Goal: Information Seeking & Learning: Learn about a topic

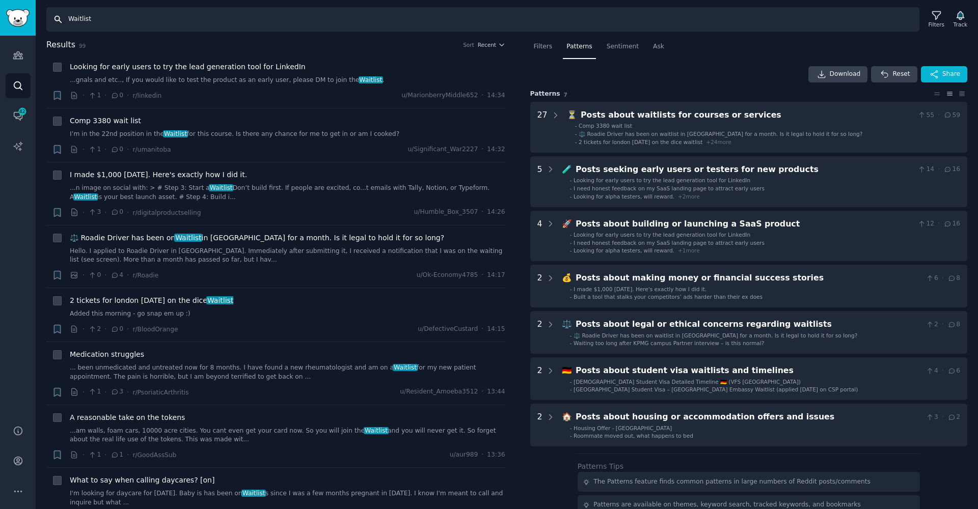
click at [141, 21] on input "Waitlist" at bounding box center [482, 19] width 873 height 24
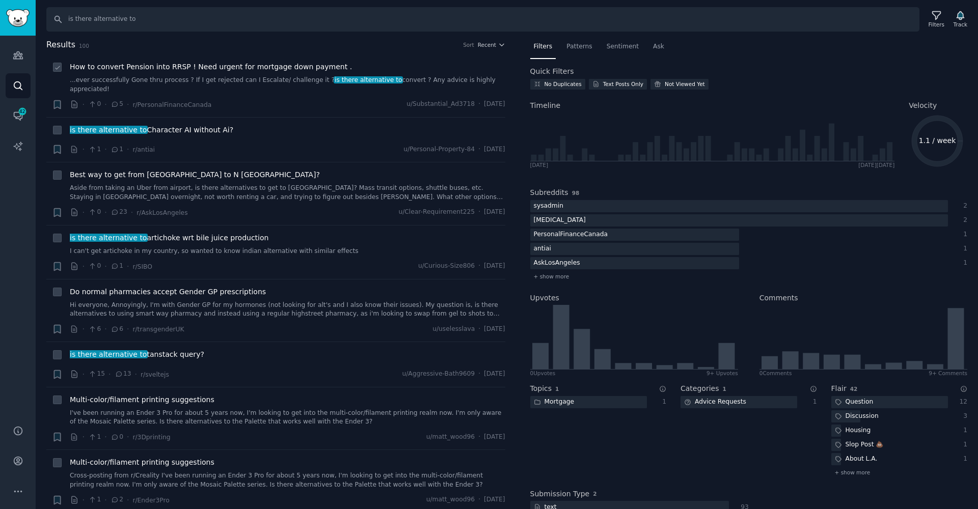
click at [244, 81] on link "...ever successfully Gone thru process ? If I get rejected can I Escalate/ chal…" at bounding box center [288, 85] width 436 height 18
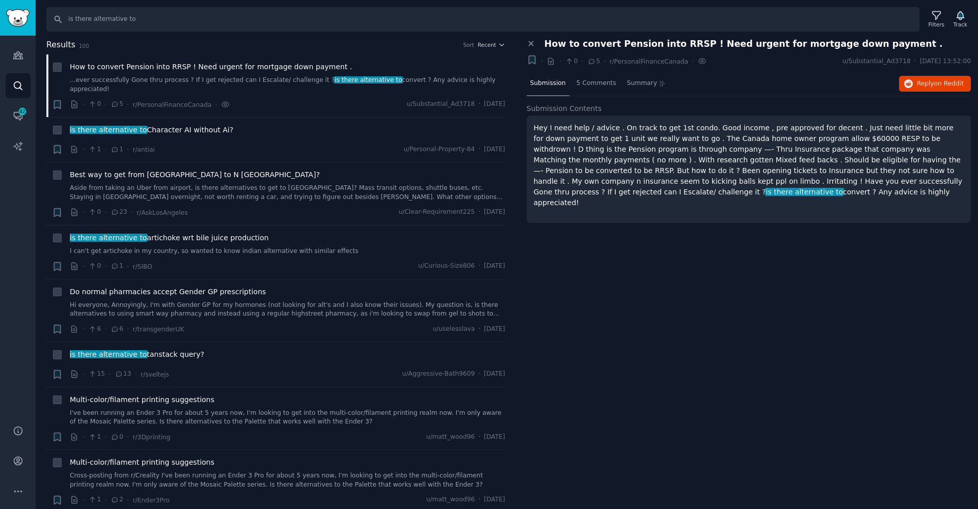
click at [530, 39] on div "Close panel" at bounding box center [532, 44] width 11 height 11
click at [532, 44] on icon at bounding box center [531, 43] width 9 height 9
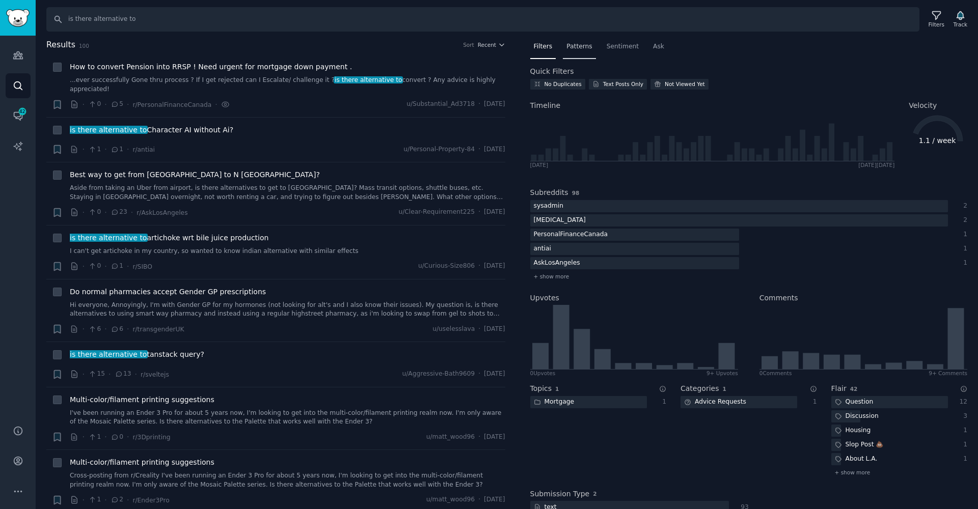
click at [569, 50] on span "Patterns" at bounding box center [578, 46] width 25 height 9
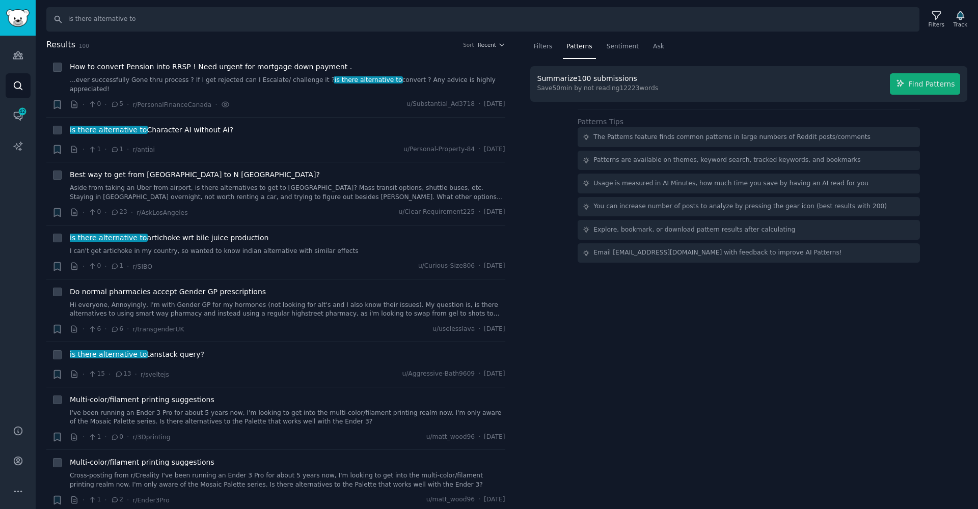
click at [932, 86] on span "Find Patterns" at bounding box center [932, 84] width 46 height 11
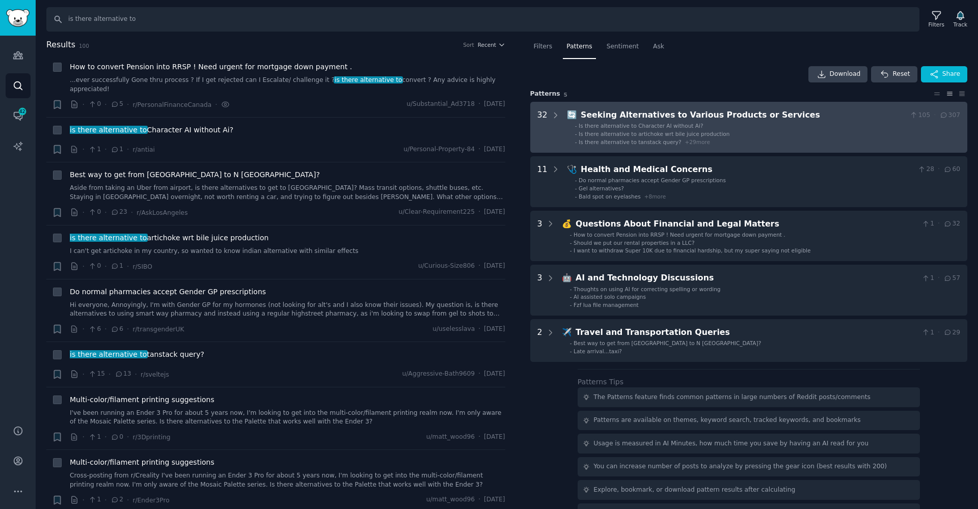
click at [667, 119] on div "Seeking Alternatives to Various Products or Services" at bounding box center [743, 115] width 325 height 13
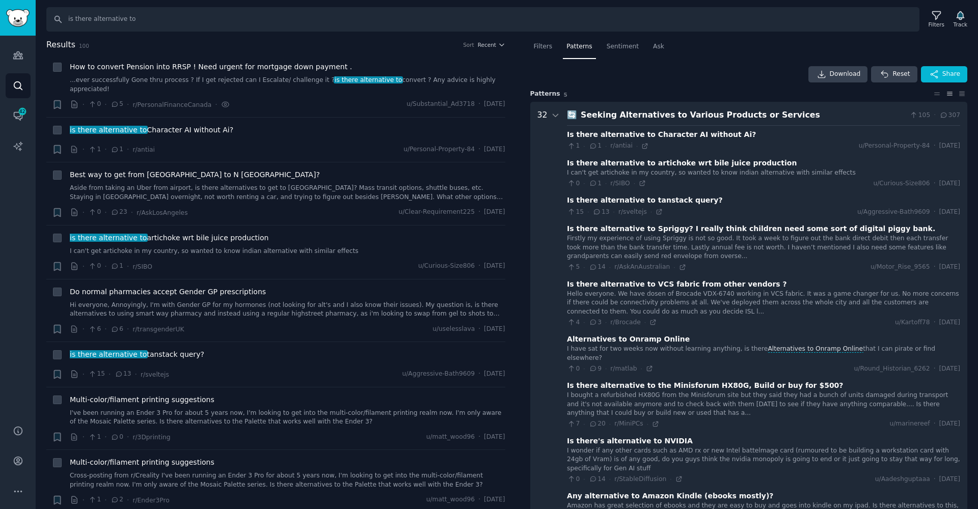
scroll to position [63, 0]
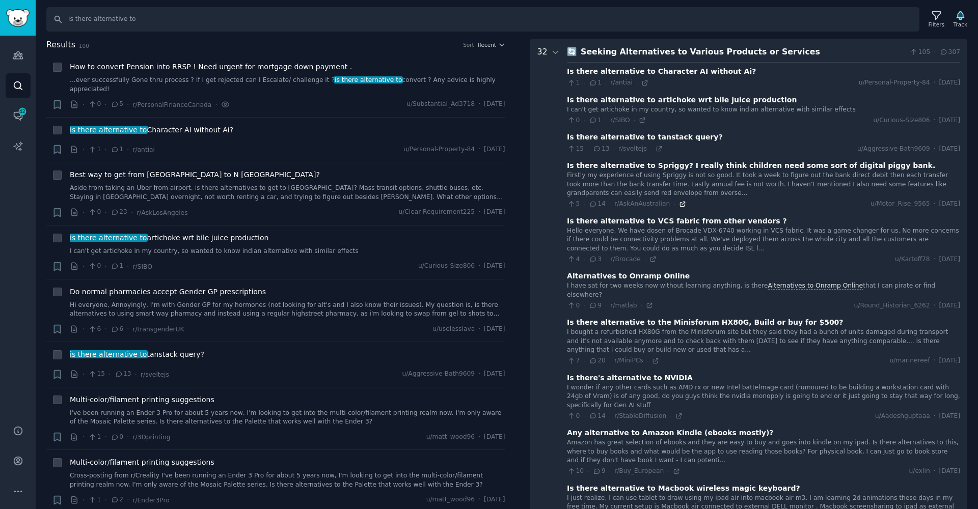
click at [679, 203] on icon at bounding box center [682, 204] width 7 height 7
click at [661, 4] on div "Search is there alternative to Filters Track" at bounding box center [507, 16] width 942 height 32
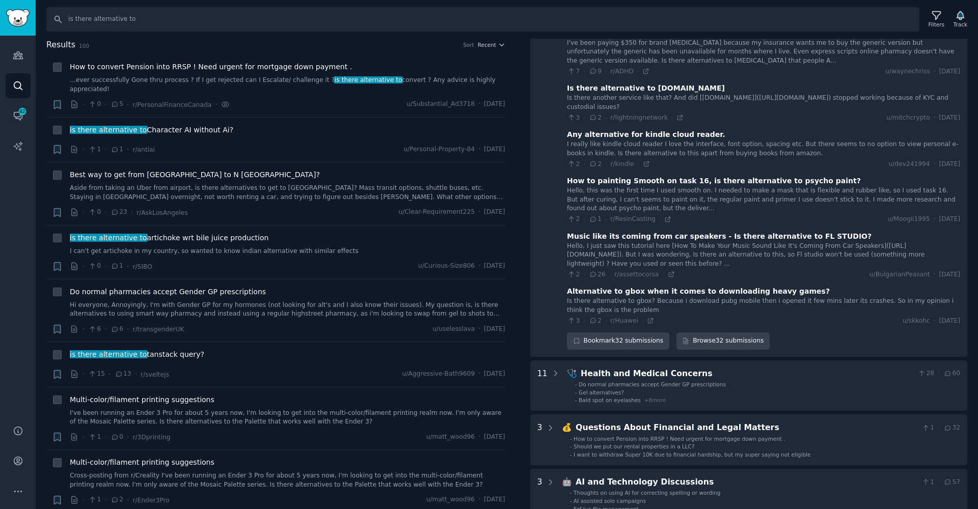
scroll to position [1474, 0]
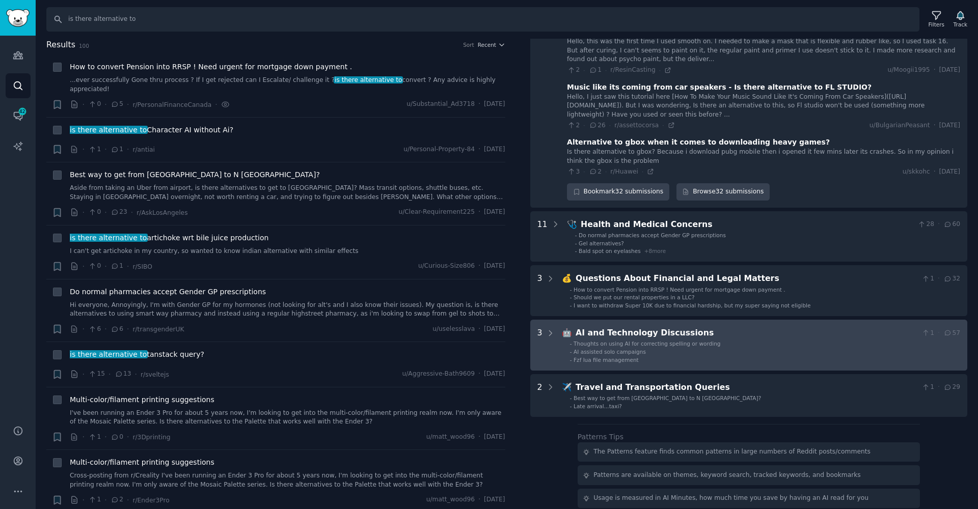
click at [608, 341] on span "Thoughts on using AI for correcting spelling or wording" at bounding box center [647, 344] width 147 height 6
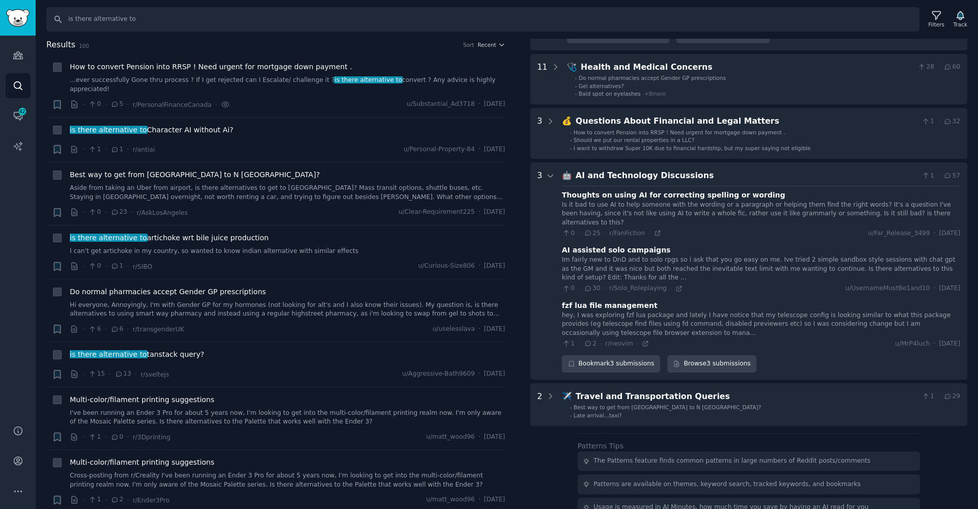
scroll to position [1654, 0]
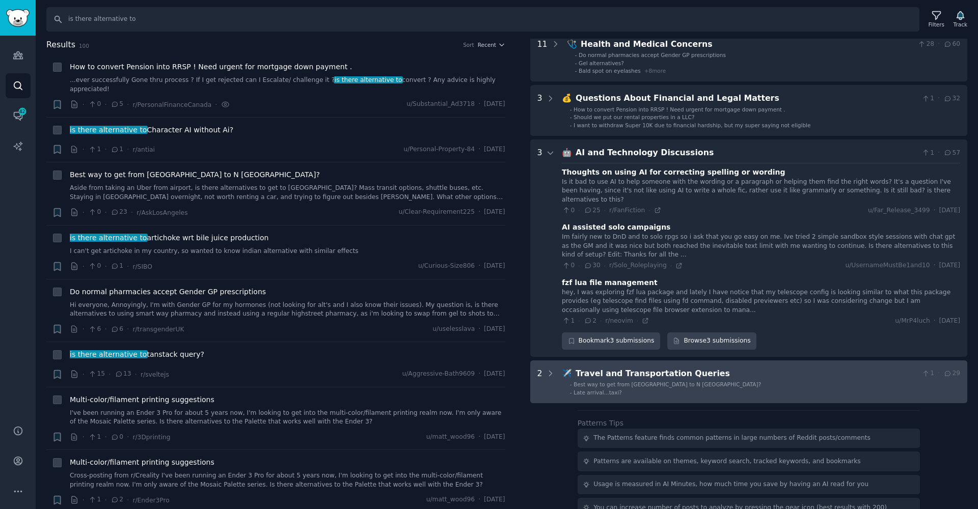
click at [620, 389] on li "- Late arrival...taxi?" at bounding box center [765, 392] width 390 height 7
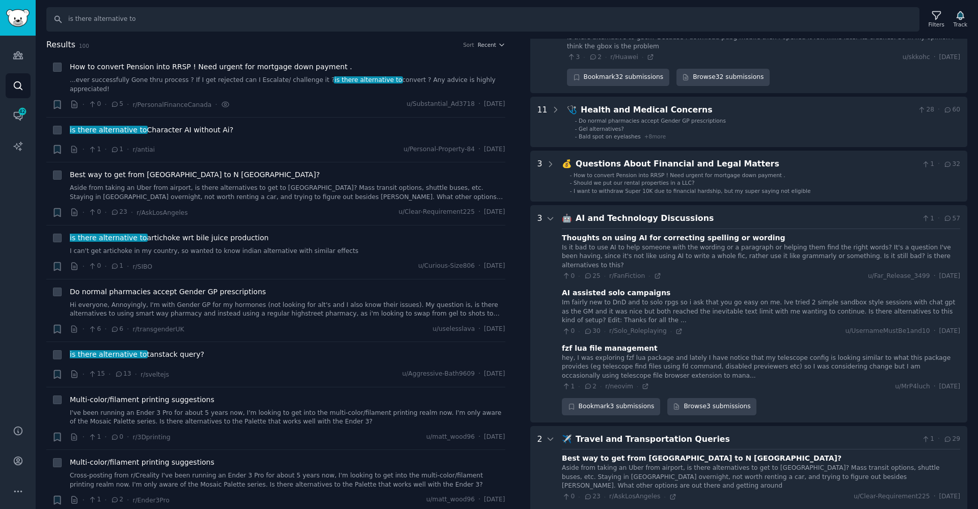
scroll to position [1513, 0]
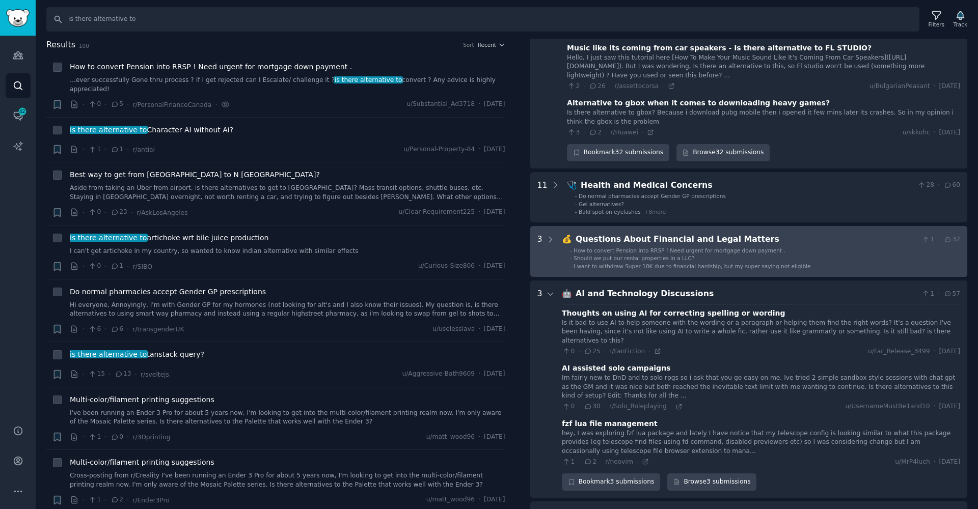
click at [624, 263] on span "I want to withdraw Super 10K due to financial hardship, but my super saying not…" at bounding box center [692, 266] width 237 height 6
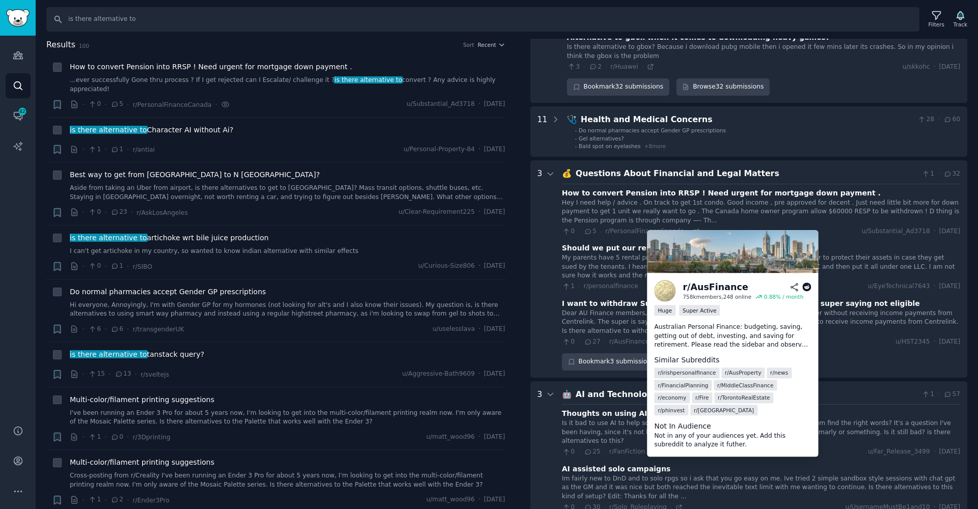
scroll to position [1500, 0]
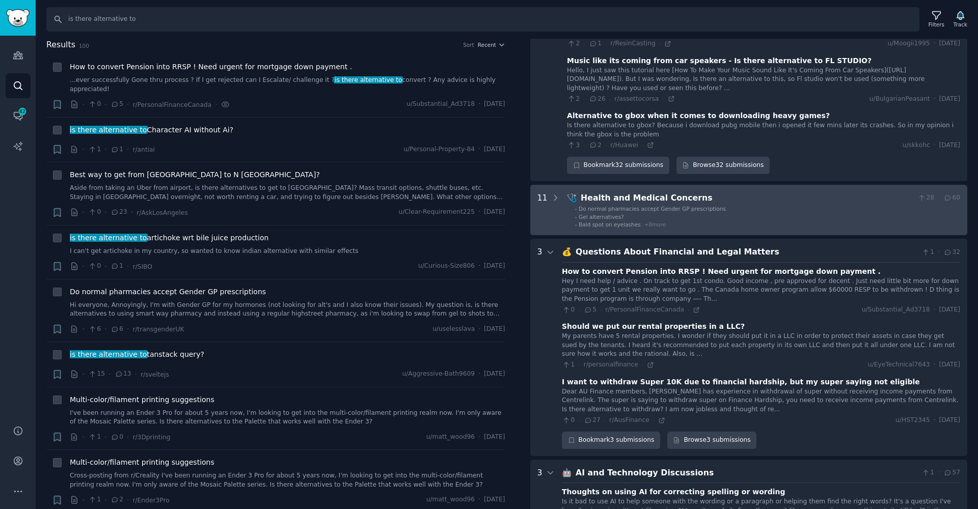
click at [610, 206] on span "Do normal pharmacies accept Gender GP prescriptions" at bounding box center [652, 209] width 147 height 6
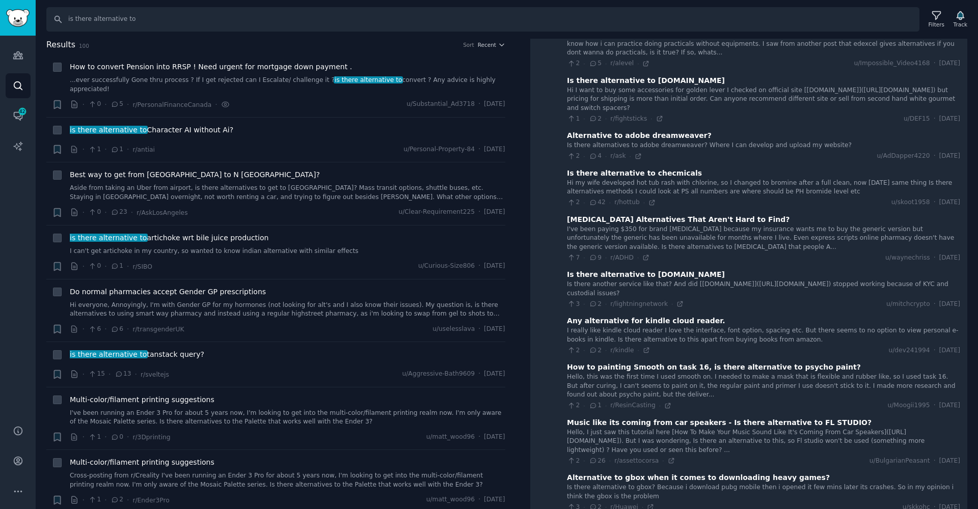
scroll to position [950, 0]
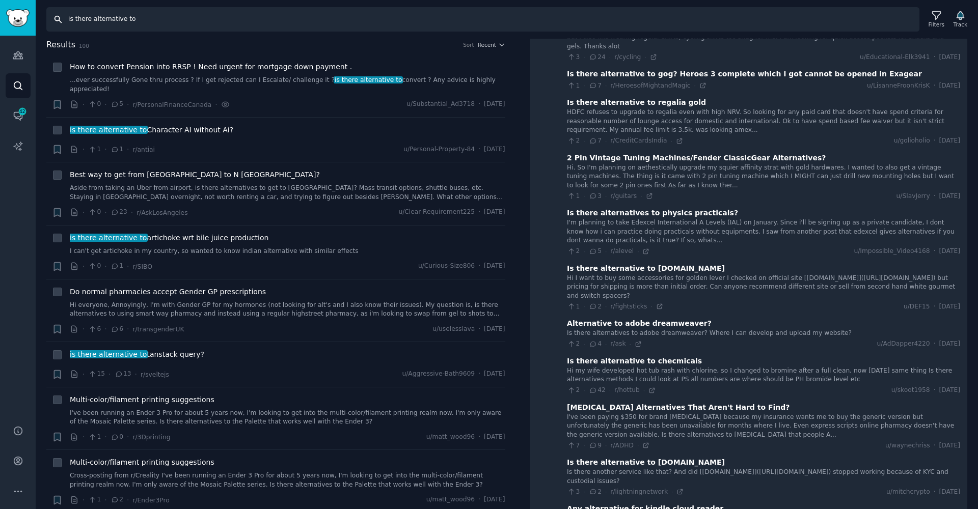
click at [152, 12] on input "is there alternative to" at bounding box center [482, 19] width 873 height 24
click at [150, 17] on input "is there alternative to" at bounding box center [482, 19] width 873 height 24
click at [140, 18] on input "is there alternative to" at bounding box center [482, 19] width 873 height 24
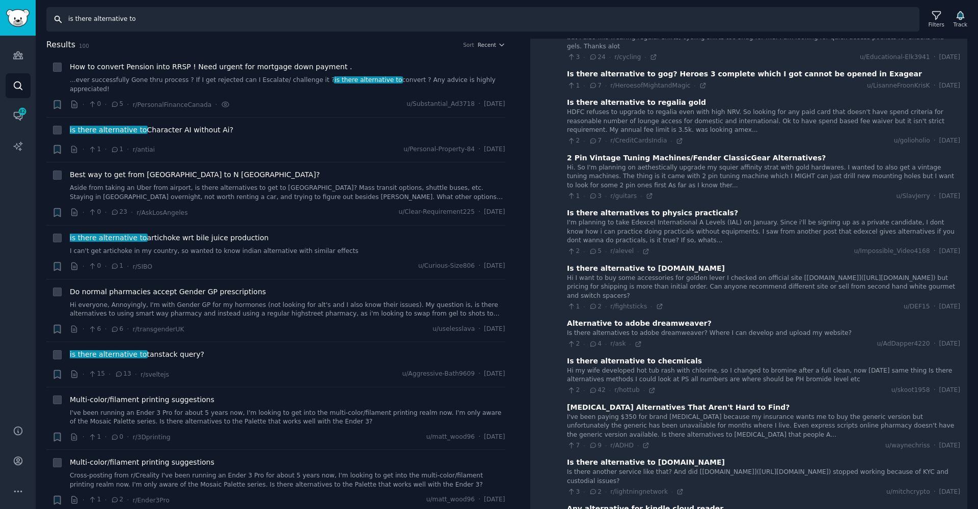
click at [140, 18] on input "is there alternative to" at bounding box center [482, 19] width 873 height 24
type input "cheaper alternative"
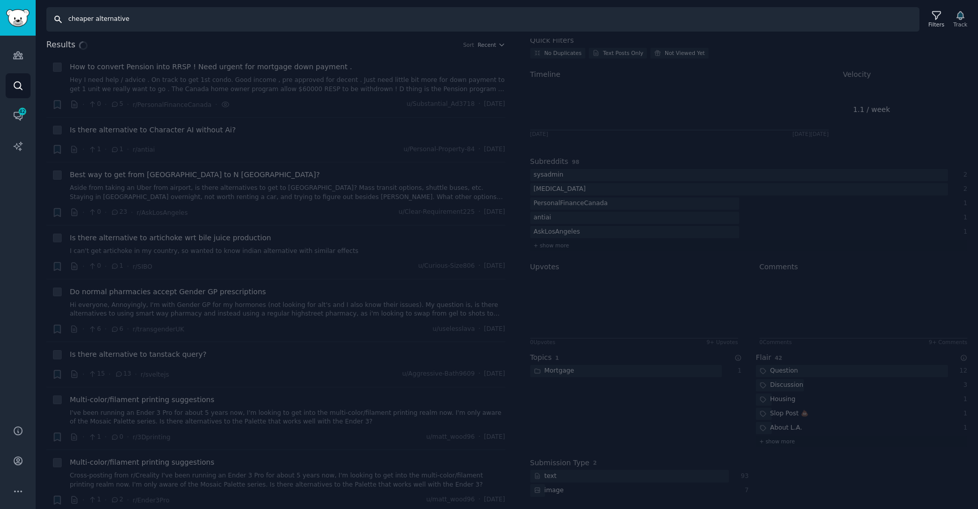
scroll to position [31, 0]
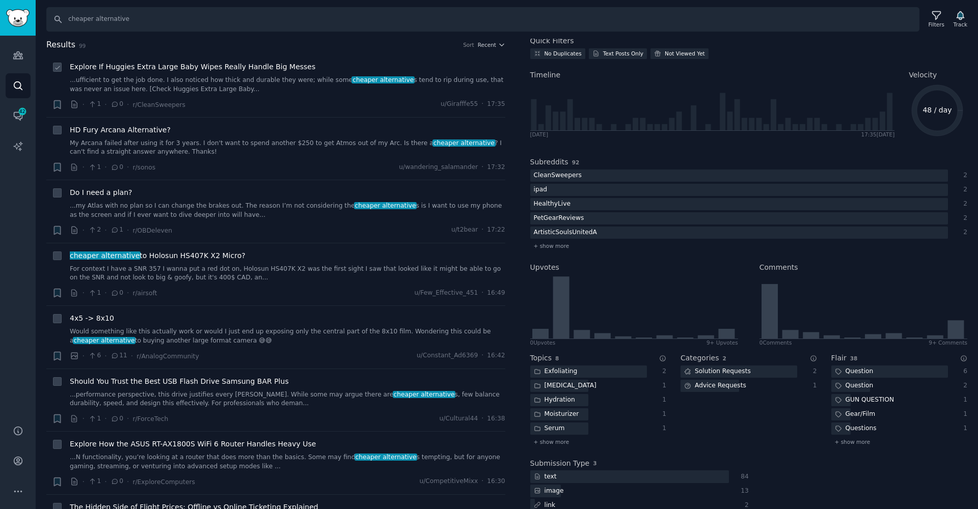
click at [266, 71] on span "Explore If Huggies Extra Large Baby Wipes Really Handle Big Messes" at bounding box center [193, 67] width 246 height 11
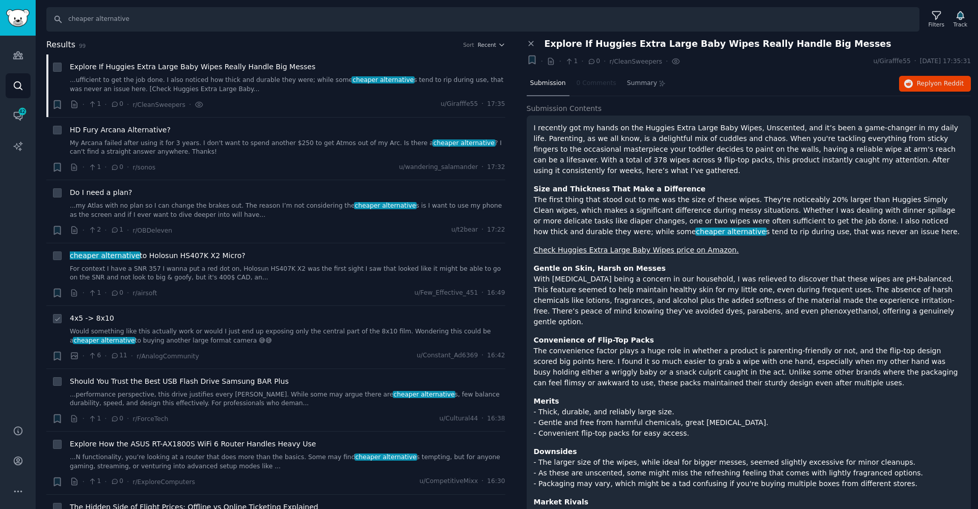
click at [178, 333] on link "Would something like this actually work or would I just end up exposing only th…" at bounding box center [288, 337] width 436 height 18
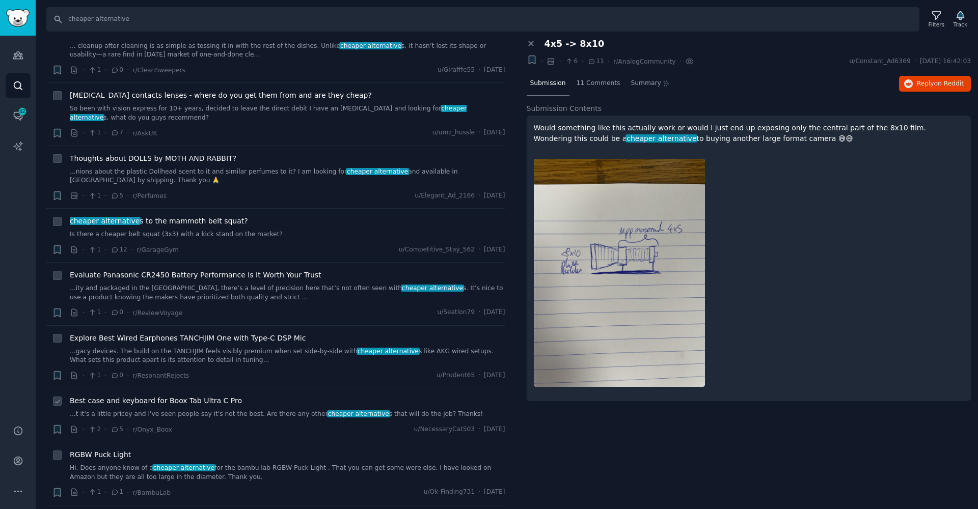
scroll to position [2336, 0]
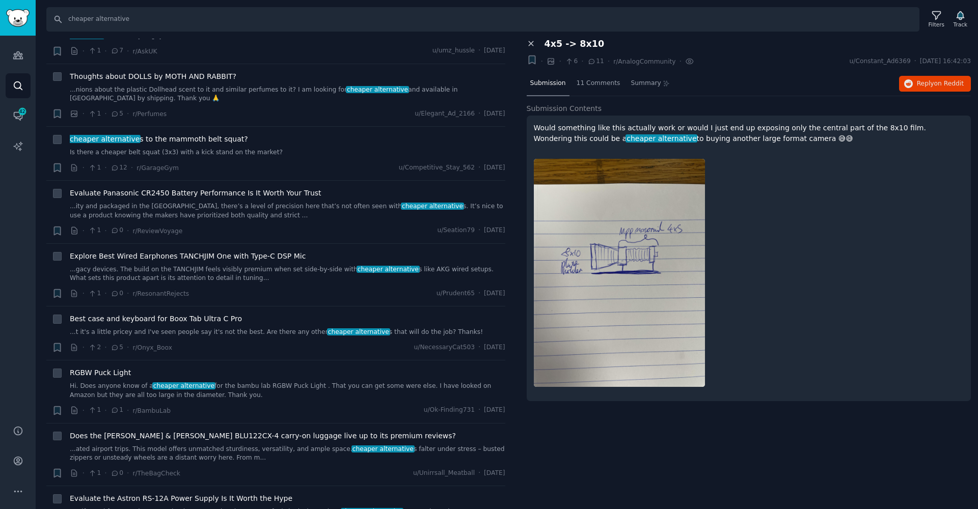
click at [533, 42] on icon at bounding box center [531, 44] width 5 height 5
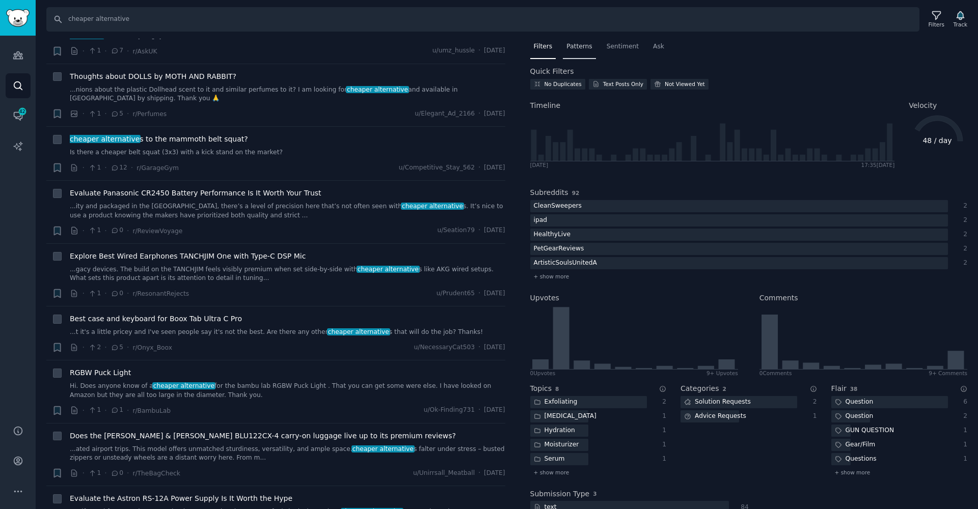
click at [581, 45] on span "Patterns" at bounding box center [578, 46] width 25 height 9
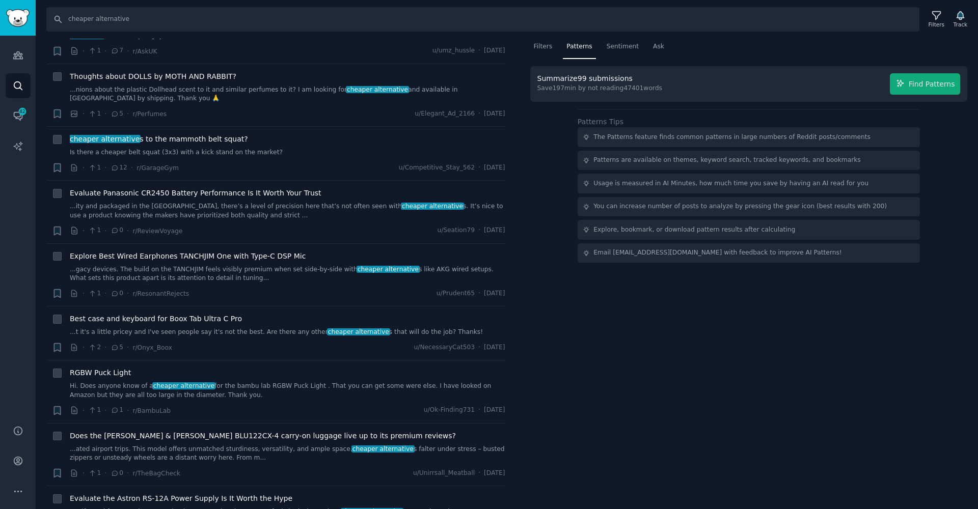
click at [938, 81] on span "Find Patterns" at bounding box center [932, 84] width 46 height 11
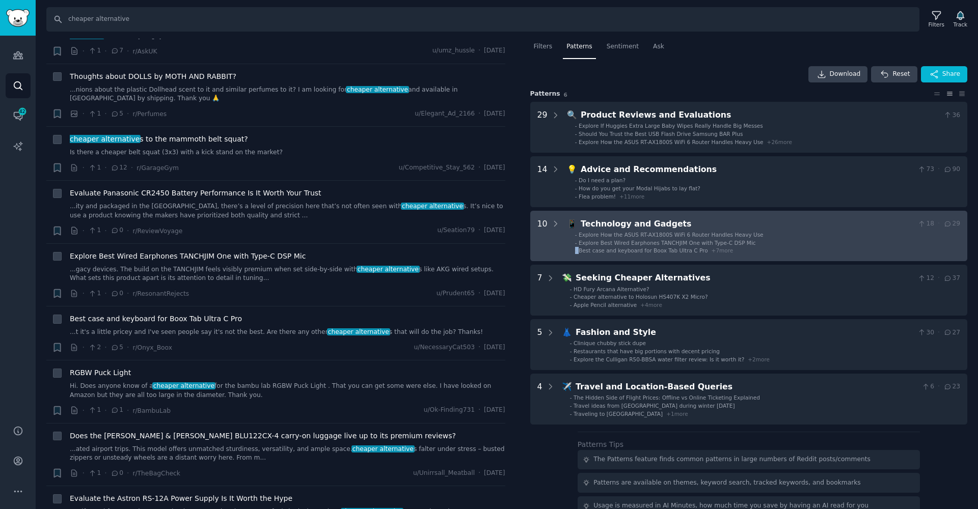
click at [715, 244] on ul "- Explore How the ASUS RT-AX1800S WiFi 6 Router Handles Heavy Use - Explore Bes…" at bounding box center [764, 242] width 392 height 23
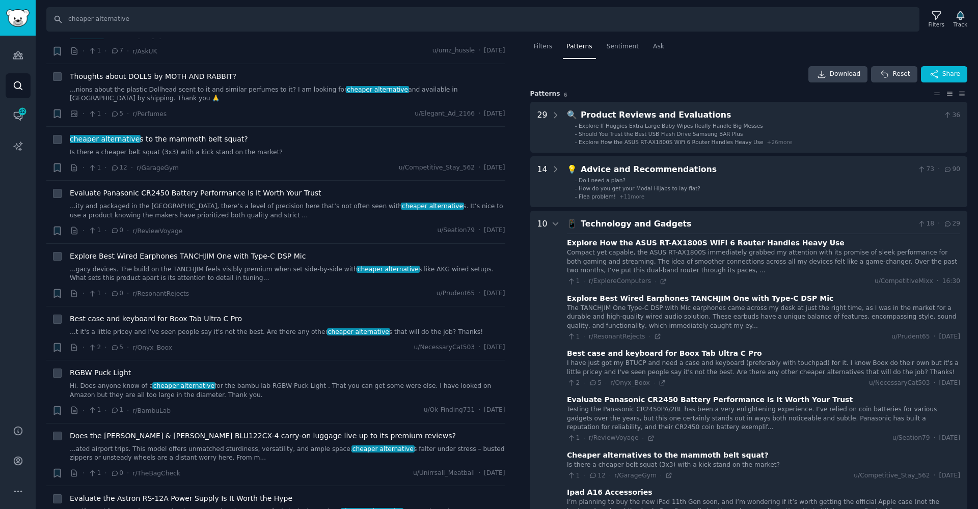
scroll to position [172, 0]
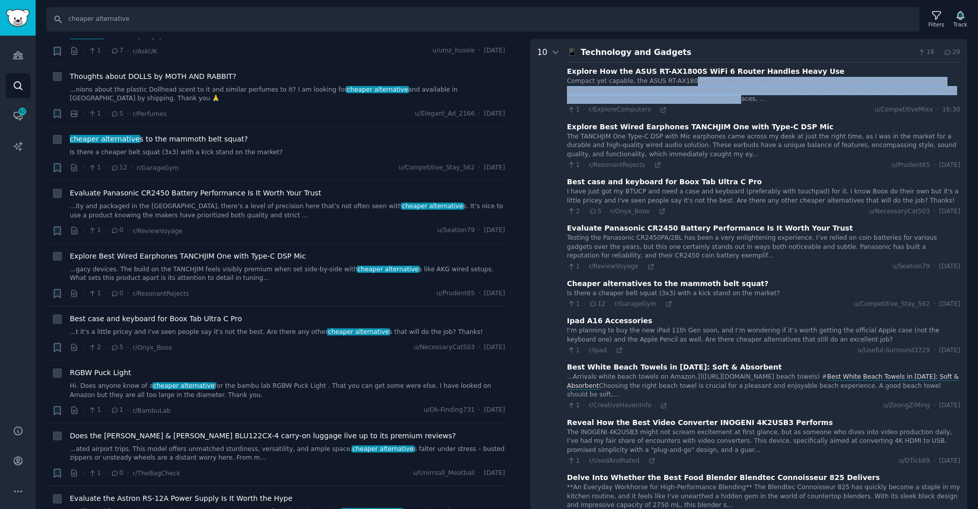
drag, startPoint x: 689, startPoint y: 82, endPoint x: 690, endPoint y: 103, distance: 20.9
click at [689, 103] on div "Compact yet capable, the ASUS RT-AX1800S immediately grabbed my attention with …" at bounding box center [763, 96] width 393 height 38
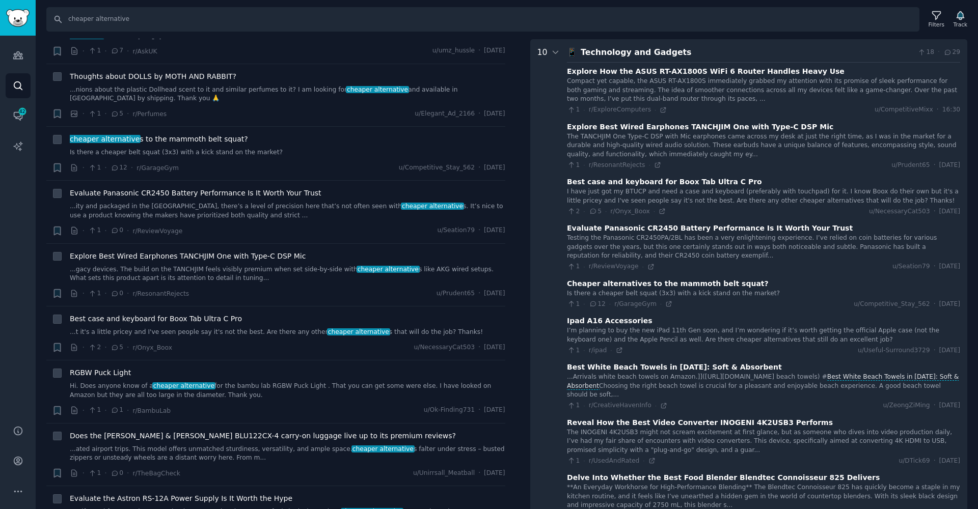
click at [679, 138] on div "The TANCHJIM One Type-C DSP with Mic earphones came across my desk at just the …" at bounding box center [763, 145] width 393 height 27
click at [678, 138] on div "The TANCHJIM One Type-C DSP with Mic earphones came across my desk at just the …" at bounding box center [763, 145] width 393 height 27
click at [678, 196] on div "I have just got my BTUCP and need a case and keyboard (preferably with touchpad…" at bounding box center [763, 196] width 393 height 18
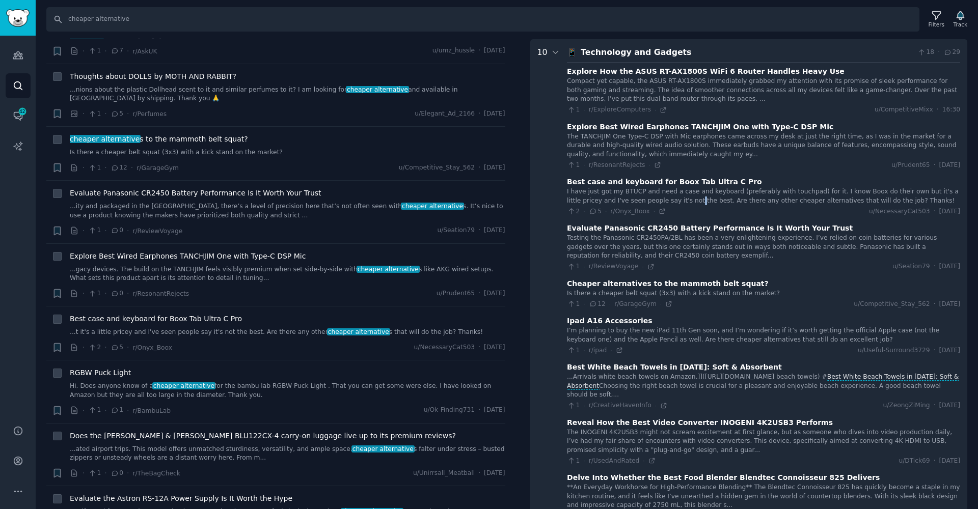
click at [678, 196] on div "I have just got my BTUCP and need a case and keyboard (preferably with touchpad…" at bounding box center [763, 196] width 393 height 18
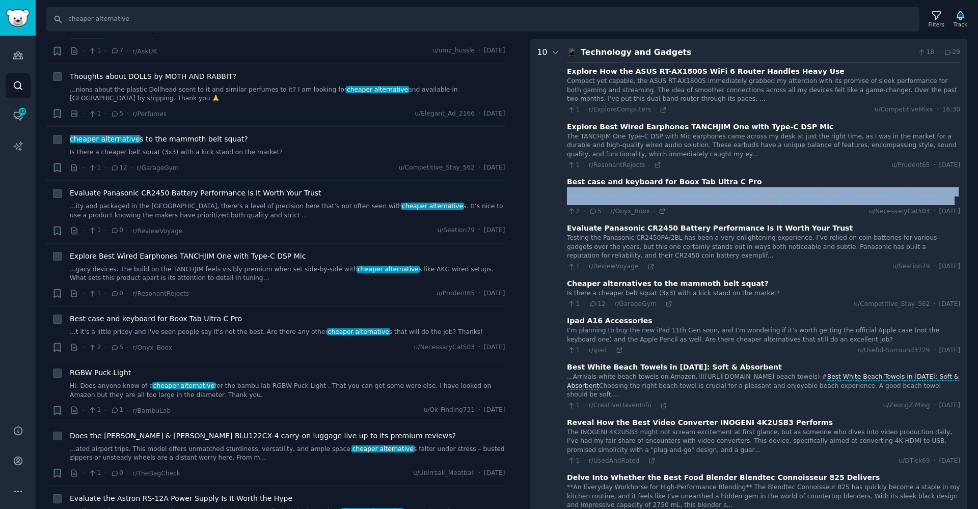
click at [678, 196] on div "I have just got my BTUCP and need a case and keyboard (preferably with touchpad…" at bounding box center [763, 196] width 393 height 18
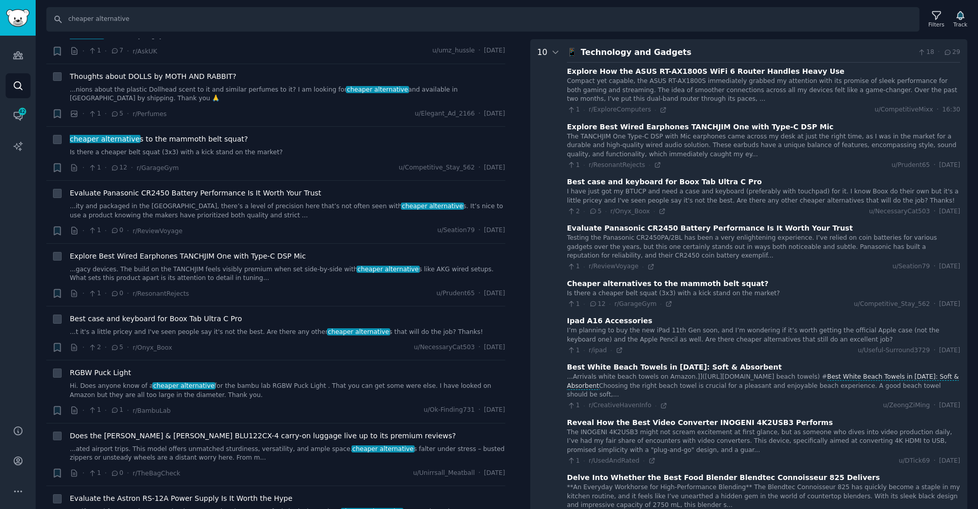
click at [688, 241] on div "Testing the Panasonic CR2450PA/2BL has been a very enlightening experience. I’v…" at bounding box center [763, 247] width 393 height 27
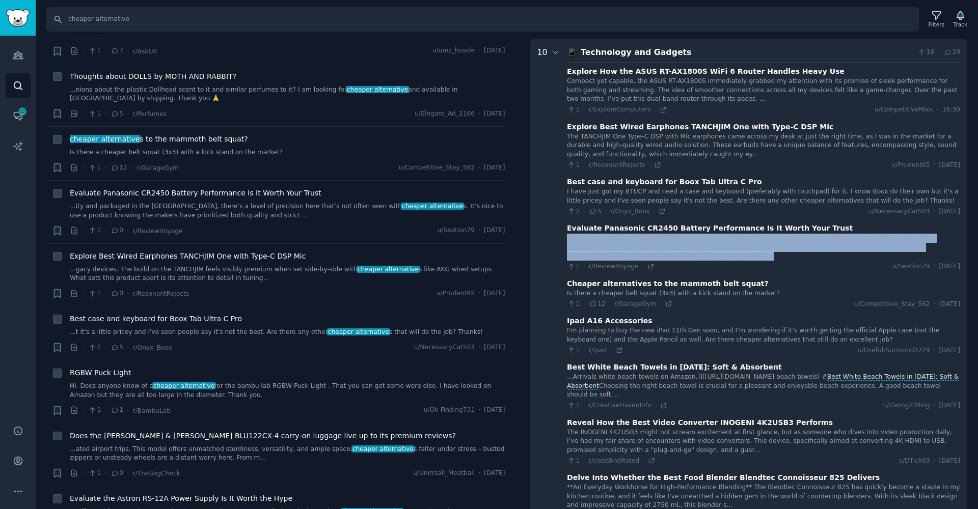
click at [688, 241] on div "Testing the Panasonic CR2450PA/2BL has been a very enlightening experience. I’v…" at bounding box center [763, 247] width 393 height 27
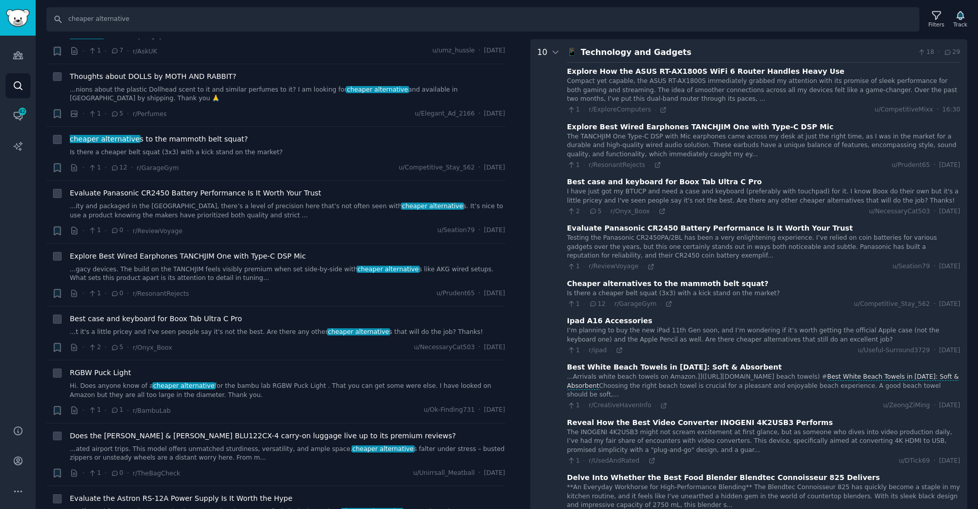
click at [665, 289] on div "Is there a cheaper belt squat (3x3) with a kick stand on the market?" at bounding box center [763, 293] width 393 height 9
click at [671, 328] on div "I’m planning to buy the new iPad 11th Gen soon, and I’m wondering if it’s worth…" at bounding box center [763, 336] width 393 height 18
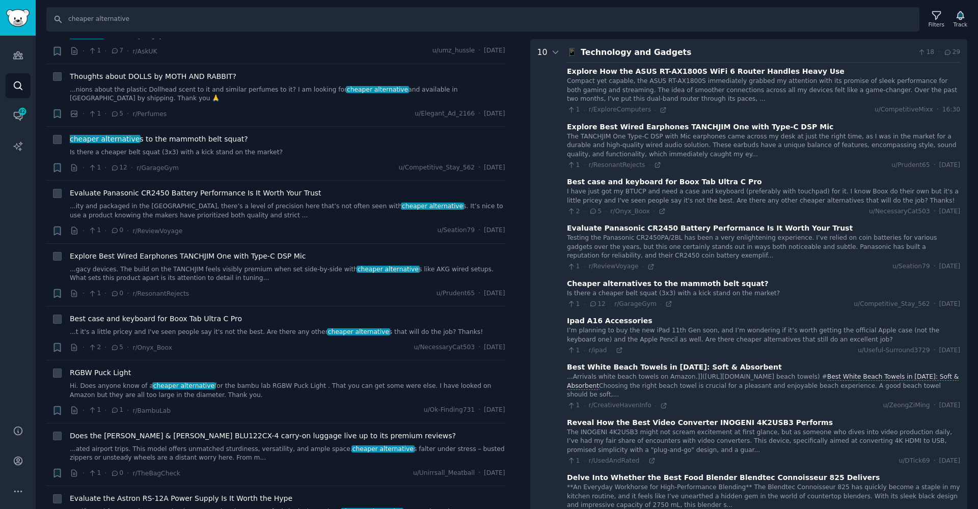
click at [672, 328] on div "I’m planning to buy the new iPad 11th Gen soon, and I’m wondering if it’s worth…" at bounding box center [763, 336] width 393 height 18
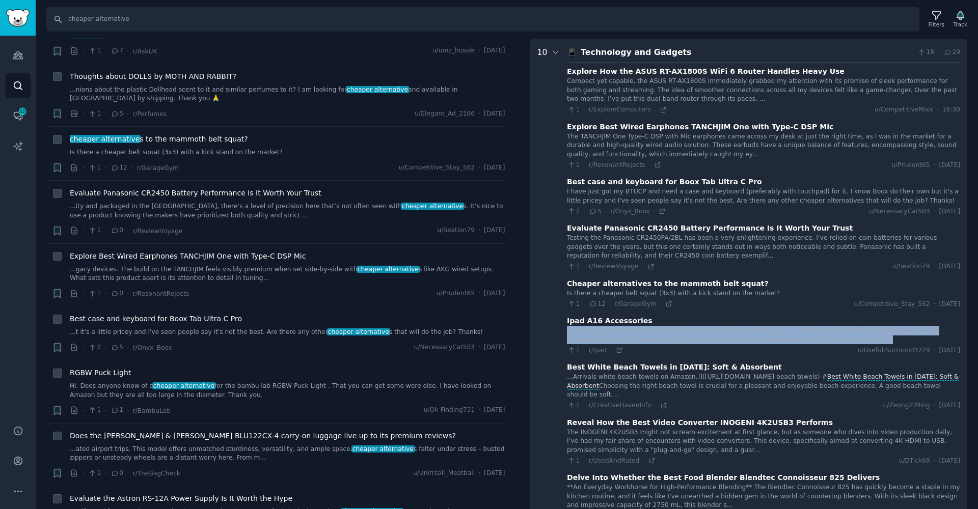
click at [672, 328] on div "I’m planning to buy the new iPad 11th Gen soon, and I’m wondering if it’s worth…" at bounding box center [763, 336] width 393 height 18
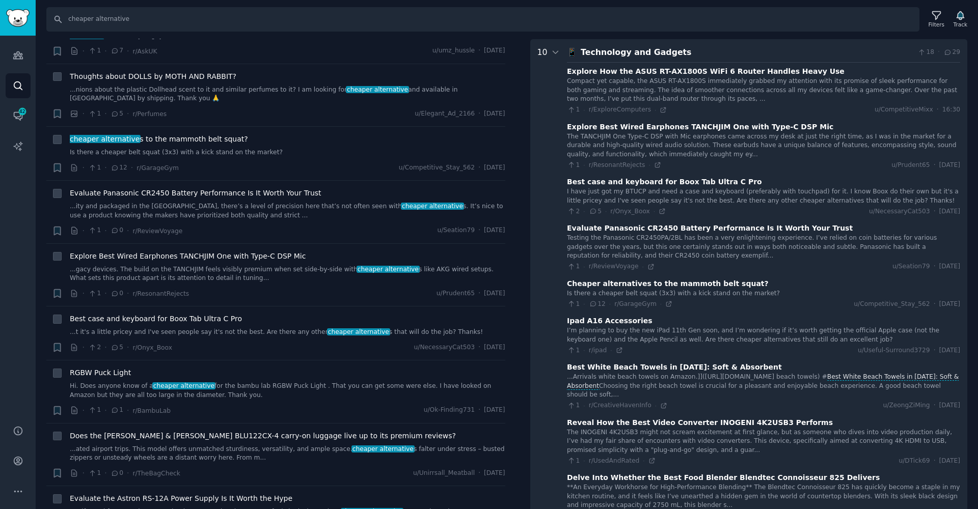
click at [652, 374] on div "...Arrivals white beach towels on Amazon.]]([URL][DOMAIN_NAME] beach towels) # …" at bounding box center [763, 386] width 393 height 27
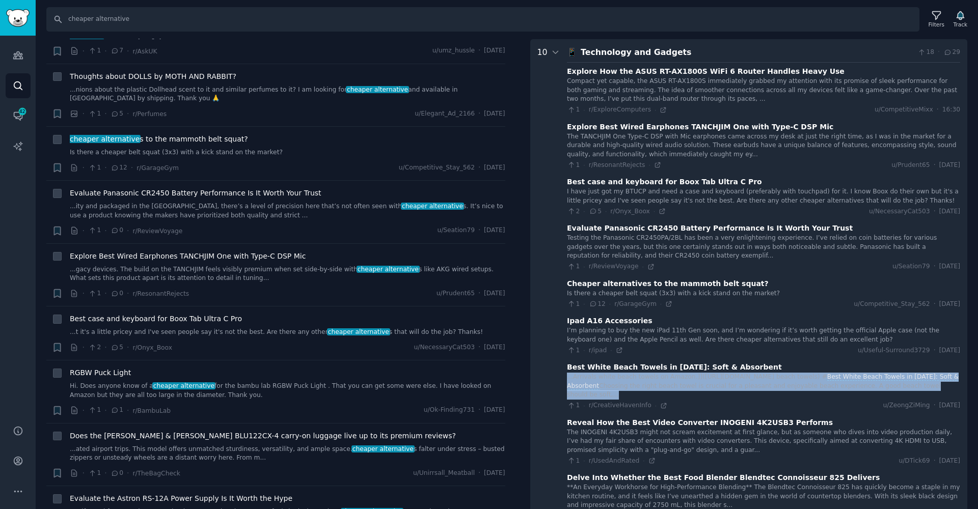
click at [652, 374] on div "...Arrivals white beach towels on Amazon.]]([URL][DOMAIN_NAME] beach towels) # …" at bounding box center [763, 386] width 393 height 27
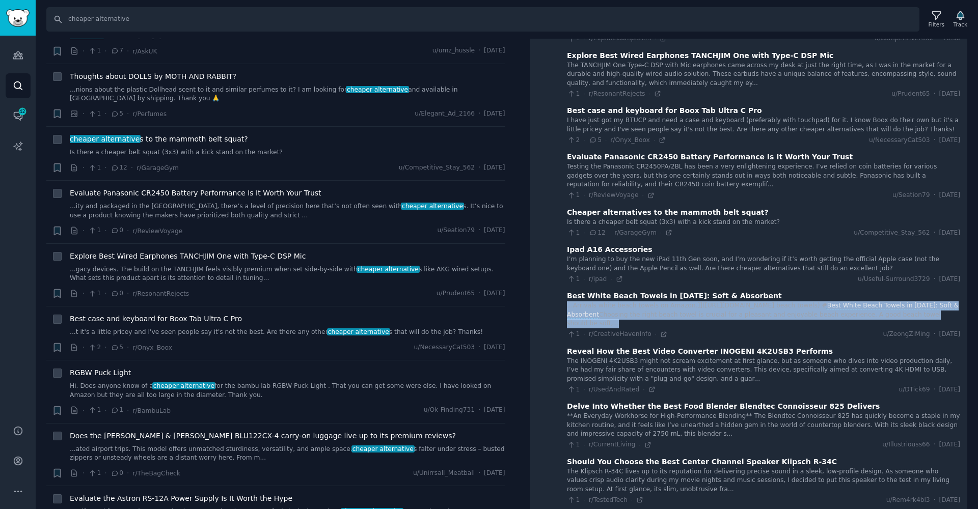
scroll to position [421, 0]
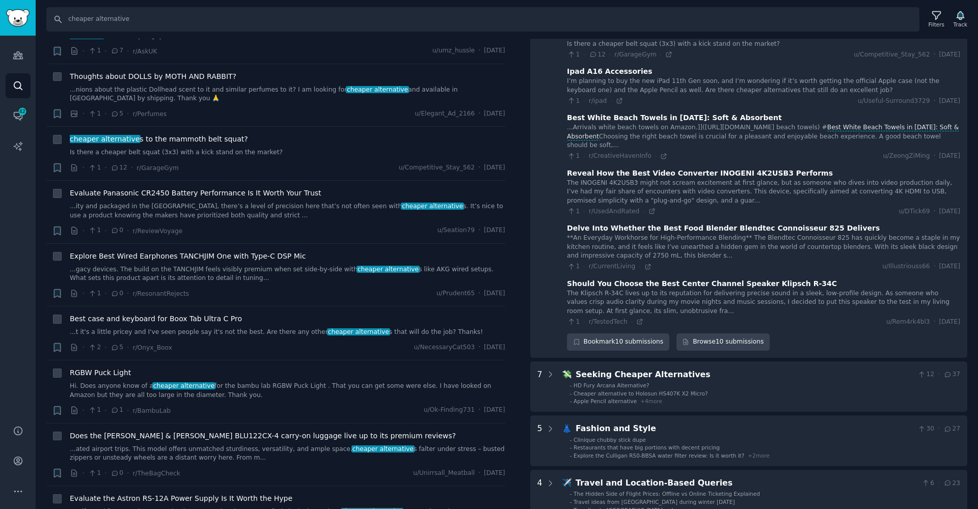
click at [611, 179] on div "The INOGENI 4K2USB3 might not scream excitement at first glance, but as someone…" at bounding box center [763, 192] width 393 height 27
click at [611, 180] on div "The INOGENI 4K2USB3 might not scream excitement at first glance, but as someone…" at bounding box center [763, 192] width 393 height 27
click at [612, 180] on div "The INOGENI 4K2USB3 might not scream excitement at first glance, but as someone…" at bounding box center [763, 192] width 393 height 27
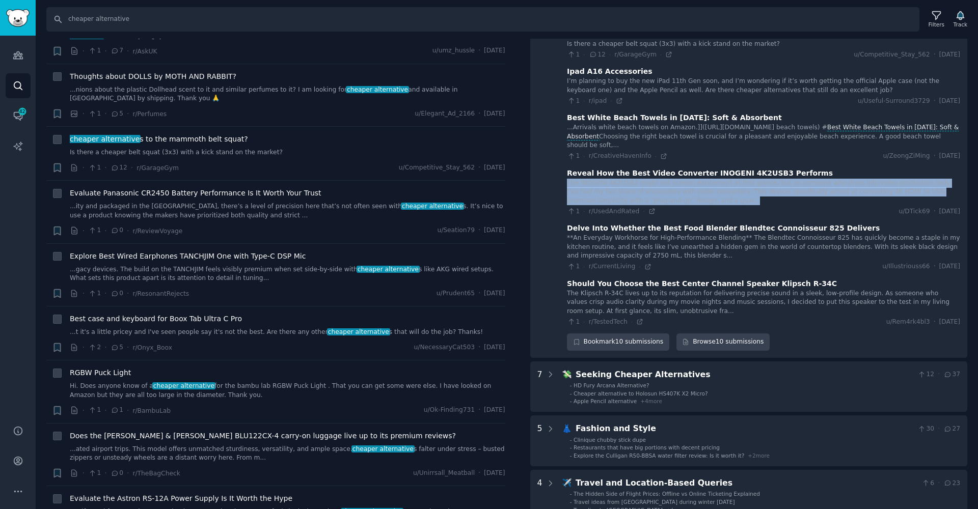
click at [611, 180] on div "The INOGENI 4K2USB3 might not scream excitement at first glance, but as someone…" at bounding box center [763, 192] width 393 height 27
click at [612, 181] on div "The INOGENI 4K2USB3 might not scream excitement at first glance, but as someone…" at bounding box center [763, 192] width 393 height 27
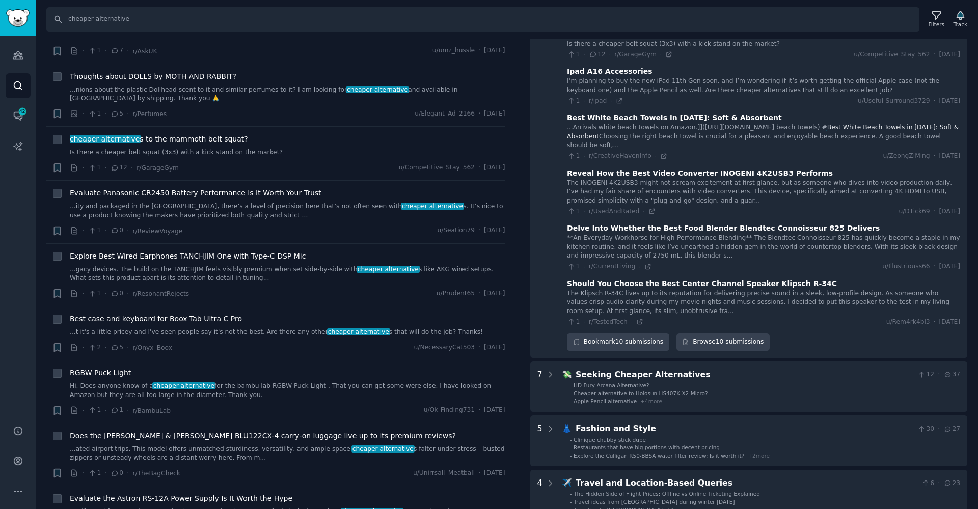
click at [622, 234] on div "**An Everyday Workhorse for High-Performance Blending** The Blendtec Connoisseu…" at bounding box center [763, 247] width 393 height 27
click at [623, 234] on div "**An Everyday Workhorse for High-Performance Blending** The Blendtec Connoisseu…" at bounding box center [763, 247] width 393 height 27
click at [629, 292] on div "The Klipsch R-34C lives up to its reputation for delivering precise sound in a …" at bounding box center [763, 302] width 393 height 27
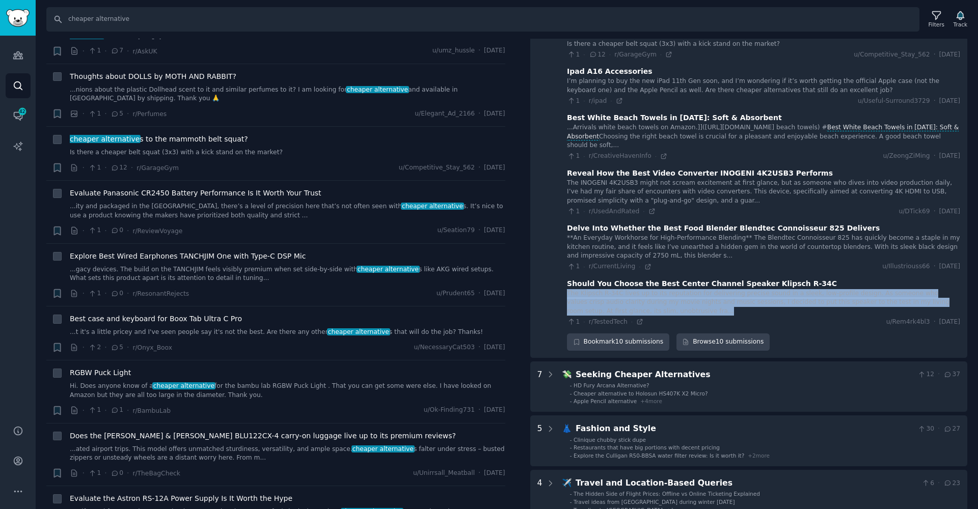
click at [629, 292] on div "The Klipsch R-34C lives up to its reputation for delivering precise sound in a …" at bounding box center [763, 302] width 393 height 27
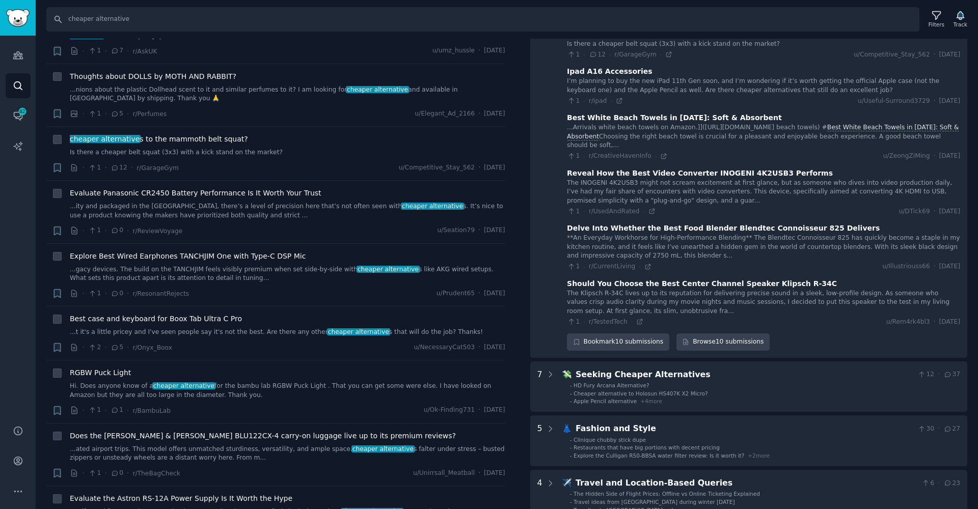
click at [602, 180] on div "The INOGENI 4K2USB3 might not scream excitement at first glance, but as someone…" at bounding box center [763, 192] width 393 height 27
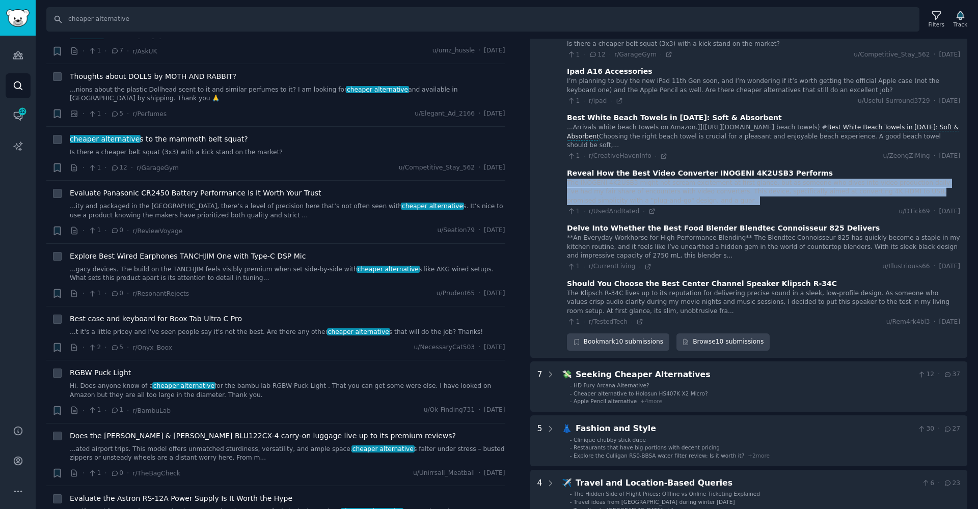
click at [602, 180] on div "The INOGENI 4K2USB3 might not scream excitement at first glance, but as someone…" at bounding box center [763, 192] width 393 height 27
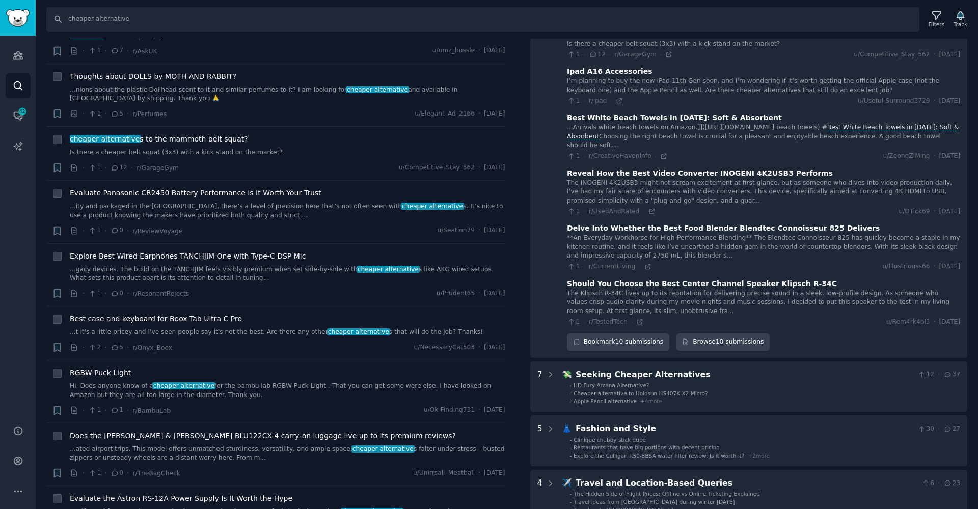
click at [603, 123] on div "...Arrivals white beach towels on Amazon.]]([URL][DOMAIN_NAME] beach towels) # …" at bounding box center [763, 136] width 393 height 27
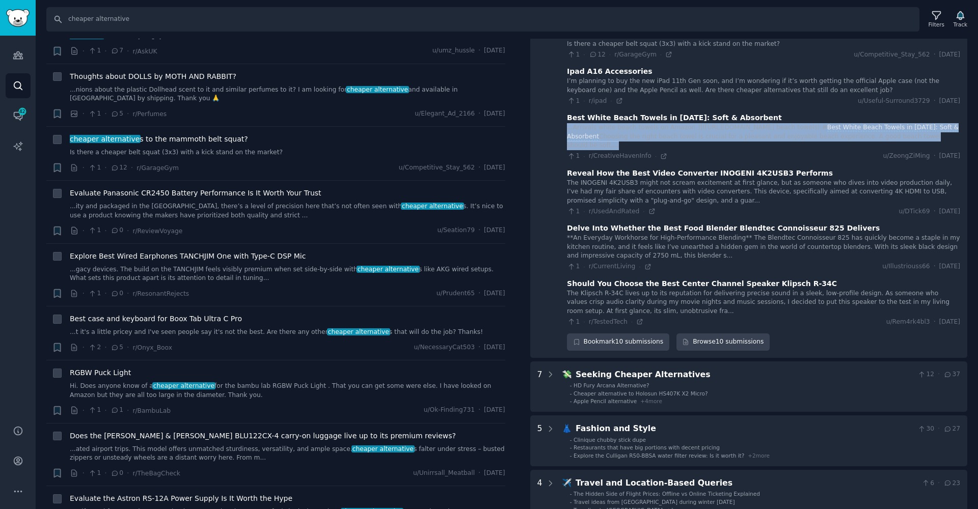
click at [603, 123] on div "...Arrivals white beach towels on Amazon.]]([URL][DOMAIN_NAME] beach towels) # …" at bounding box center [763, 136] width 393 height 27
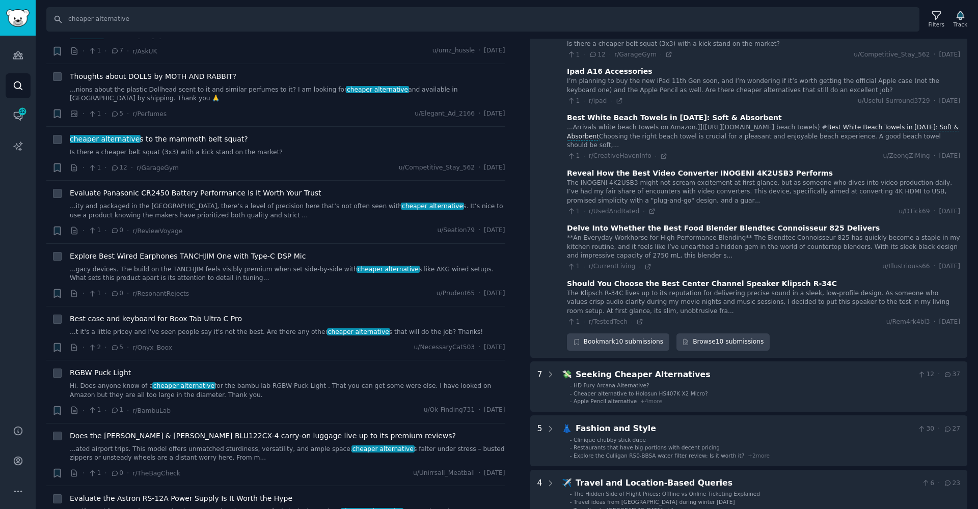
click at [580, 81] on div "I’m planning to buy the new iPad 11th Gen soon, and I’m wondering if it’s worth…" at bounding box center [763, 86] width 393 height 18
click at [662, 294] on div "The Klipsch R-34C lives up to its reputation for delivering precise sound in a …" at bounding box center [763, 302] width 393 height 27
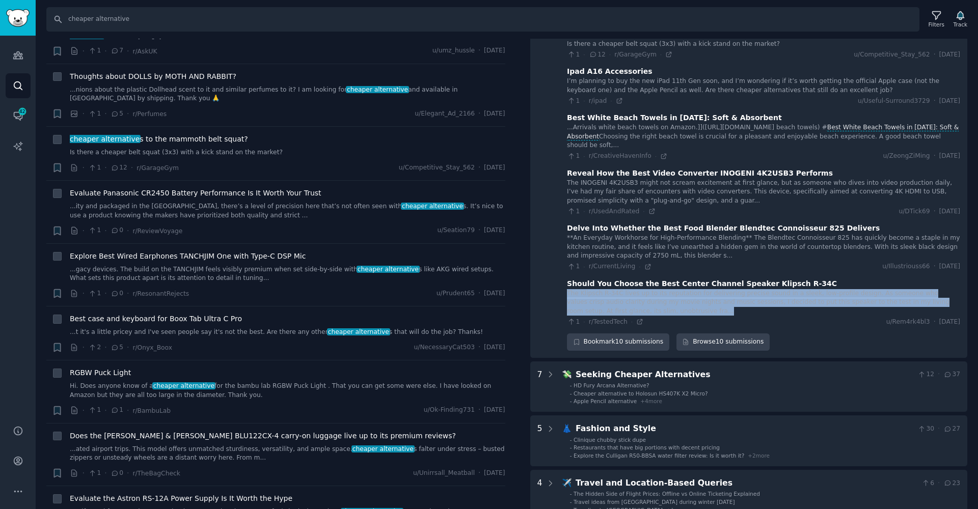
click at [662, 294] on div "The Klipsch R-34C lives up to its reputation for delivering precise sound in a …" at bounding box center [763, 302] width 393 height 27
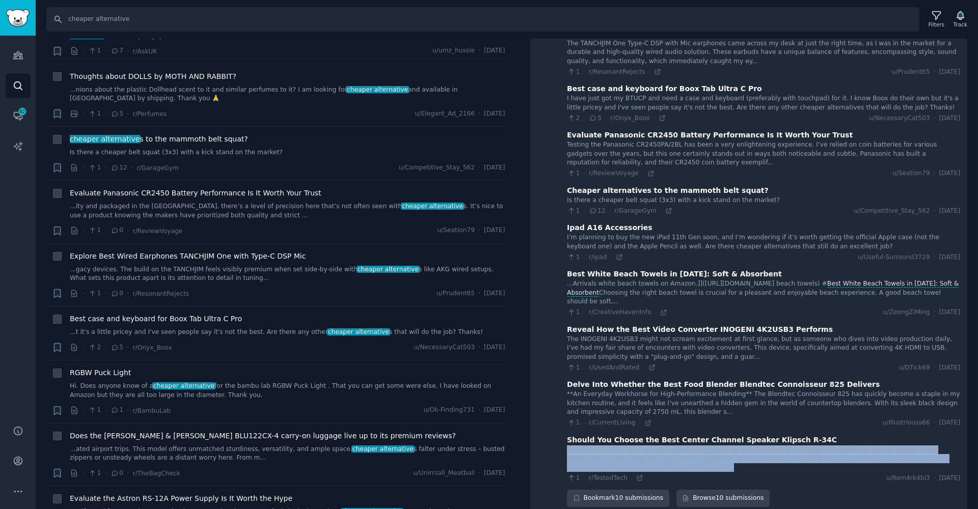
scroll to position [61, 0]
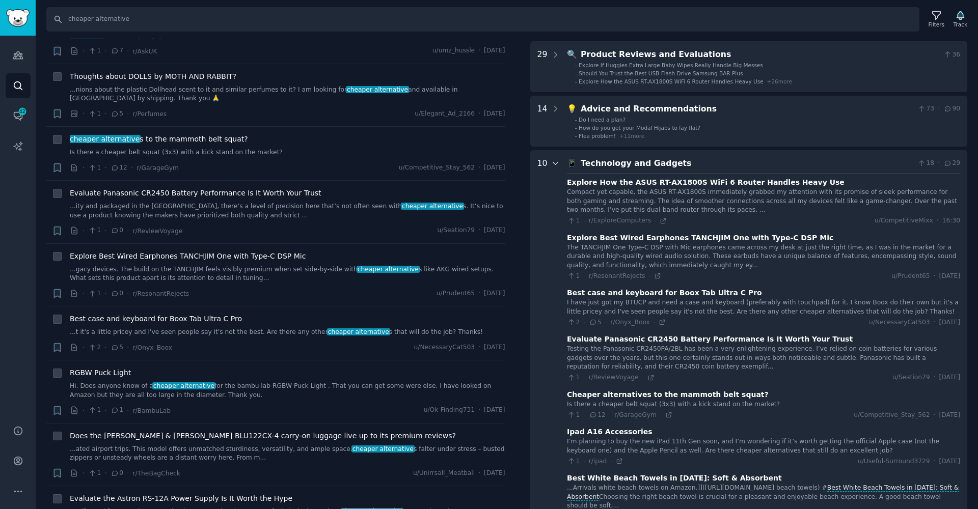
click at [555, 166] on icon at bounding box center [555, 163] width 9 height 9
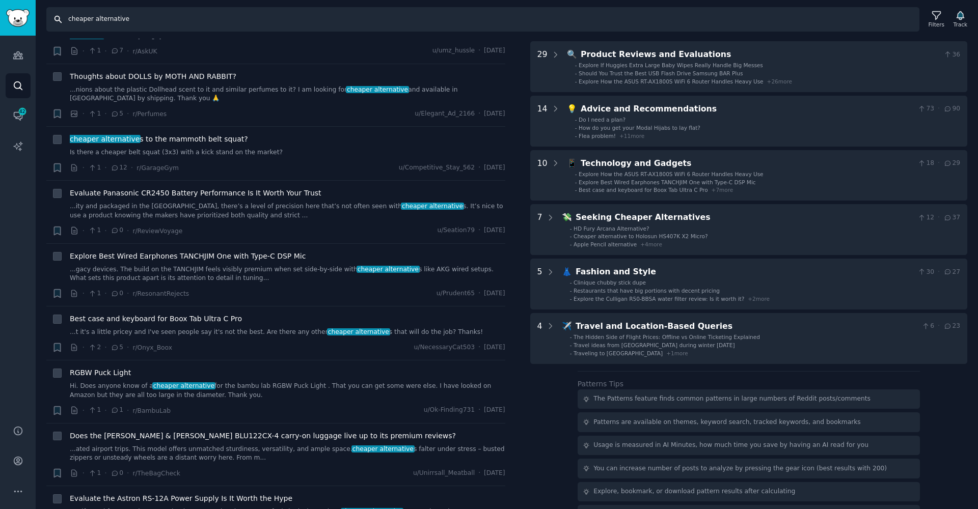
click at [139, 19] on input "cheaper alternative" at bounding box center [482, 19] width 873 height 24
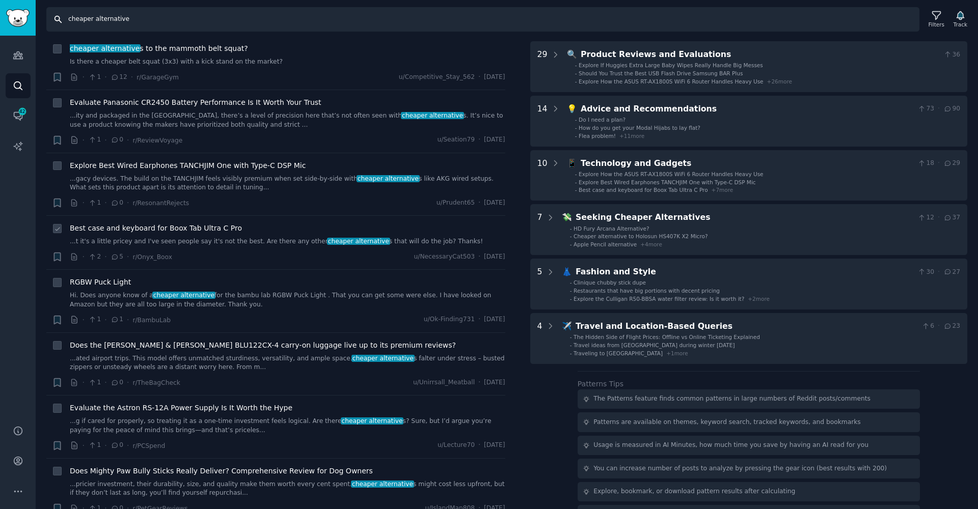
scroll to position [3061, 0]
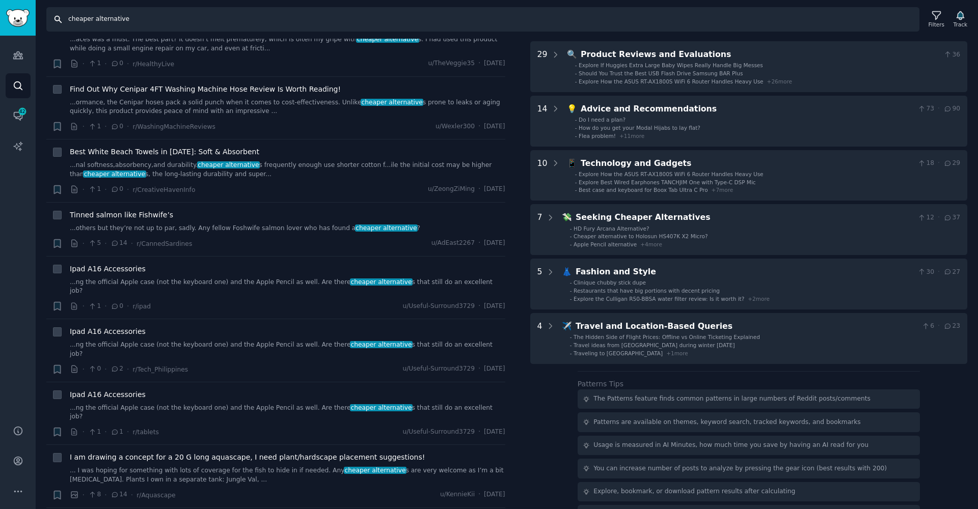
click at [93, 14] on input "cheaper alternative" at bounding box center [482, 19] width 873 height 24
click at [17, 53] on icon "Sidebar" at bounding box center [17, 55] width 9 height 7
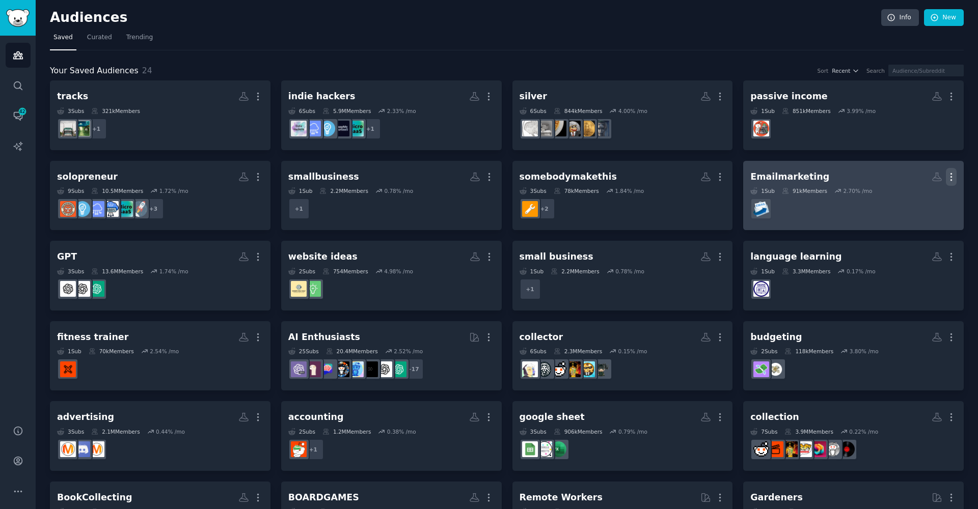
click at [946, 179] on icon "button" at bounding box center [951, 177] width 11 height 11
click at [922, 198] on p "Delete" at bounding box center [923, 198] width 23 height 11
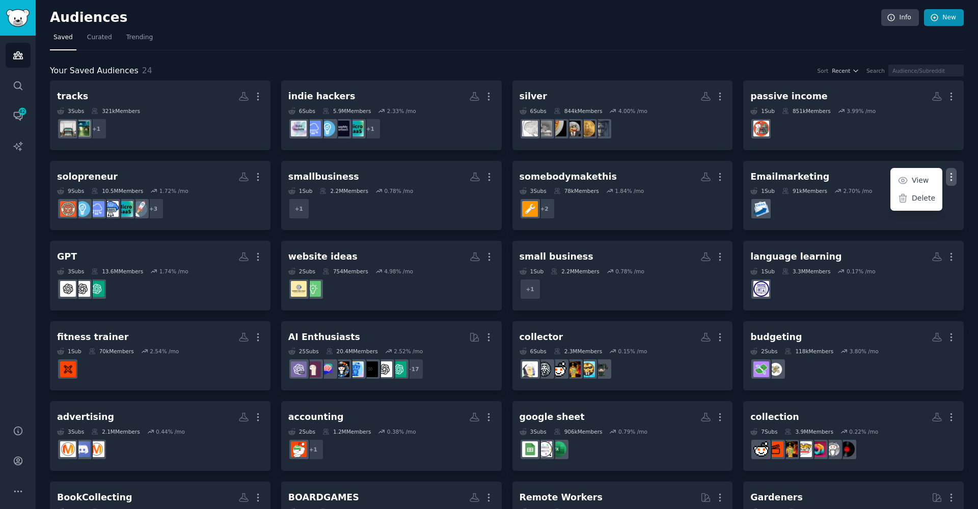
click at [947, 15] on link "New" at bounding box center [944, 17] width 40 height 17
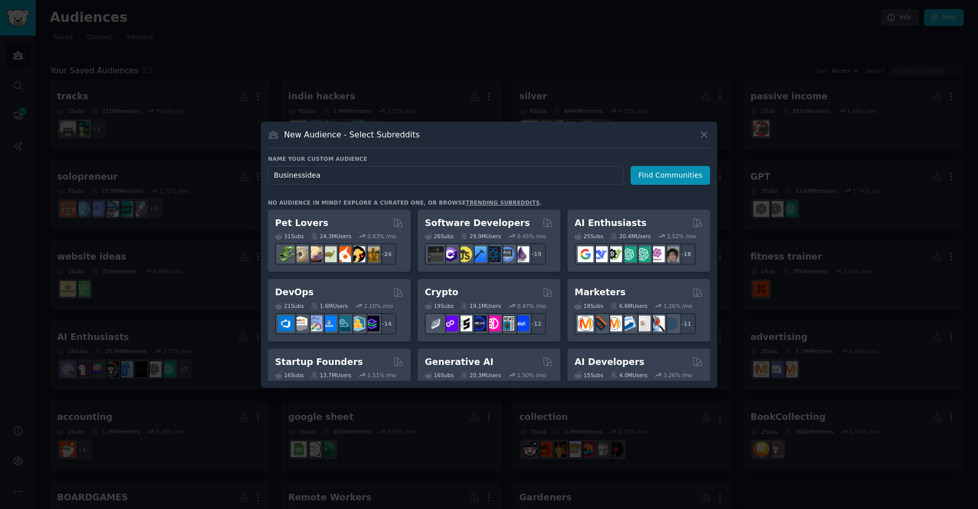
type input "Businessideas"
click at [672, 175] on button "Find Communities" at bounding box center [670, 175] width 79 height 19
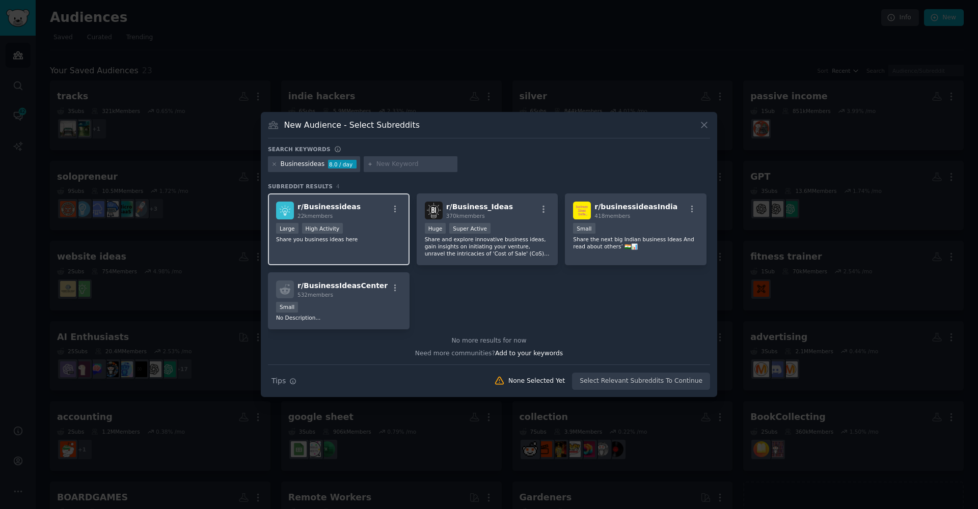
click at [371, 247] on div "r/ Businessideas 22k members >= 80th percentile for submissions / day Large Hig…" at bounding box center [339, 230] width 142 height 72
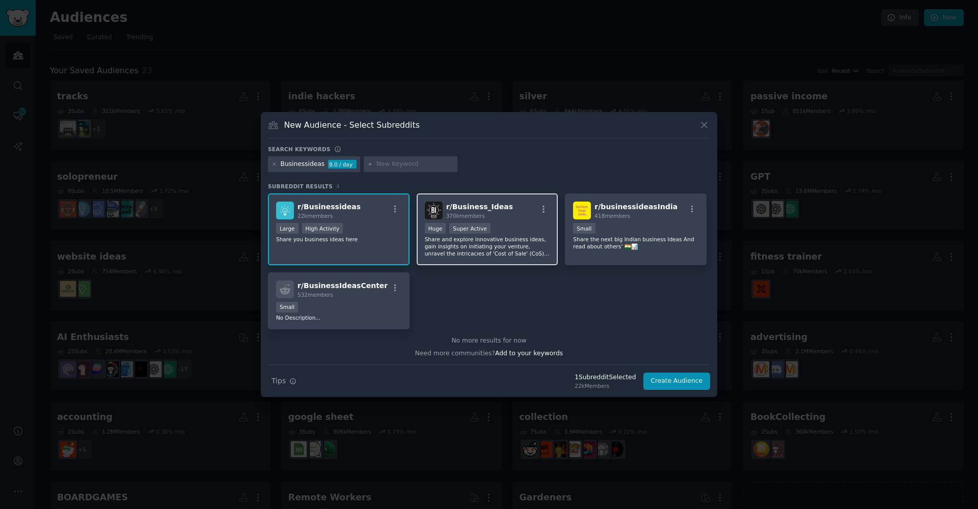
click at [473, 258] on div "r/ Business_Ideas 370k members Huge Super Active Share and explore innovative b…" at bounding box center [488, 230] width 142 height 72
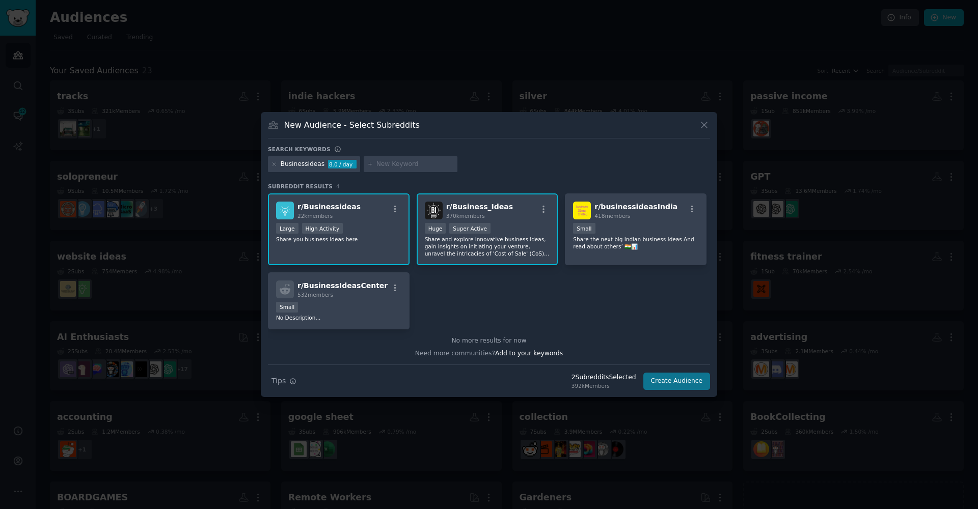
click at [666, 385] on button "Create Audience" at bounding box center [676, 381] width 67 height 17
click at [660, 379] on div "Search Tips Tips 2 Subreddit s Selected 392k Members Create Audience" at bounding box center [489, 377] width 442 height 25
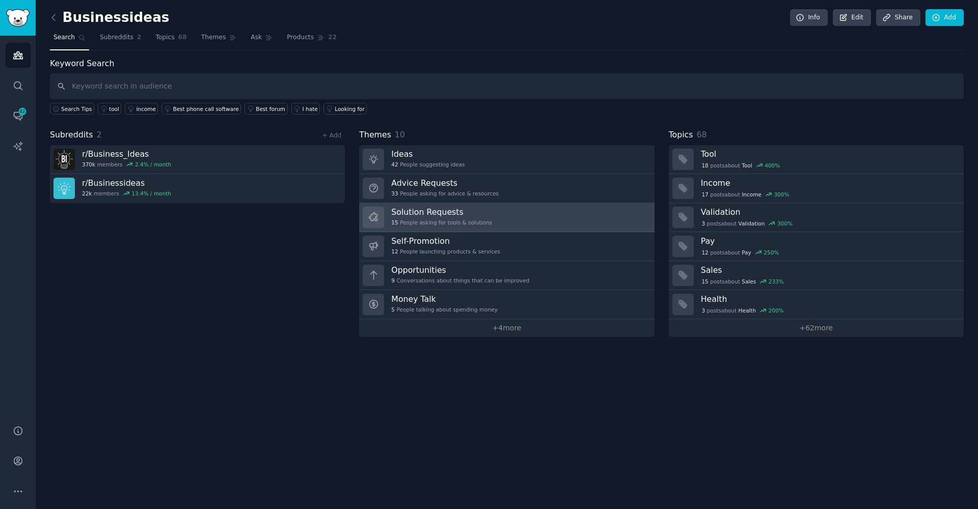
click at [403, 228] on link "Solution Requests 15 People asking for tools & solutions" at bounding box center [506, 217] width 295 height 29
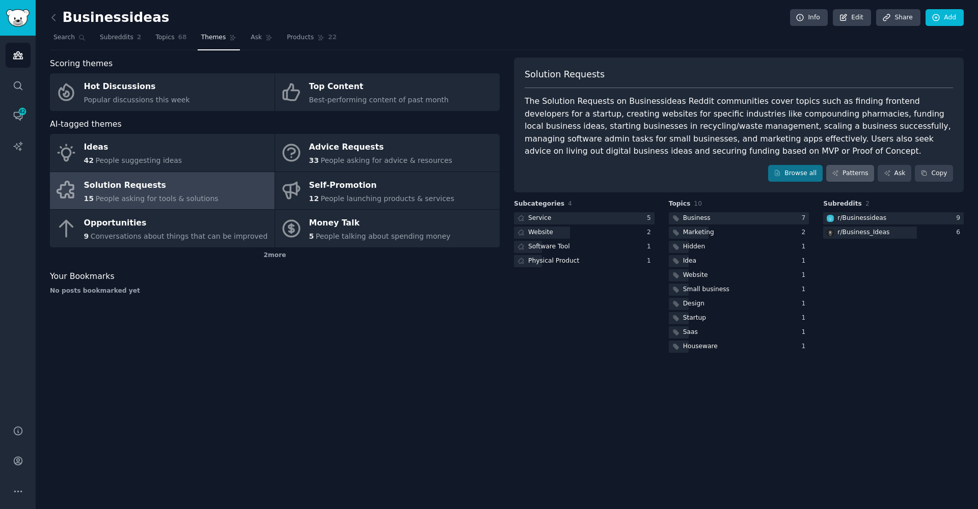
click at [859, 173] on link "Patterns" at bounding box center [850, 173] width 48 height 17
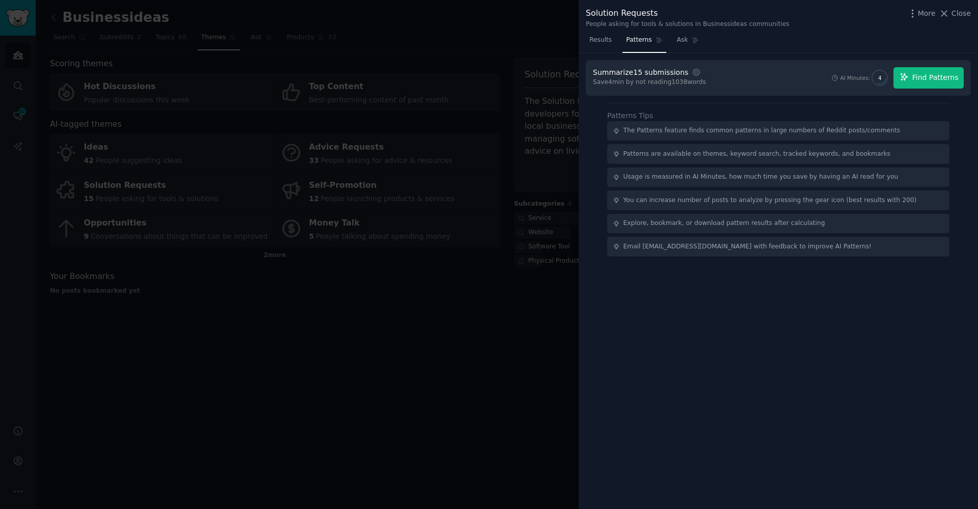
click at [945, 82] on span "Find Patterns" at bounding box center [935, 77] width 46 height 11
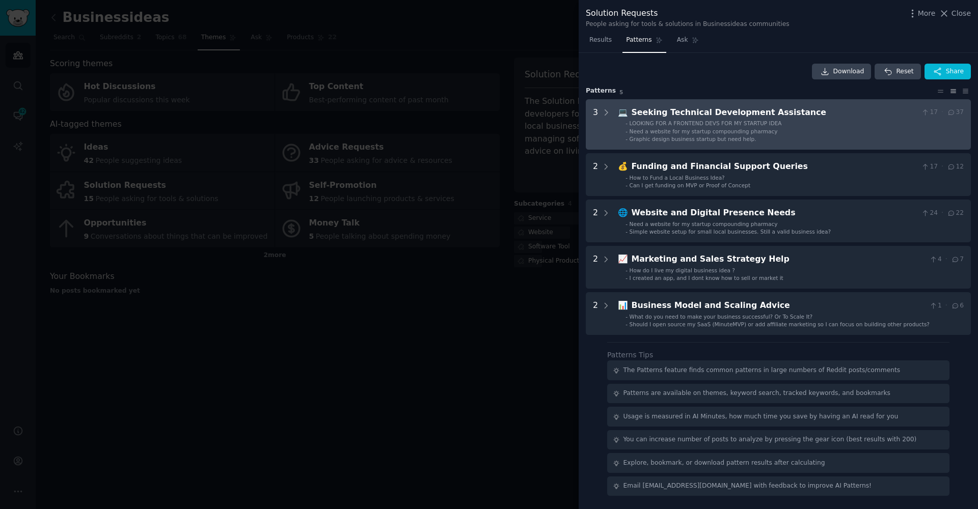
click at [786, 120] on li "- LOOKING FOR A FRONTEND DEVS FOR MY STARTUP IDEA" at bounding box center [795, 123] width 338 height 7
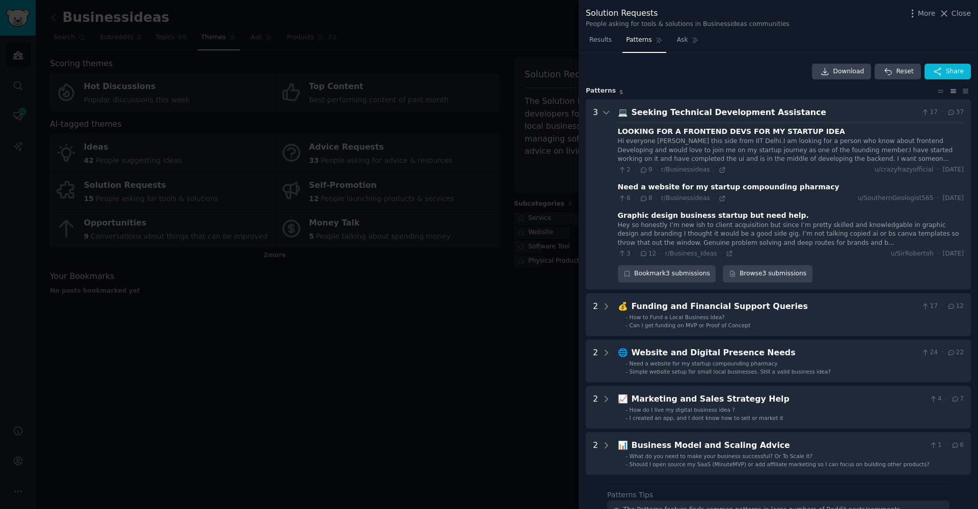
scroll to position [46, 0]
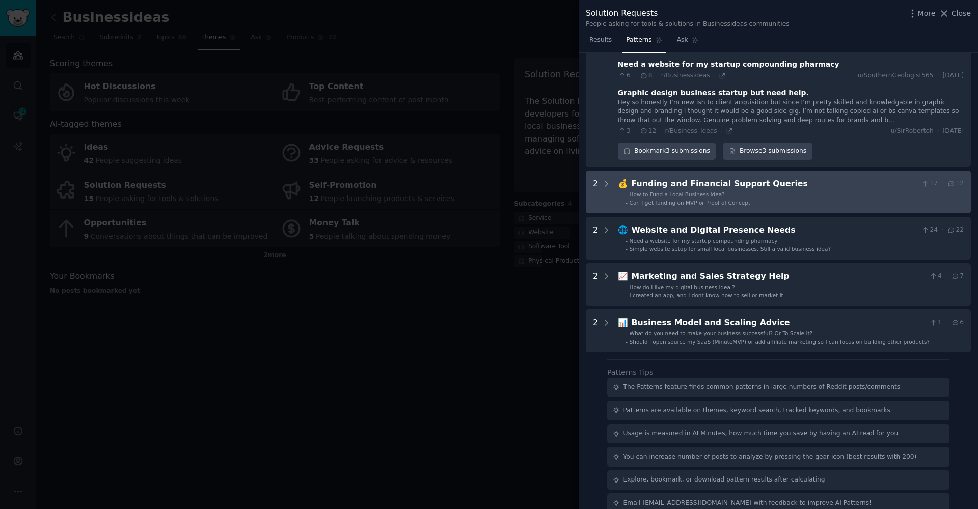
click at [641, 199] on div "Can I get funding on MVP or Proof of Concept" at bounding box center [690, 202] width 121 height 7
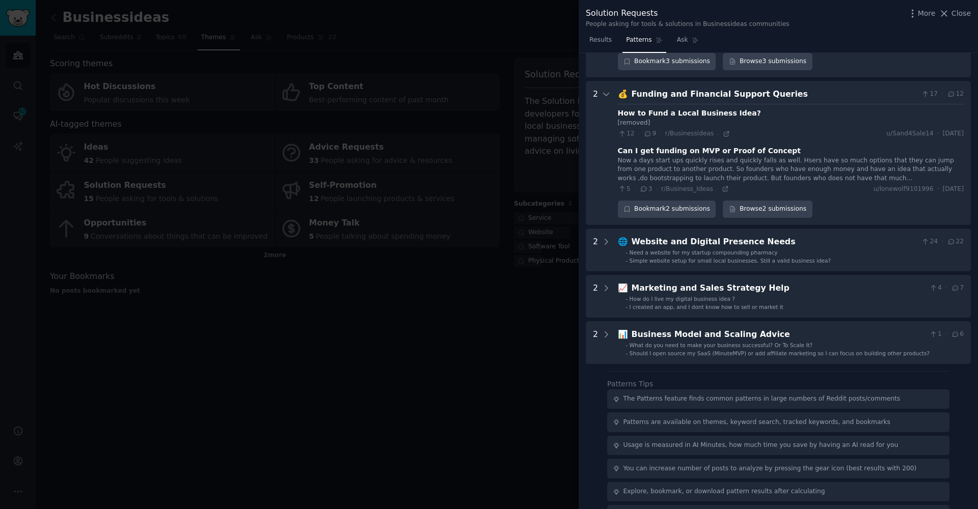
scroll to position [231, 0]
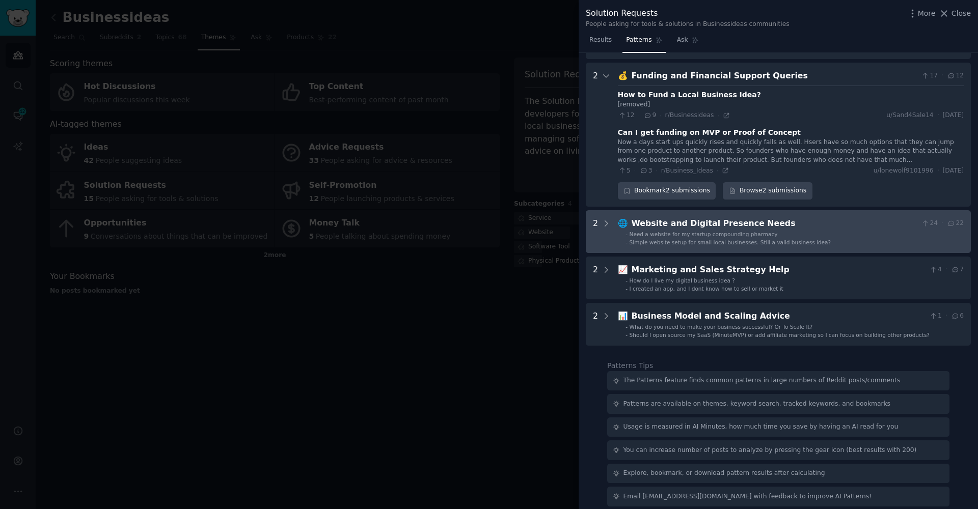
click at [724, 243] on Needs "2 🌐 Website and Digital Presence Needs 24 · 22 - Need a website for my startup …" at bounding box center [778, 231] width 385 height 43
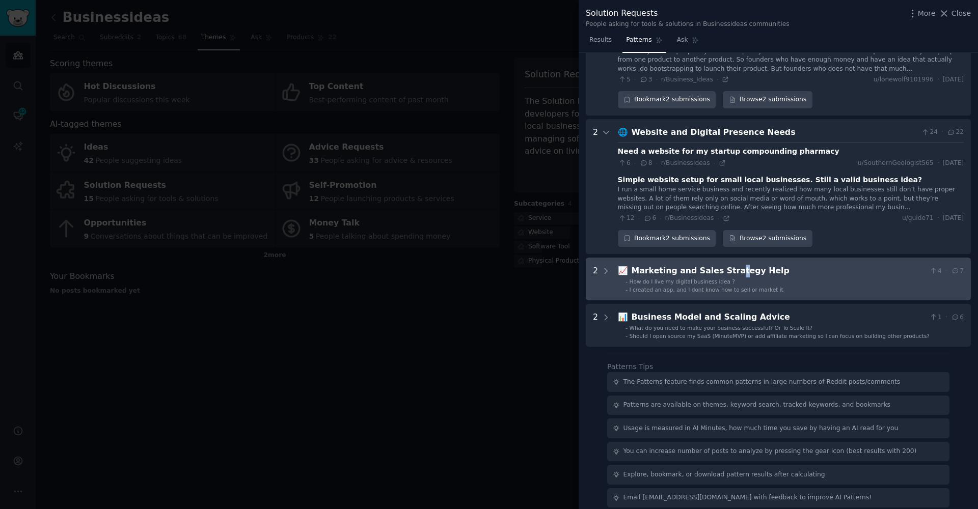
click at [729, 265] on div "Marketing and Sales Strategy Help" at bounding box center [779, 271] width 294 height 13
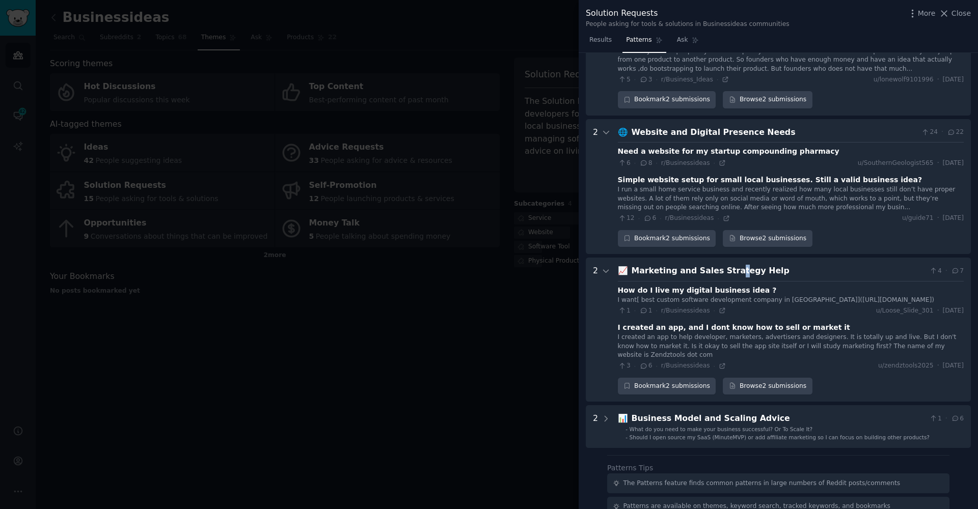
scroll to position [421, 0]
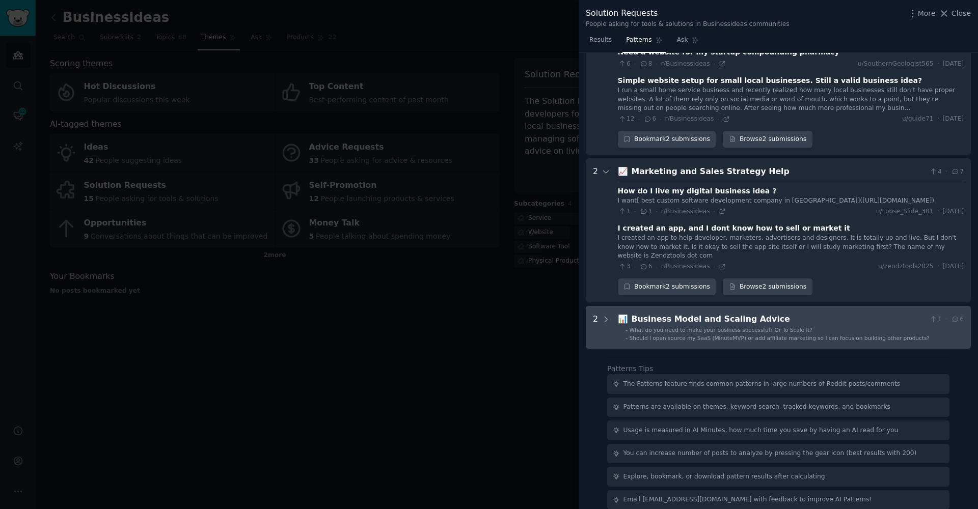
click at [743, 327] on div "What do you need to make your business successful? Or To Scale It?" at bounding box center [721, 330] width 183 height 7
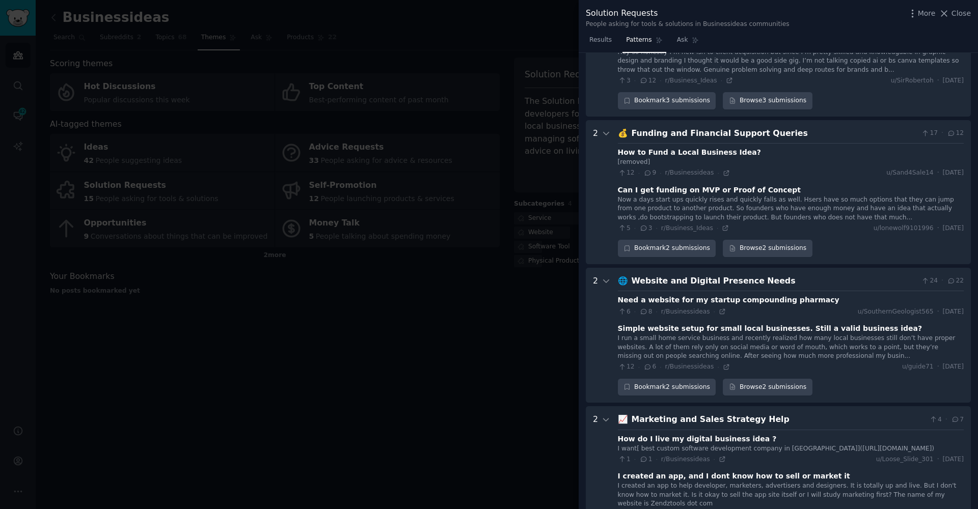
scroll to position [247, 0]
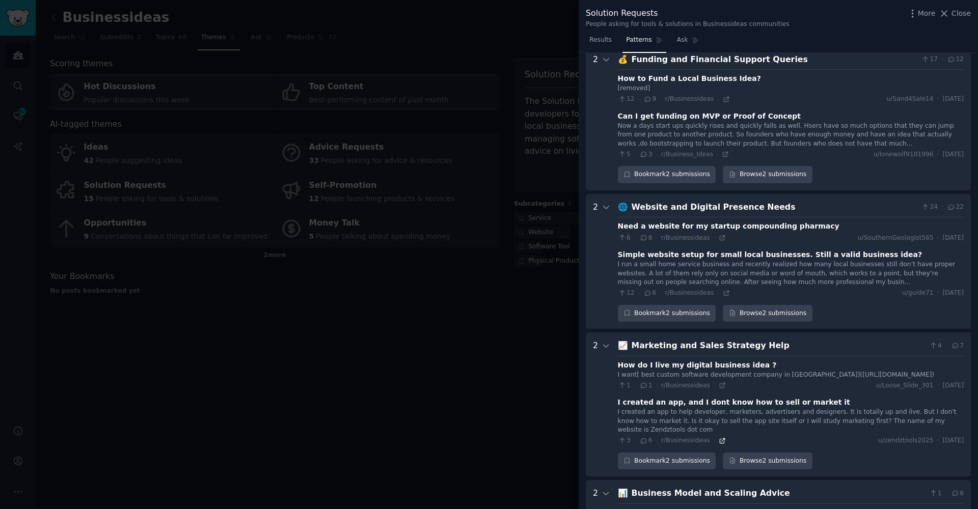
click at [722, 439] on icon at bounding box center [722, 441] width 5 height 5
click at [437, 311] on div at bounding box center [489, 254] width 978 height 509
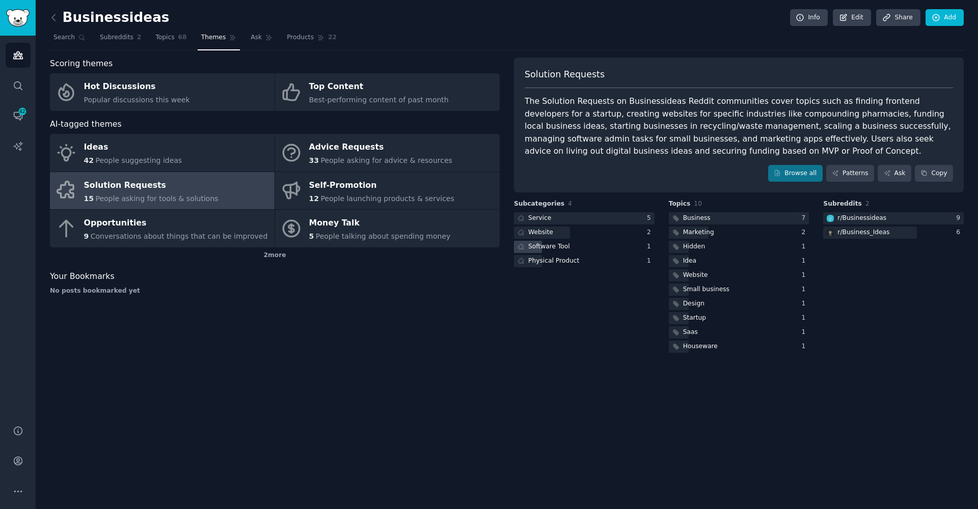
click at [536, 248] on div "Software Tool" at bounding box center [549, 246] width 42 height 9
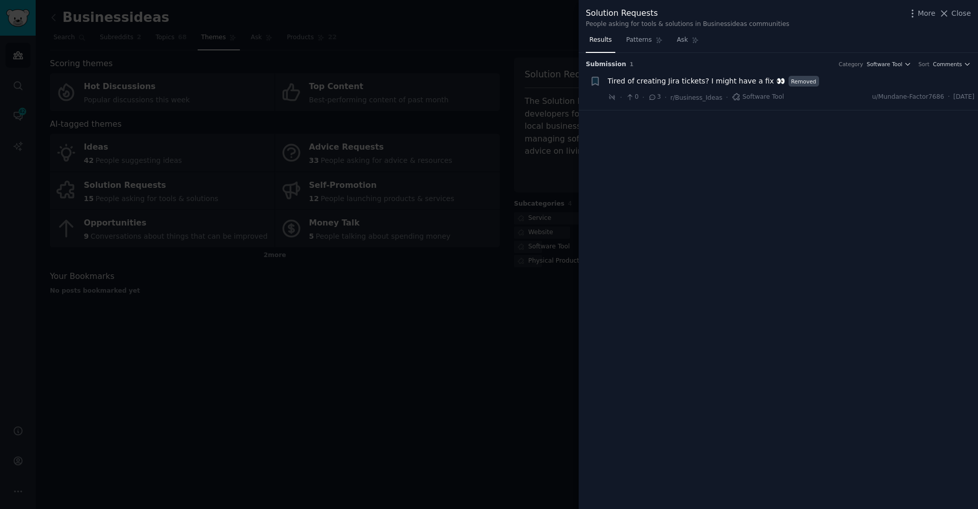
click at [461, 304] on div at bounding box center [489, 254] width 978 height 509
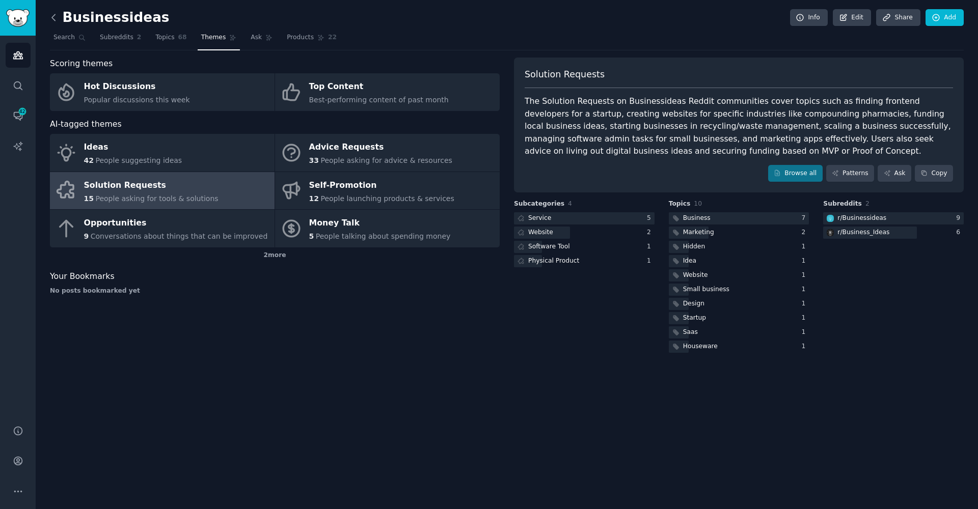
click at [51, 17] on icon at bounding box center [53, 17] width 11 height 11
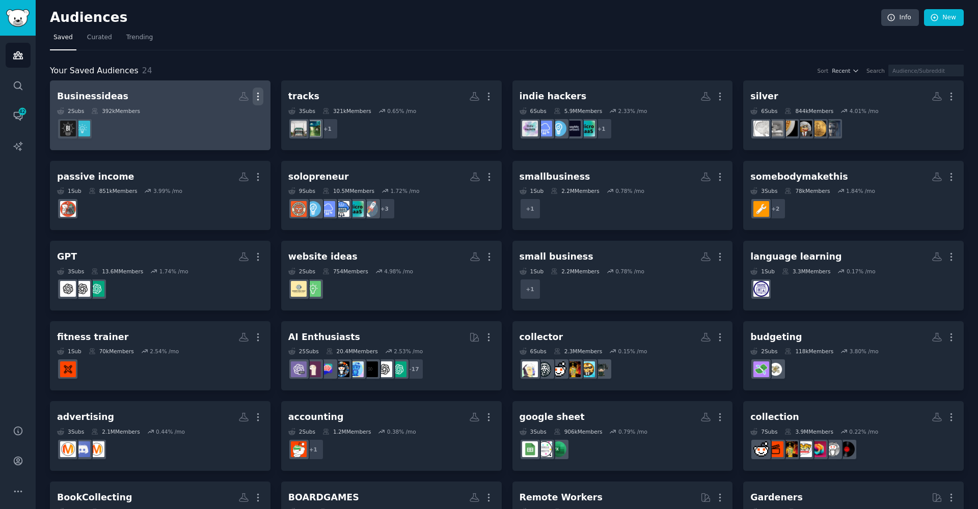
click at [261, 97] on icon "button" at bounding box center [258, 96] width 11 height 11
click at [224, 113] on p "Delete" at bounding box center [230, 118] width 23 height 11
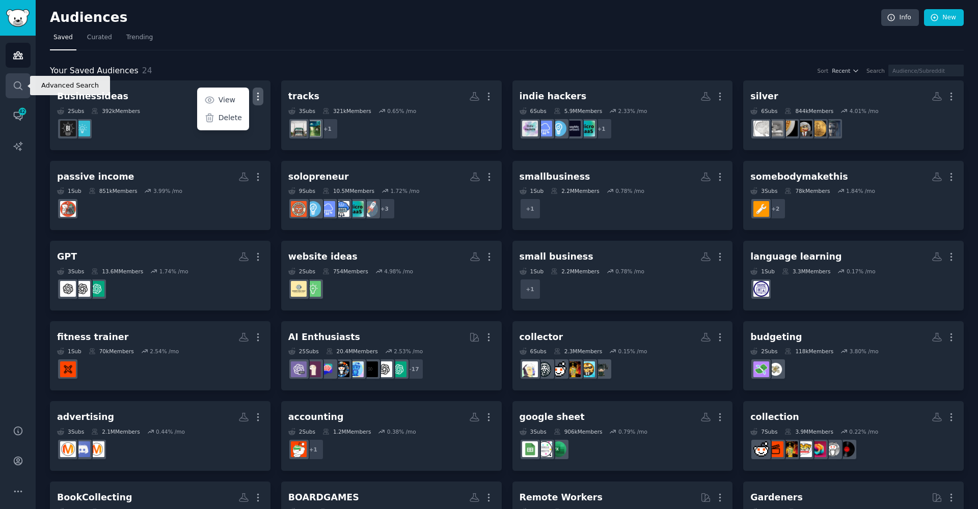
click at [17, 85] on icon "Sidebar" at bounding box center [18, 85] width 11 height 11
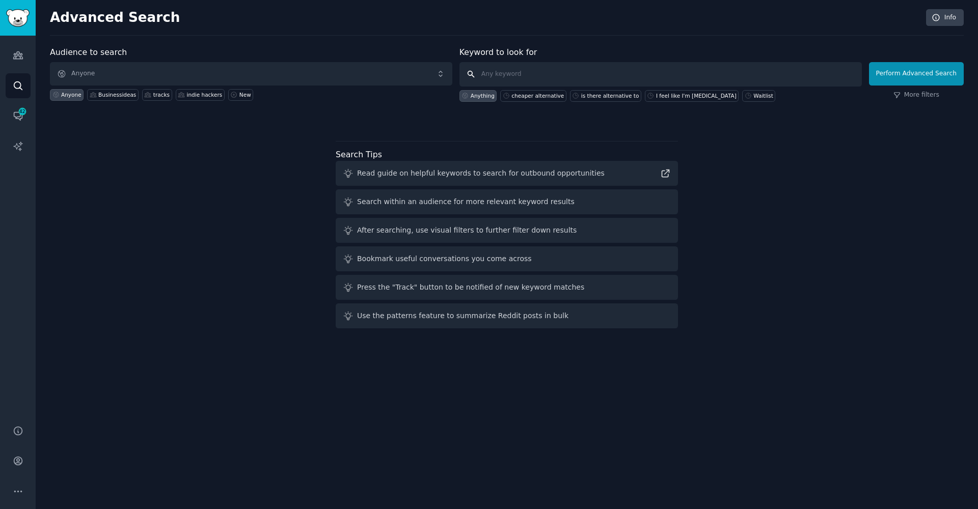
click at [535, 70] on input "text" at bounding box center [660, 74] width 402 height 24
type input "don't know hwo to market"
click at [918, 73] on button "Perform Advanced Search" at bounding box center [916, 73] width 95 height 23
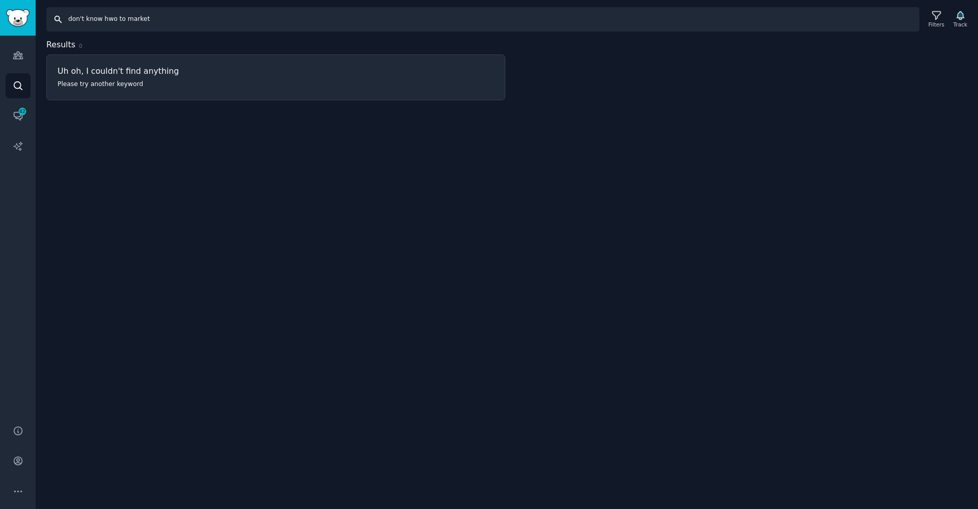
click at [106, 18] on input "don't know hwo to market" at bounding box center [482, 19] width 873 height 24
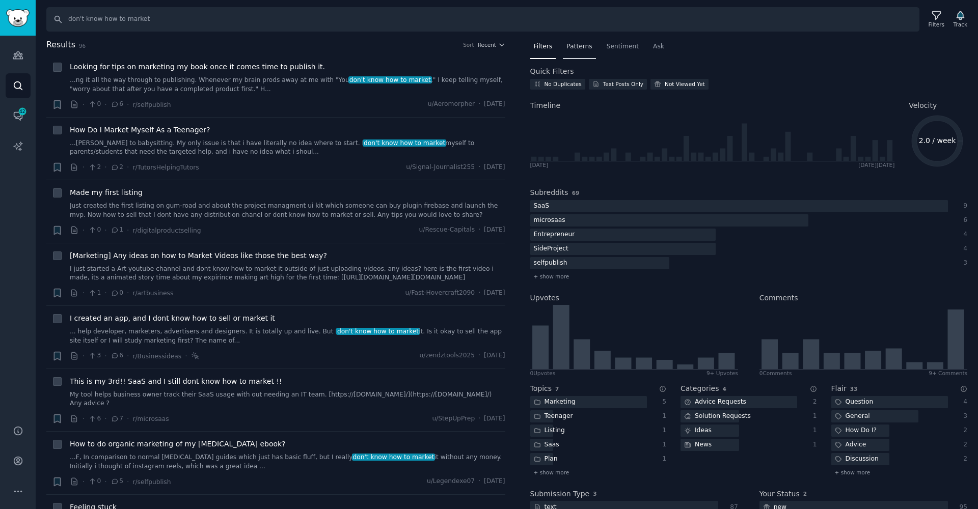
click at [579, 49] on span "Patterns" at bounding box center [578, 46] width 25 height 9
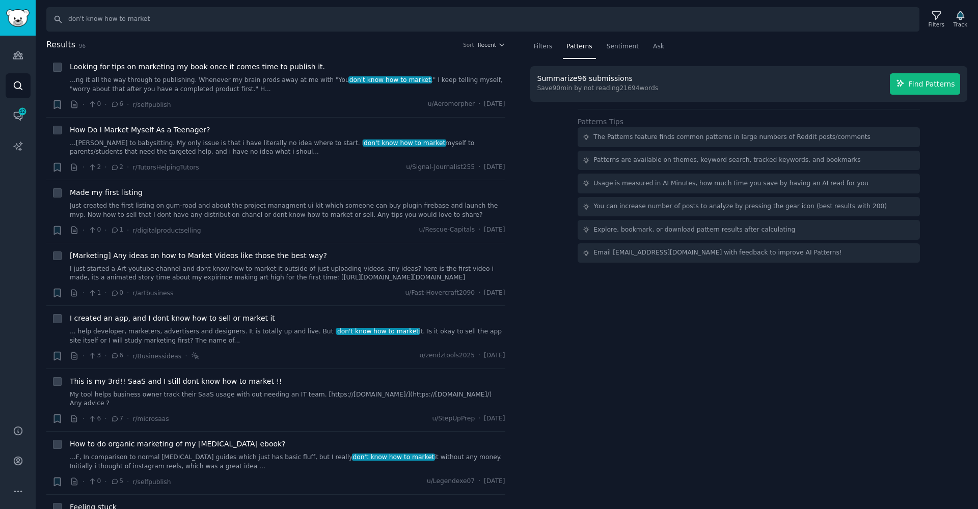
click at [935, 81] on span "Find Patterns" at bounding box center [932, 84] width 46 height 11
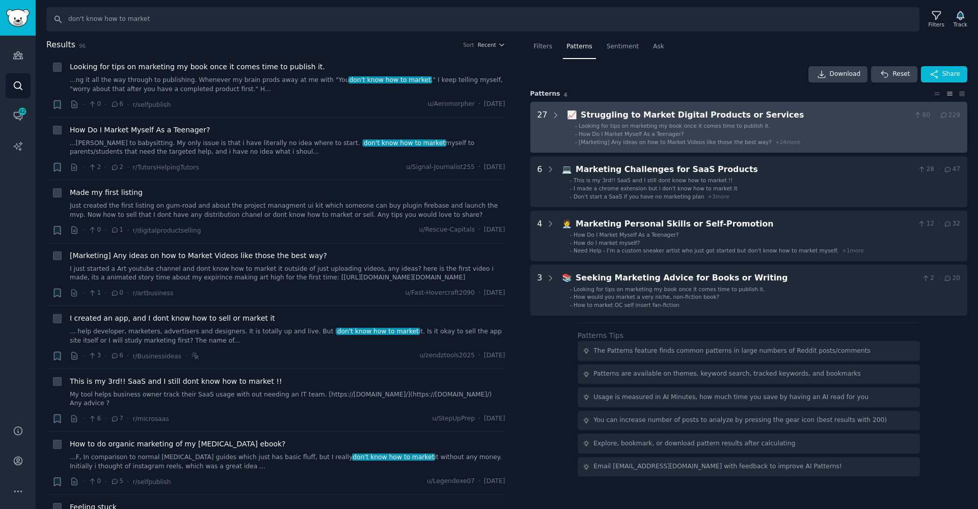
click at [646, 129] on ul "- Looking for tips on marketing my book once it comes time to publish it. - How…" at bounding box center [764, 133] width 392 height 23
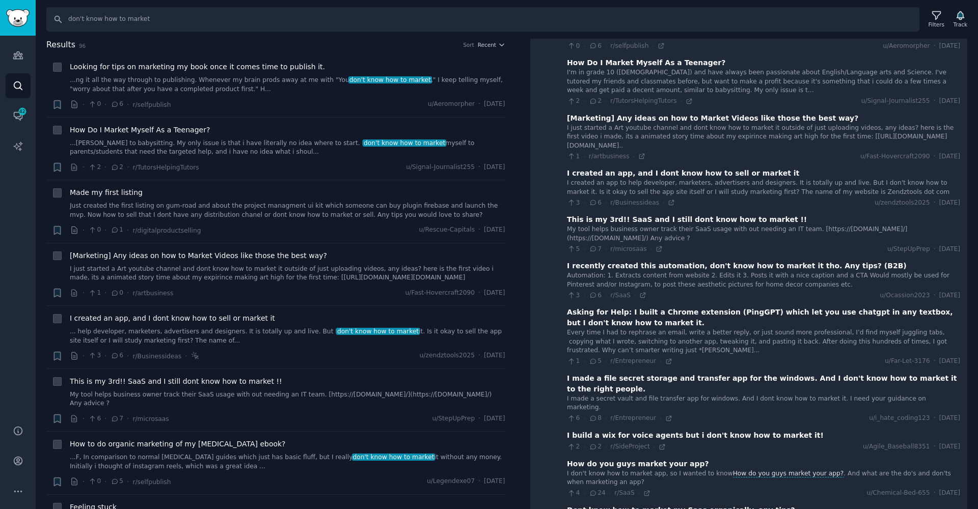
scroll to position [140, 0]
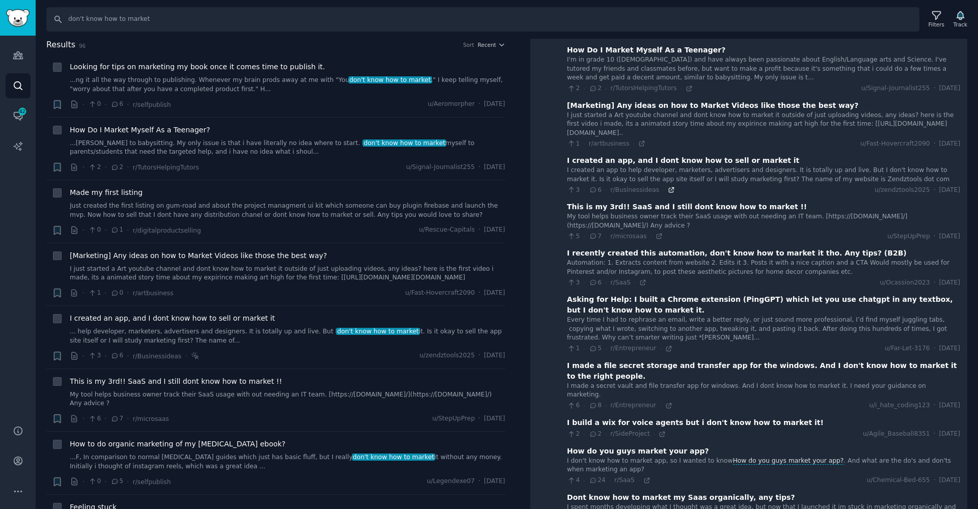
click at [668, 186] on icon at bounding box center [671, 189] width 7 height 7
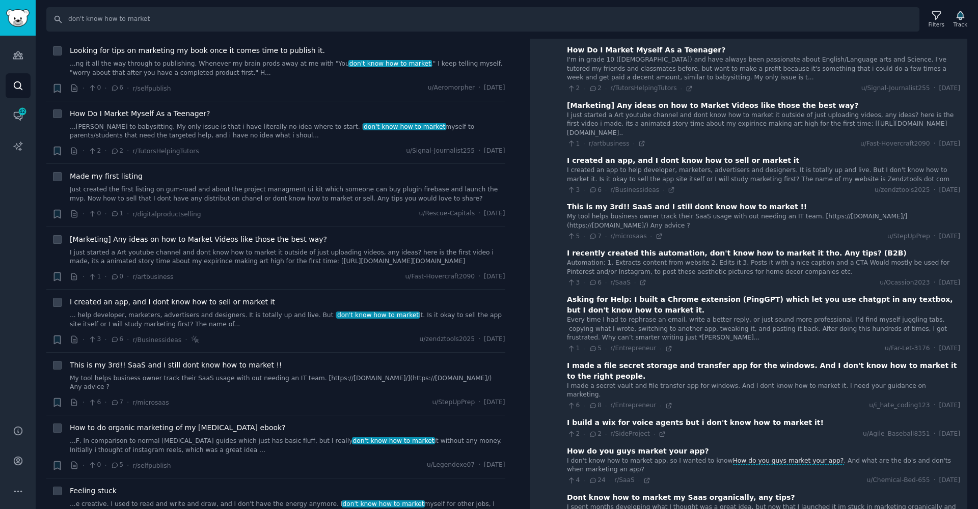
drag, startPoint x: 609, startPoint y: 108, endPoint x: 745, endPoint y: 128, distance: 137.9
click at [745, 128] on div "[Marketing] Any ideas on how to Market Videos like those the best way? I just s…" at bounding box center [763, 124] width 393 height 48
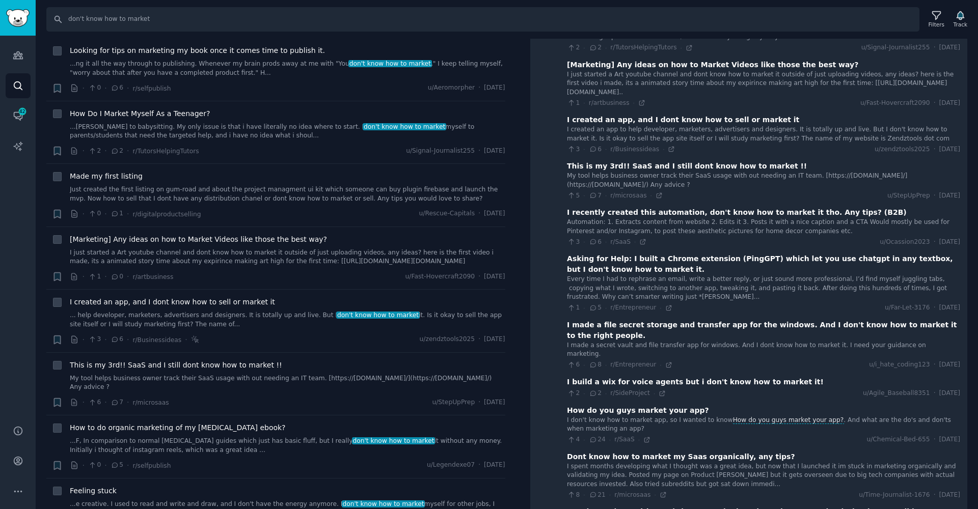
scroll to position [218, 0]
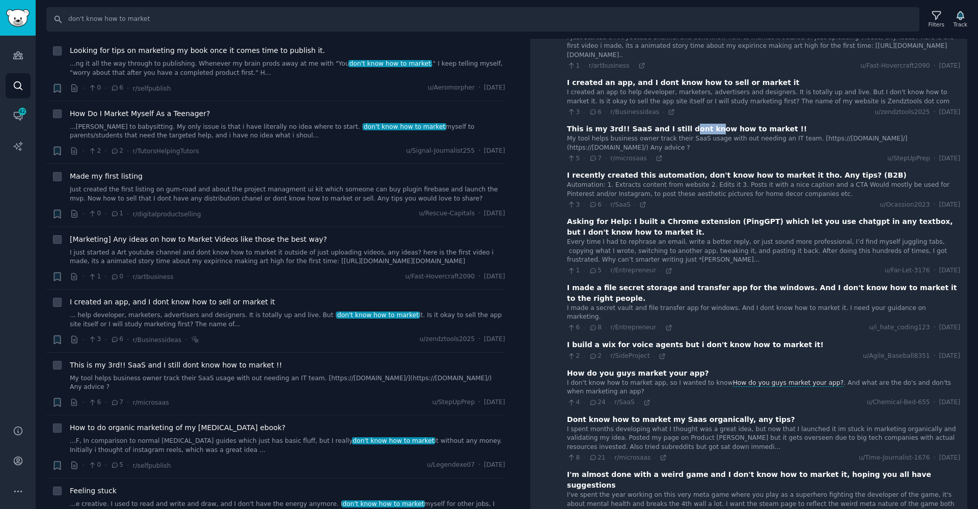
drag, startPoint x: 680, startPoint y: 122, endPoint x: 703, endPoint y: 125, distance: 23.2
click at [701, 125] on div "This is my 3rd!! SaaS and I still dont know how to market !!" at bounding box center [687, 129] width 240 height 11
click at [721, 125] on div "This is my 3rd!! SaaS and I still dont know how to market !!" at bounding box center [687, 129] width 240 height 11
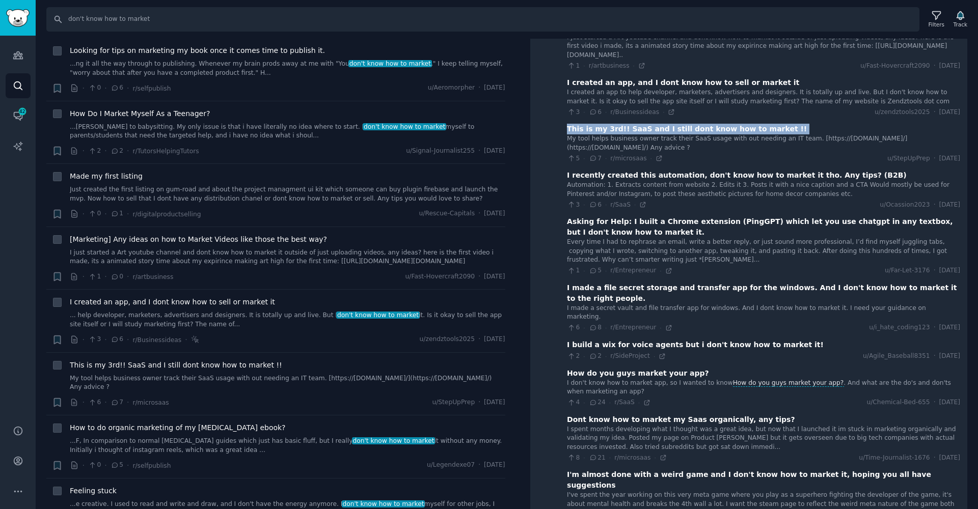
click at [721, 125] on div "This is my 3rd!! SaaS and I still dont know how to market !!" at bounding box center [687, 129] width 240 height 11
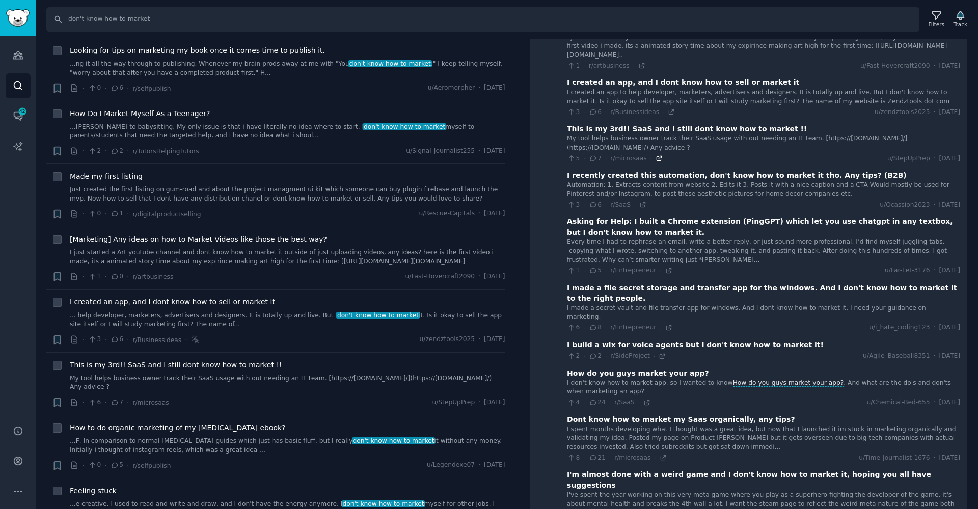
click at [658, 156] on icon at bounding box center [659, 158] width 7 height 7
click at [641, 201] on icon at bounding box center [642, 204] width 7 height 7
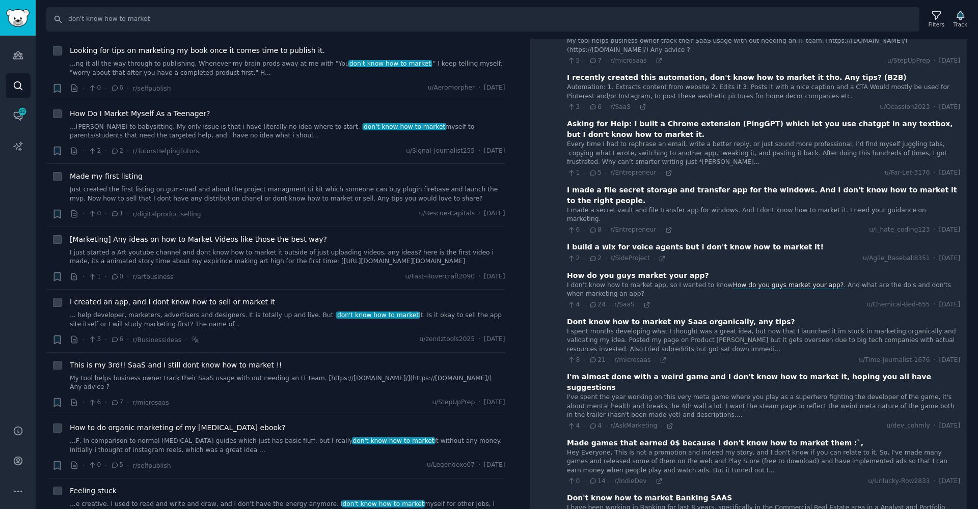
scroll to position [317, 0]
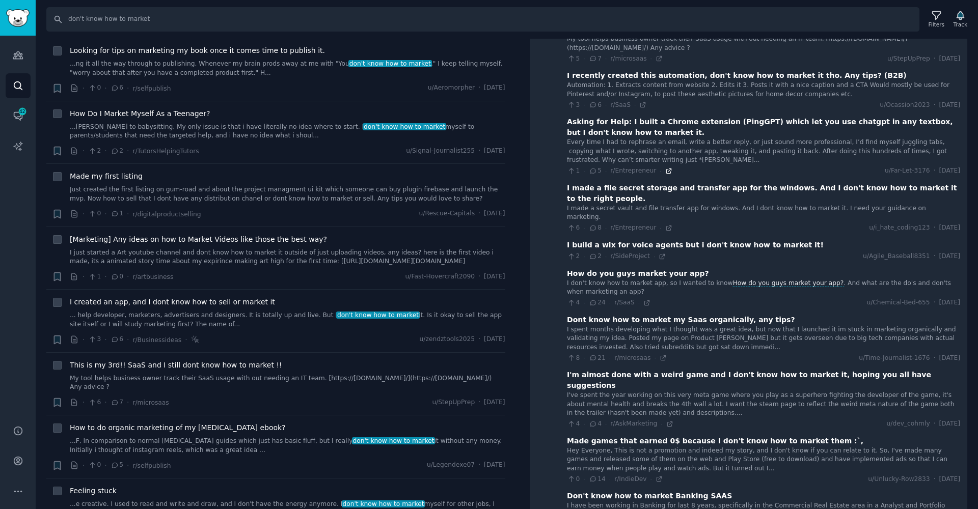
click at [665, 168] on icon at bounding box center [668, 171] width 7 height 7
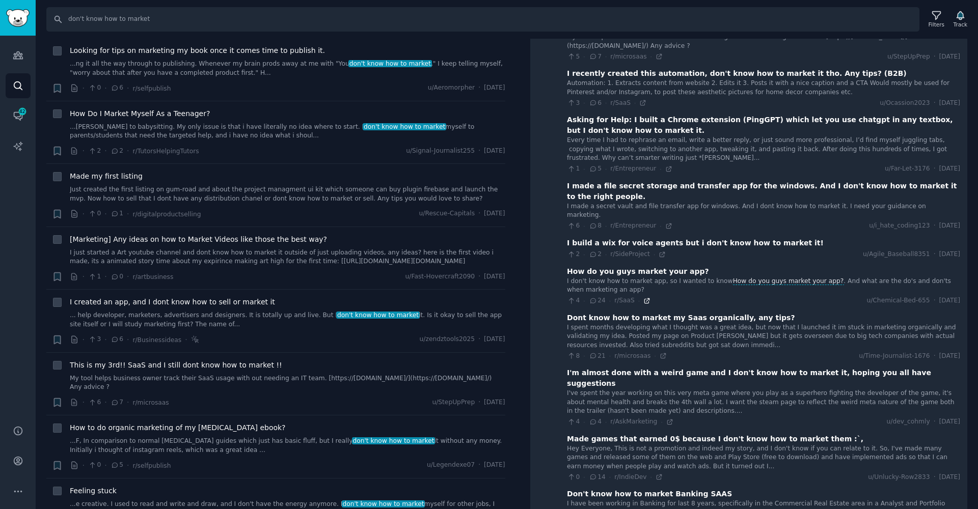
click at [643, 297] on icon at bounding box center [646, 300] width 7 height 7
click at [660, 352] on icon at bounding box center [663, 355] width 7 height 7
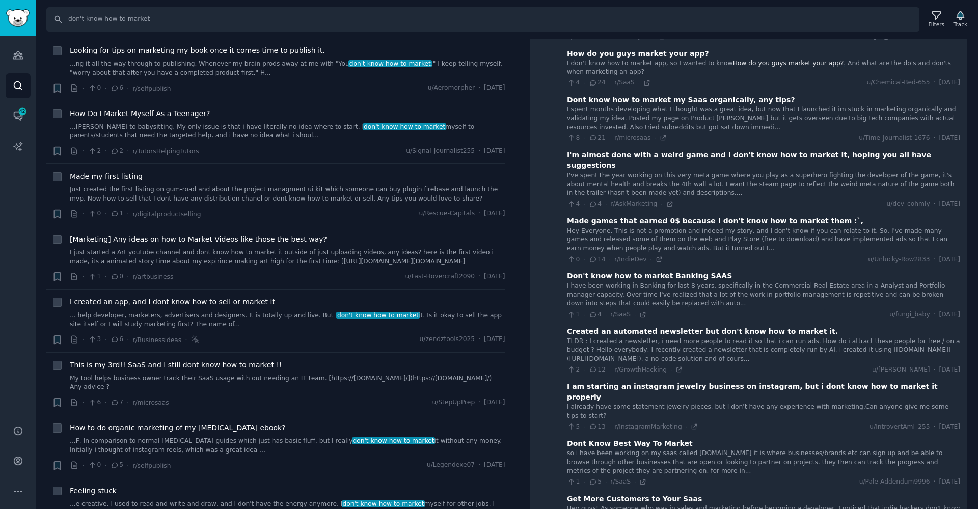
scroll to position [538, 0]
click at [641, 310] on icon at bounding box center [642, 313] width 7 height 7
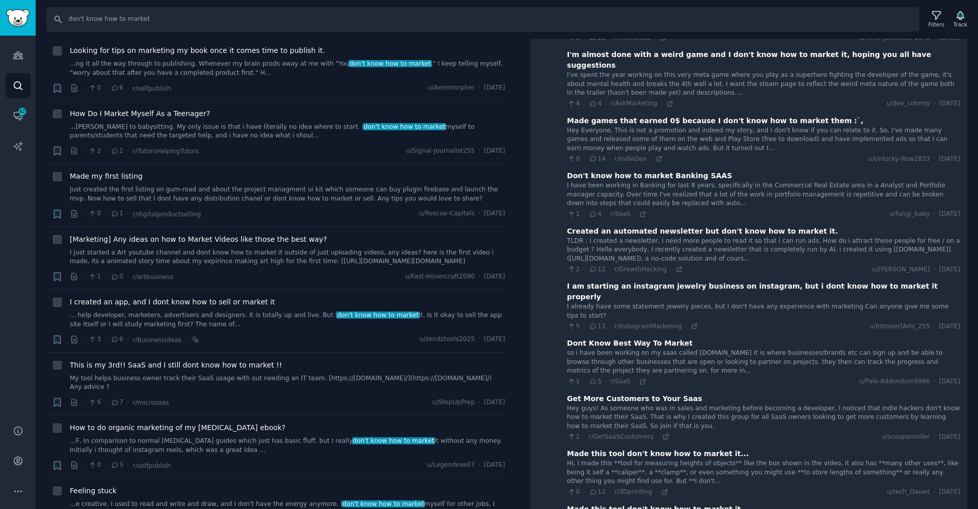
scroll to position [744, 0]
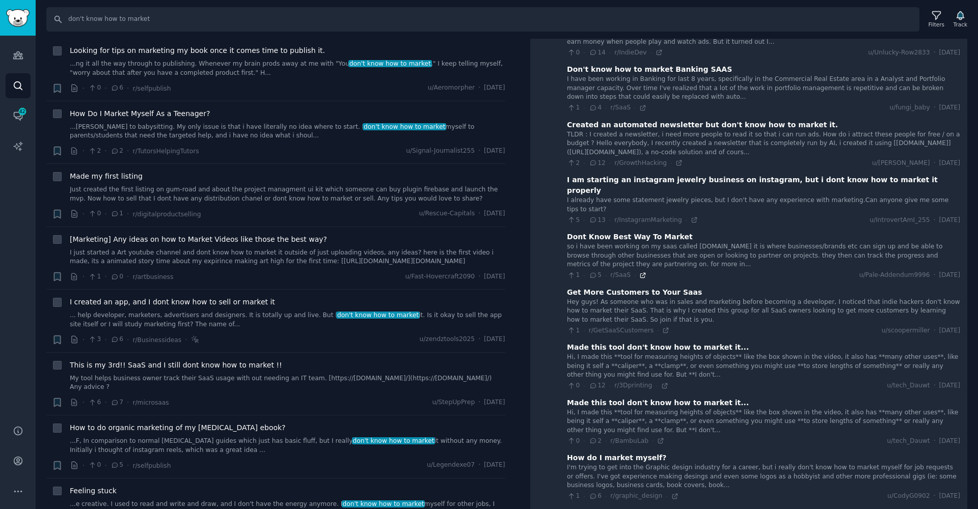
click at [642, 273] on icon at bounding box center [643, 275] width 5 height 5
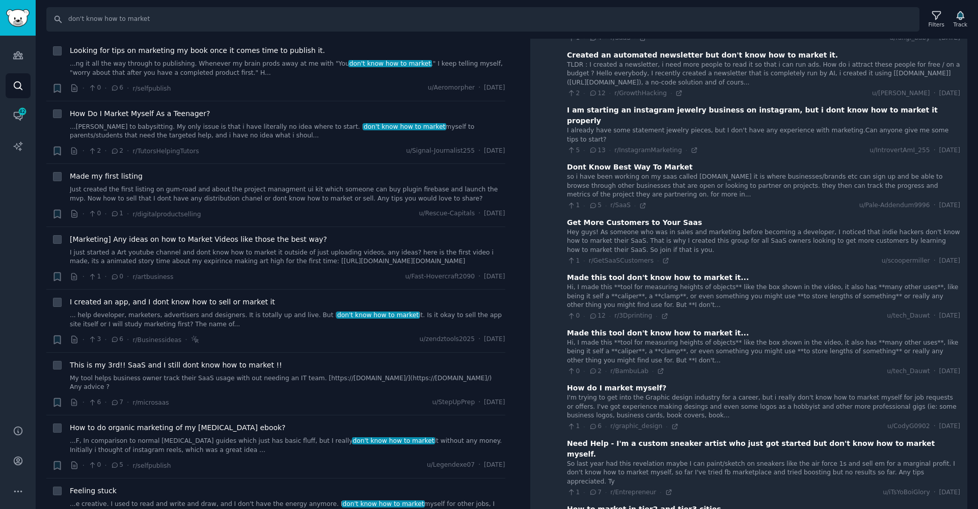
scroll to position [819, 0]
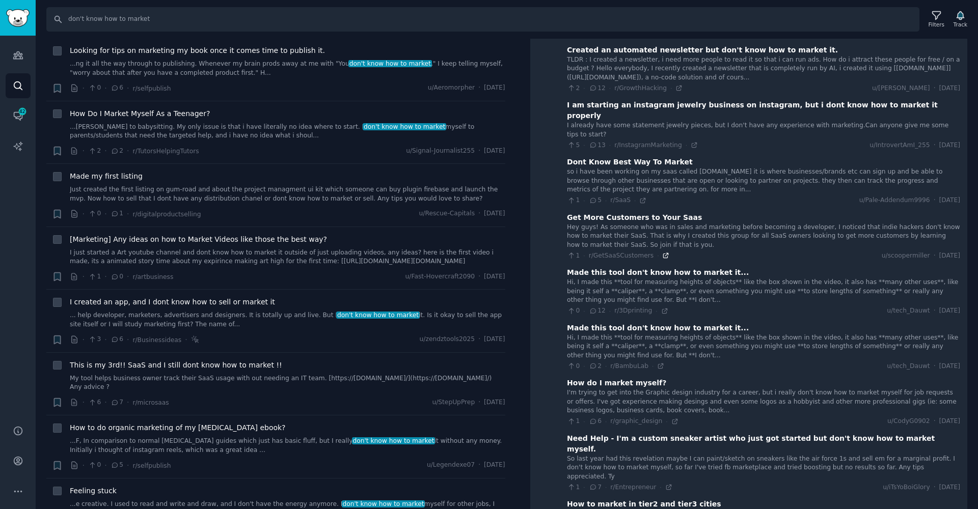
click at [664, 252] on icon at bounding box center [665, 255] width 7 height 7
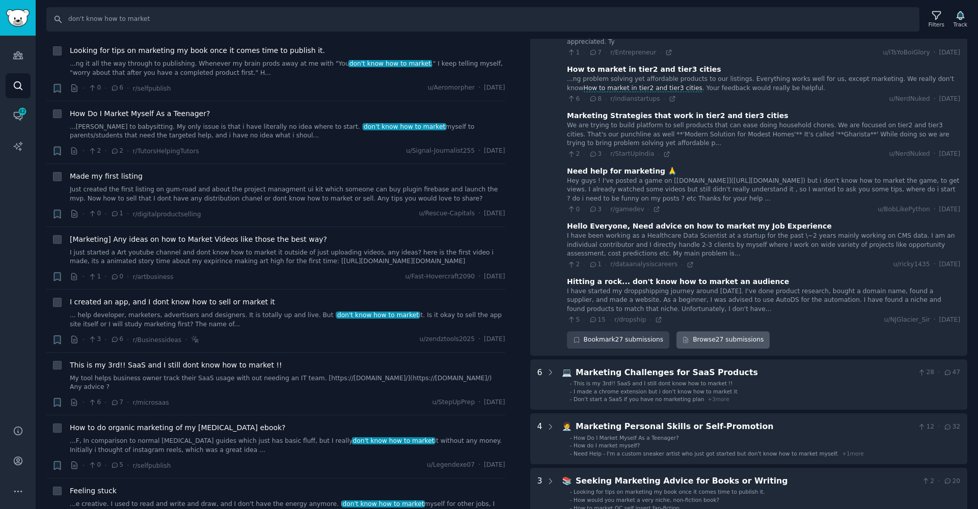
scroll to position [1319, 0]
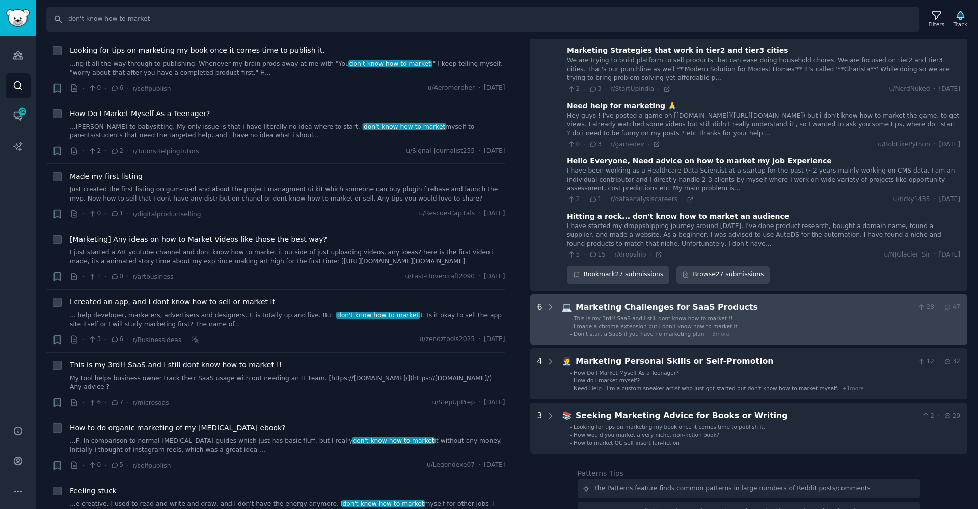
click at [595, 315] on span "This is my 3rd!! SaaS and I still dont know how to market !!" at bounding box center [653, 318] width 159 height 6
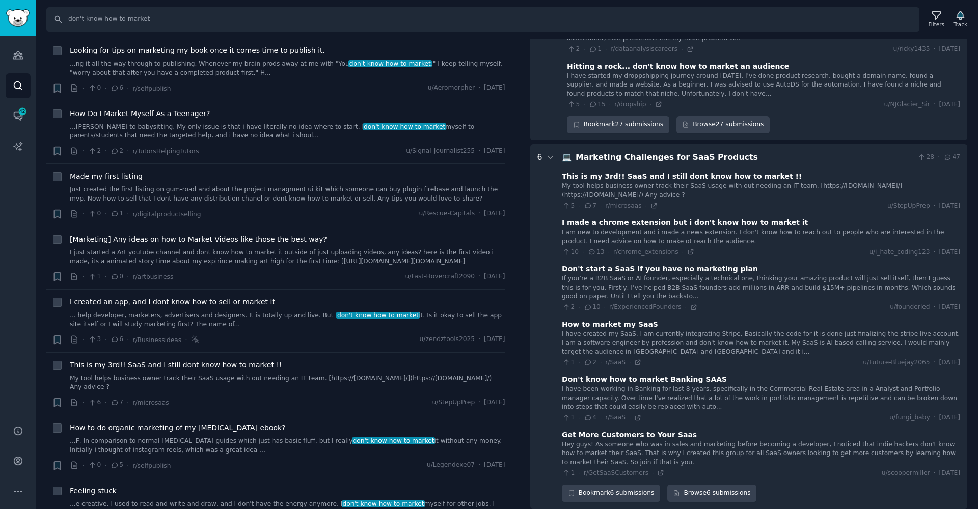
scroll to position [1491, 0]
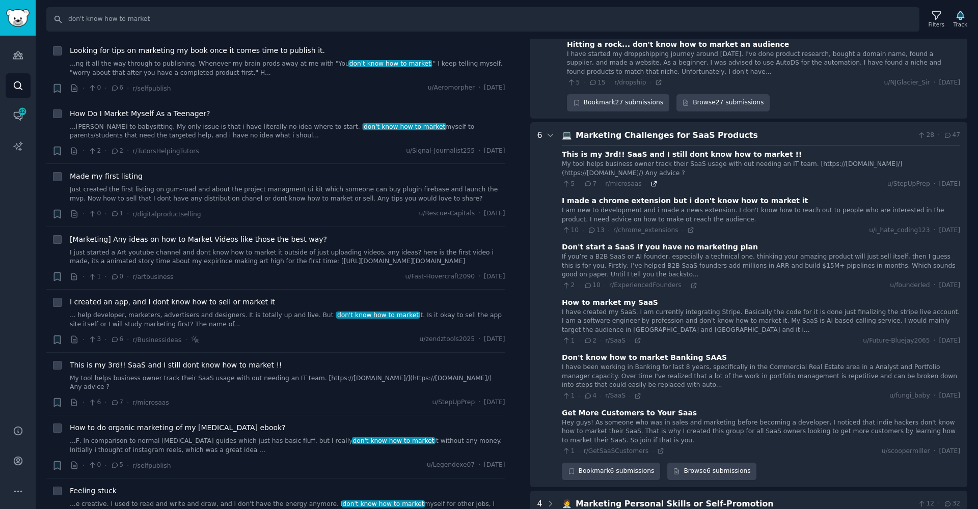
click at [653, 180] on icon at bounding box center [653, 183] width 7 height 7
click at [691, 283] on icon at bounding box center [693, 285] width 5 height 5
click at [764, 2] on div "Search don't know how to market Filters Track" at bounding box center [507, 16] width 942 height 32
click at [317, 2] on div "Search don't know how to market Filters Track" at bounding box center [507, 16] width 942 height 32
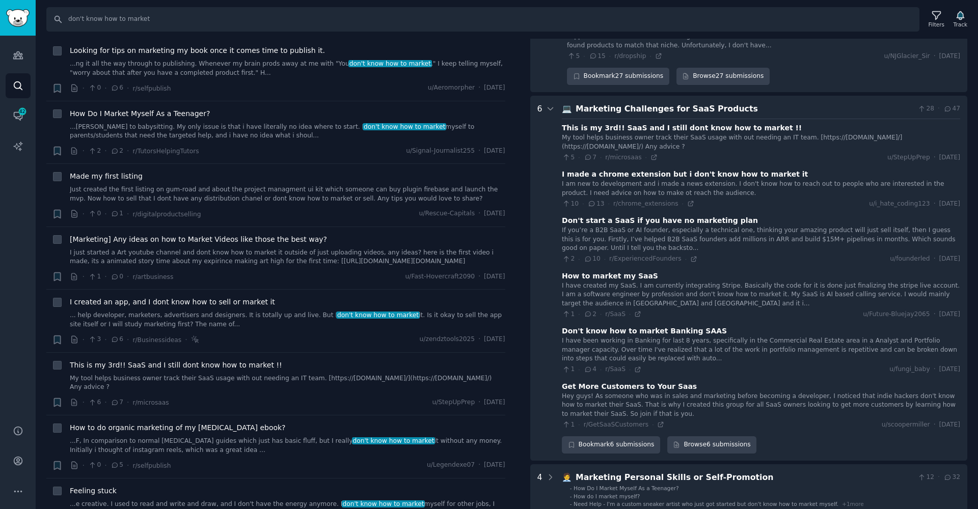
scroll to position [1541, 0]
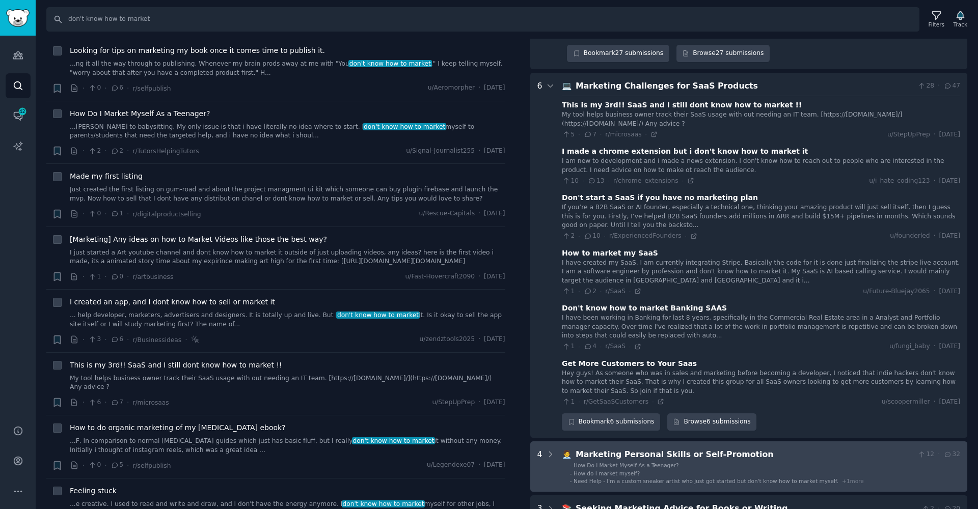
click at [645, 478] on span "Need Help - I'm a custom sneaker artist who just got started but don't know how…" at bounding box center [706, 481] width 265 height 6
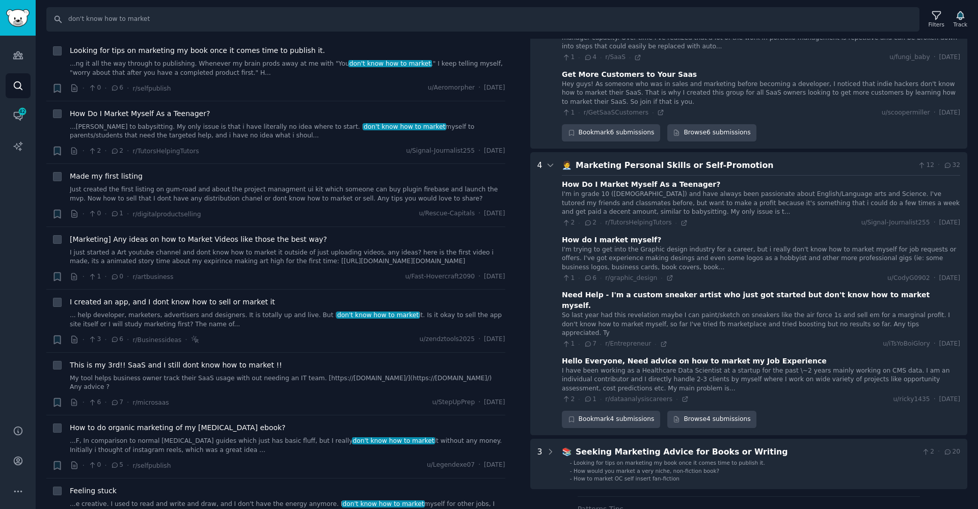
scroll to position [1854, 0]
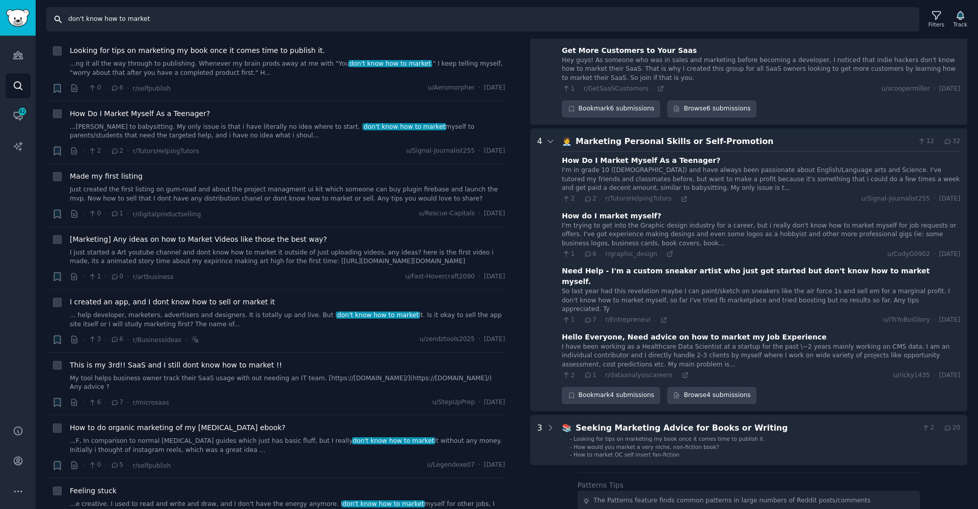
click at [132, 19] on input "don't know how to market" at bounding box center [482, 19] width 873 height 24
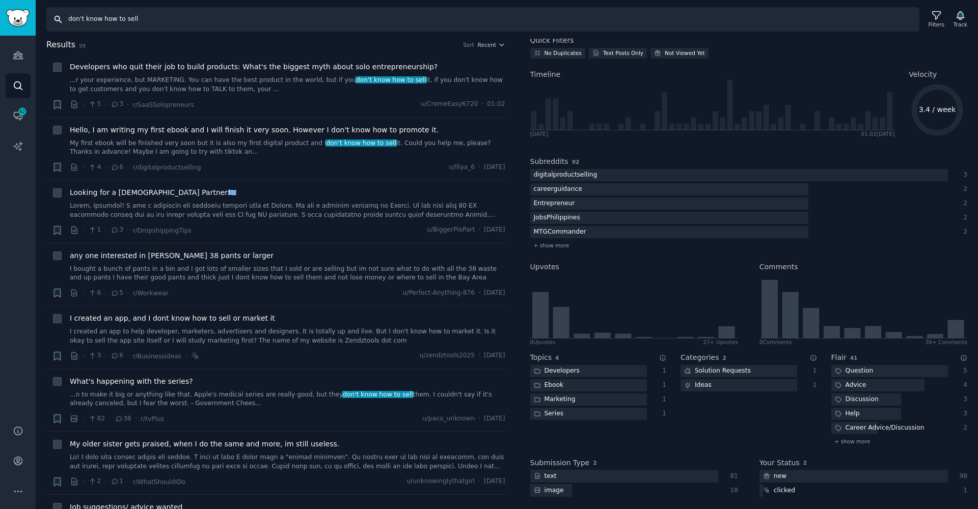
scroll to position [31, 0]
click at [254, 84] on link "...r your experience, but MARKETING. You can have the best product in the world…" at bounding box center [288, 85] width 436 height 18
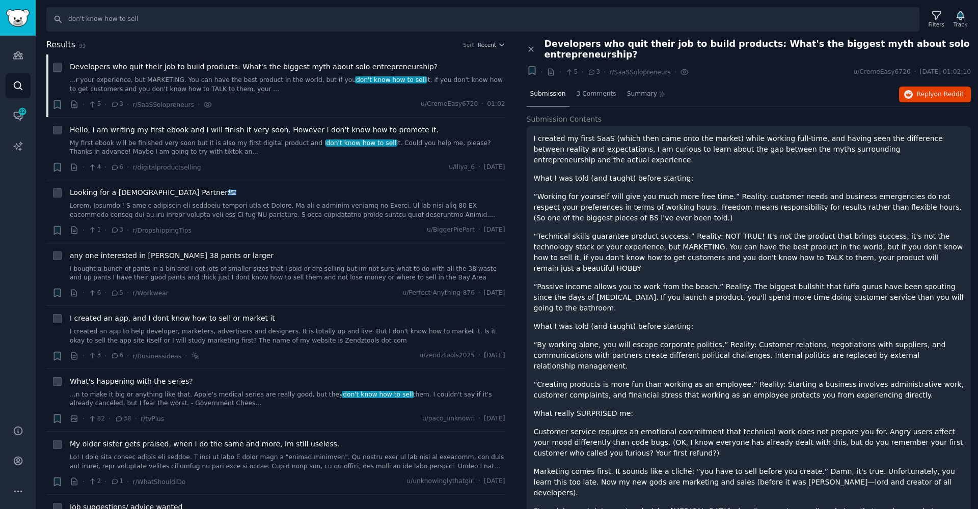
scroll to position [383, 0]
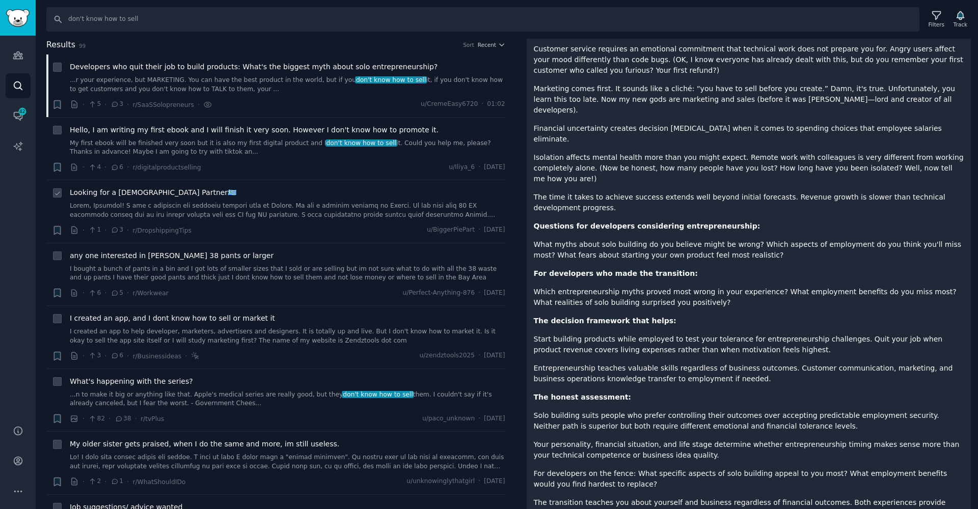
click at [271, 199] on div "Looking for a [DEMOGRAPHIC_DATA] Partner🇬🇷" at bounding box center [288, 203] width 436 height 32
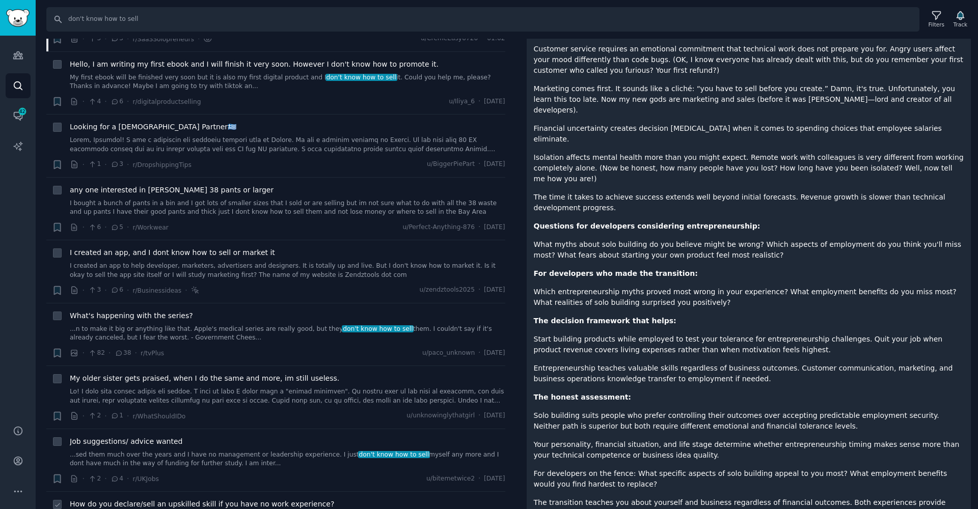
scroll to position [497, 0]
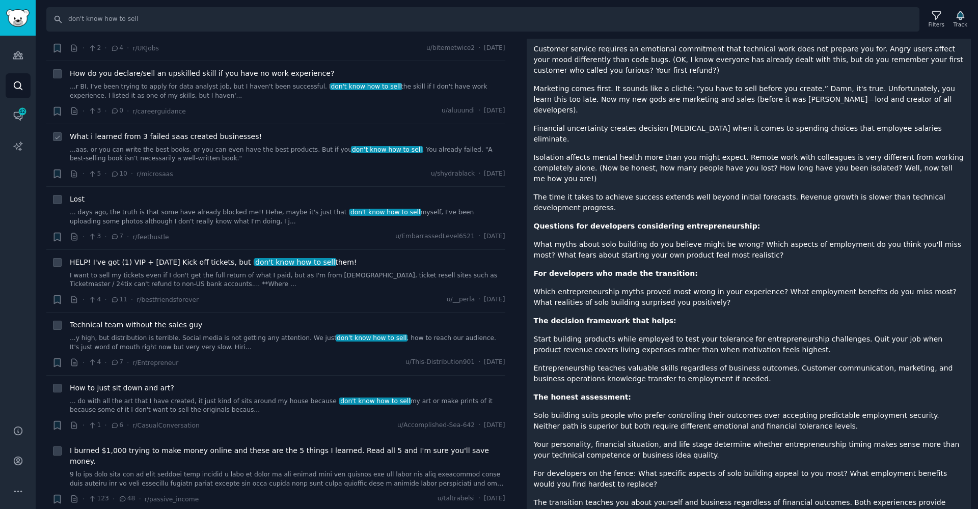
click at [156, 132] on span "What i learned from 3 failed saas created businesses!" at bounding box center [166, 136] width 192 height 11
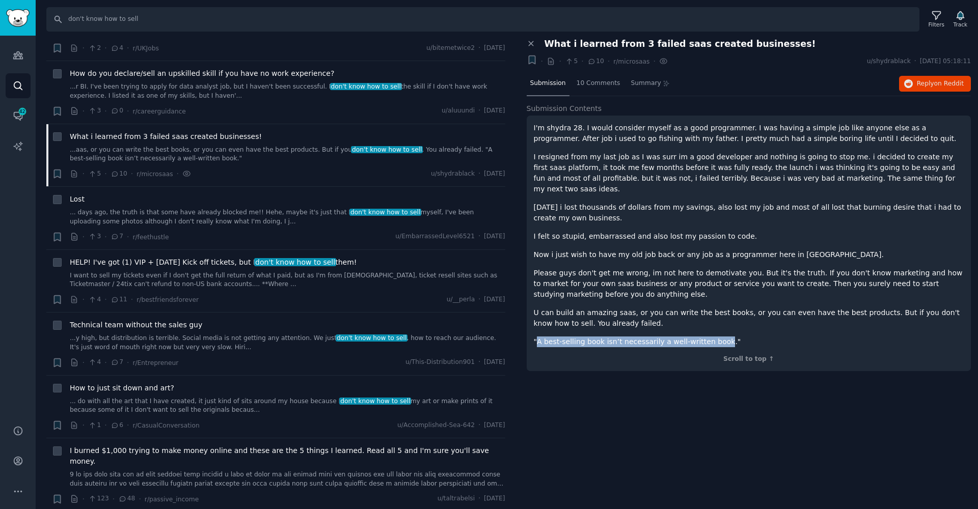
drag, startPoint x: 720, startPoint y: 331, endPoint x: 536, endPoint y: 333, distance: 183.4
click at [536, 337] on p ""A best-selling book isn’t necessarily a well-written book."" at bounding box center [749, 342] width 430 height 11
copy p "A best-selling book isn’t necessarily a well-written book"
click at [577, 277] on p "Please guys don't get me wrong, im not here to demotivate you. But it's the tru…" at bounding box center [749, 284] width 430 height 32
click at [590, 91] on div "10 Comments" at bounding box center [598, 84] width 51 height 24
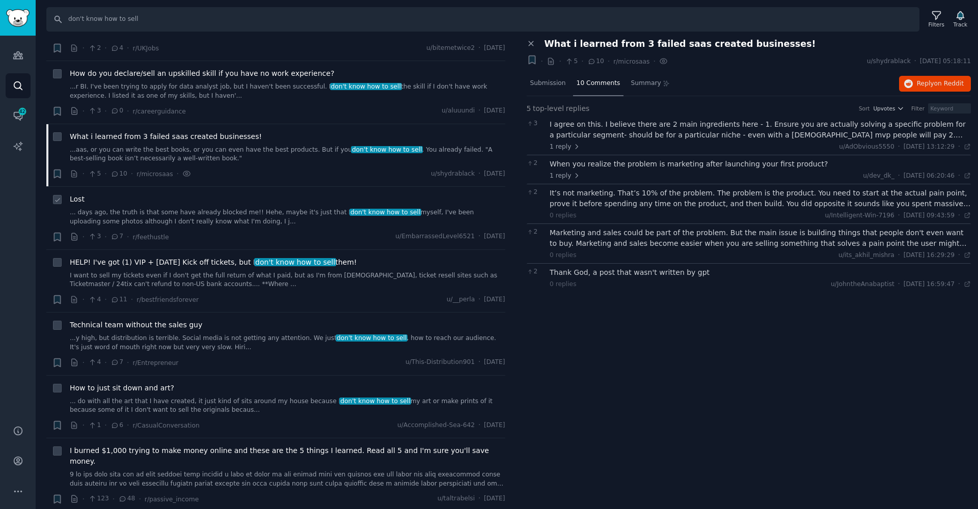
scroll to position [499, 0]
click at [264, 230] on div "· 3 · 7 · r/feethustle u/EmbarrassedLevel6521 · [DATE]" at bounding box center [288, 235] width 436 height 11
click at [274, 195] on div "Lost" at bounding box center [288, 197] width 436 height 11
click at [276, 207] on link "... days ago, the truth is that some have already blocked me!! Hehe, maybe it's…" at bounding box center [288, 215] width 436 height 18
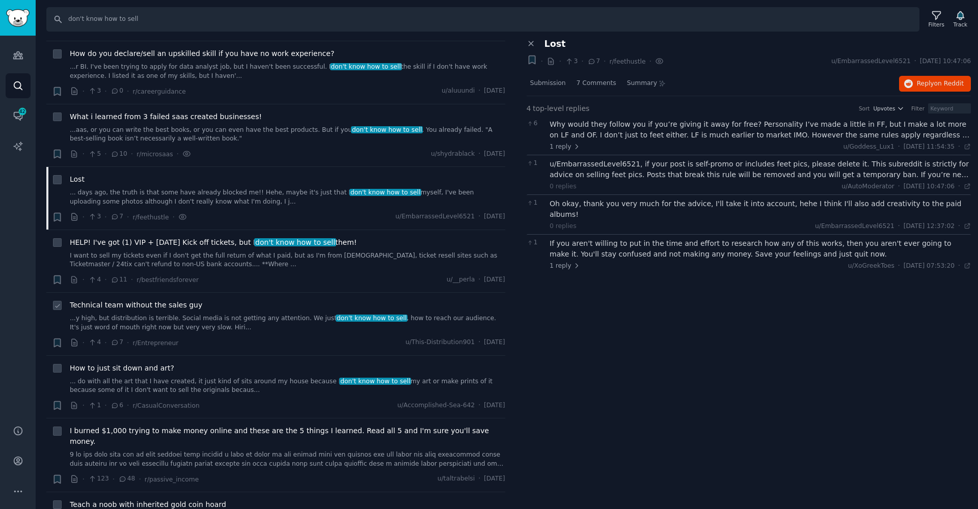
scroll to position [574, 0]
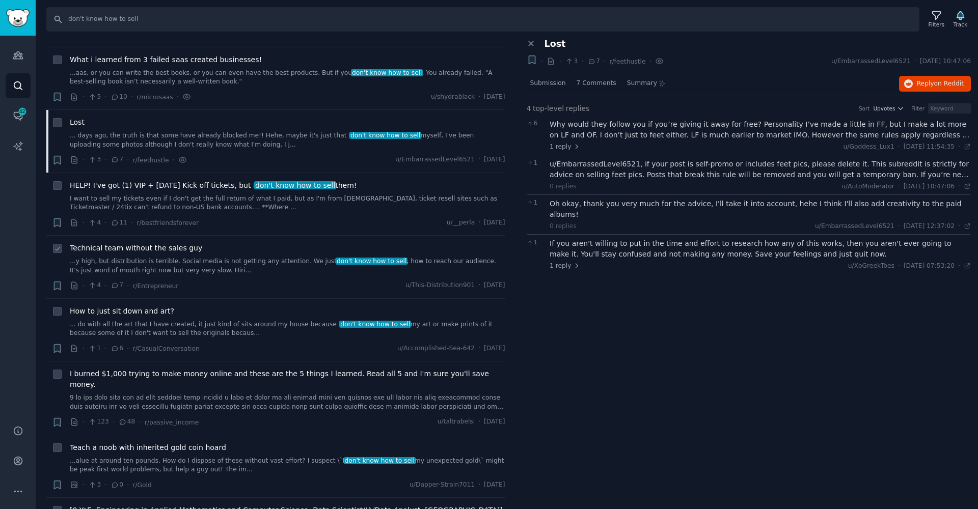
click at [175, 245] on span "Technical team without the sales guy" at bounding box center [136, 248] width 132 height 11
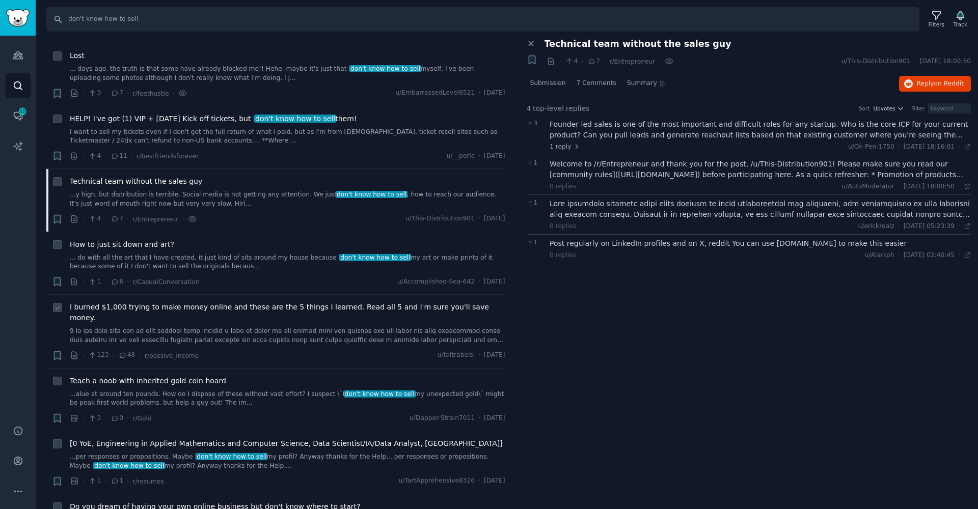
scroll to position [820, 0]
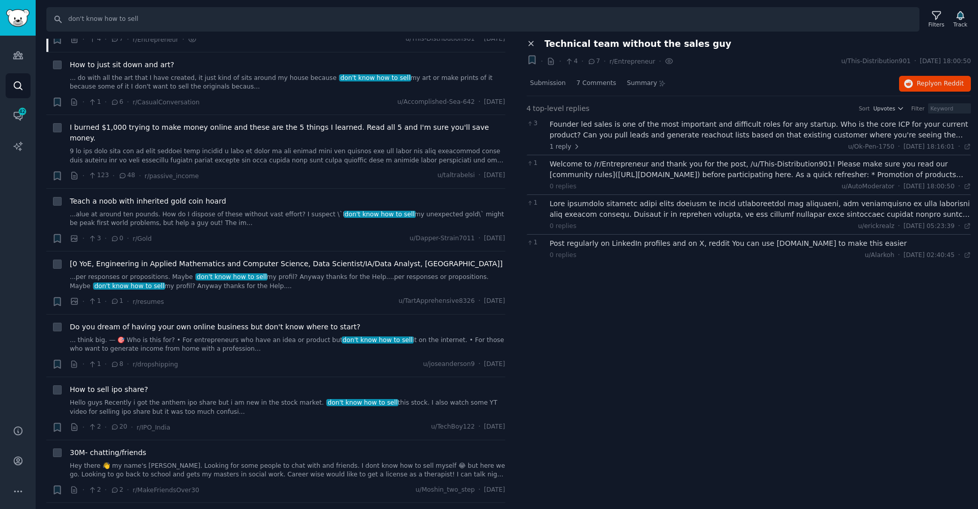
click at [530, 46] on icon at bounding box center [531, 43] width 9 height 9
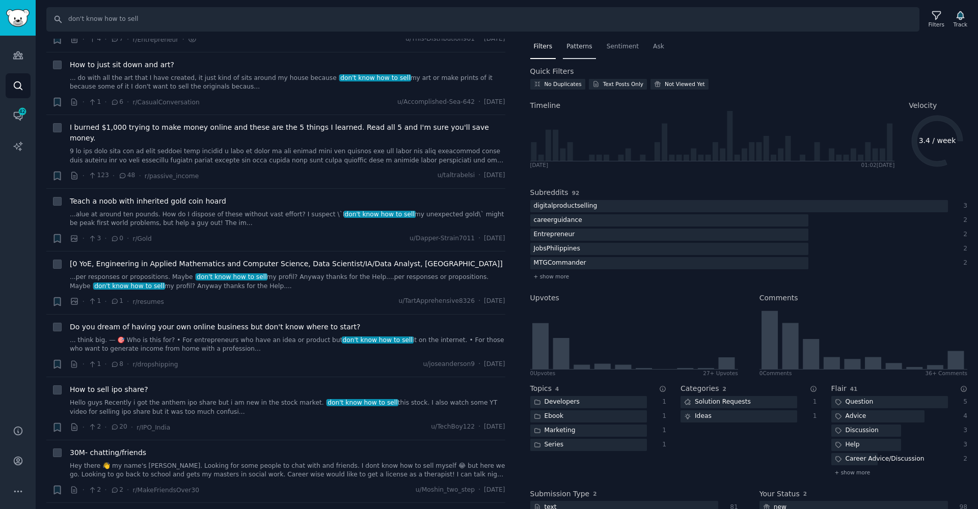
click at [581, 51] on div "Patterns" at bounding box center [579, 49] width 33 height 21
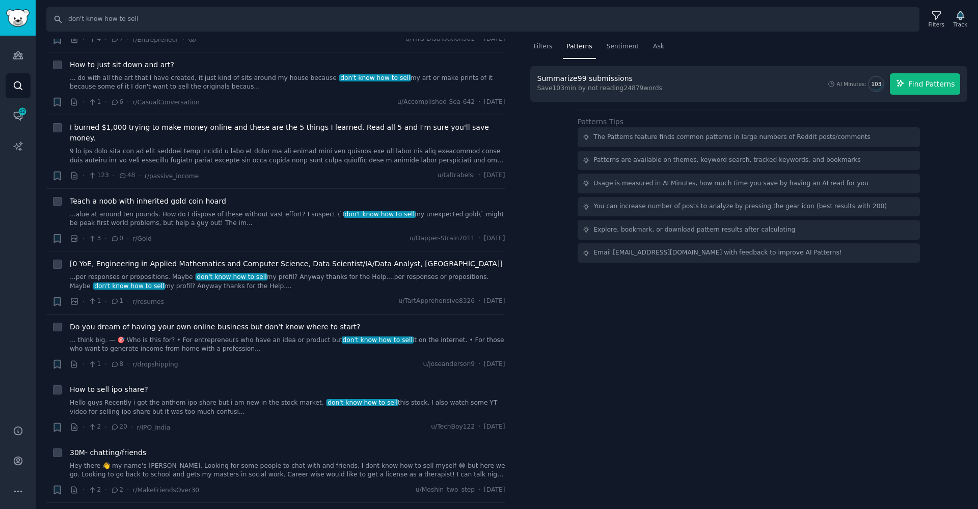
click at [945, 80] on span "Find Patterns" at bounding box center [932, 84] width 46 height 11
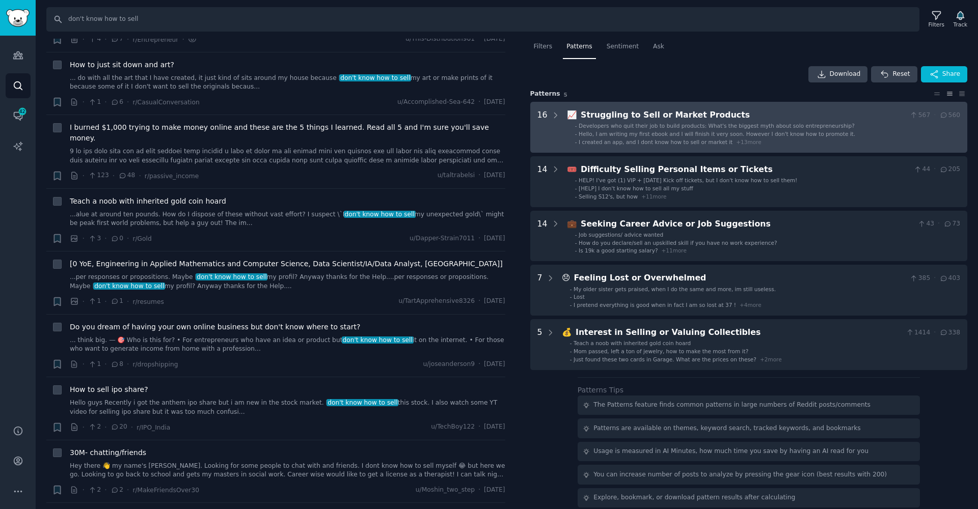
click at [619, 134] on span "Hello, I am writing my first ebook and I will finish it very soon. However I do…" at bounding box center [717, 134] width 277 height 6
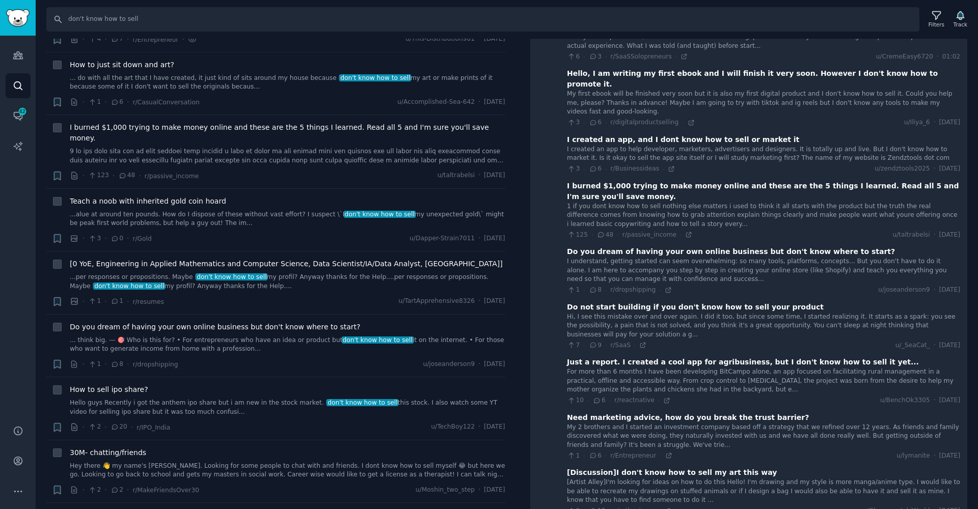
scroll to position [141, 0]
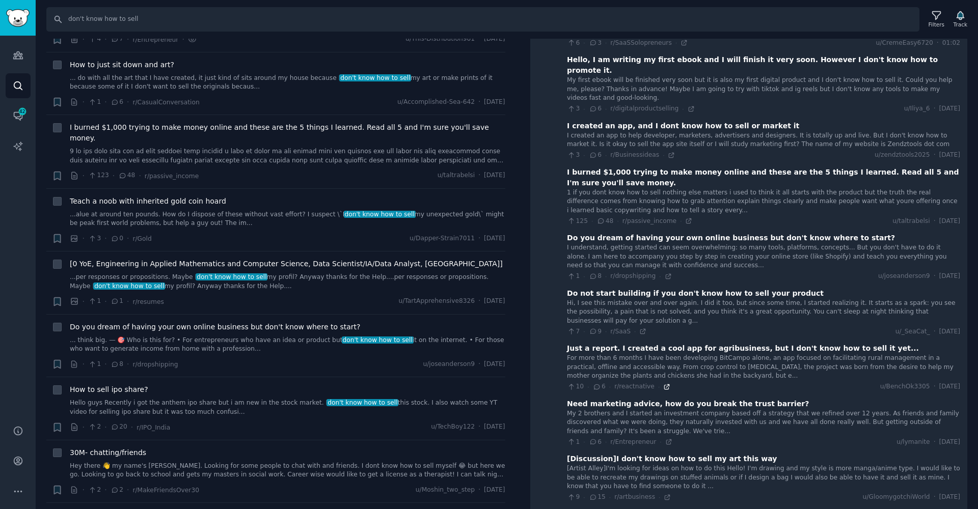
click at [663, 384] on icon at bounding box center [666, 387] width 7 height 7
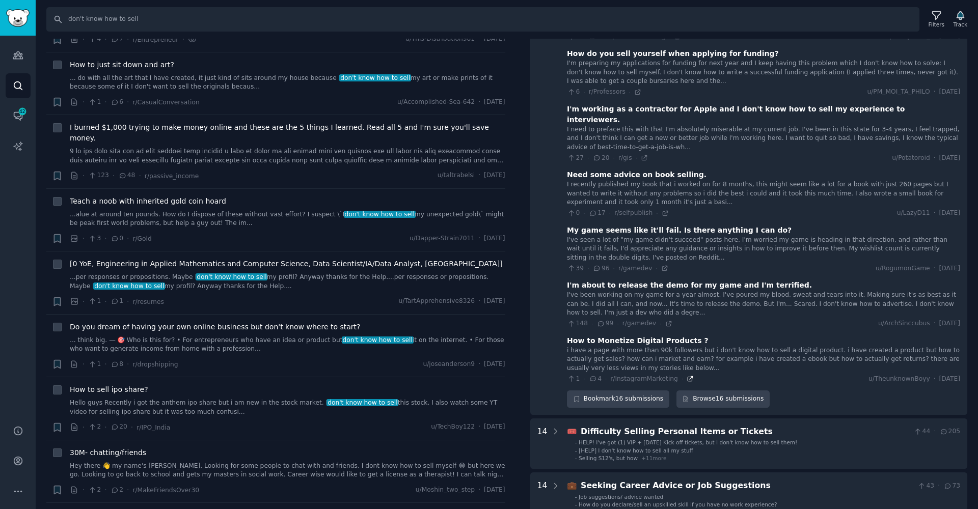
scroll to position [749, 0]
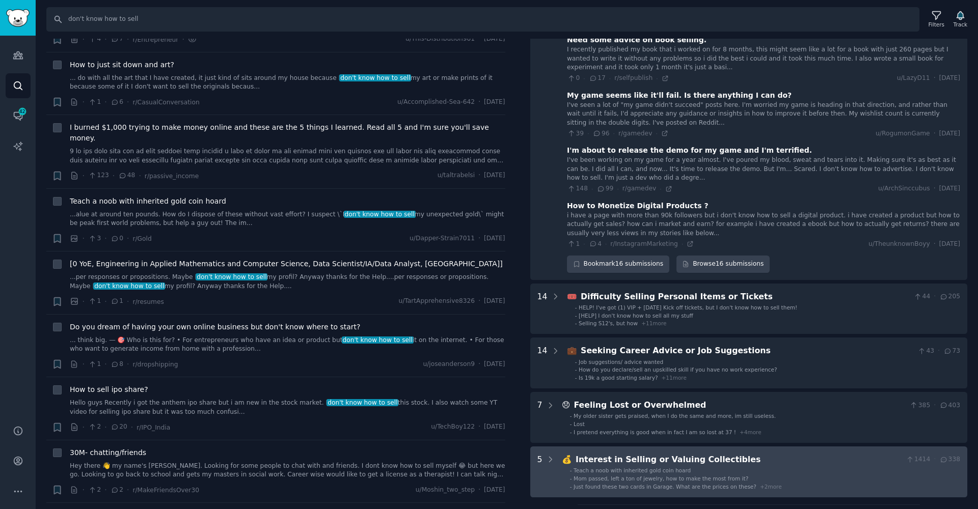
click at [691, 483] on div "Just found these two cards in Garage. What are the prices on these? + 2 more" at bounding box center [678, 486] width 208 height 7
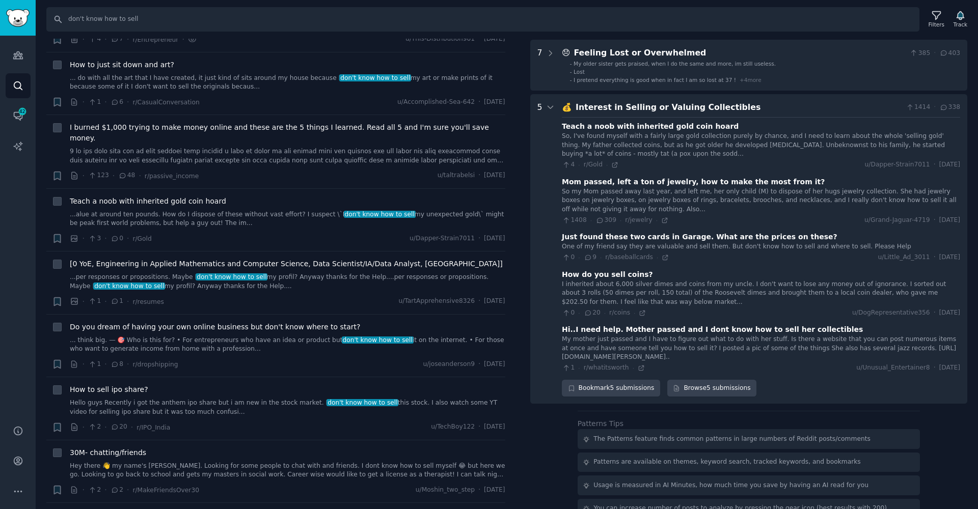
scroll to position [1147, 0]
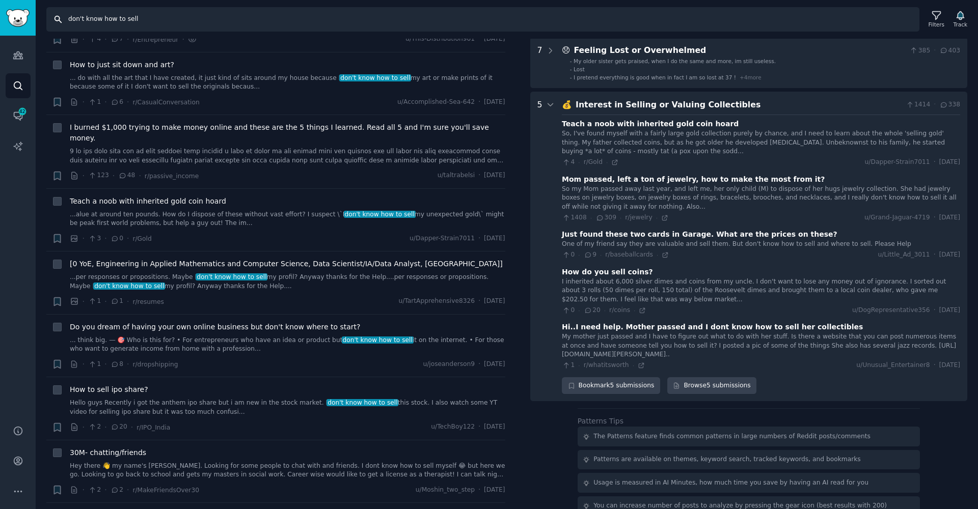
click at [158, 24] on input "don't know how to sell" at bounding box center [482, 19] width 873 height 24
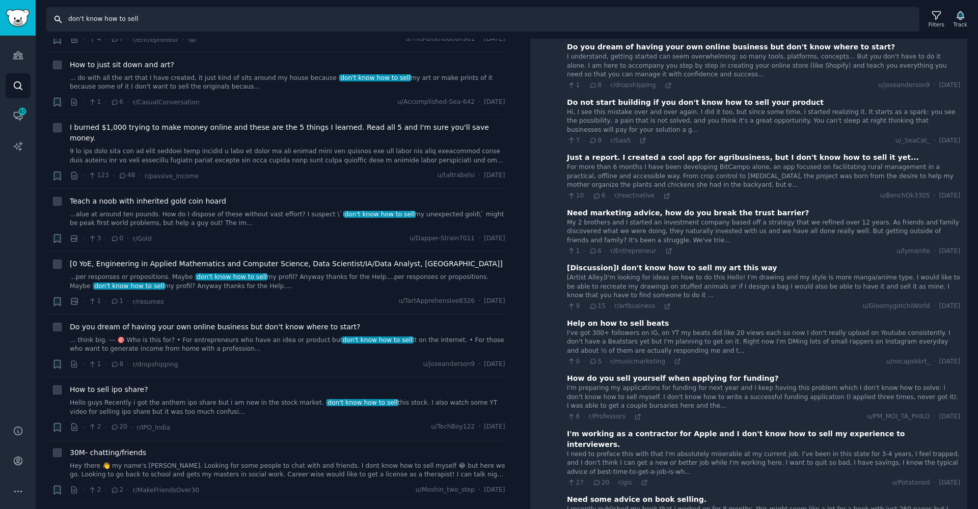
scroll to position [0, 0]
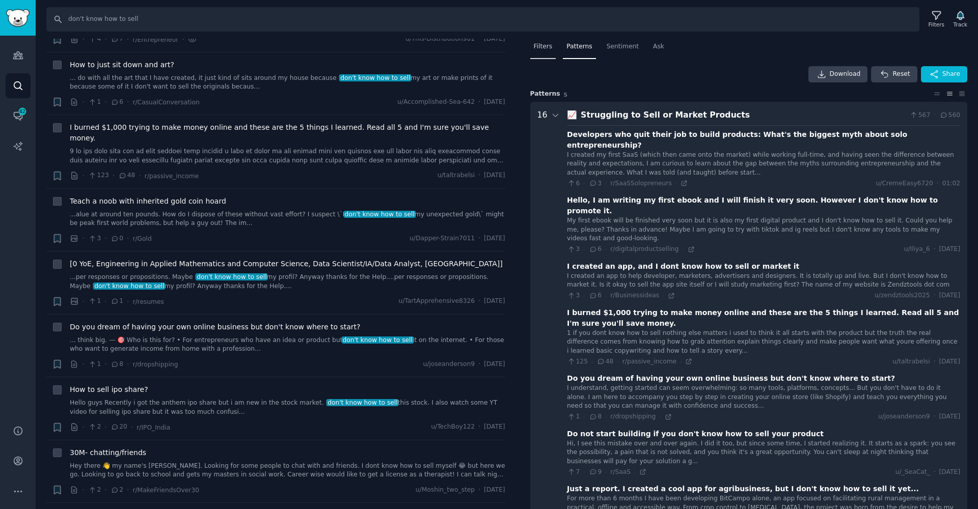
click at [547, 52] on div "Filters" at bounding box center [543, 49] width 26 height 21
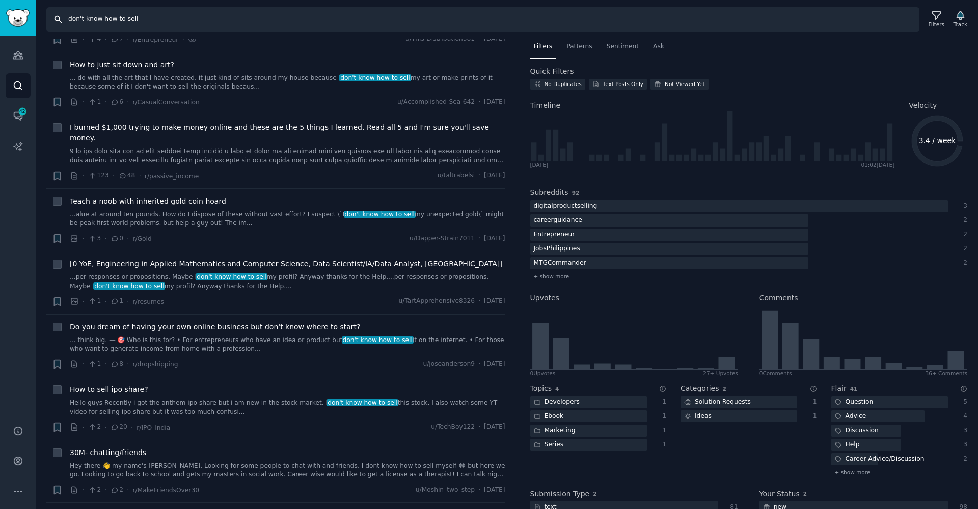
click at [249, 28] on input "don't know how to sell" at bounding box center [482, 19] width 873 height 24
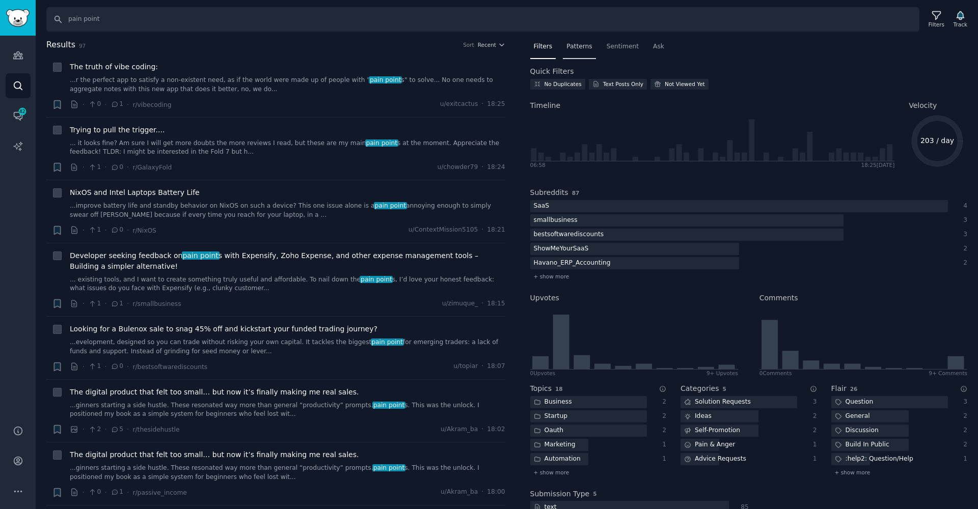
click at [592, 47] on div "Patterns" at bounding box center [579, 49] width 33 height 21
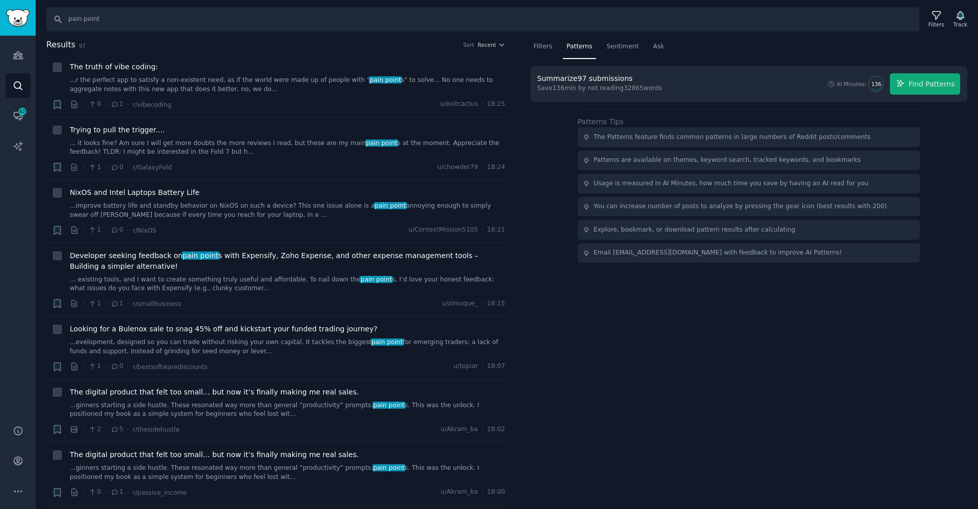
click at [943, 95] on div "Summarize 97 submissions Save 136 min by not reading 32865 words AI Minutes: 13…" at bounding box center [749, 84] width 438 height 36
click at [943, 88] on span "Find Patterns" at bounding box center [932, 84] width 46 height 11
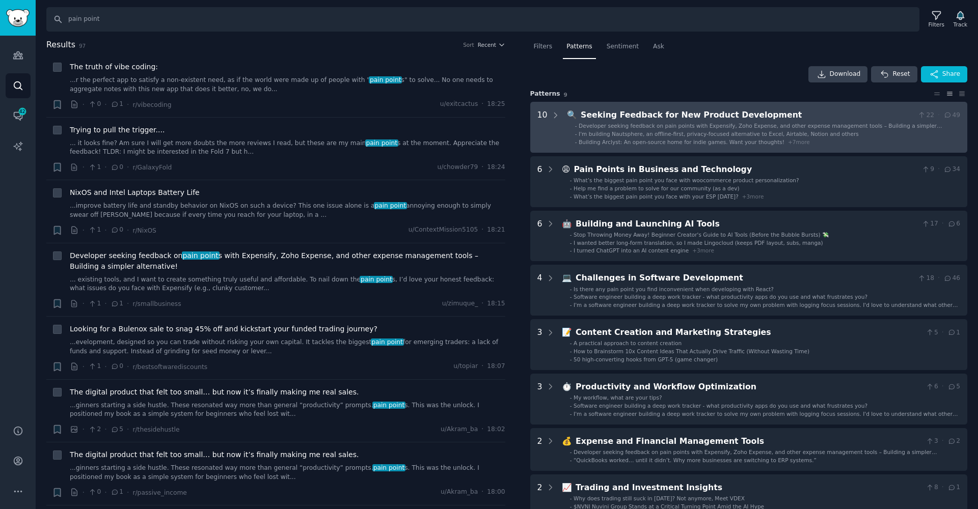
click at [685, 126] on span "Developer seeking feedback on pain points with Expensify, Zoho Expense, and oth…" at bounding box center [760, 129] width 363 height 13
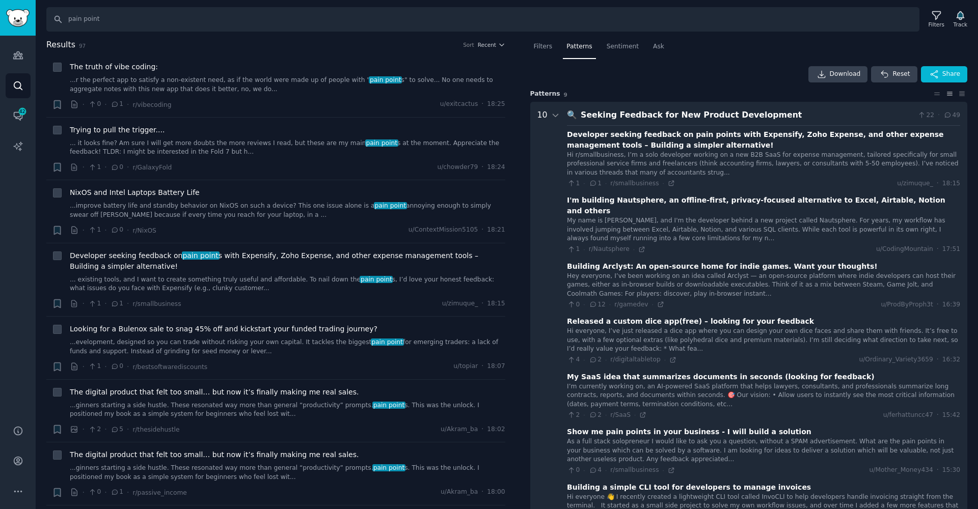
scroll to position [63, 0]
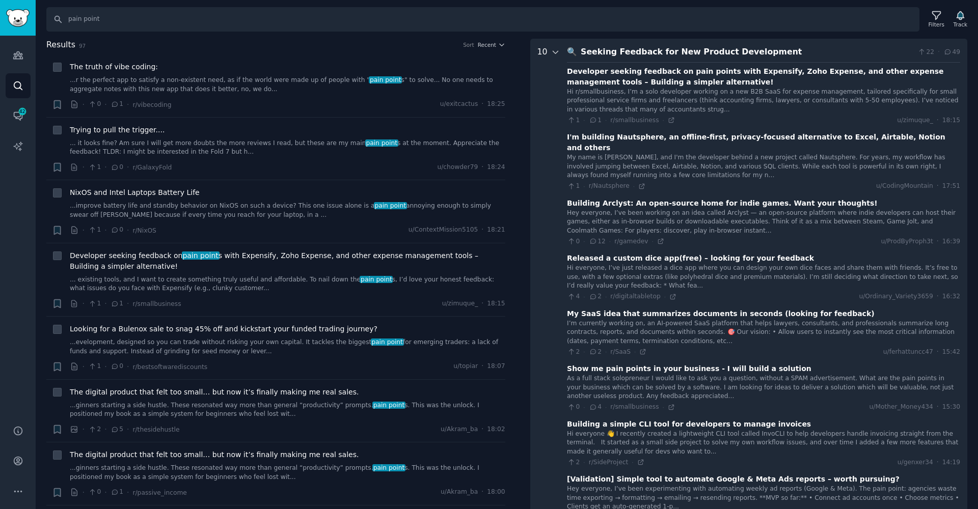
click at [553, 49] on icon at bounding box center [555, 52] width 9 height 9
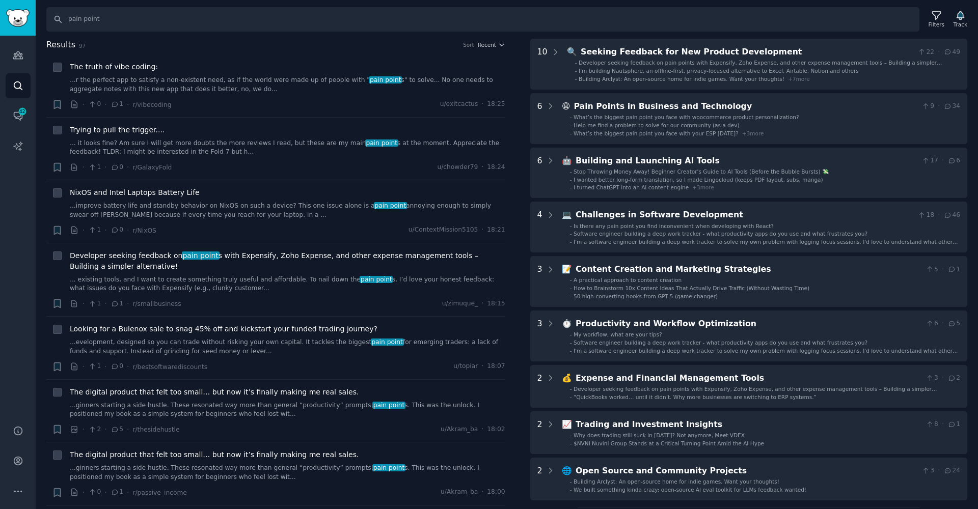
click at [616, 71] on span "I'm building Nautsphere, an offline-first, privacy-focused alternative to Excel…" at bounding box center [719, 71] width 280 height 6
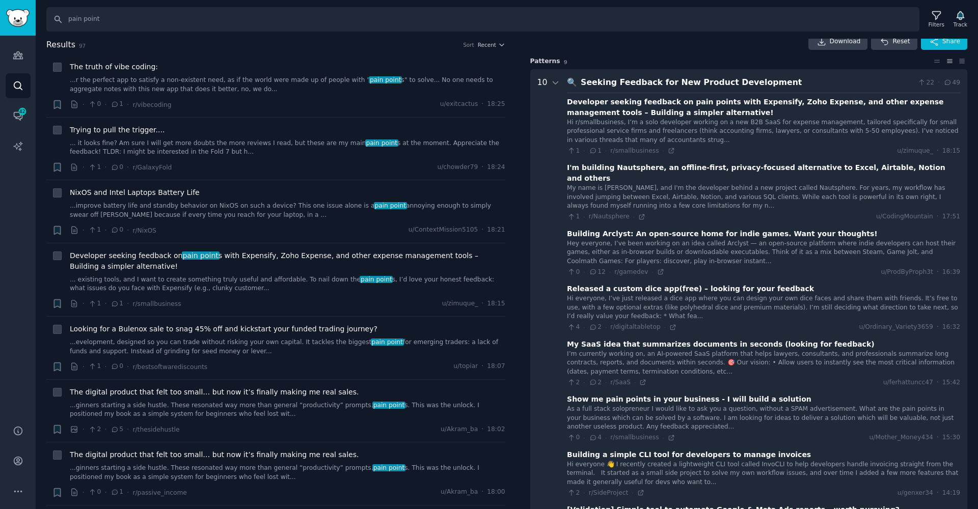
scroll to position [35, 0]
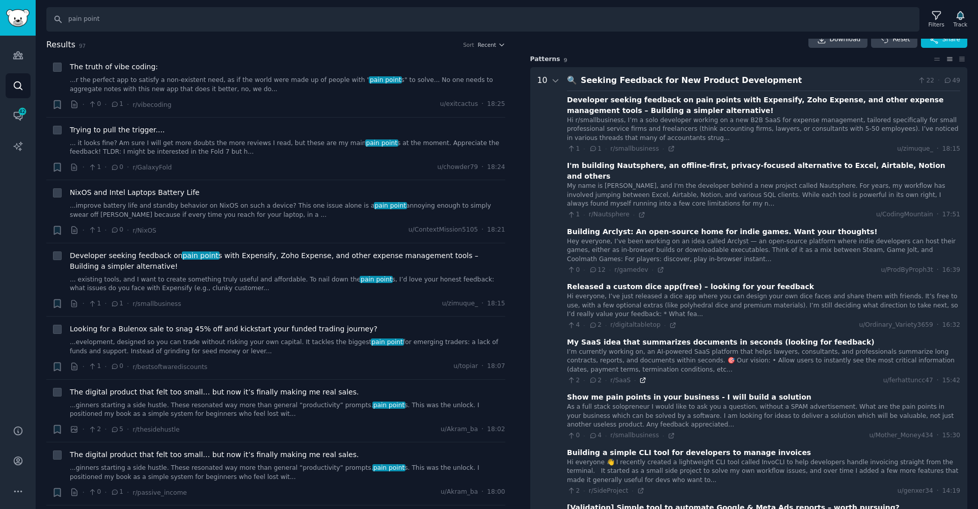
click at [641, 377] on icon at bounding box center [642, 380] width 7 height 7
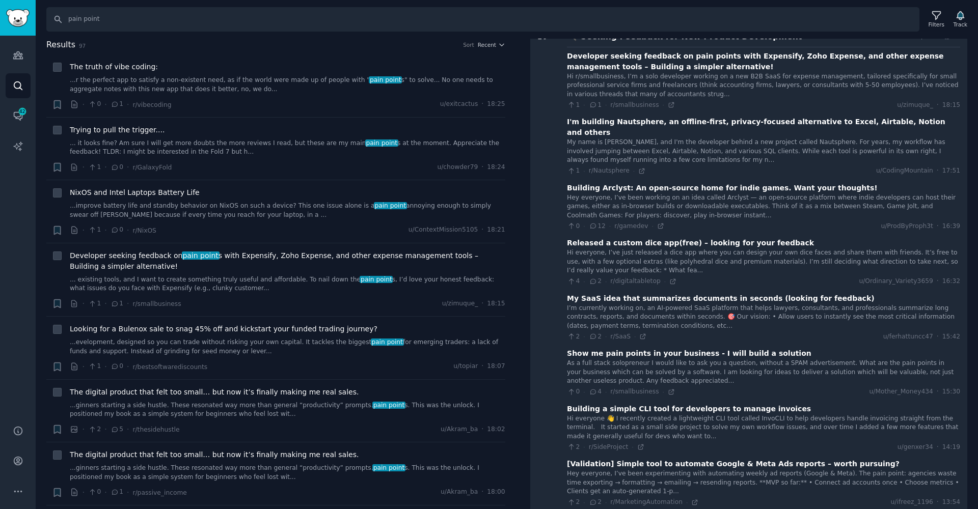
scroll to position [119, 0]
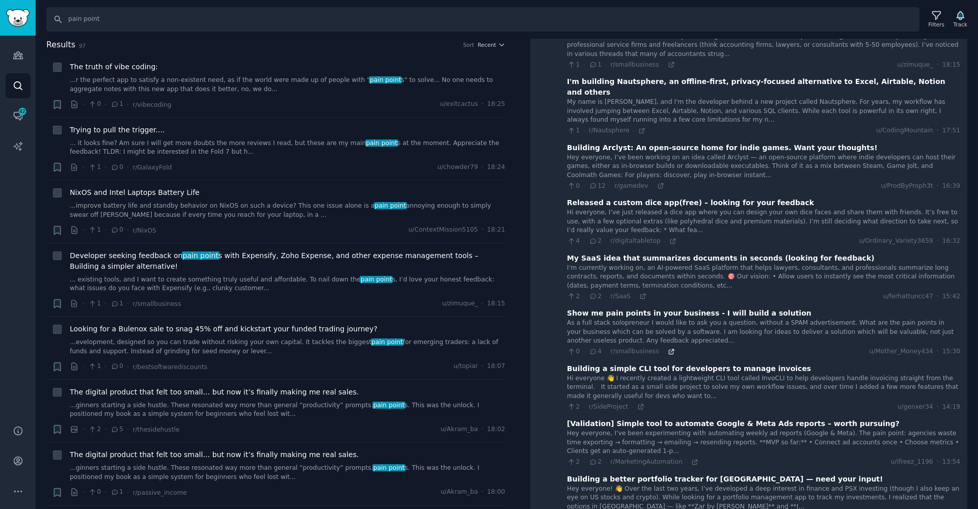
click at [668, 348] on icon at bounding box center [671, 351] width 7 height 7
click at [669, 238] on icon at bounding box center [672, 241] width 7 height 7
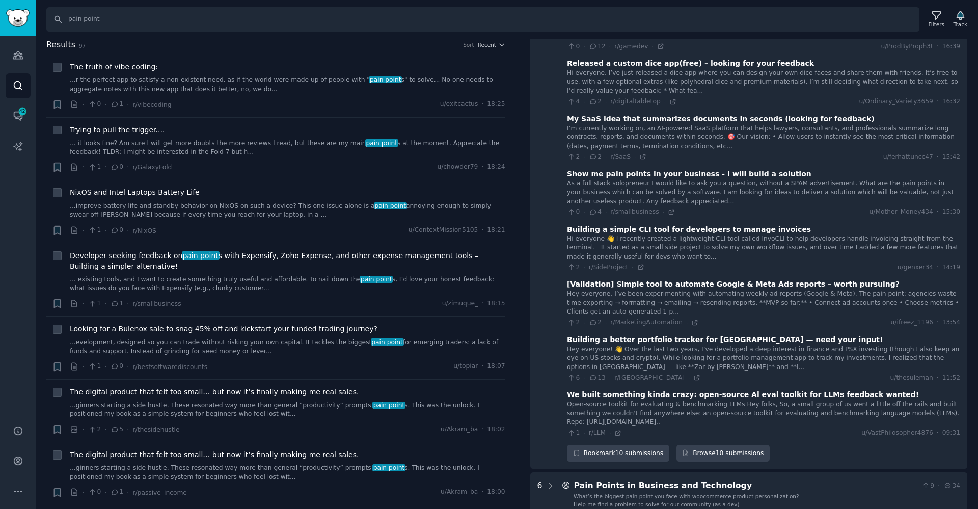
scroll to position [259, 0]
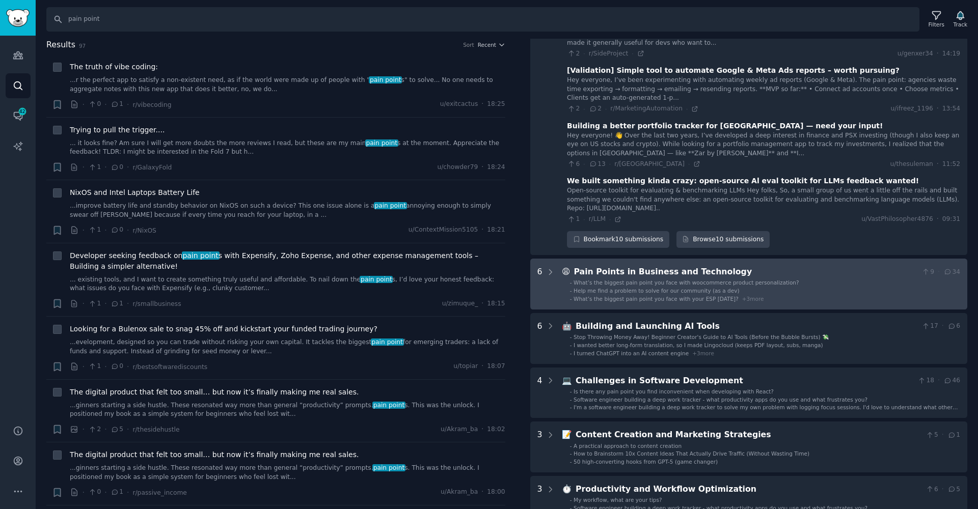
click at [660, 266] on div "Pain Points in Business and Technology" at bounding box center [746, 272] width 344 height 13
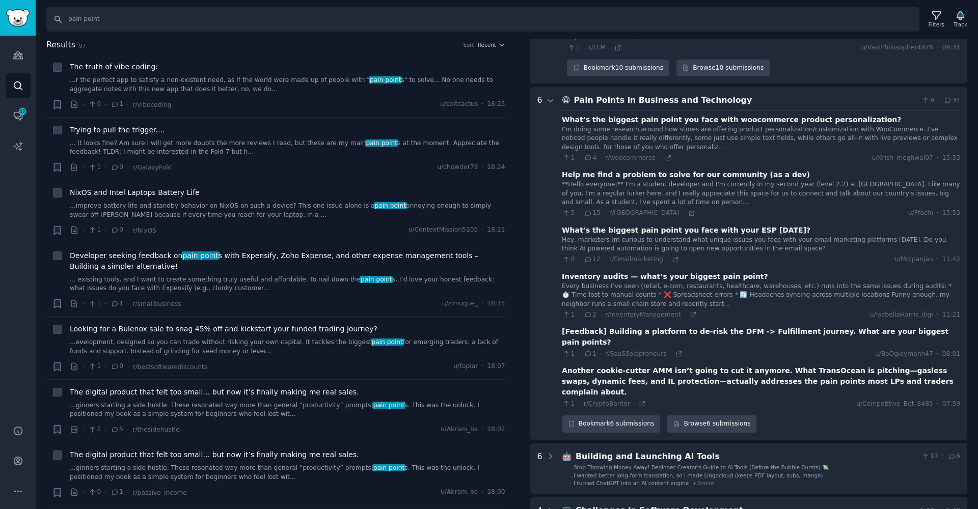
scroll to position [671, 0]
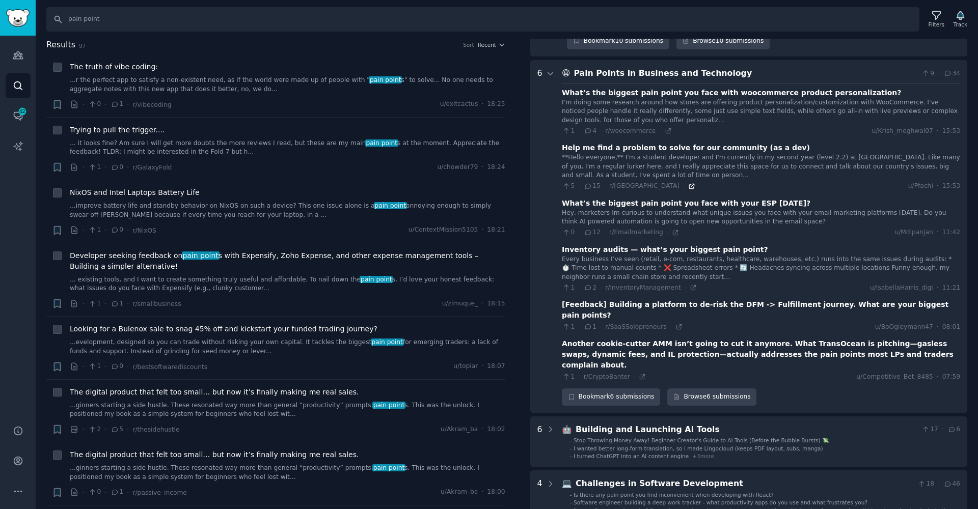
click at [690, 184] on icon at bounding box center [692, 186] width 5 height 5
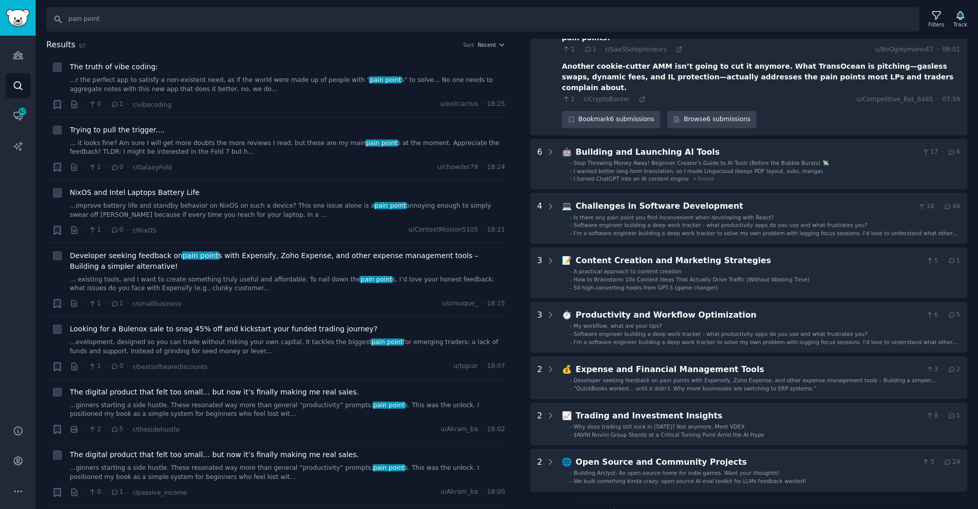
scroll to position [1040, 0]
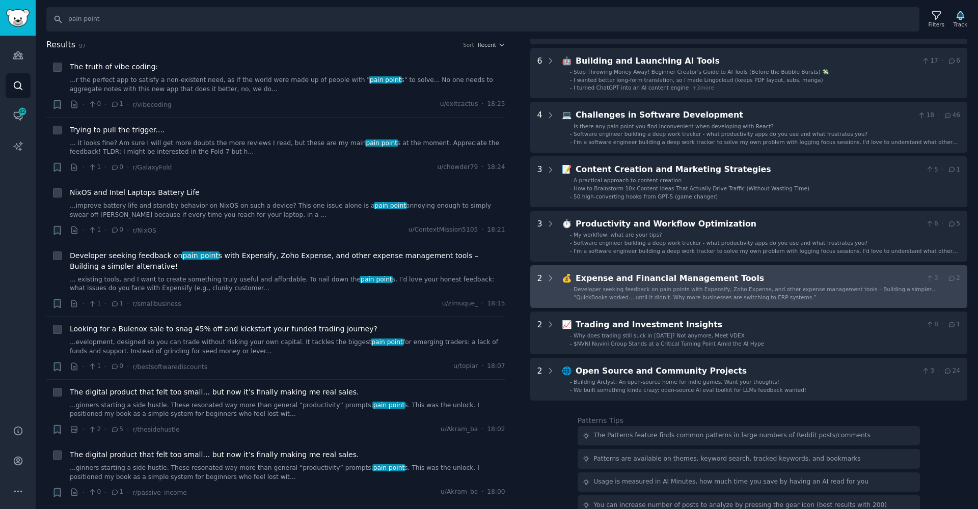
click at [688, 273] on div "Expense and Financial Management Tools" at bounding box center [749, 279] width 346 height 13
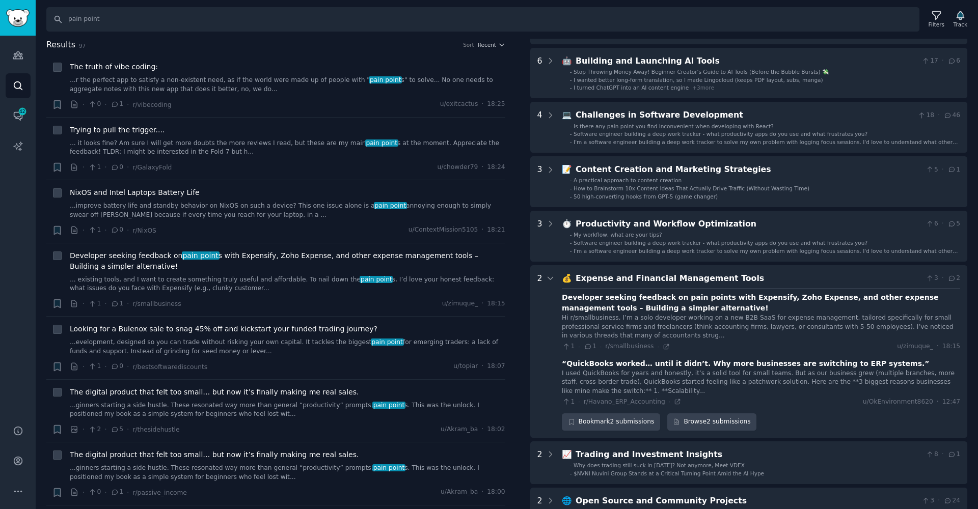
scroll to position [1172, 0]
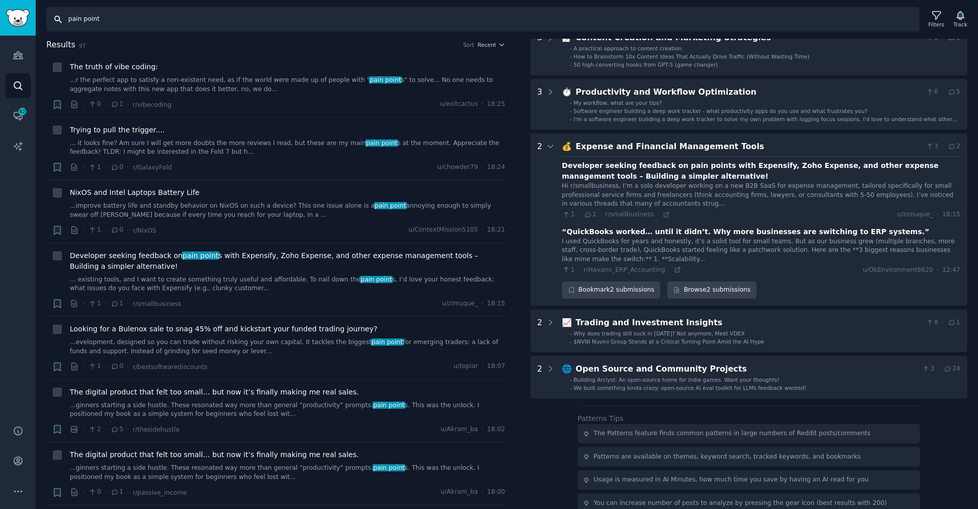
click at [121, 22] on input "pain point" at bounding box center [482, 19] width 873 height 24
type input "p"
click at [19, 57] on icon "Sidebar" at bounding box center [18, 55] width 11 height 11
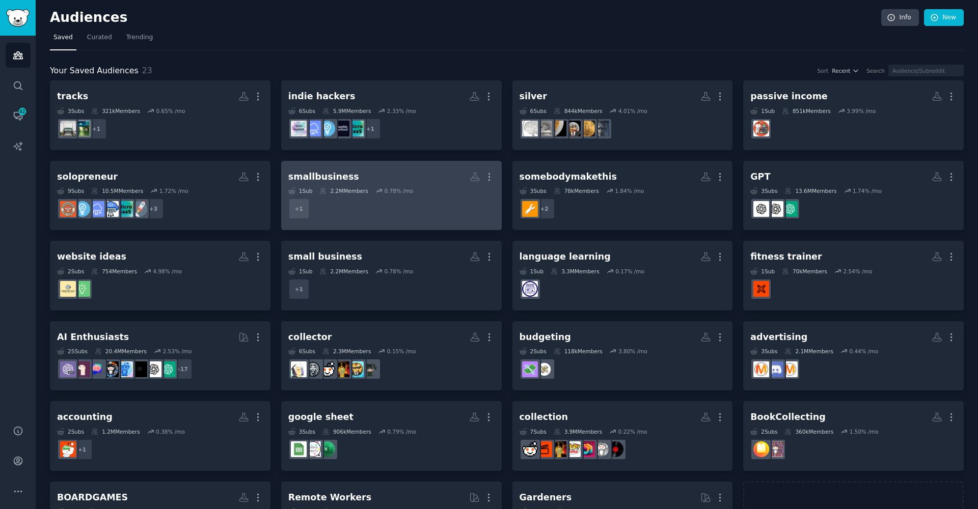
click at [457, 201] on dd "+ 1" at bounding box center [391, 209] width 206 height 29
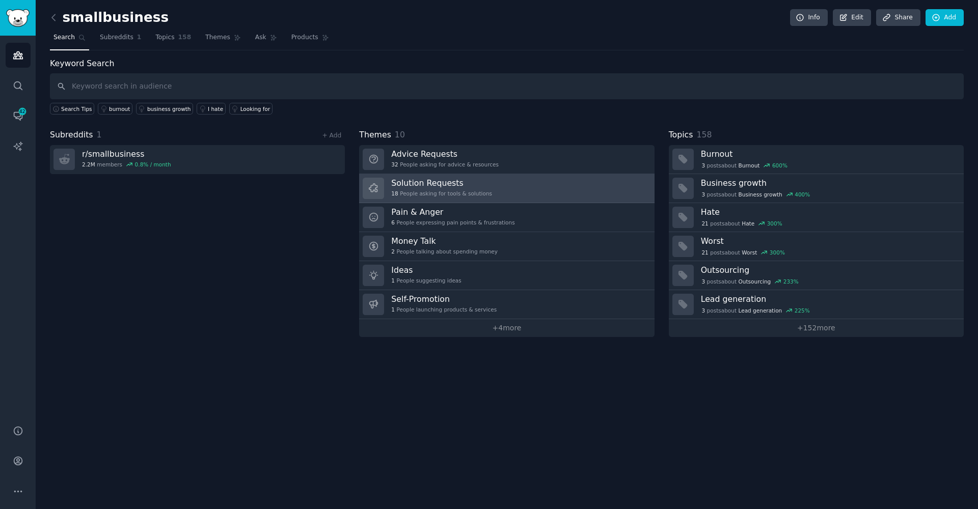
click at [456, 186] on h3 "Solution Requests" at bounding box center [441, 183] width 101 height 11
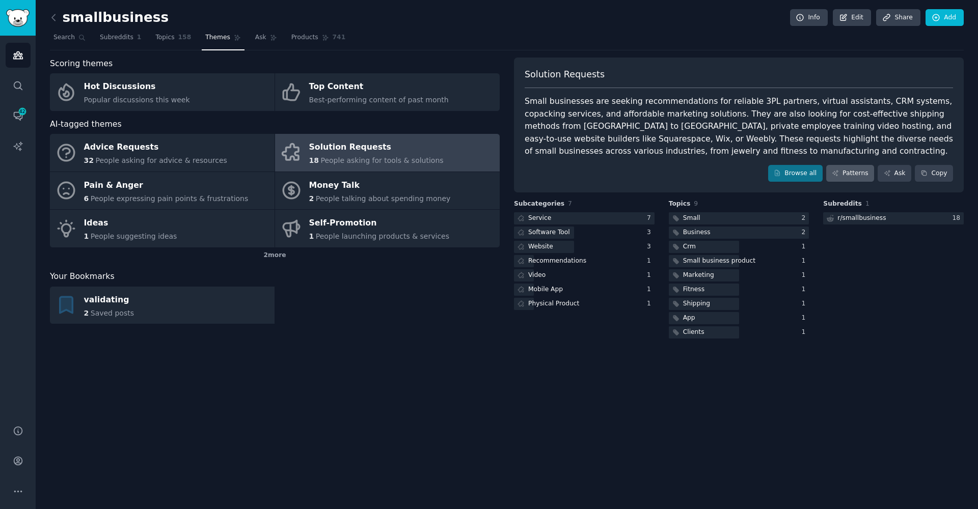
click at [846, 177] on link "Patterns" at bounding box center [850, 173] width 48 height 17
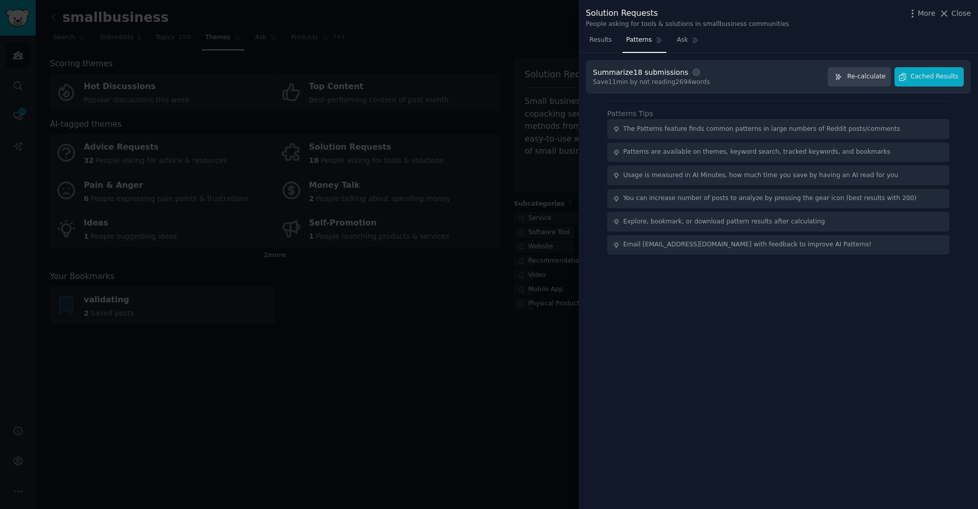
drag, startPoint x: 945, startPoint y: 77, endPoint x: 820, endPoint y: 290, distance: 246.6
click at [820, 303] on div "Summarize 18 submissions Settings Save 11 min by not reading 2694 words Re-calc…" at bounding box center [778, 281] width 399 height 457
click at [839, 77] on icon "button" at bounding box center [838, 76] width 7 height 7
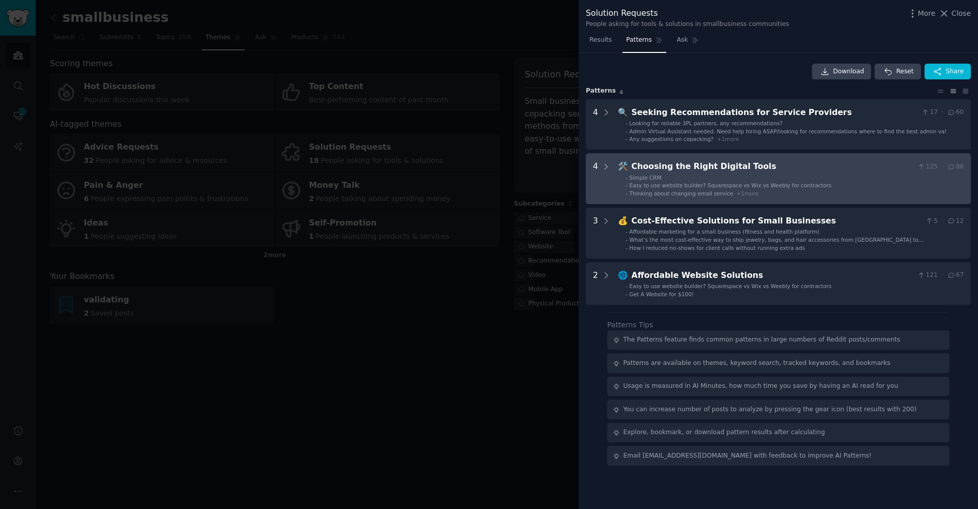
click at [650, 186] on span "Easy to use website builder? Squarespace vs Wix vs Weebly for contractors" at bounding box center [731, 185] width 202 height 6
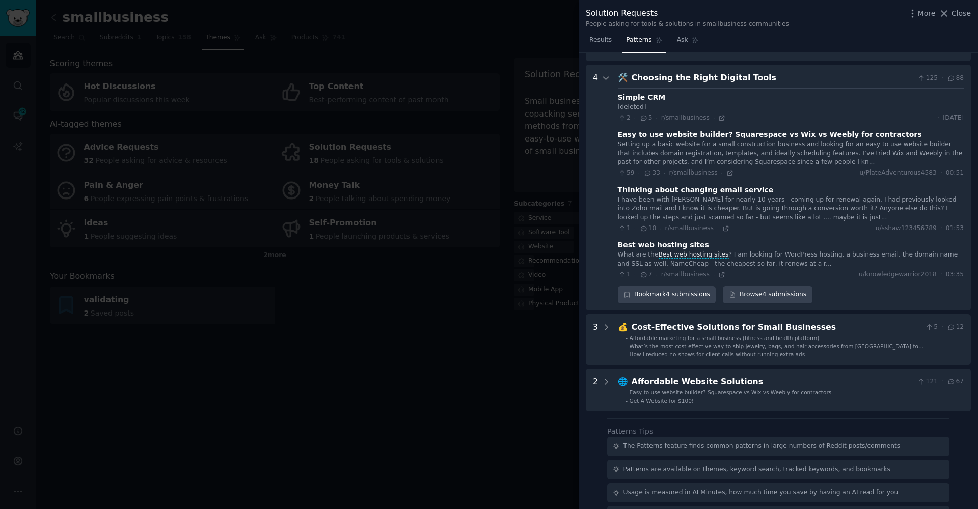
scroll to position [100, 0]
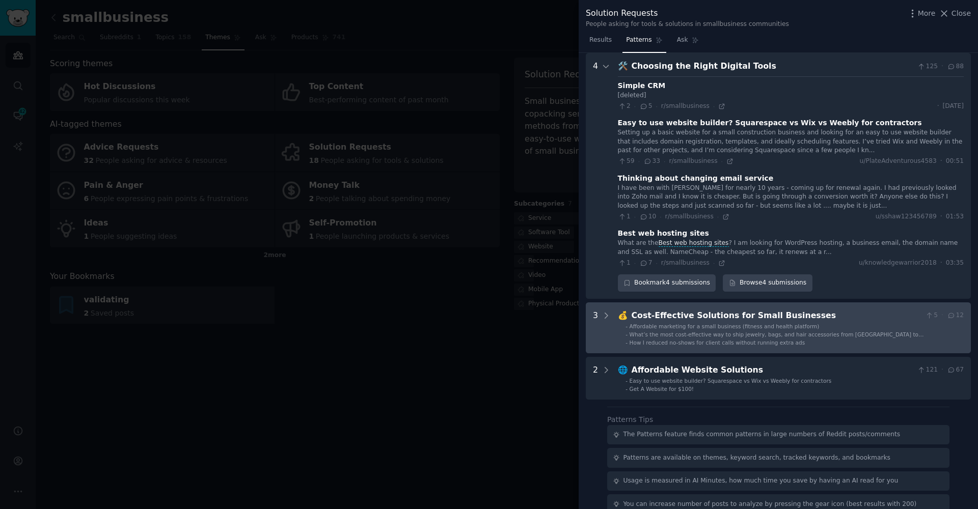
click at [662, 317] on div "💰 Cost-Effective Solutions for Small Businesses 5 · 12 - Affordable marketing f…" at bounding box center [791, 328] width 346 height 37
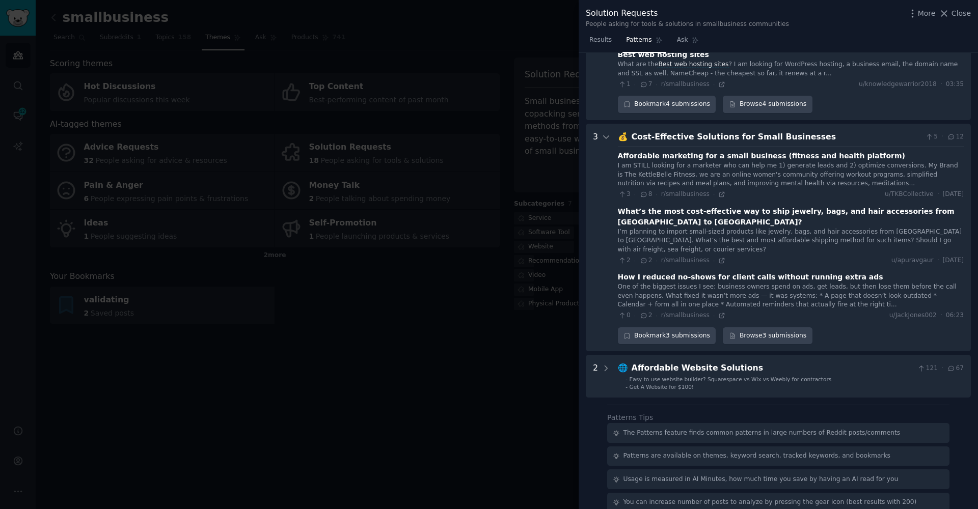
scroll to position [318, 0]
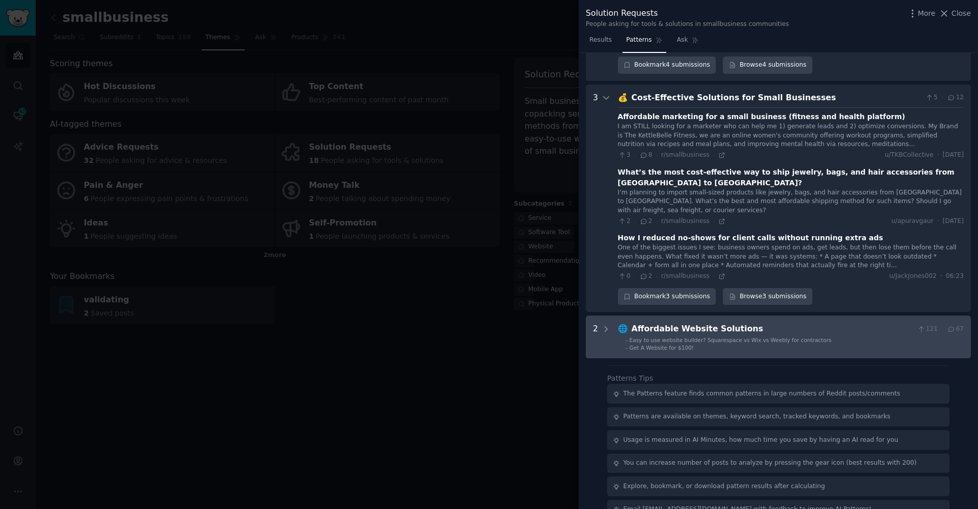
click at [656, 337] on span "Easy to use website builder? Squarespace vs Wix vs Weebly for contractors" at bounding box center [731, 340] width 202 height 6
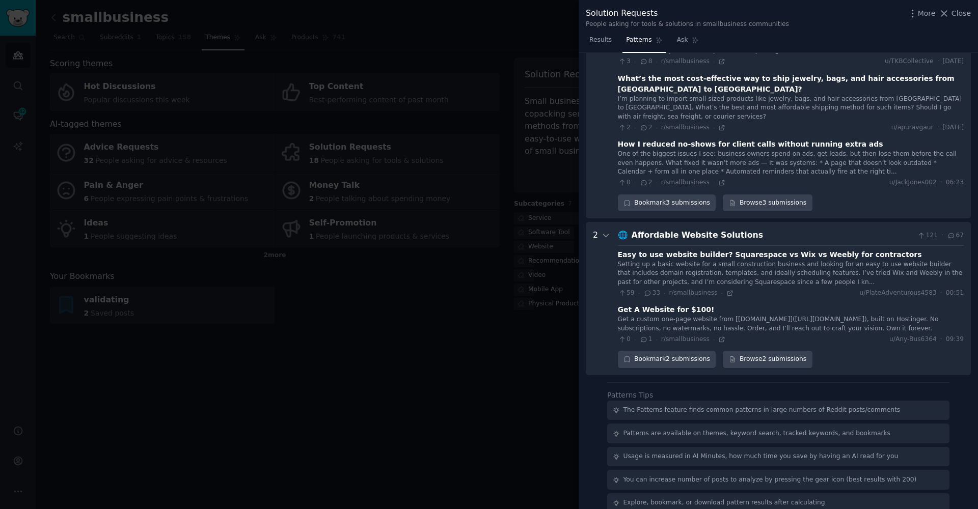
scroll to position [427, 0]
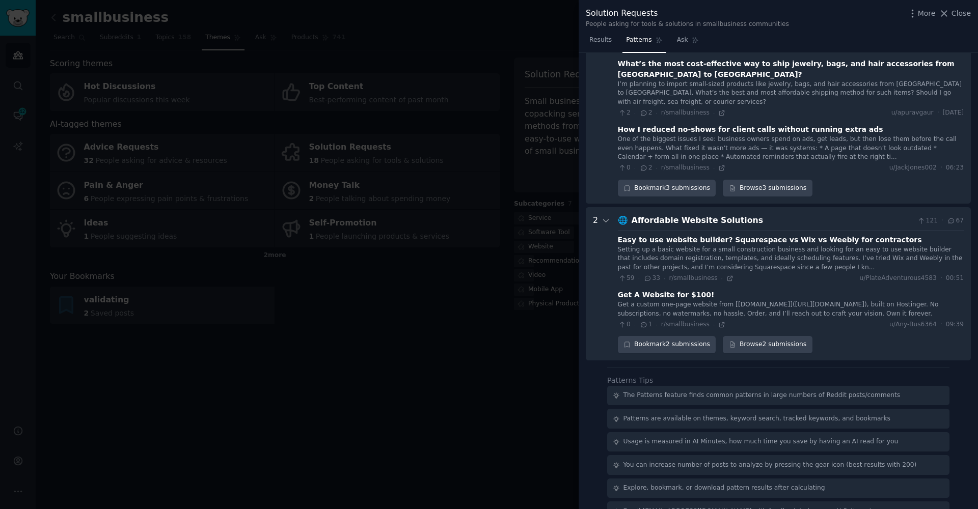
click at [460, 401] on div at bounding box center [489, 254] width 978 height 509
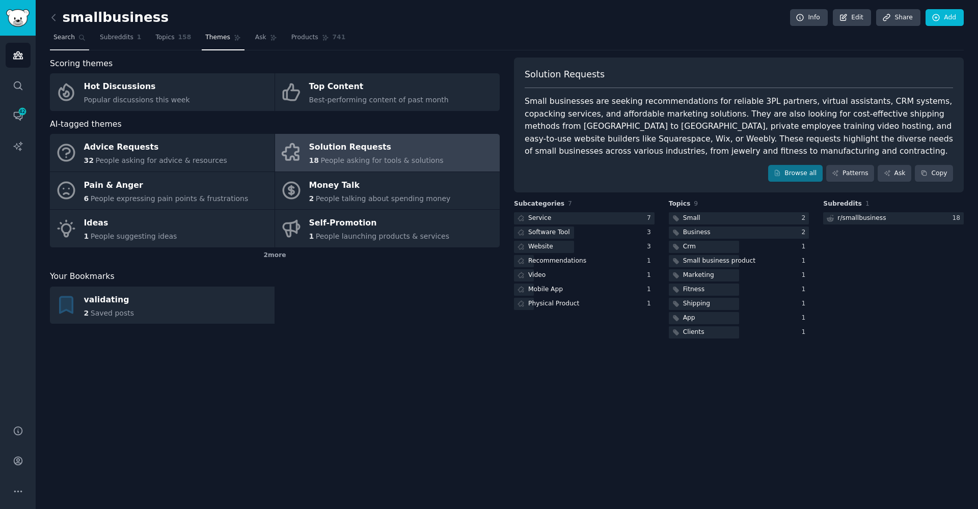
click at [65, 38] on span "Search" at bounding box center [63, 37] width 21 height 9
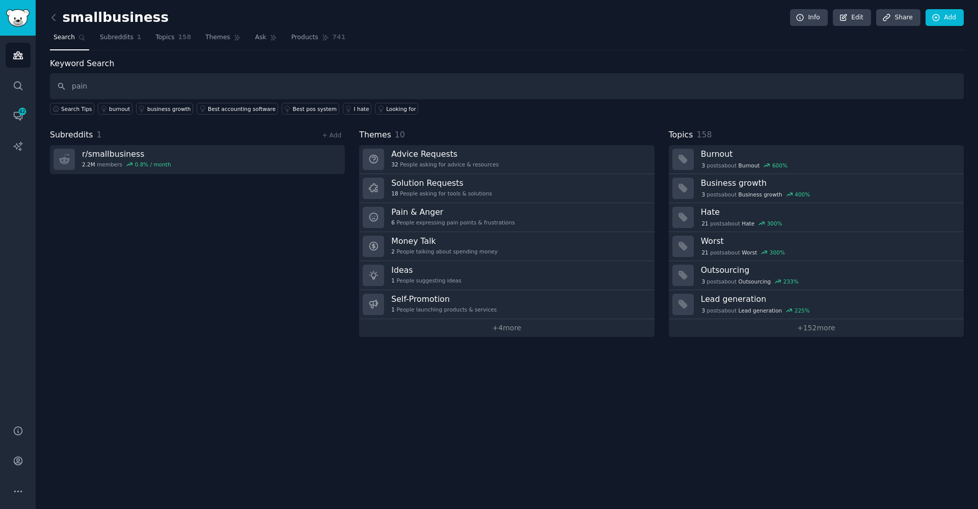
type input "pain"
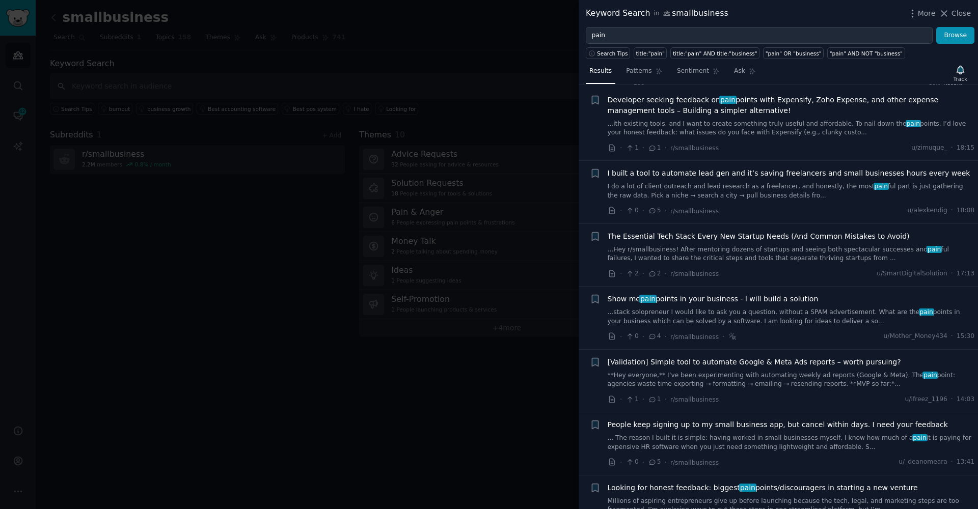
scroll to position [14, 0]
click at [764, 191] on link "I do a lot of client outreach and lead research as a freelancer, and honestly, …" at bounding box center [791, 191] width 367 height 18
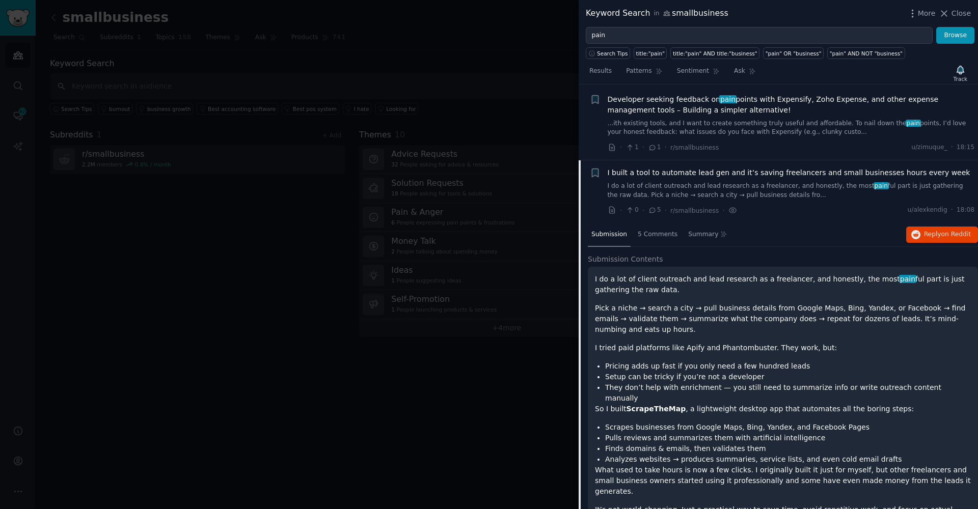
scroll to position [89, 0]
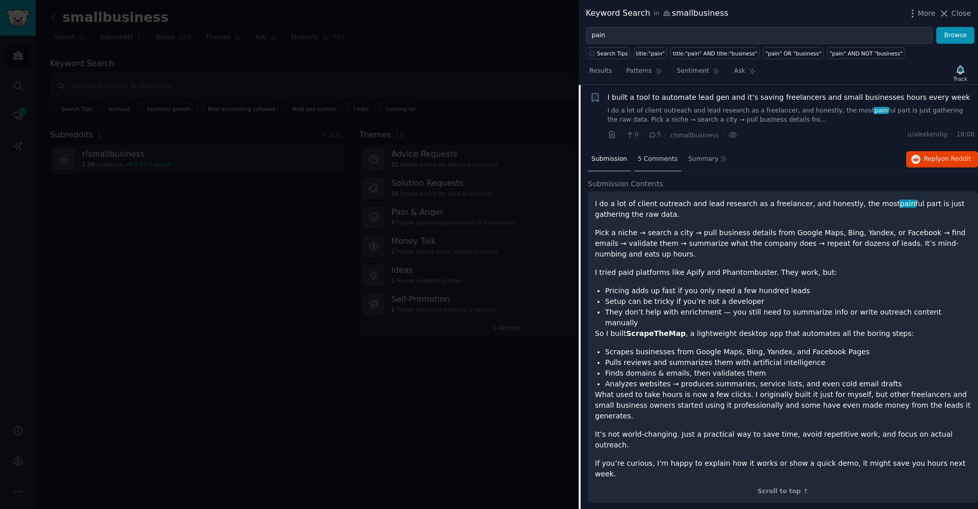
click at [650, 165] on div "5 Comments" at bounding box center [657, 160] width 47 height 24
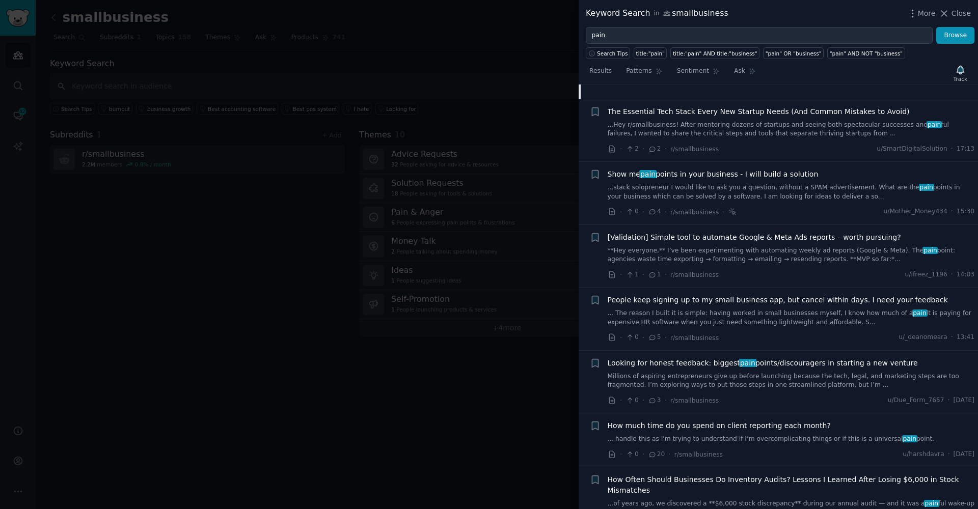
scroll to position [312, 0]
click at [742, 126] on link "...Hey r/smallbusiness! After mentoring dozens of startups and seeing both spec…" at bounding box center [791, 129] width 367 height 18
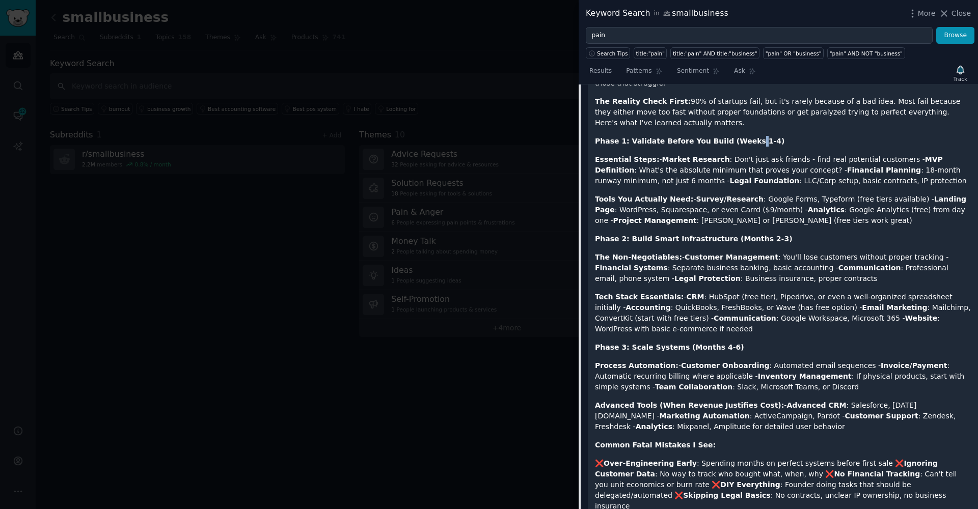
scroll to position [151, 0]
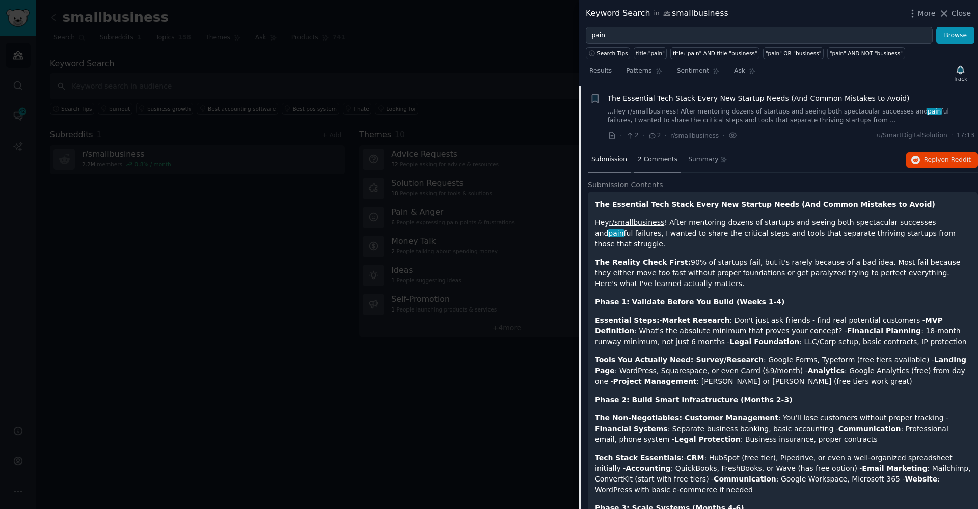
click at [649, 155] on span "2 Comments" at bounding box center [658, 159] width 40 height 9
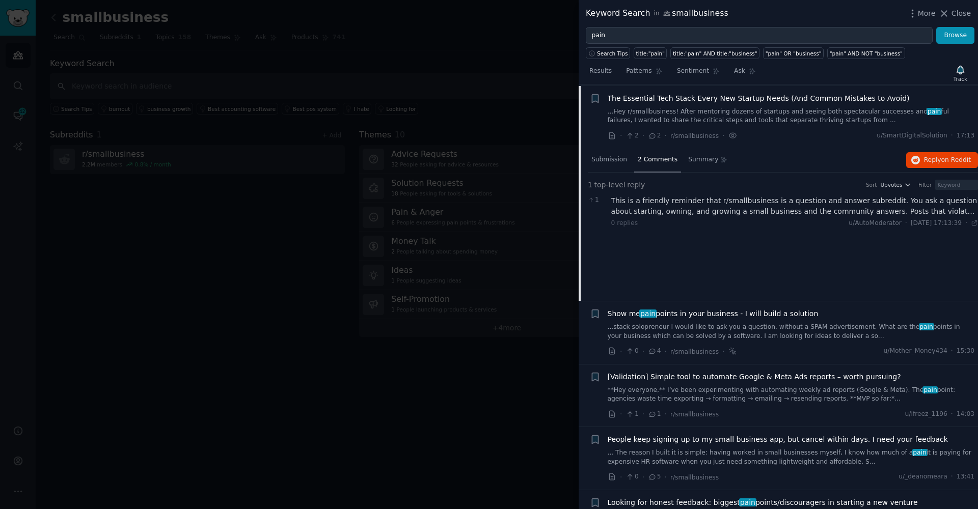
scroll to position [221, 0]
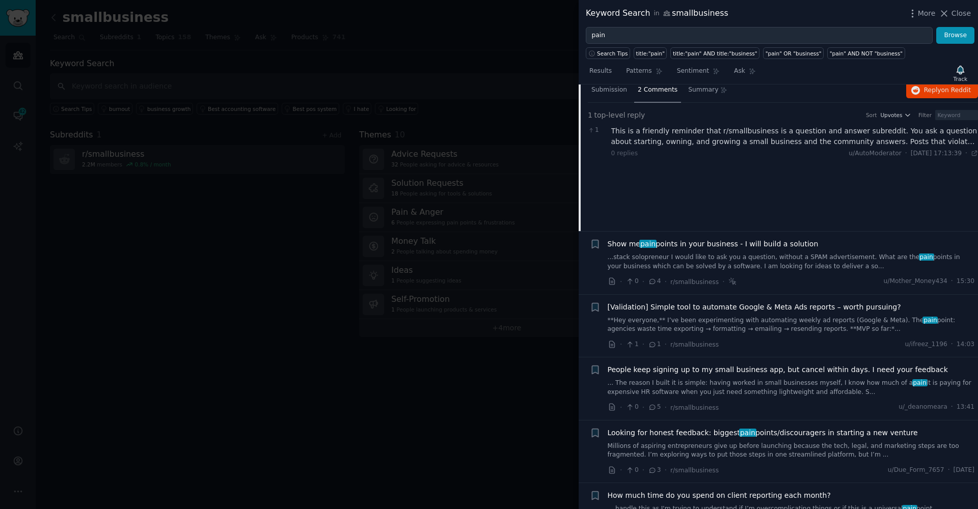
click at [669, 261] on link "...stack solopreneur I would like to ask you a question, without a SPAM adverti…" at bounding box center [791, 262] width 367 height 18
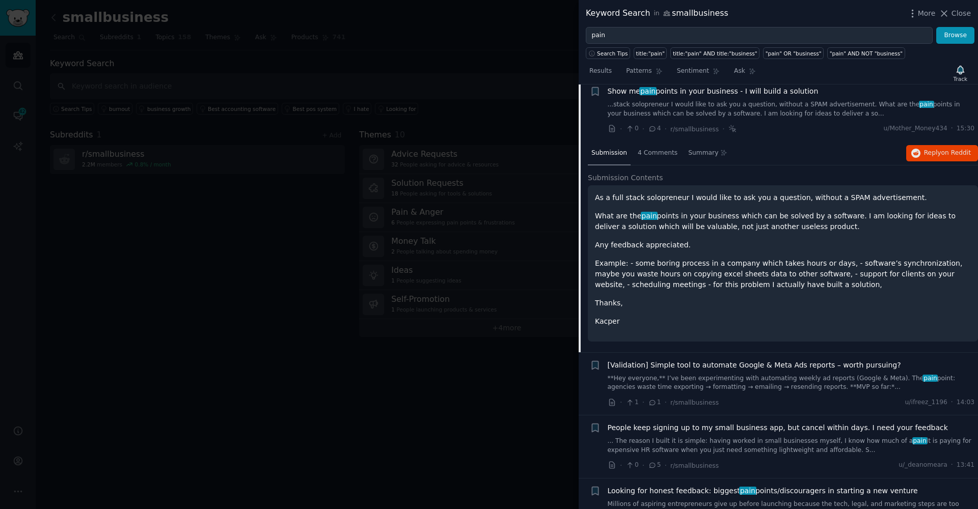
scroll to position [213, 0]
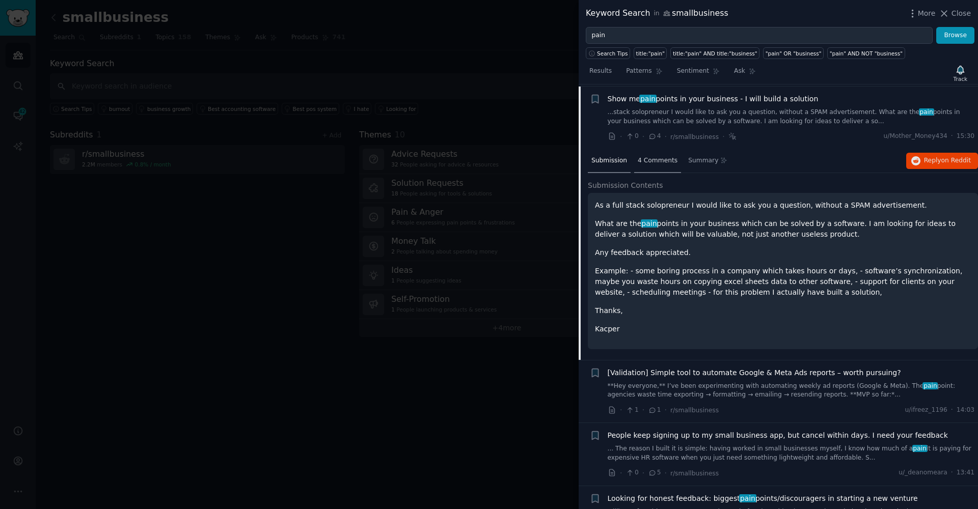
click at [657, 159] on span "4 Comments" at bounding box center [658, 160] width 40 height 9
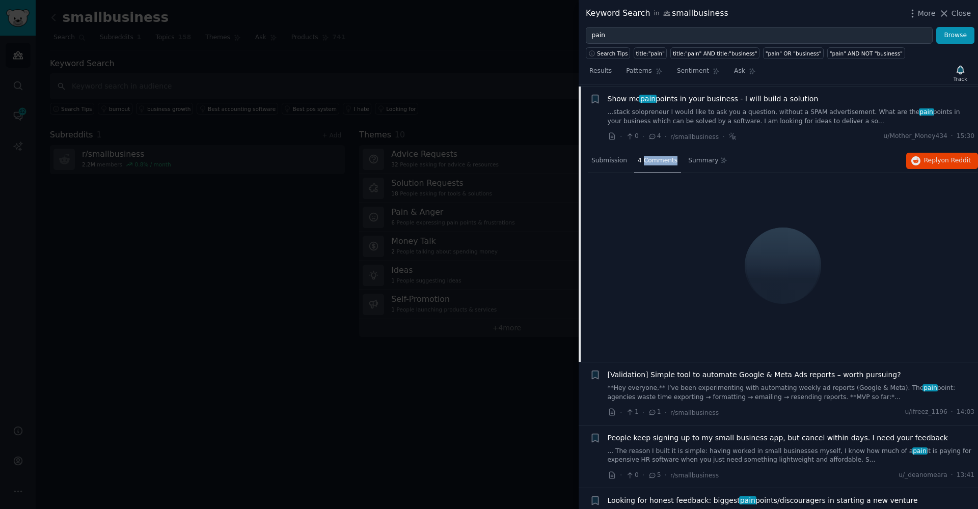
click at [657, 159] on span "4 Comments" at bounding box center [658, 160] width 40 height 9
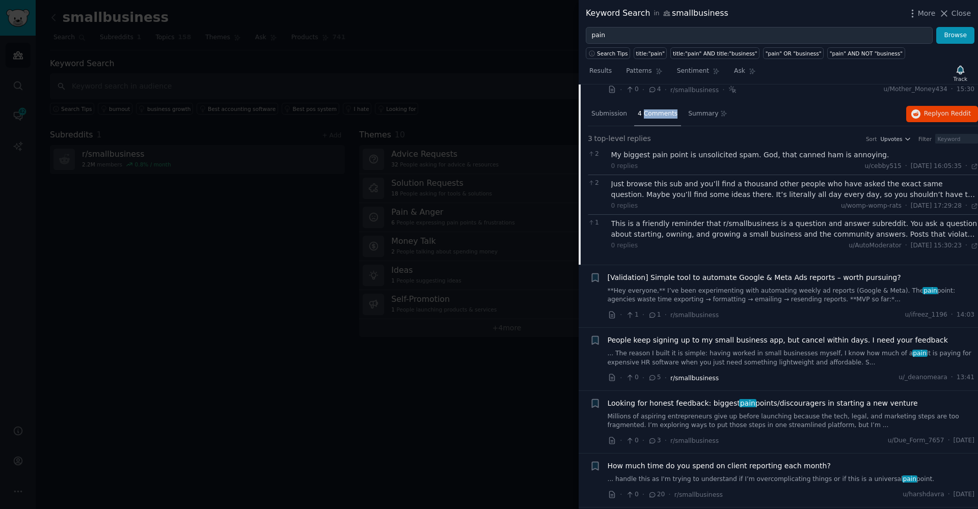
scroll to position [291, 0]
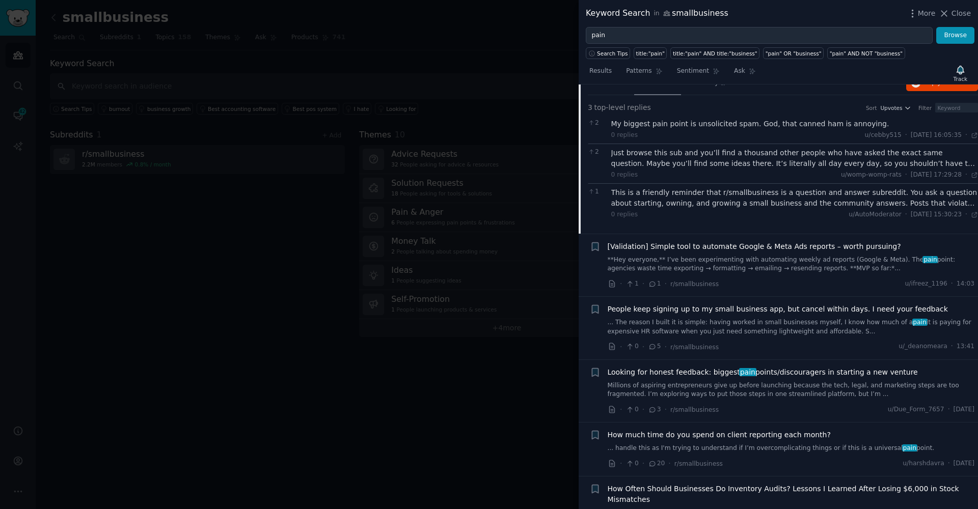
click at [721, 249] on div "[Validation] Simple tool to automate Google & Meta Ads reports – worth pursuing…" at bounding box center [791, 257] width 367 height 32
click at [713, 241] on span "[Validation] Simple tool to automate Google & Meta Ads reports – worth pursuing?" at bounding box center [754, 246] width 293 height 11
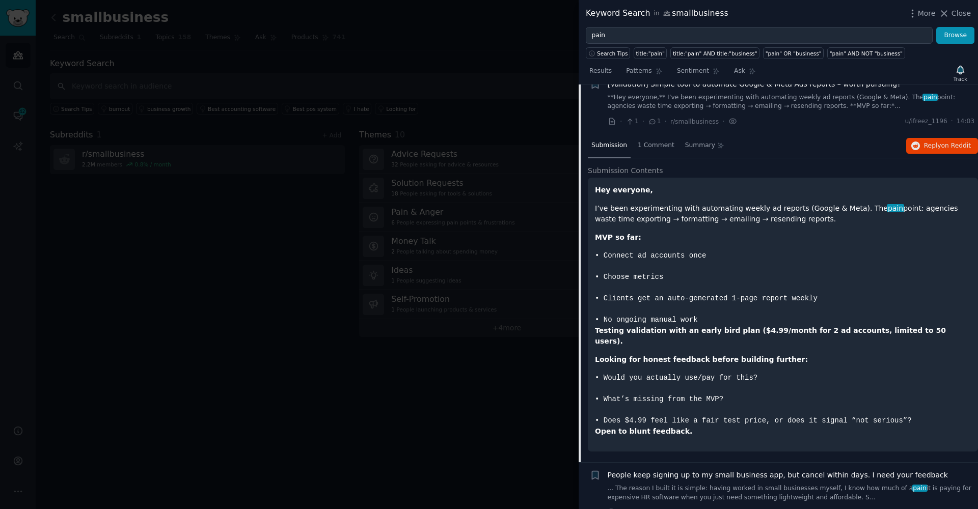
scroll to position [276, 0]
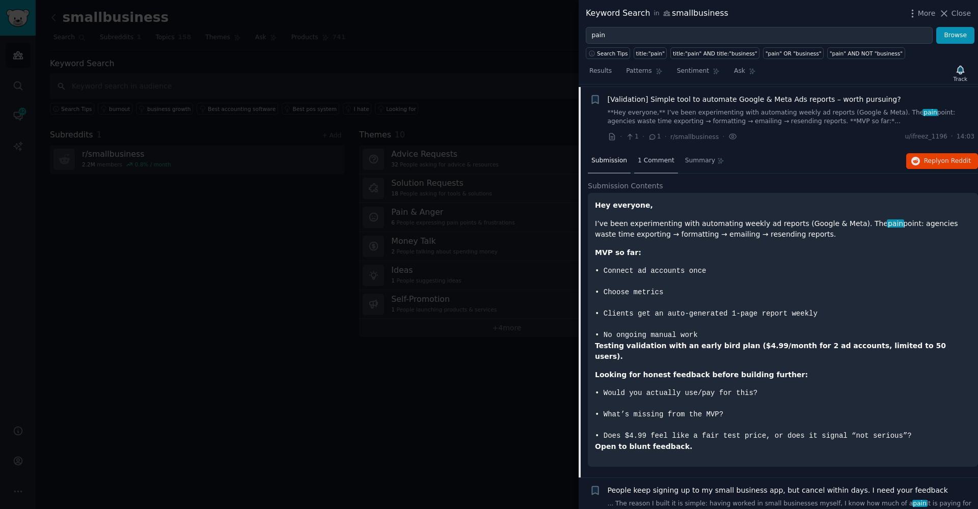
click at [663, 156] on span "1 Comment" at bounding box center [656, 160] width 37 height 9
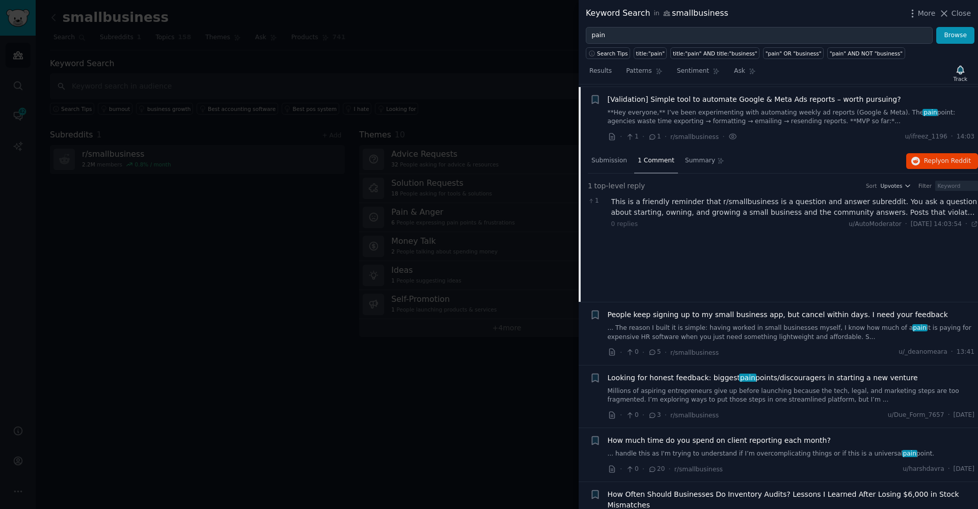
scroll to position [344, 0]
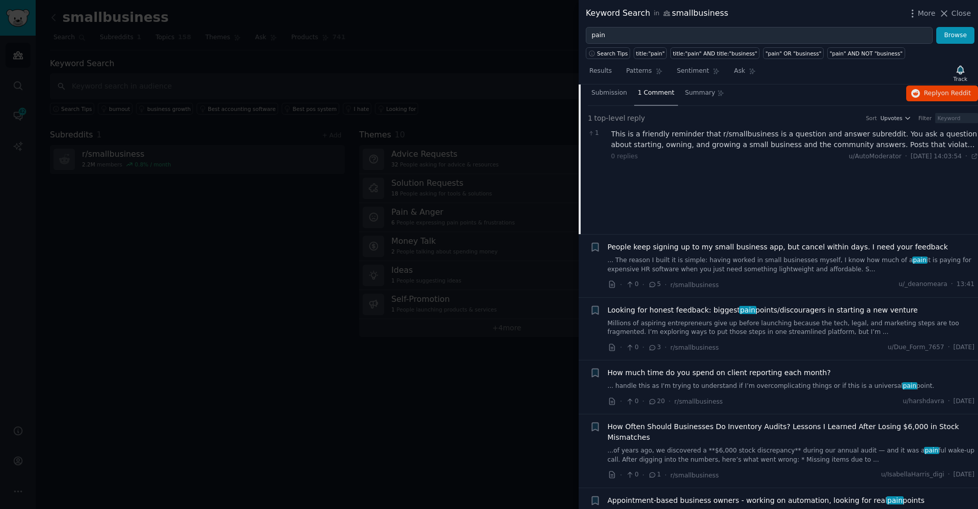
click at [665, 247] on span "People keep signing up to my small business app, but cancel within days. I need…" at bounding box center [778, 247] width 340 height 11
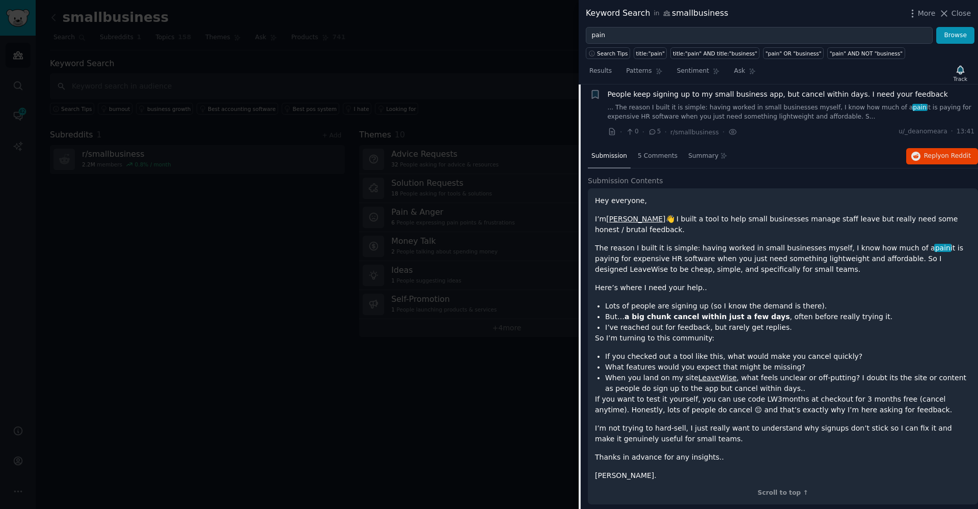
scroll to position [338, 0]
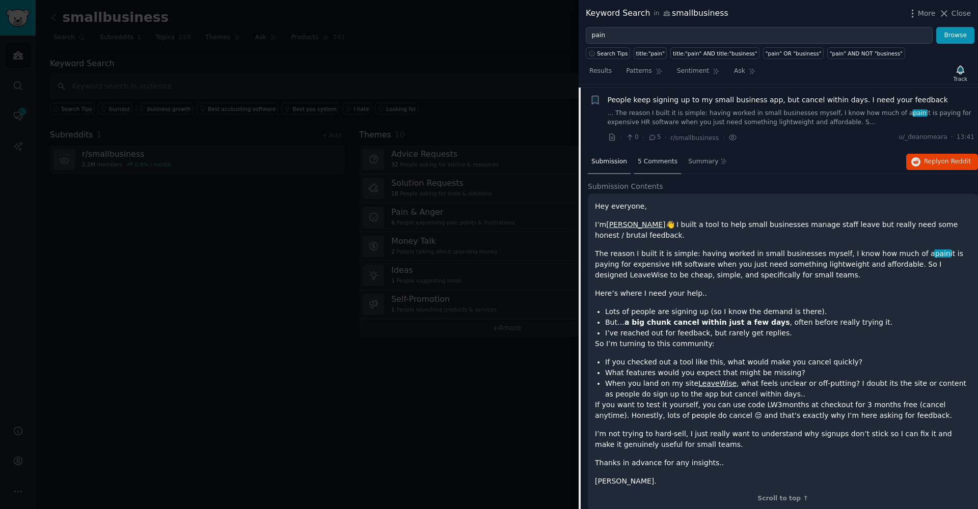
click at [639, 168] on div "5 Comments" at bounding box center [657, 162] width 47 height 24
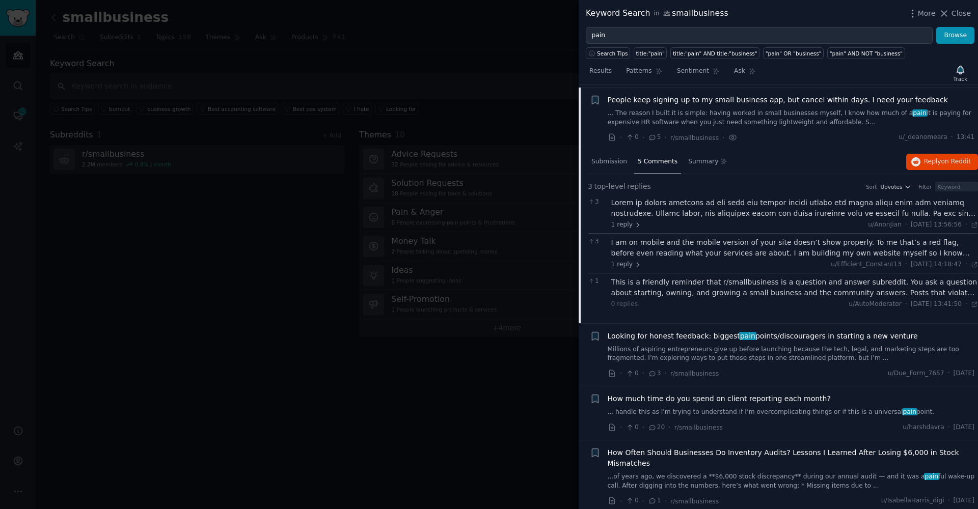
click at [794, 347] on link "Millions of aspiring entrepreneurs give up before launching because the tech, l…" at bounding box center [791, 354] width 367 height 18
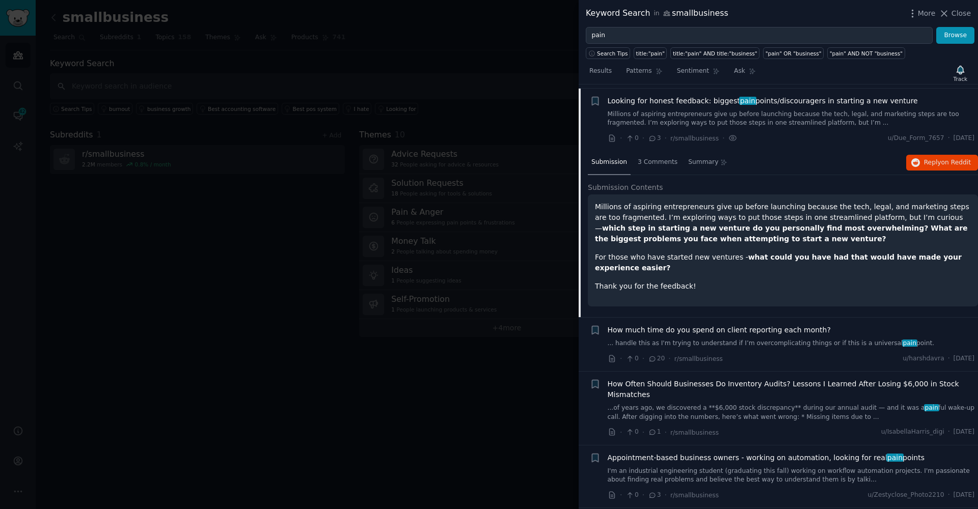
scroll to position [401, 0]
click at [648, 161] on span "3 Comments" at bounding box center [658, 161] width 40 height 9
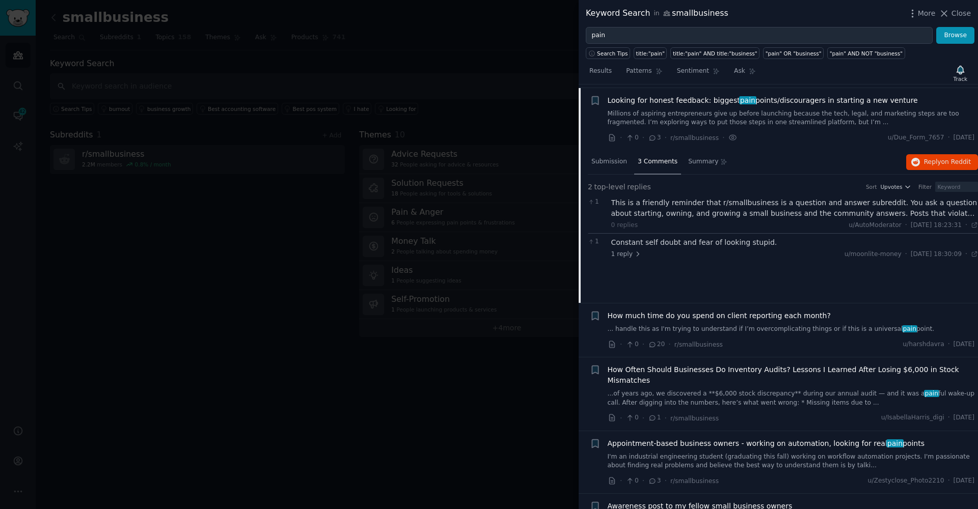
scroll to position [480, 0]
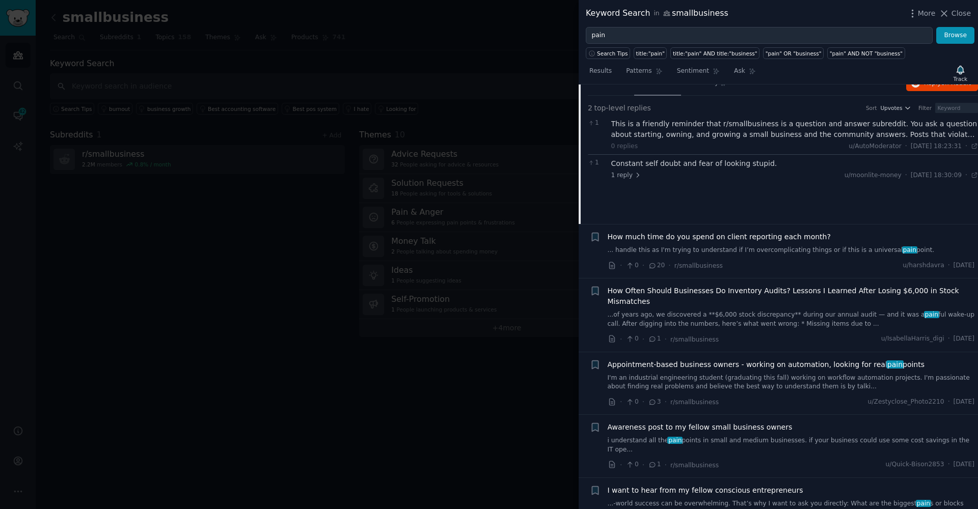
click at [694, 239] on div "How much time do you spend on client reporting each month? ... handle this as I…" at bounding box center [791, 243] width 367 height 23
click at [691, 233] on span "How much time do you spend on client reporting each month?" at bounding box center [719, 237] width 223 height 11
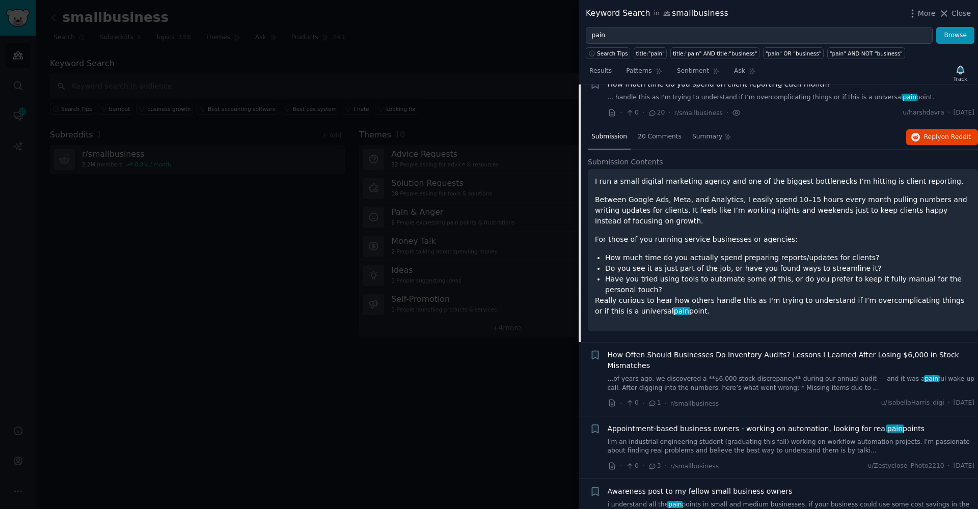
scroll to position [463, 0]
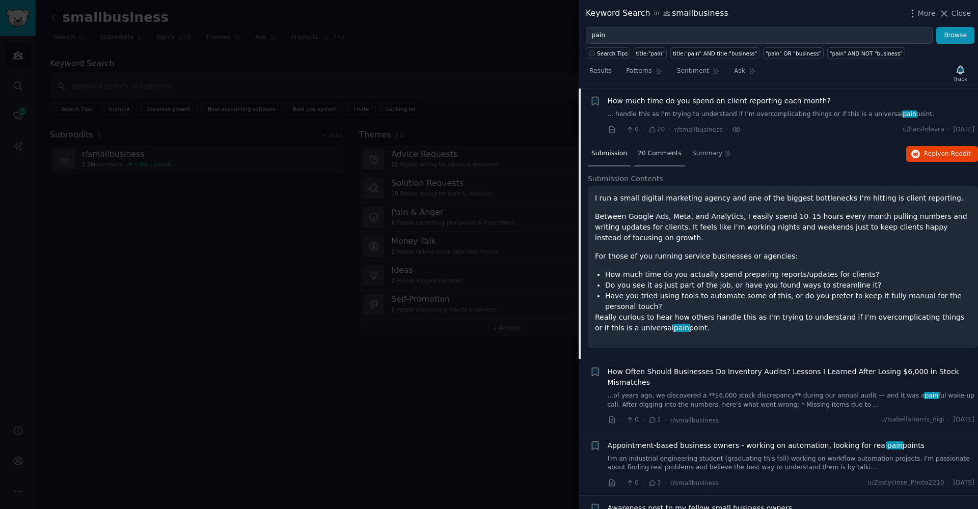
click at [646, 149] on span "20 Comments" at bounding box center [660, 153] width 44 height 9
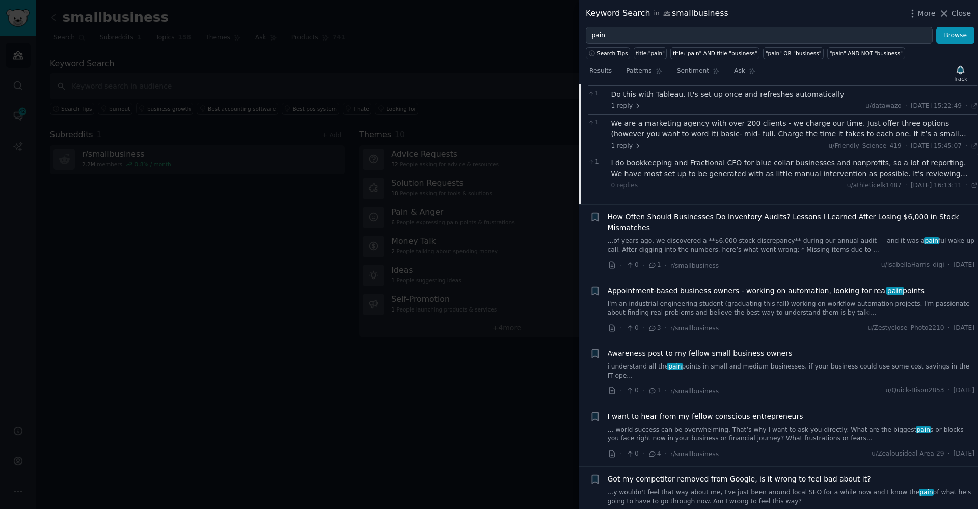
scroll to position [832, 0]
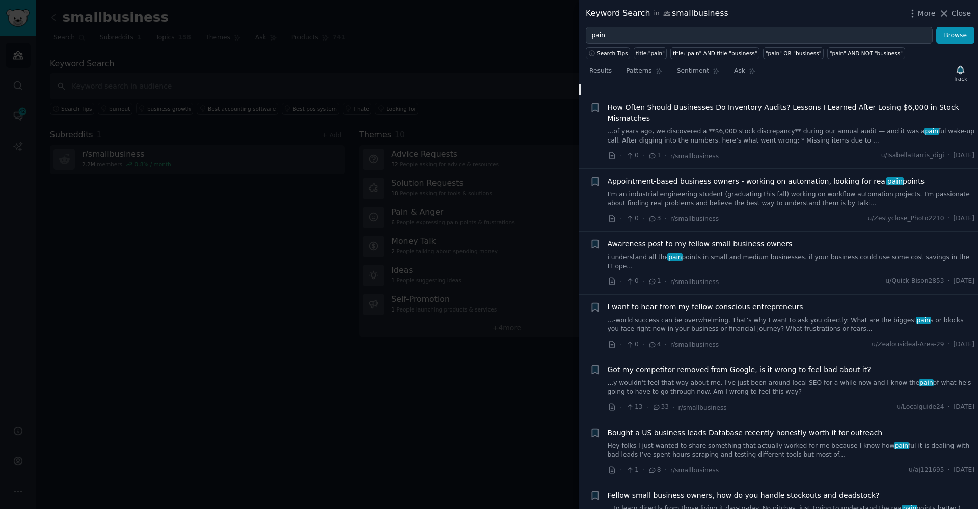
click at [796, 365] on span "Got my competitor removed from Google, is it wrong to feel bad about it?" at bounding box center [739, 370] width 263 height 11
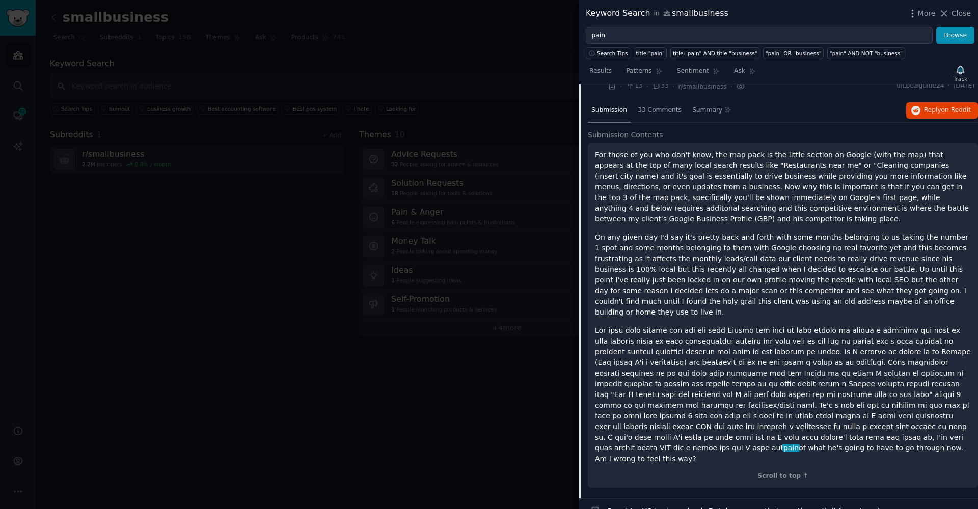
scroll to position [777, 0]
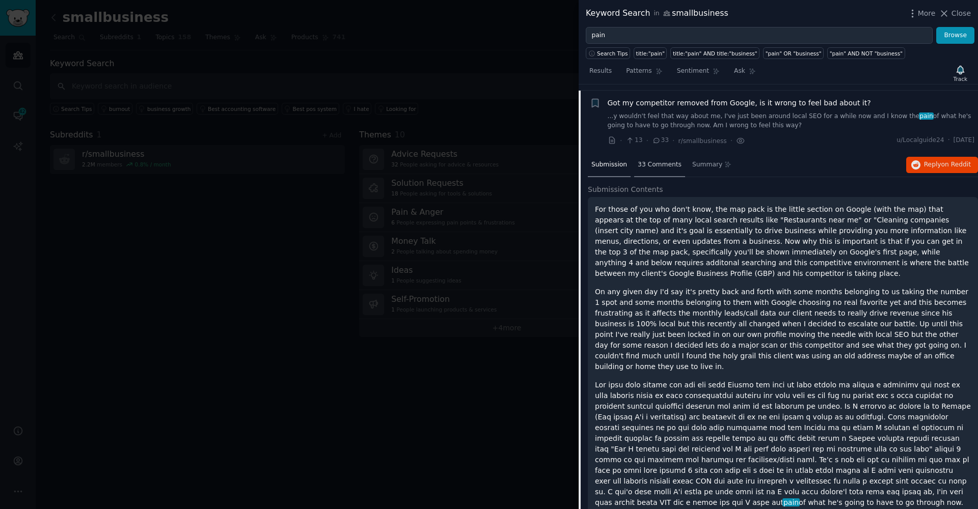
click at [648, 160] on span "33 Comments" at bounding box center [660, 164] width 44 height 9
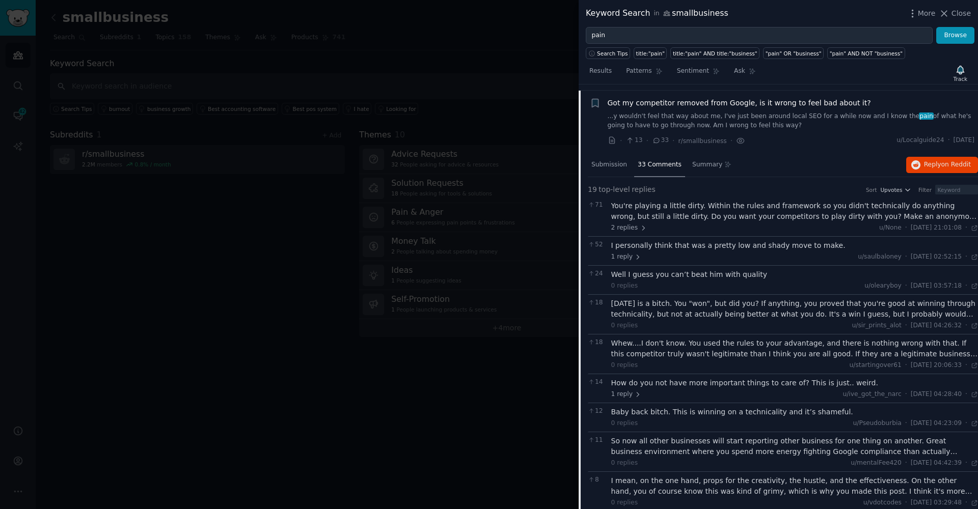
scroll to position [1600, 0]
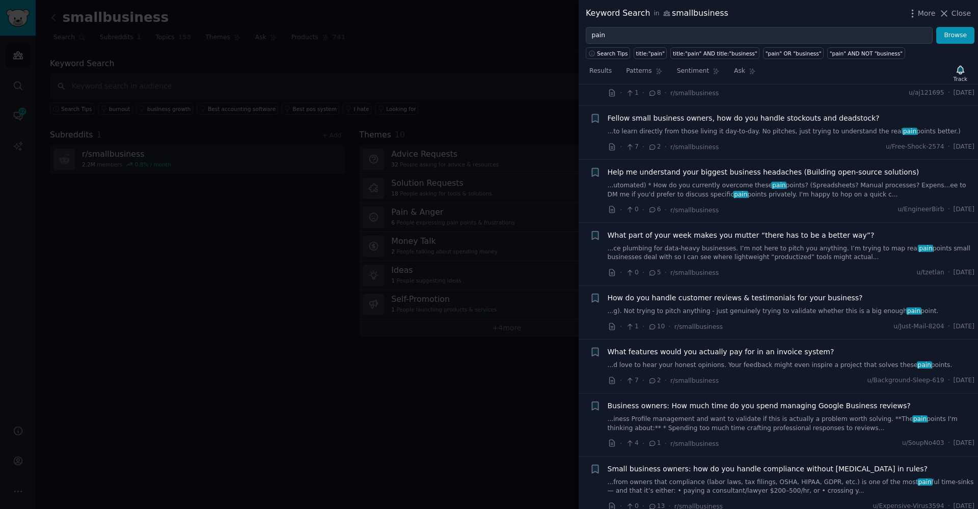
click at [776, 293] on div "How do you handle customer reviews & testimonials for your business? ...g). Not…" at bounding box center [791, 304] width 367 height 23
click at [776, 307] on link "...g). Not trying to pitch anything - just genuinely trying to validate whether…" at bounding box center [791, 311] width 367 height 9
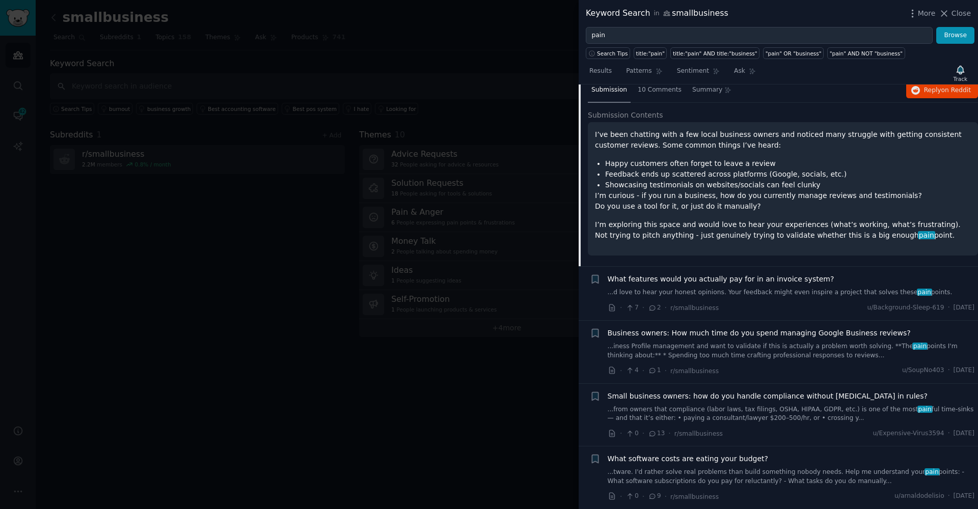
scroll to position [1080, 0]
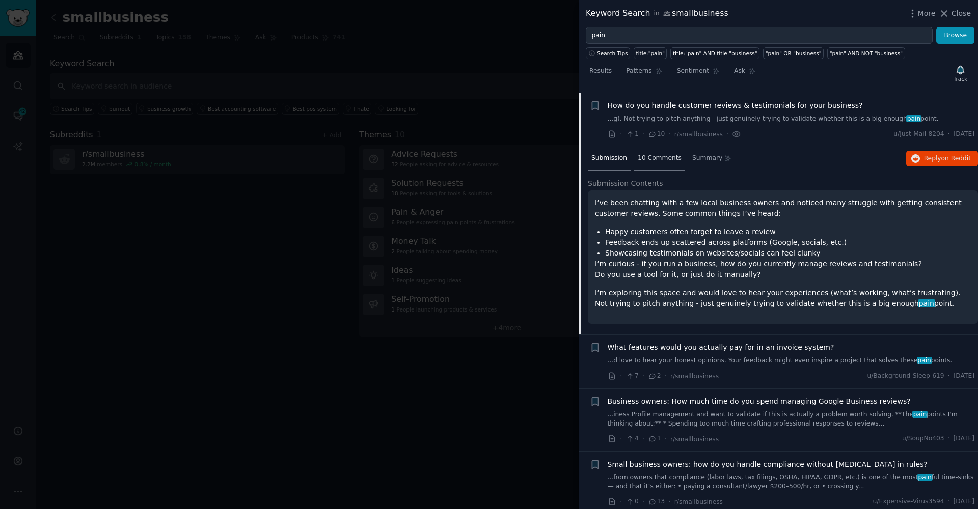
click at [665, 154] on span "10 Comments" at bounding box center [660, 158] width 44 height 9
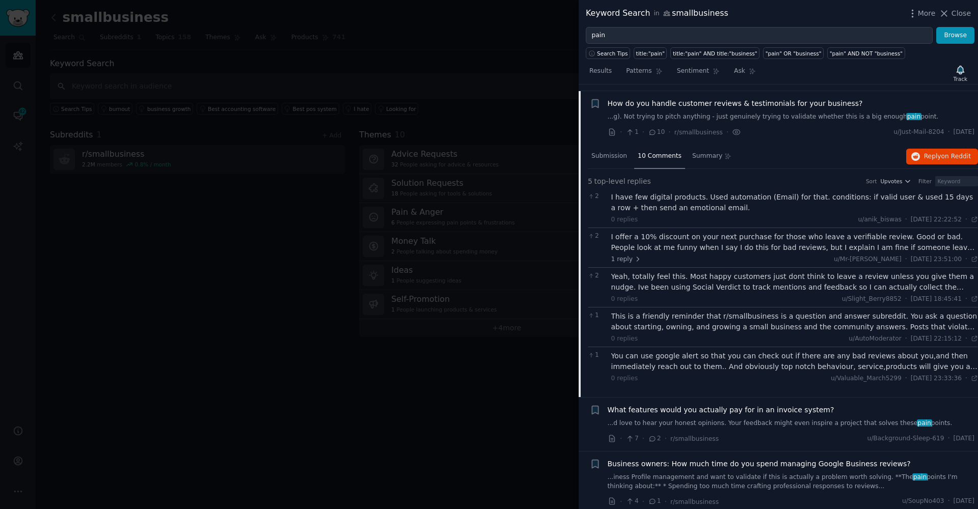
scroll to position [1266, 0]
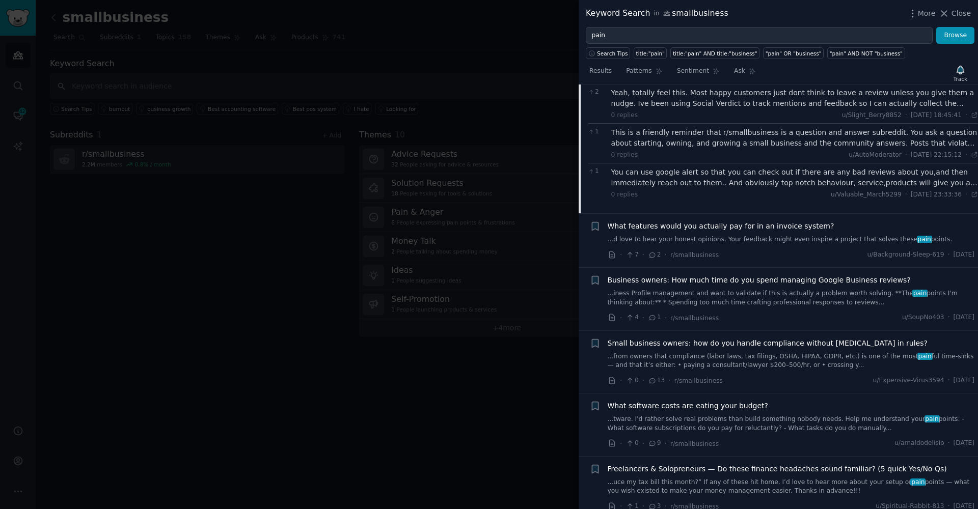
click at [765, 221] on span "What features would you actually pay for in an invoice system?" at bounding box center [721, 226] width 227 height 11
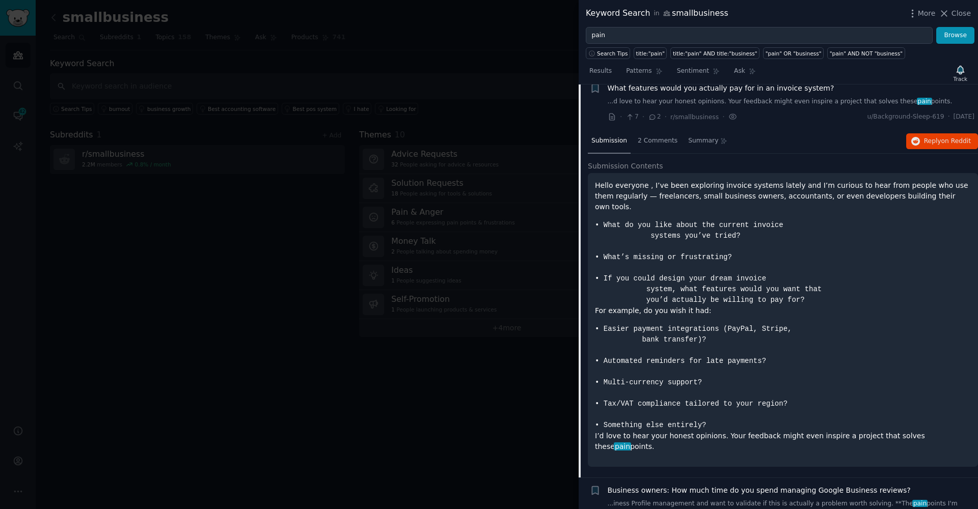
scroll to position [1134, 0]
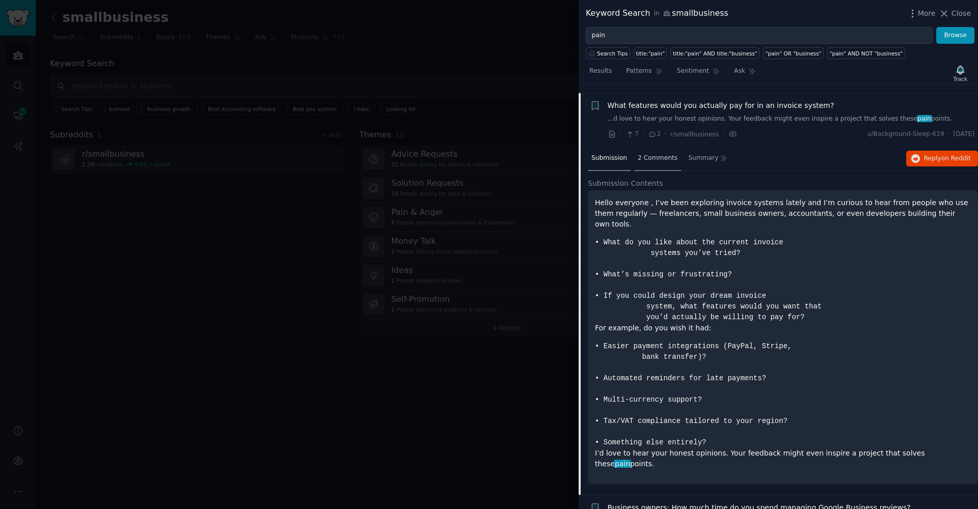
click at [644, 147] on div "2 Comments" at bounding box center [657, 159] width 47 height 24
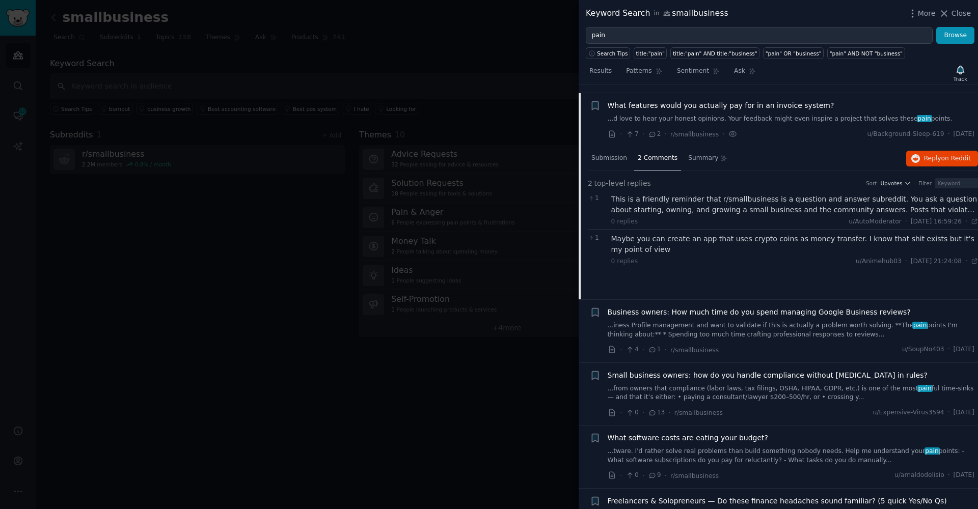
scroll to position [1298, 0]
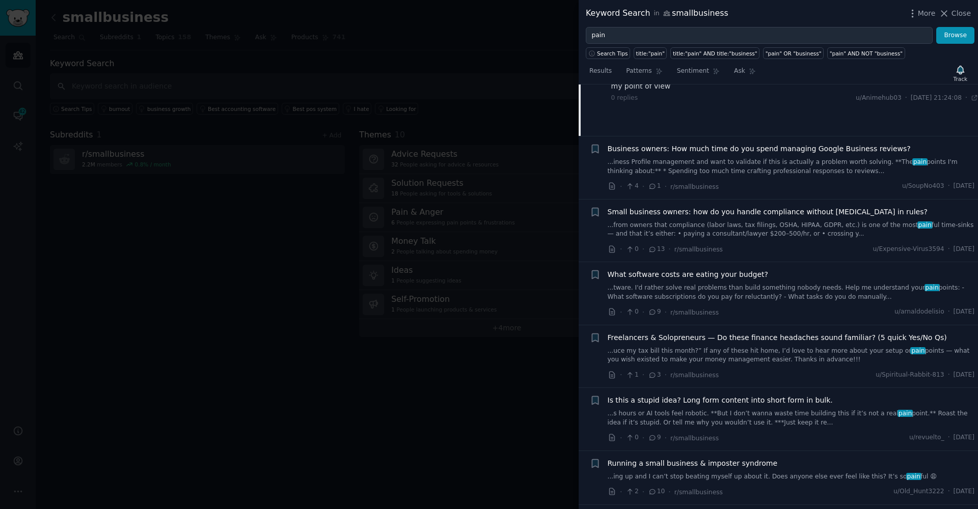
click at [692, 207] on span "Small business owners: how do you handle compliance without [MEDICAL_DATA] in r…" at bounding box center [768, 212] width 320 height 11
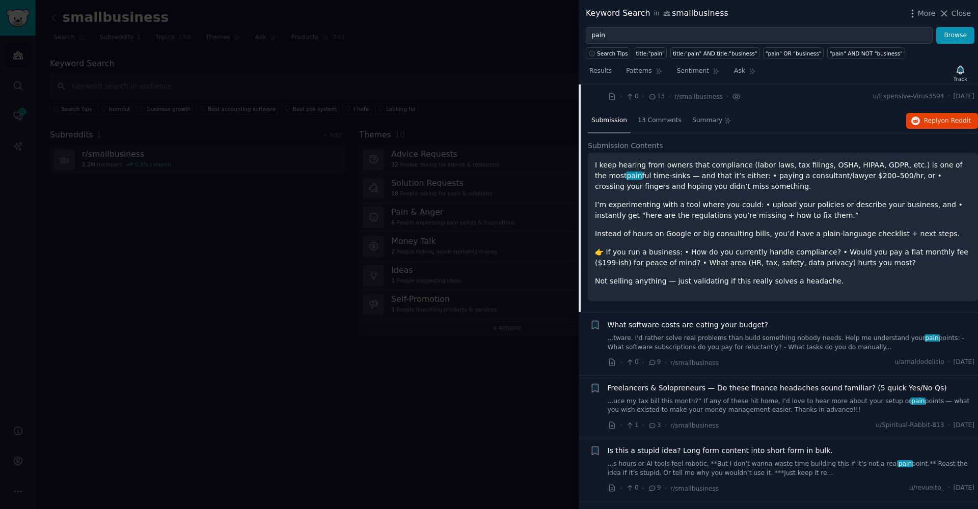
scroll to position [1250, 0]
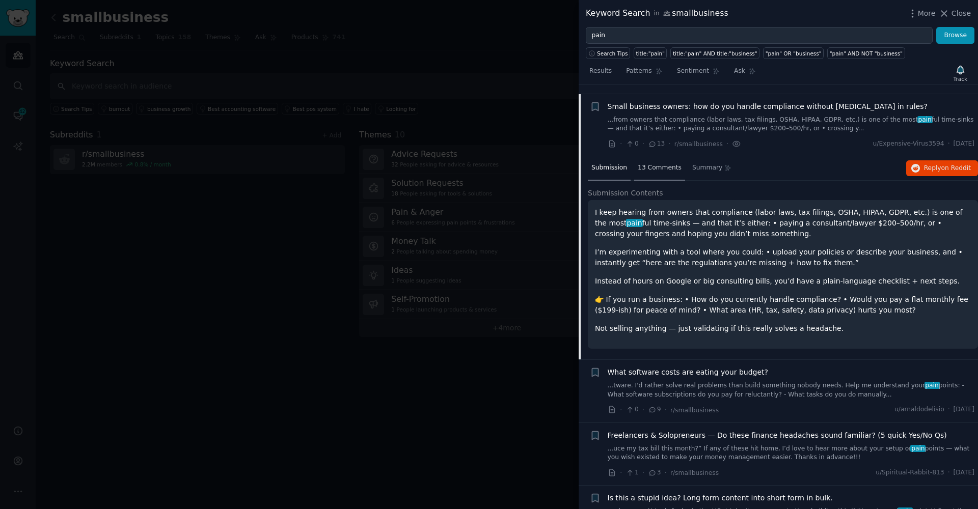
click at [660, 164] on span "13 Comments" at bounding box center [660, 168] width 44 height 9
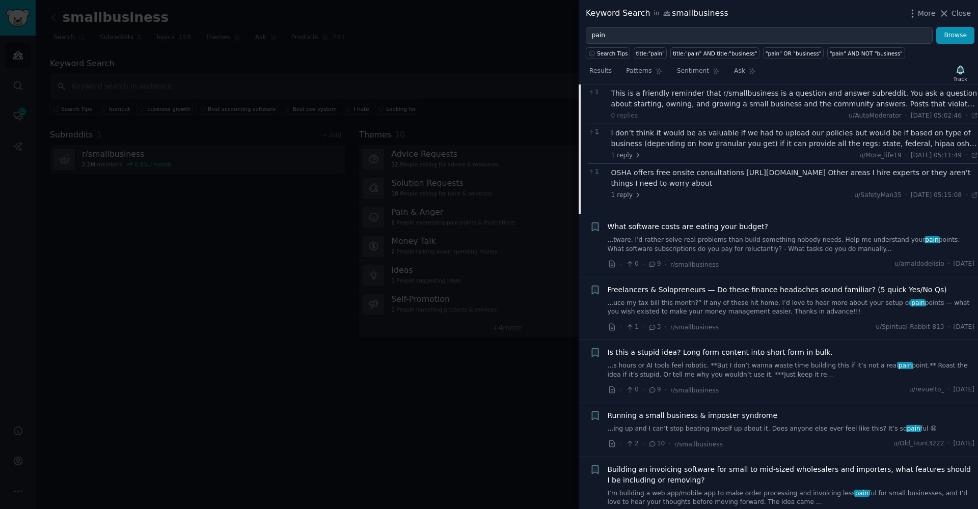
scroll to position [1411, 0]
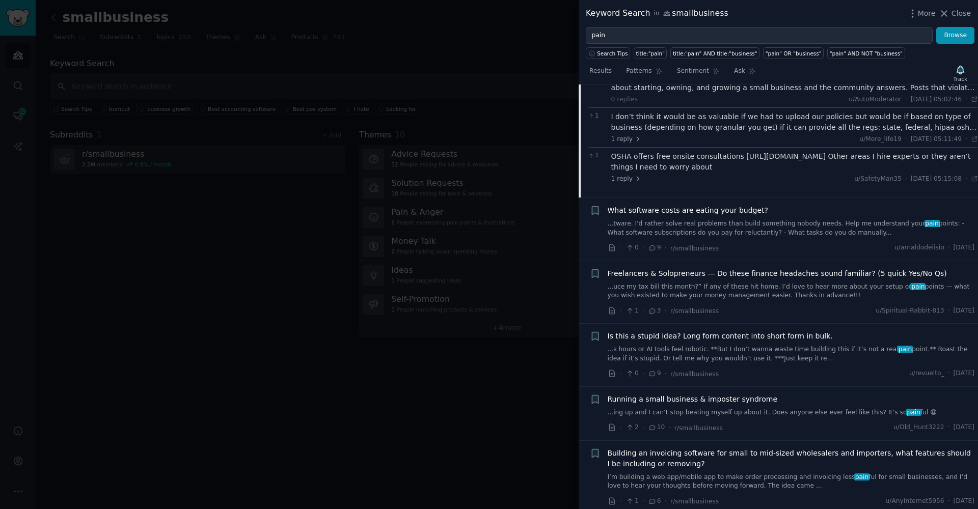
click at [688, 205] on span "What software costs are eating your budget?" at bounding box center [688, 210] width 160 height 11
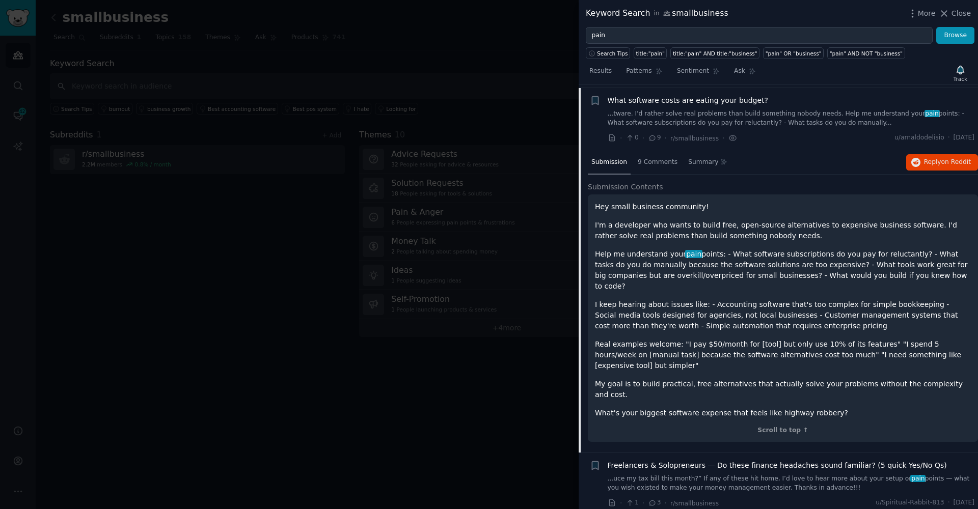
scroll to position [1313, 0]
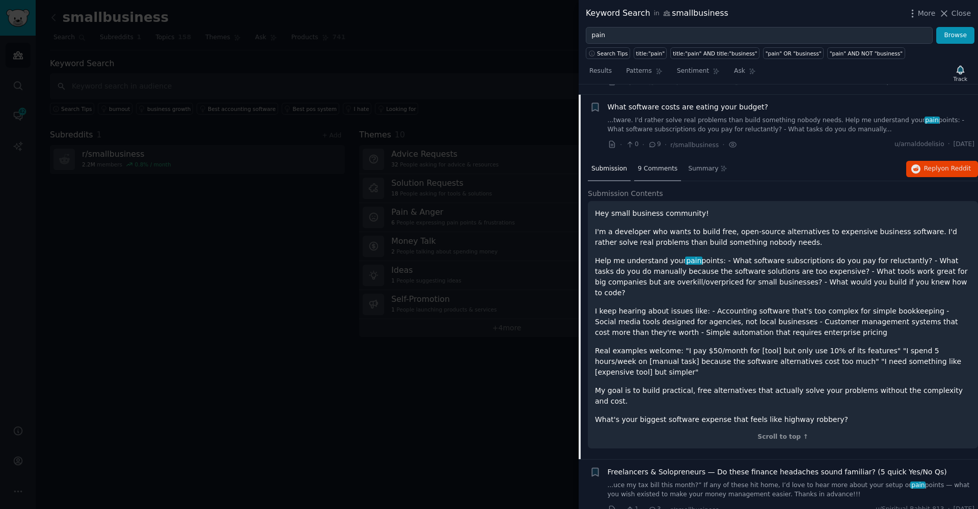
click at [647, 157] on div "9 Comments" at bounding box center [657, 169] width 47 height 24
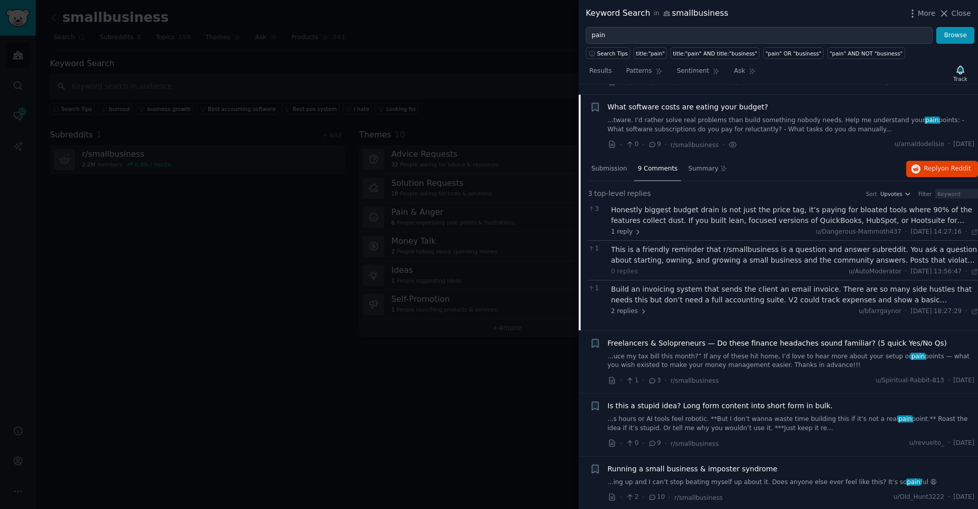
click at [690, 209] on div "Honestly biggest budget drain is not just the price tag, it’s paying for bloate…" at bounding box center [794, 215] width 367 height 21
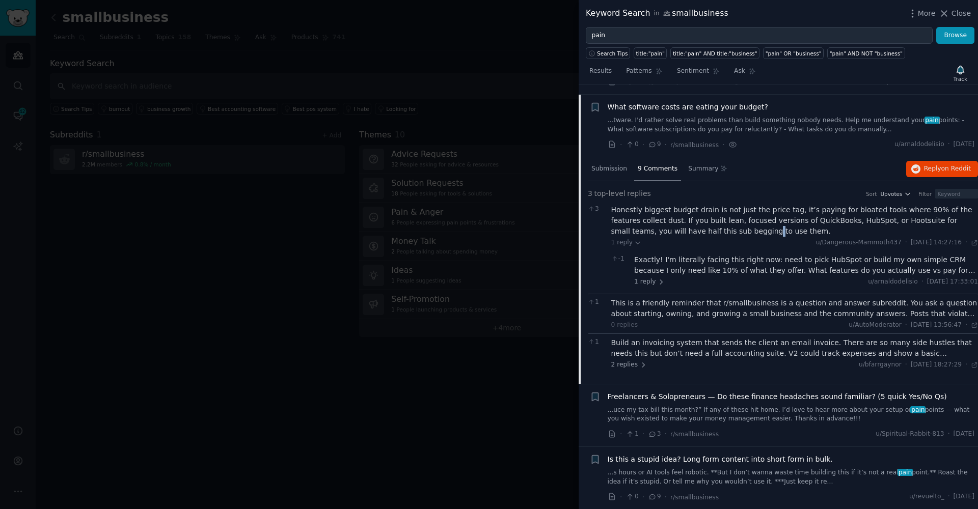
click at [696, 218] on div "Honestly biggest budget drain is not just the price tag, it’s paying for bloate…" at bounding box center [794, 221] width 367 height 32
drag, startPoint x: 668, startPoint y: 220, endPoint x: 702, endPoint y: 224, distance: 34.9
click at [702, 224] on div "Honestly biggest budget drain is not just the price tag, it’s paying for bloate…" at bounding box center [794, 221] width 367 height 32
click at [718, 222] on div "Honestly biggest budget drain is not just the price tag, it’s paying for bloate…" at bounding box center [794, 221] width 367 height 32
click at [714, 258] on div "Exactly! I'm literally facing this right now: need to pick HubSpot or build my …" at bounding box center [806, 265] width 344 height 21
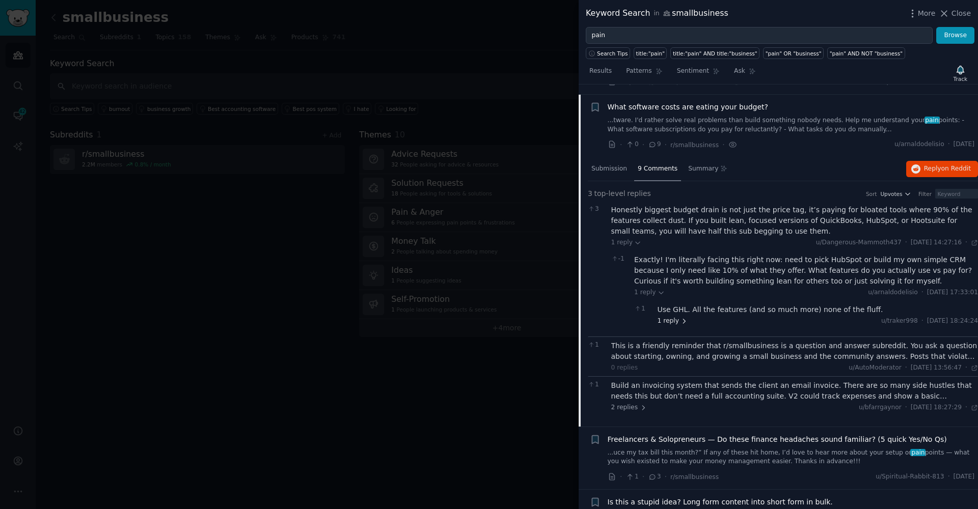
click at [668, 317] on span "1 reply" at bounding box center [673, 321] width 31 height 9
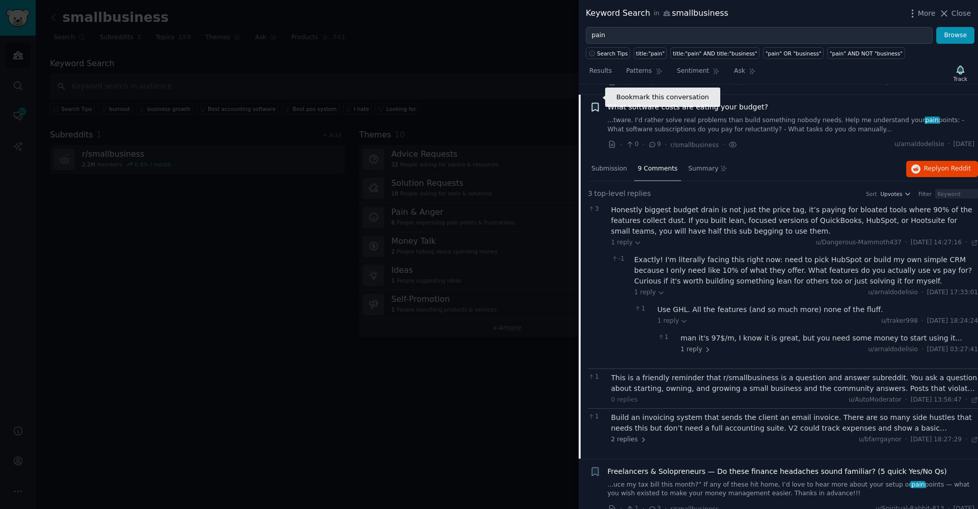
click at [592, 103] on icon "button" at bounding box center [595, 107] width 6 height 8
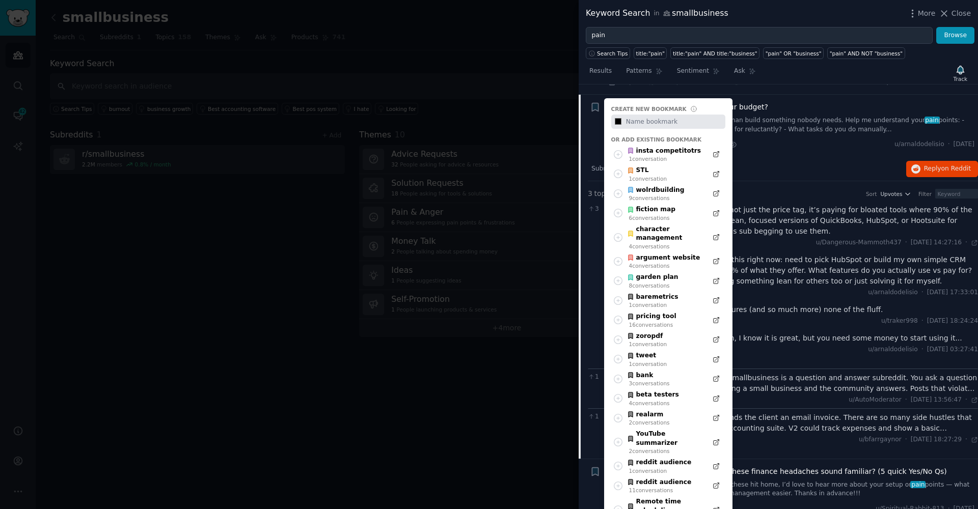
click at [759, 128] on div "What software costs are eating your budget? ...tware. I'd rather solve real pro…" at bounding box center [791, 126] width 367 height 48
type input "#000000"
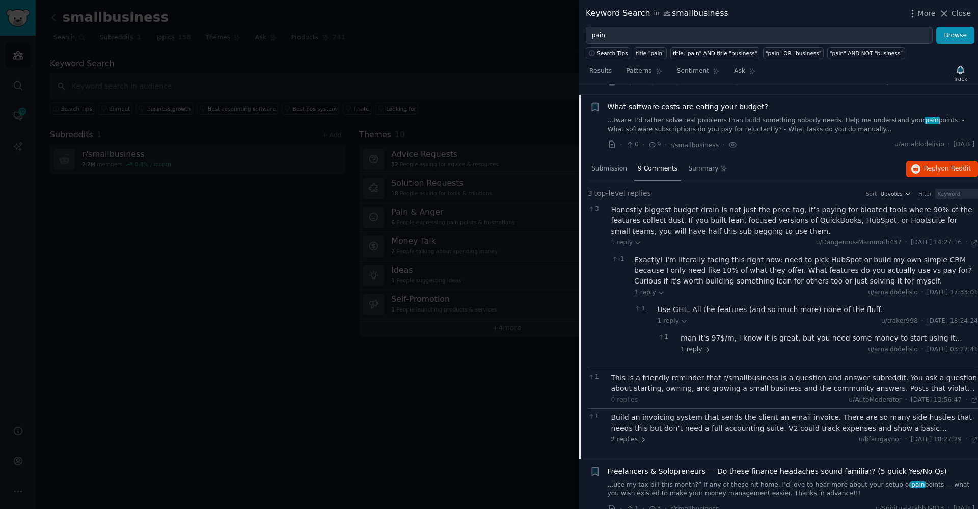
click at [594, 103] on div "+" at bounding box center [595, 107] width 11 height 11
click at [594, 103] on icon "button" at bounding box center [595, 107] width 6 height 8
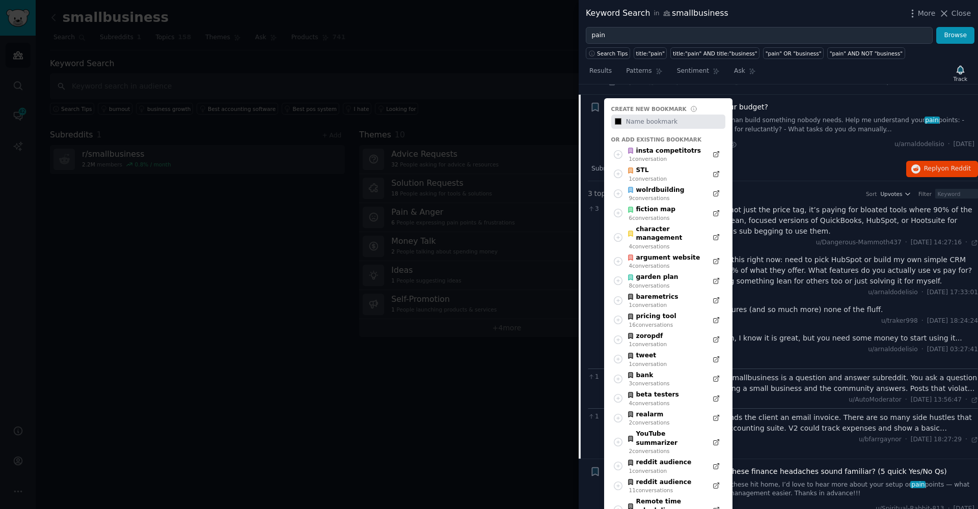
type input "#000000"
type input "i"
type input "#000000"
type input "in"
type input "#000000"
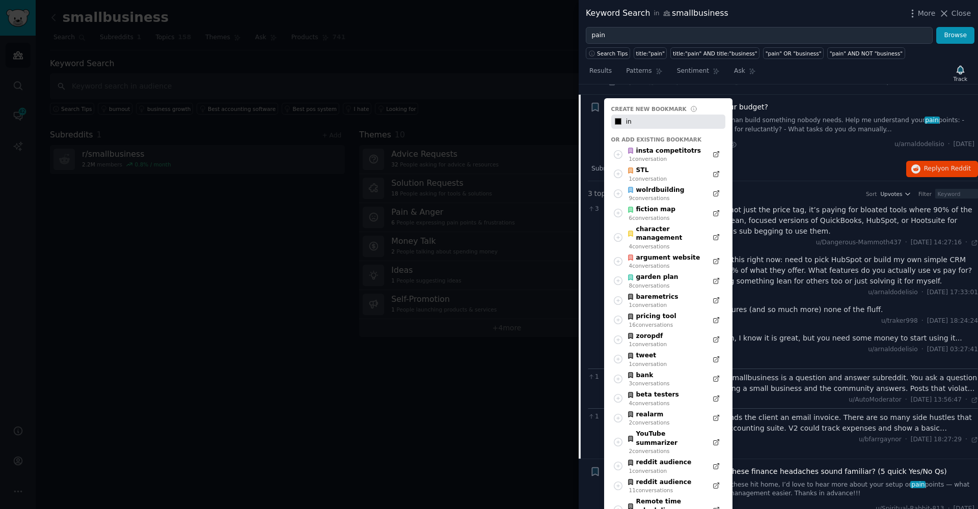
type input "inv"
type input "#000000"
type input "invo"
type input "#000000"
type input "invoi"
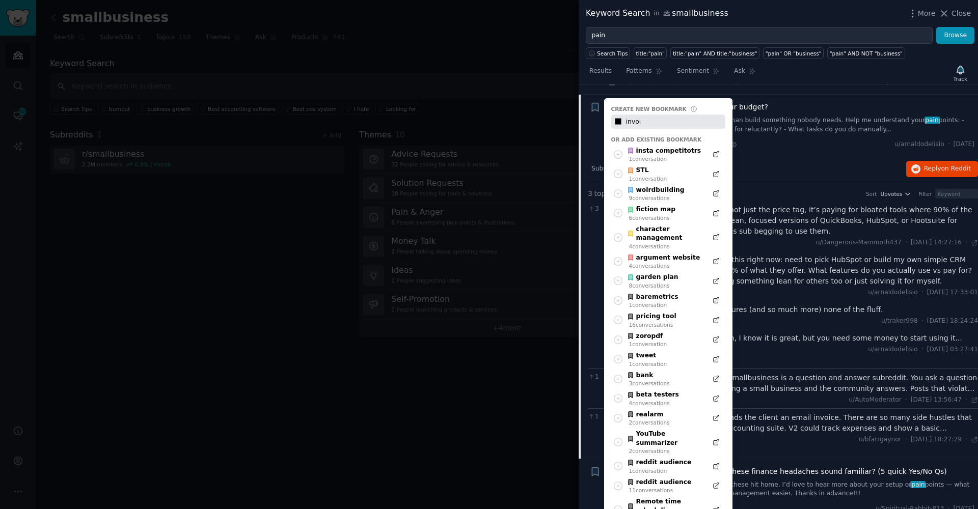
type input "#000000"
type input "invoic"
type input "#000000"
type input "invoice"
type input "#000000"
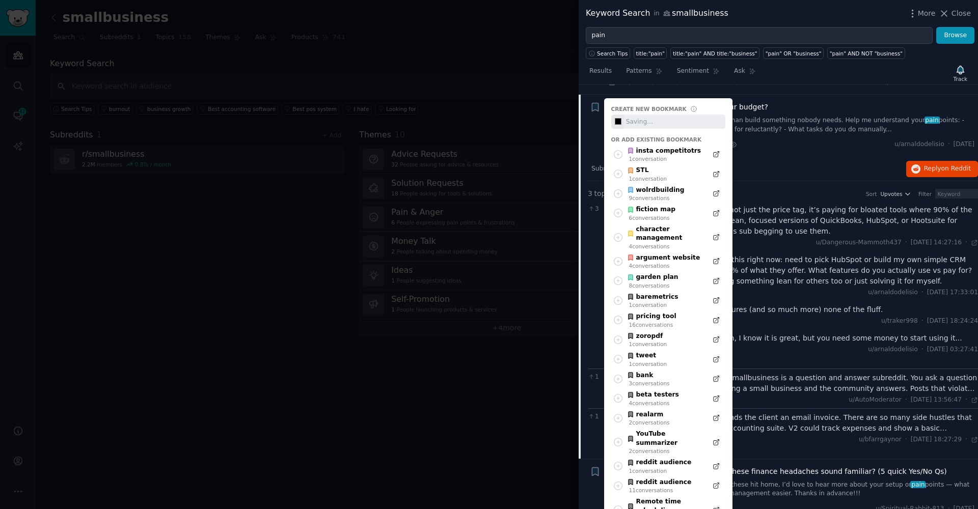
type input "#000000"
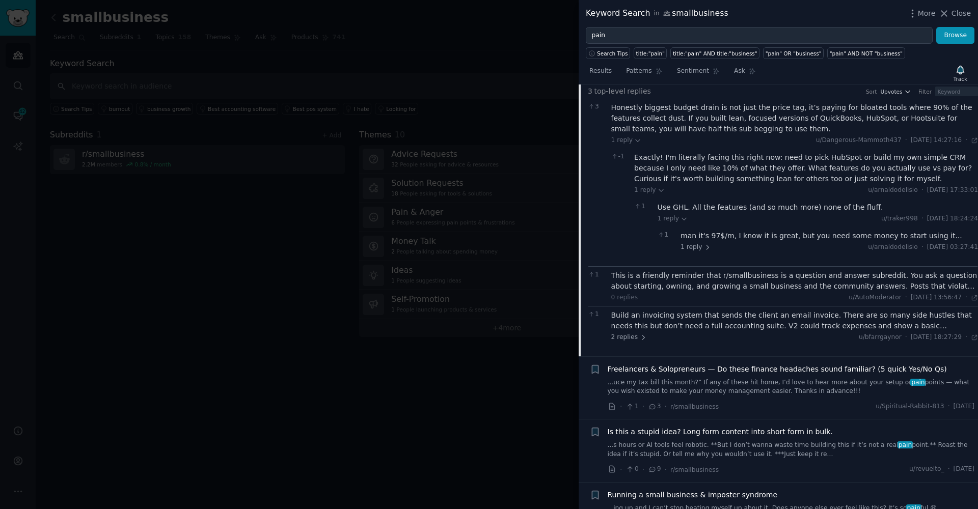
scroll to position [1418, 0]
click at [748, 307] on div "Build an invoicing system that sends the client an email invoice. There are so …" at bounding box center [794, 317] width 367 height 21
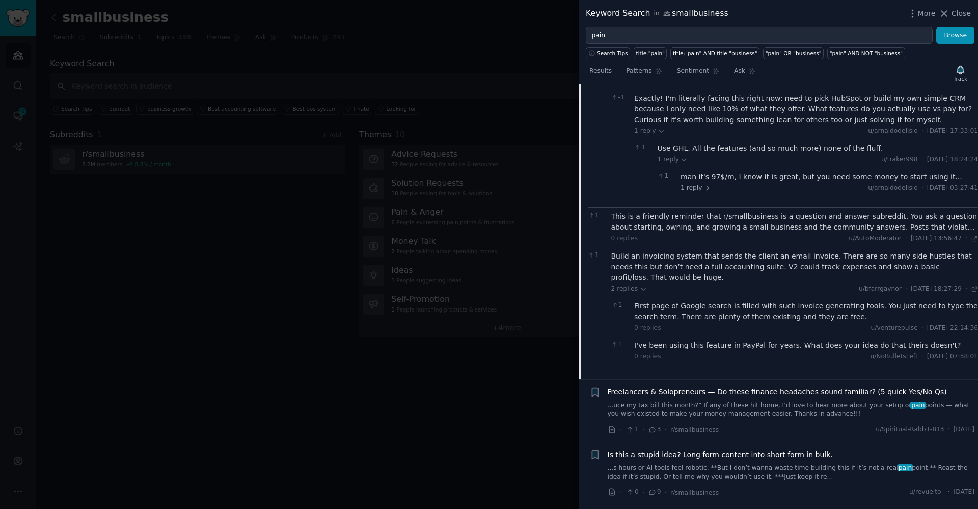
scroll to position [1557, 0]
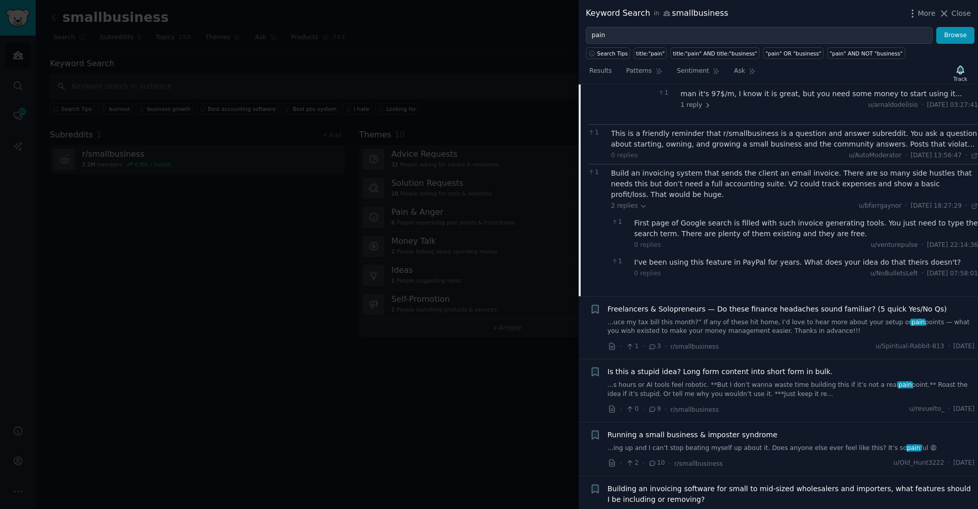
click at [766, 318] on link "...uce my tax bill this month?” If any of these hit home, I’d love to hear more…" at bounding box center [791, 327] width 367 height 18
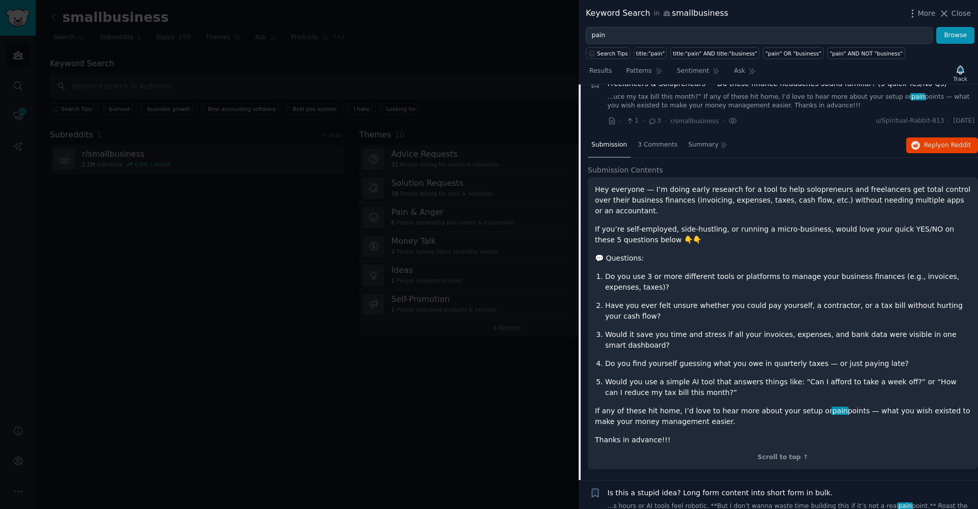
scroll to position [1375, 0]
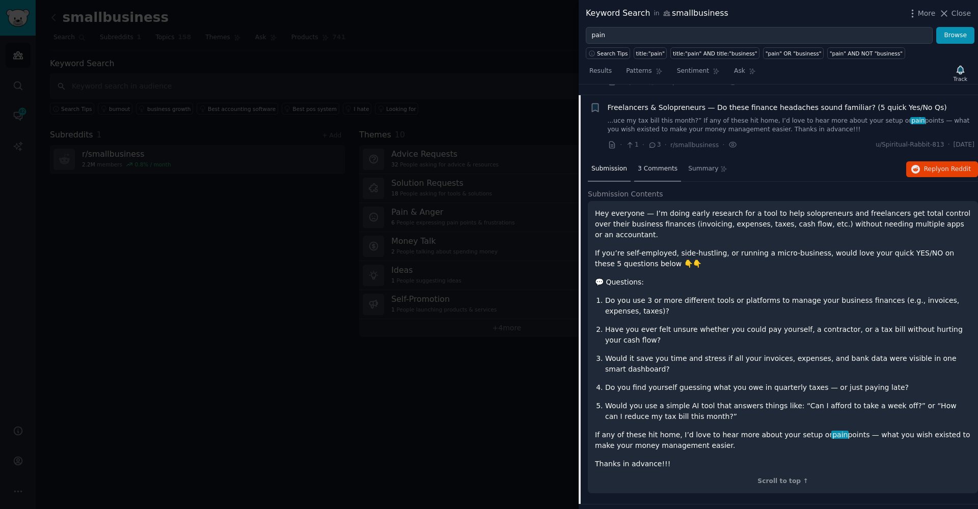
click at [659, 168] on div "3 Comments" at bounding box center [657, 169] width 47 height 24
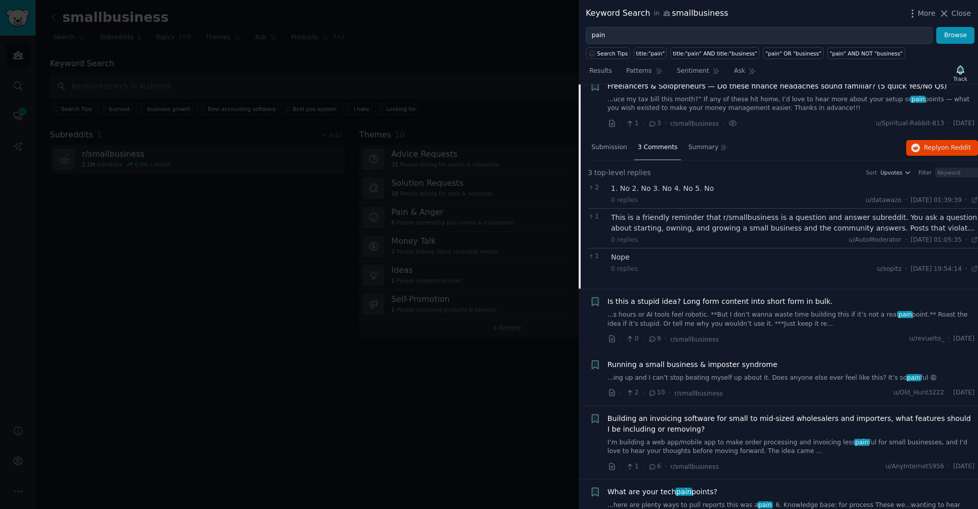
scroll to position [1399, 0]
click at [784, 310] on link "...s hours or AI tools feel robotic. **But I don’t wanna waste time building th…" at bounding box center [791, 318] width 367 height 18
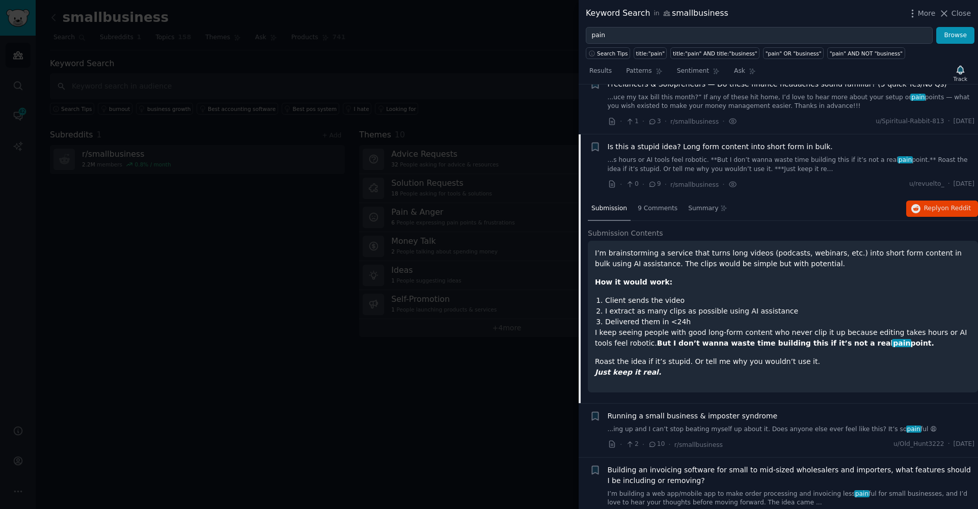
scroll to position [1438, 0]
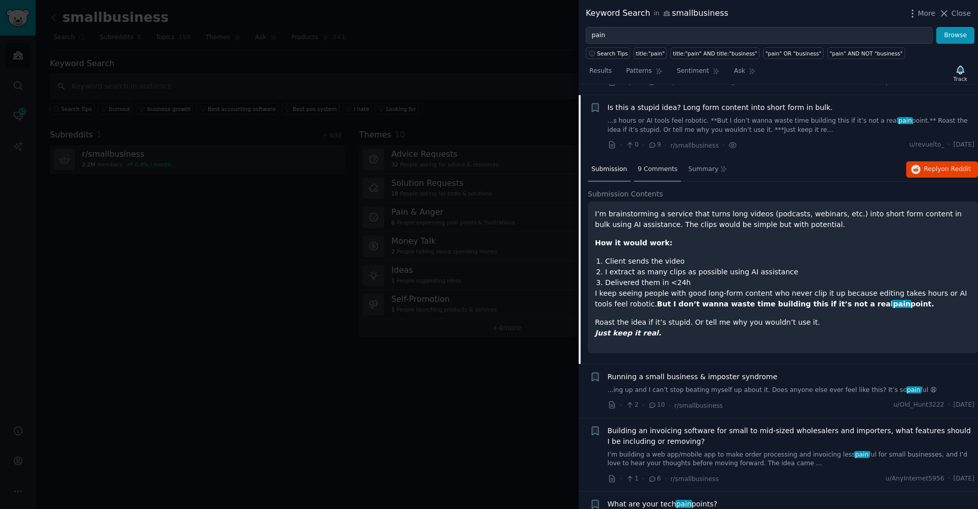
click at [647, 165] on span "9 Comments" at bounding box center [658, 169] width 40 height 9
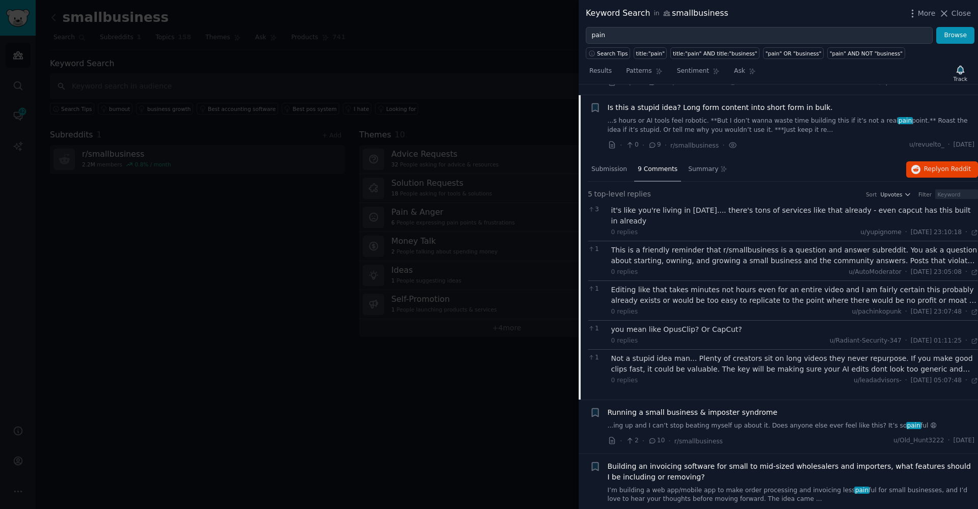
scroll to position [1568, 0]
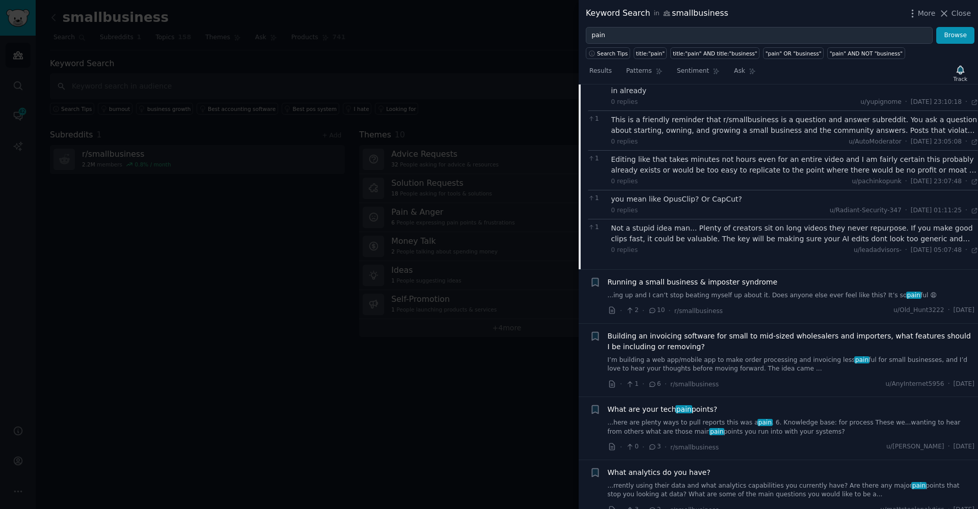
click at [730, 356] on link "I’m building a web app/mobile app to make order processing and invoicing less p…" at bounding box center [791, 365] width 367 height 18
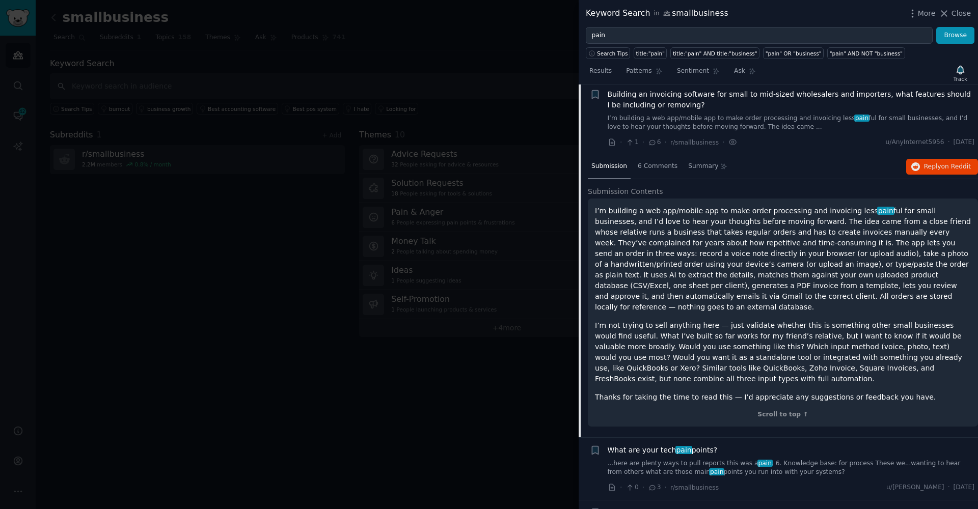
scroll to position [1554, 0]
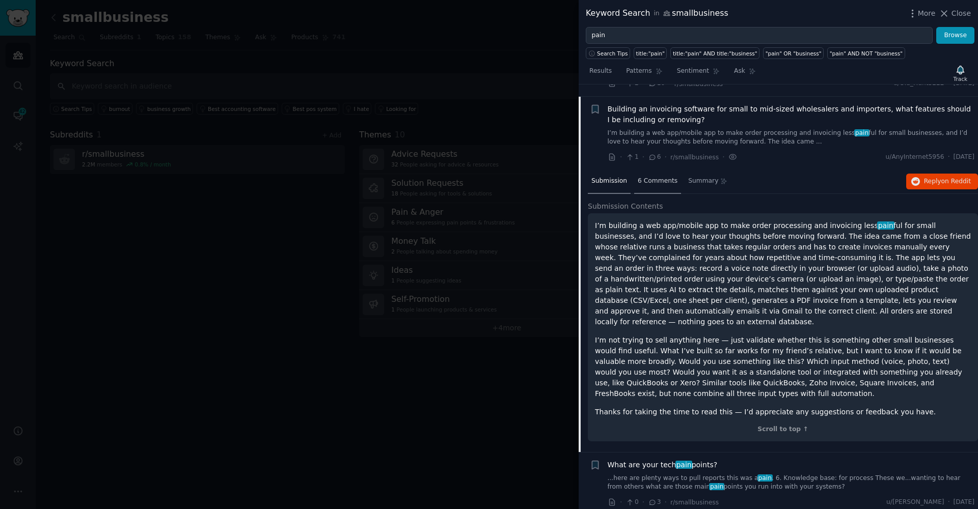
click at [653, 177] on span "6 Comments" at bounding box center [658, 181] width 40 height 9
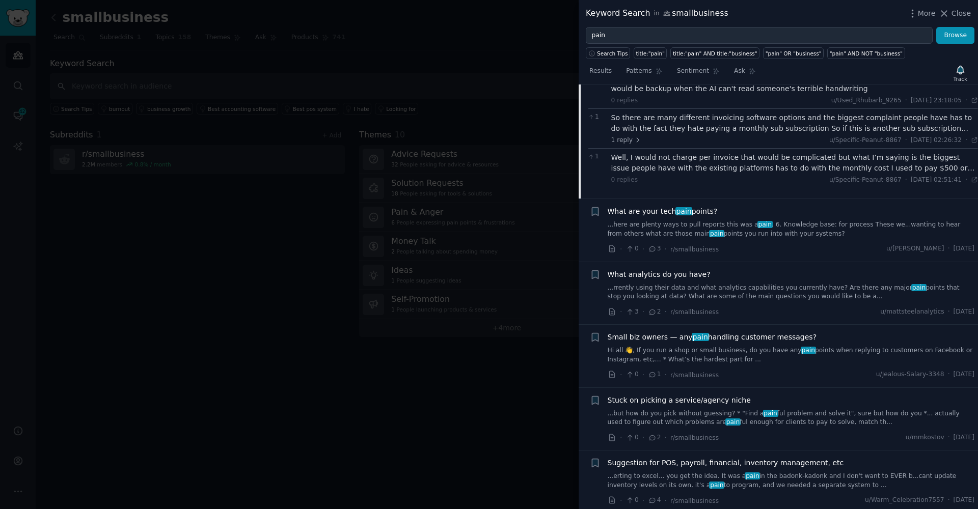
scroll to position [1782, 0]
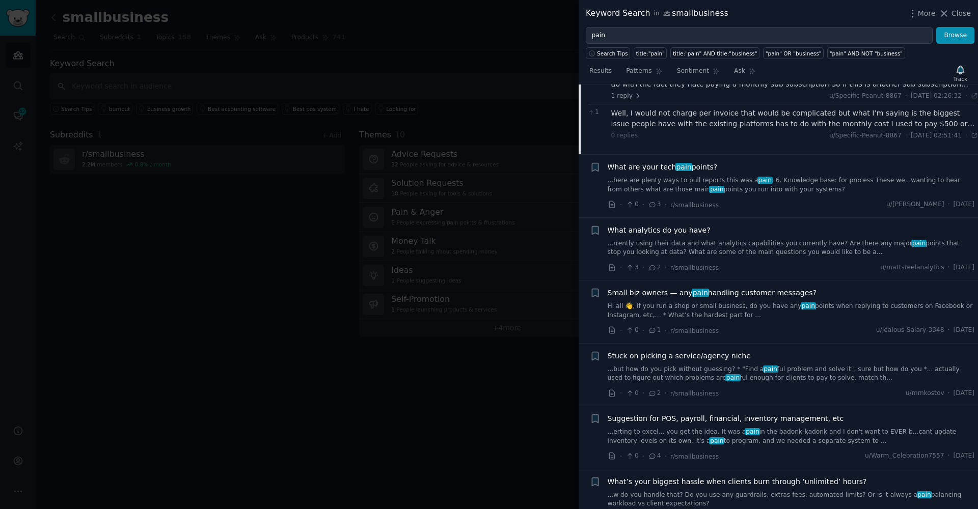
click at [648, 176] on link "...here are plenty ways to pull reports this was a pain . 6. Knowledge base: fo…" at bounding box center [791, 185] width 367 height 18
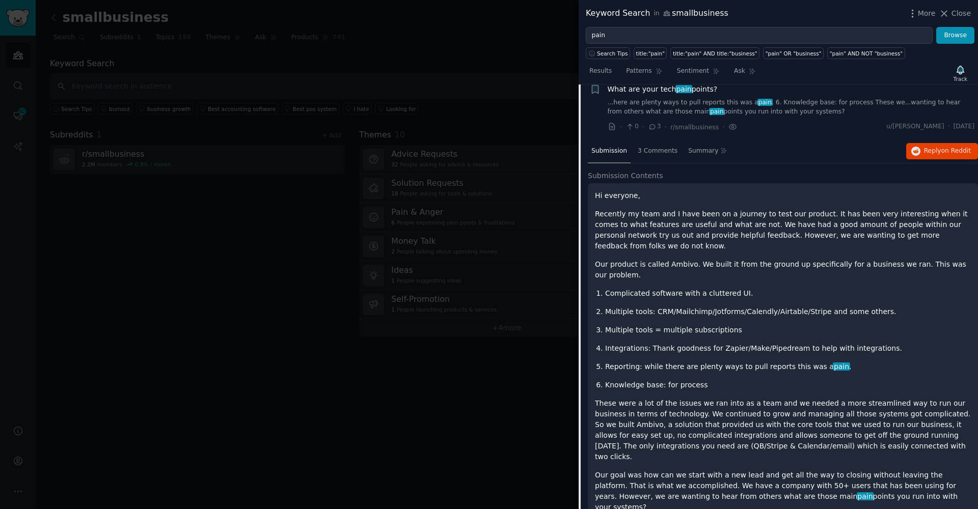
scroll to position [1627, 0]
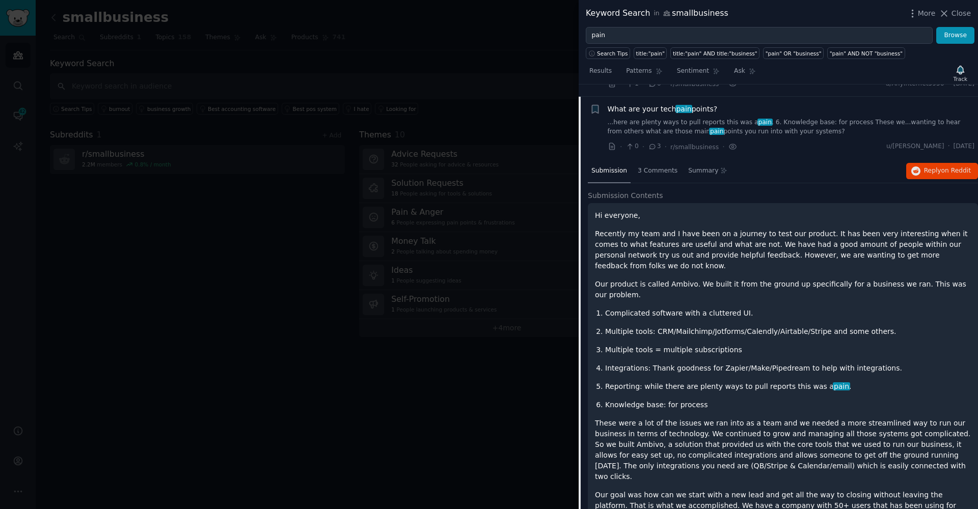
drag, startPoint x: 678, startPoint y: 103, endPoint x: 684, endPoint y: 105, distance: 6.4
click at [684, 104] on div "What are your tech pain points? ...here are plenty ways to pull reports this wa…" at bounding box center [791, 120] width 367 height 32
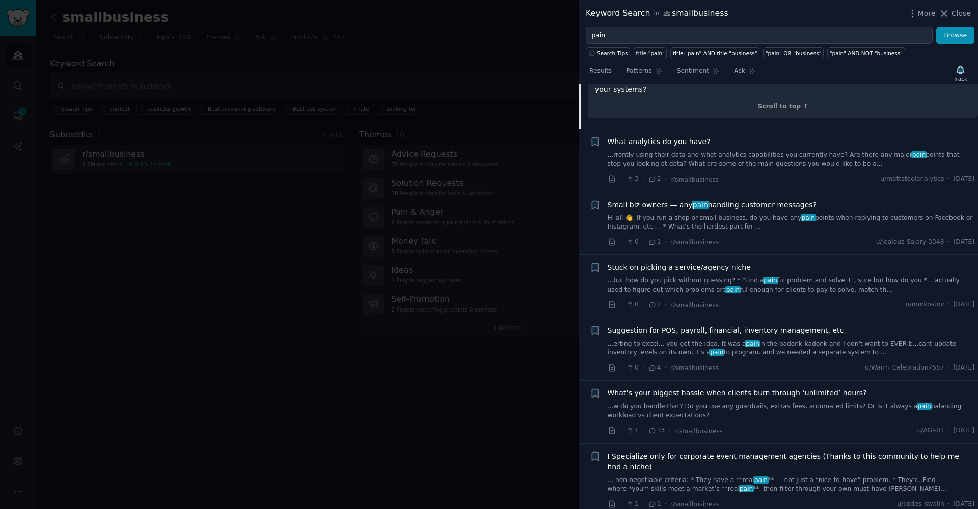
scroll to position [2136, 0]
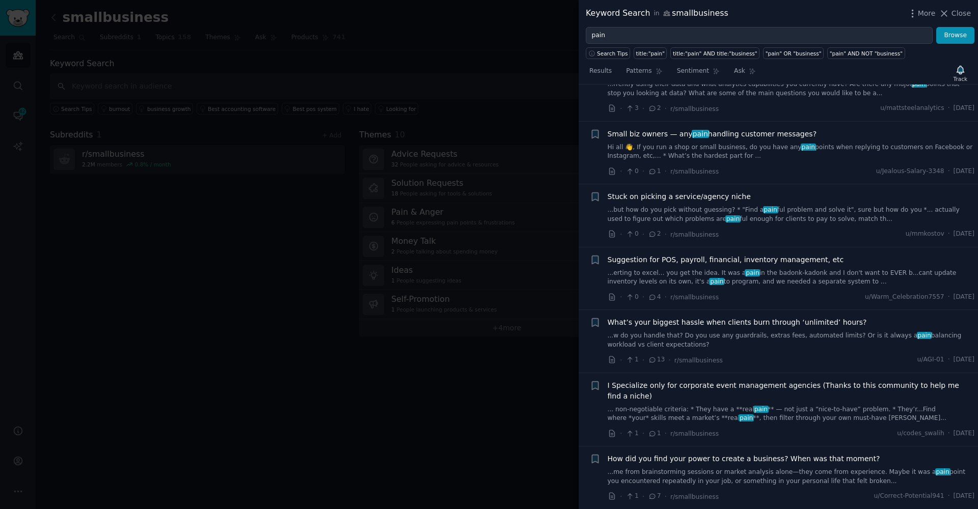
click at [665, 269] on link "...erting to excel... you get the idea. It was a pain in the badonk-kadonk and …" at bounding box center [791, 278] width 367 height 18
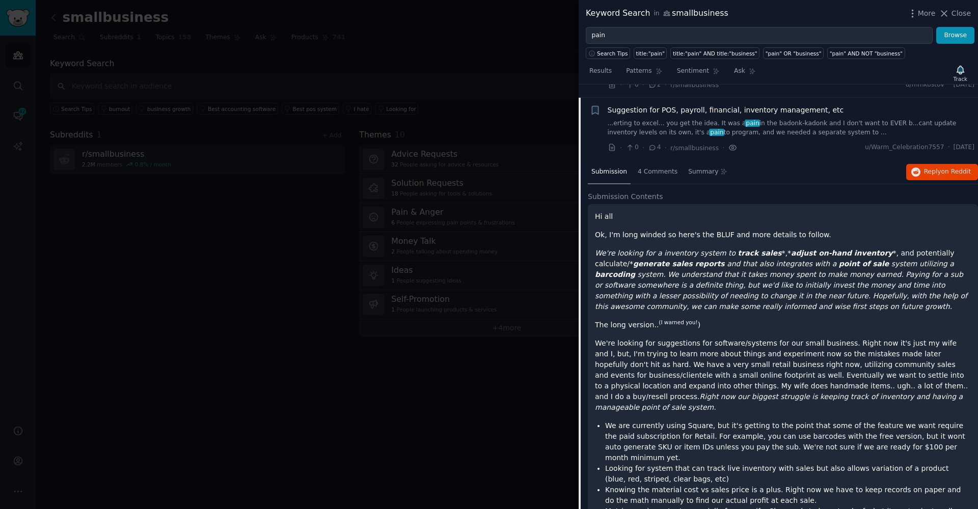
scroll to position [1877, 0]
click at [647, 164] on div "4 Comments" at bounding box center [657, 173] width 47 height 24
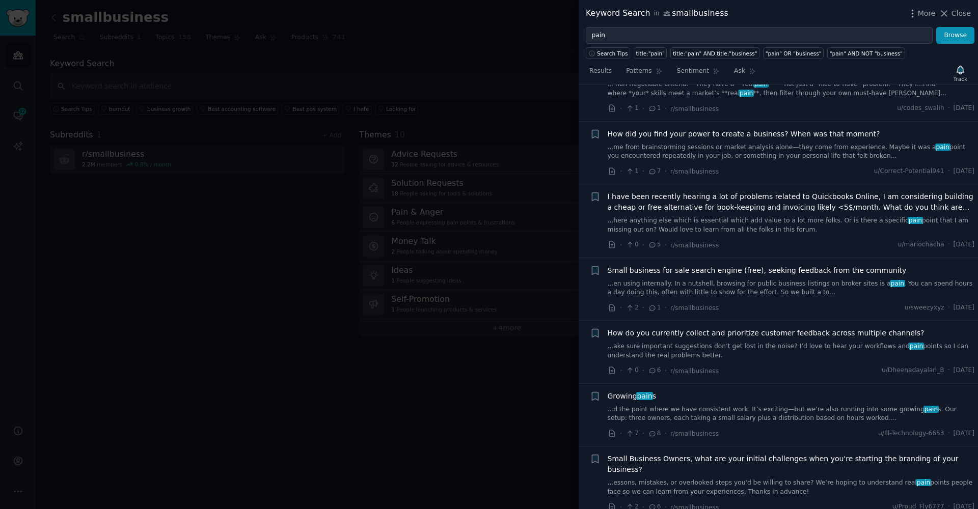
scroll to position [2227, 0]
click at [768, 345] on div "How do you currently collect and prioritize customer feedback across multiple c…" at bounding box center [791, 351] width 367 height 48
click at [746, 341] on link "...ake sure important suggestions don’t get lost in the noise? I’d love to hear…" at bounding box center [791, 350] width 367 height 18
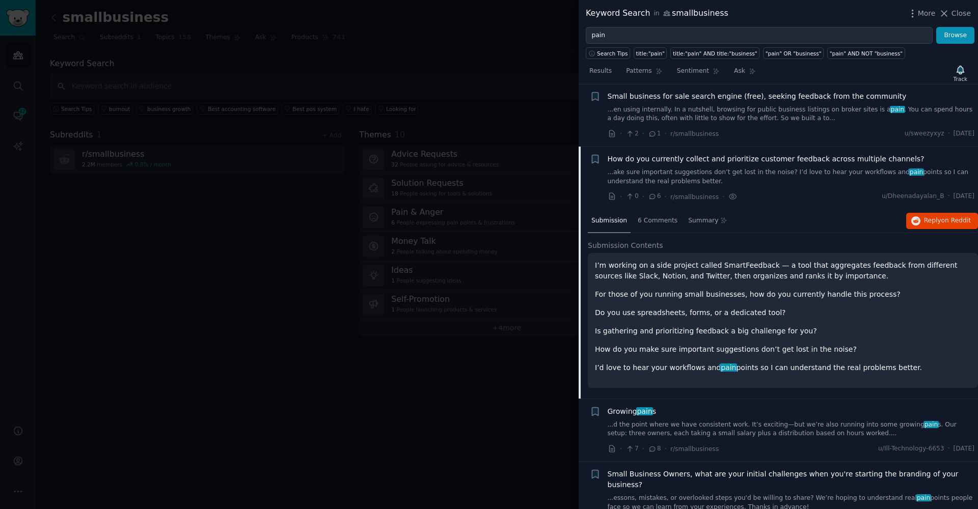
scroll to position [2272, 0]
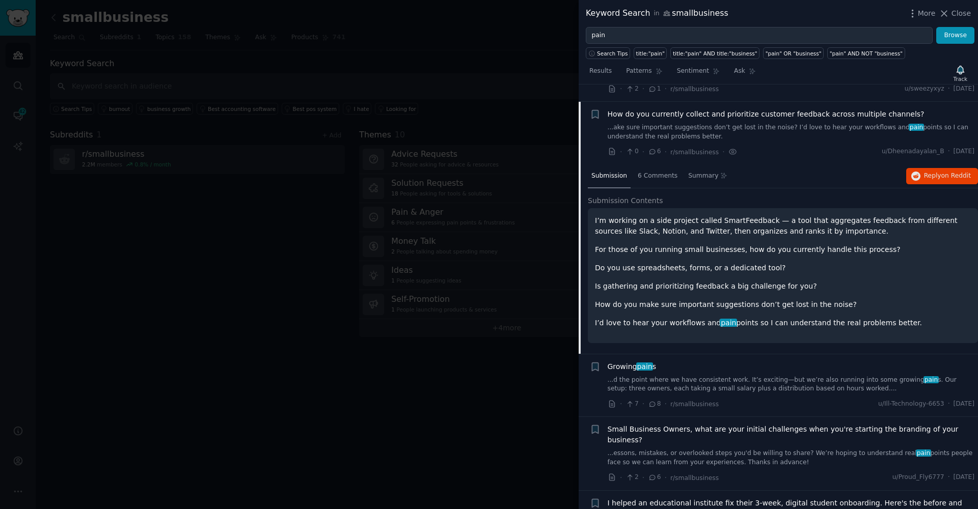
click at [717, 355] on li "+ Growing pain s ...d the point where we have consistent work. It’s exciting—bu…" at bounding box center [778, 386] width 399 height 63
click at [655, 165] on div "6 Comments" at bounding box center [657, 177] width 47 height 24
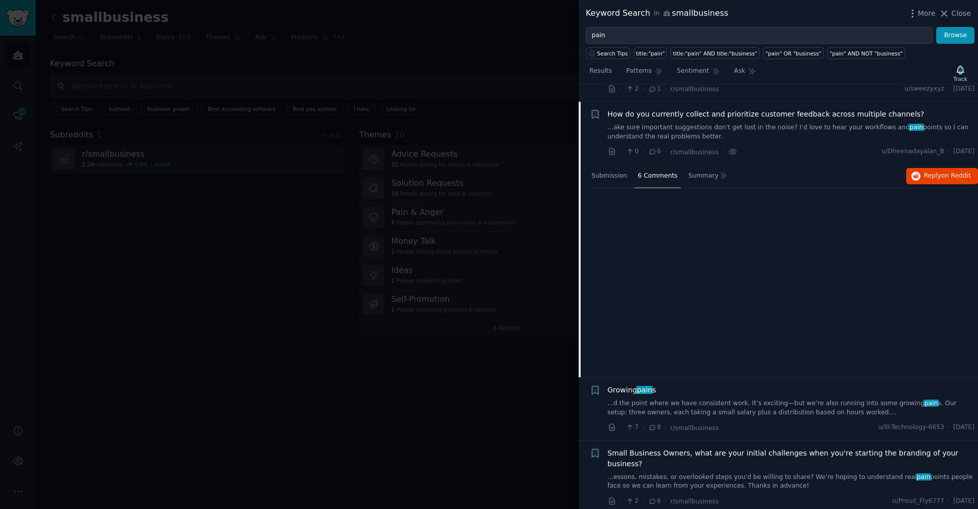
click at [653, 172] on span "6 Comments" at bounding box center [658, 176] width 40 height 9
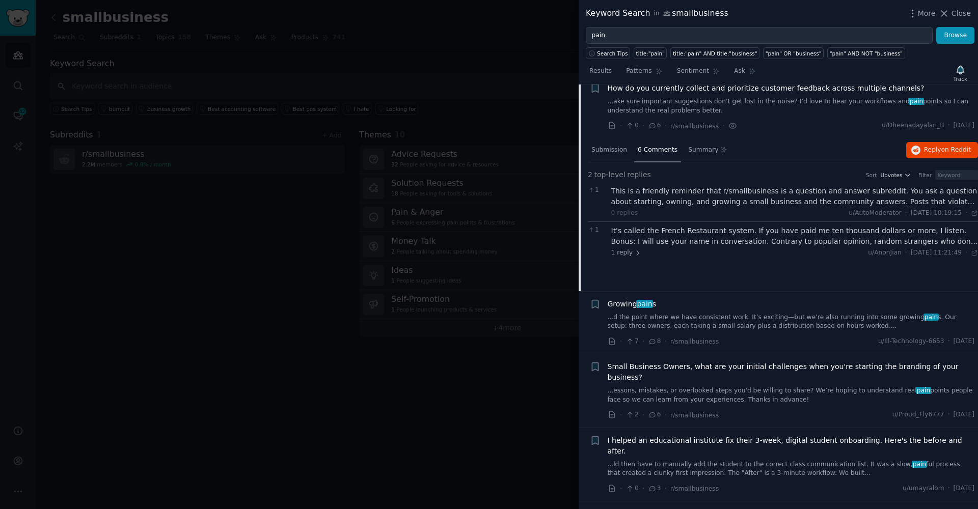
scroll to position [2296, 0]
click at [774, 315] on link "...d the point where we have consistent work. It’s exciting—but we’re also runn…" at bounding box center [791, 324] width 367 height 18
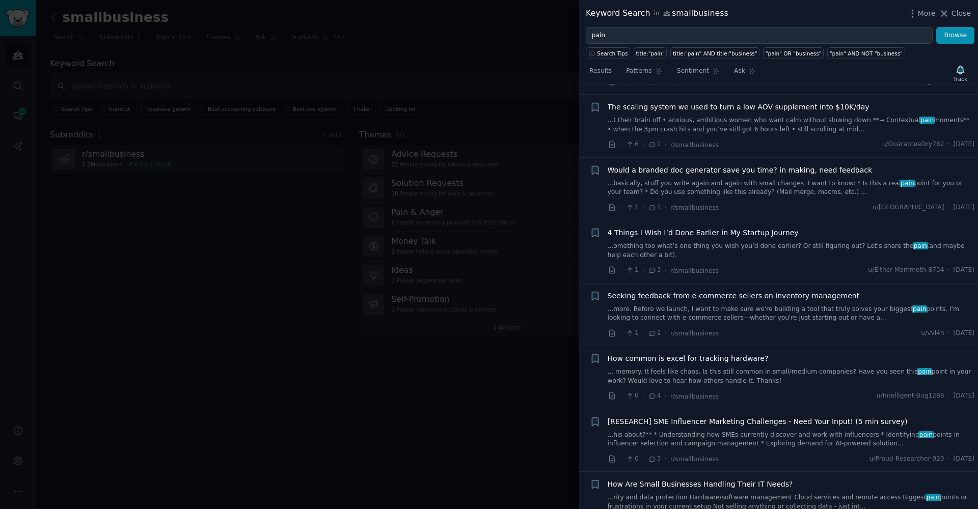
scroll to position [3195, 0]
click at [780, 241] on link "...omething too what’s one thing you wish you’d done earlier? Or still figuring…" at bounding box center [791, 250] width 367 height 18
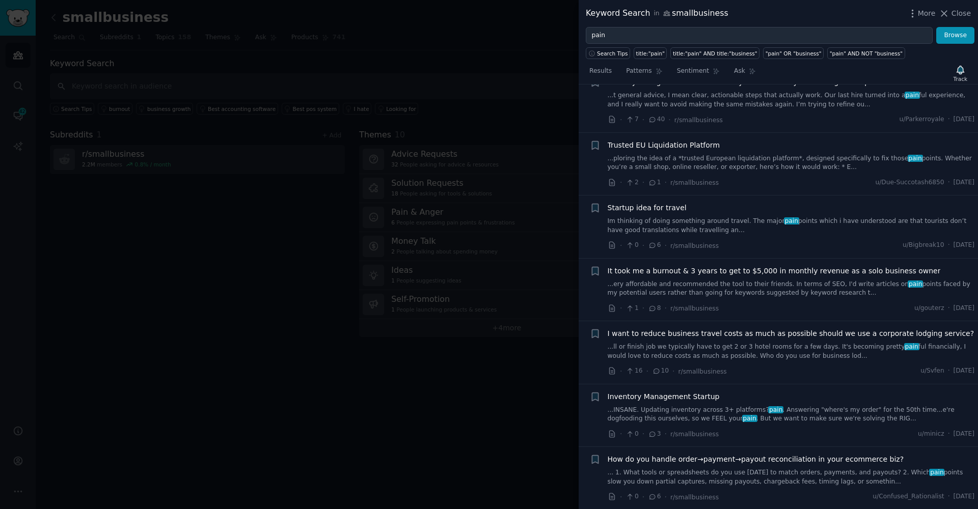
scroll to position [4911, 0]
click at [750, 216] on link "Im thinking of doing something around travel. The major pain points which i hav…" at bounding box center [791, 225] width 367 height 18
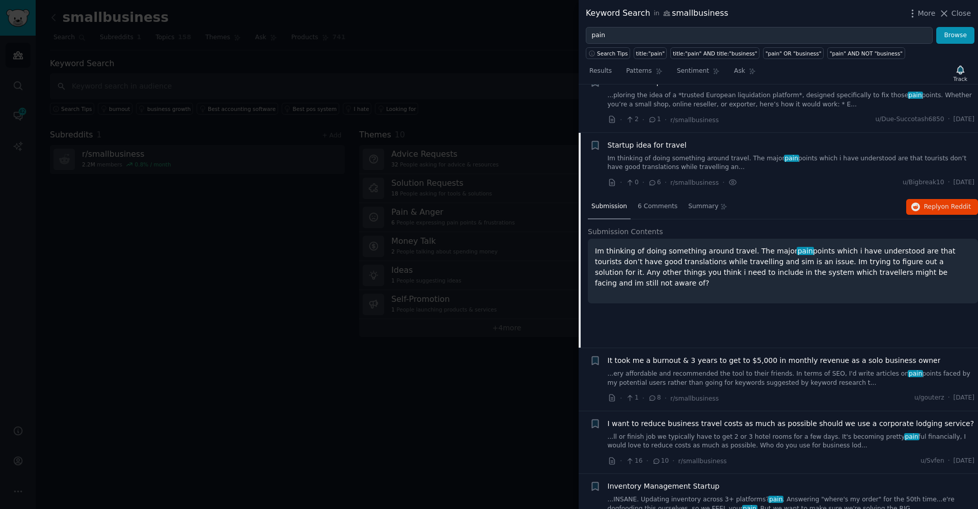
scroll to position [4753, 0]
click at [703, 368] on link "...ery affordable and recommended the tool to their friends. In terms of SEO, I…" at bounding box center [791, 377] width 367 height 18
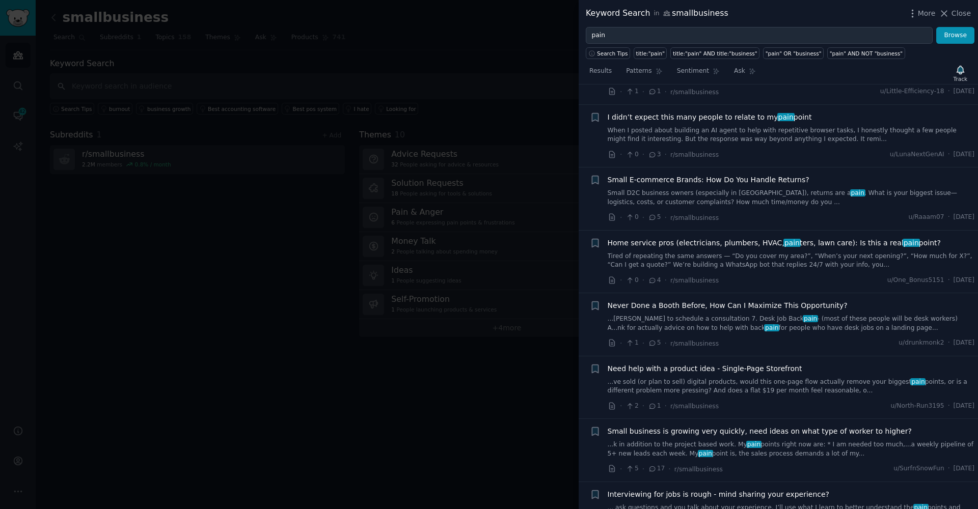
scroll to position [6686, 0]
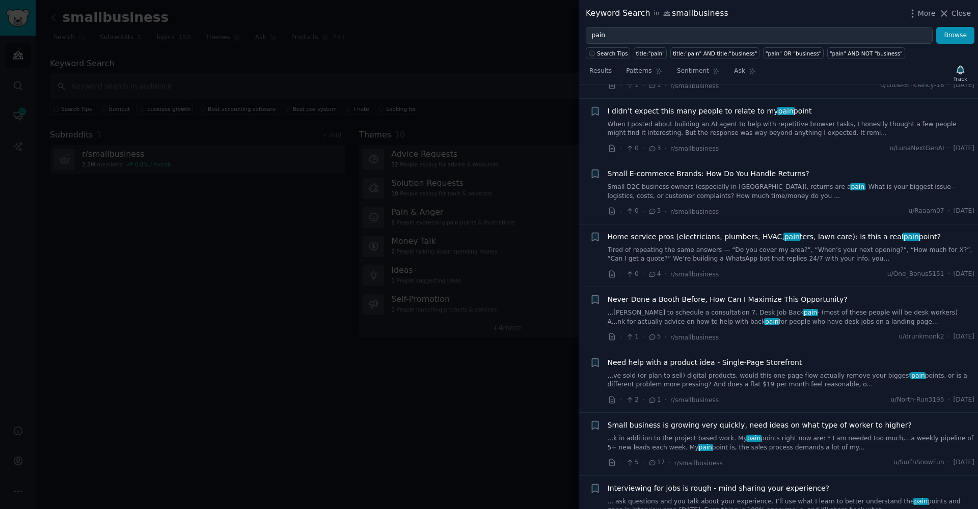
click at [724, 372] on link "...ve sold (or plan to sell) digital products, would this one-page flow actuall…" at bounding box center [791, 381] width 367 height 18
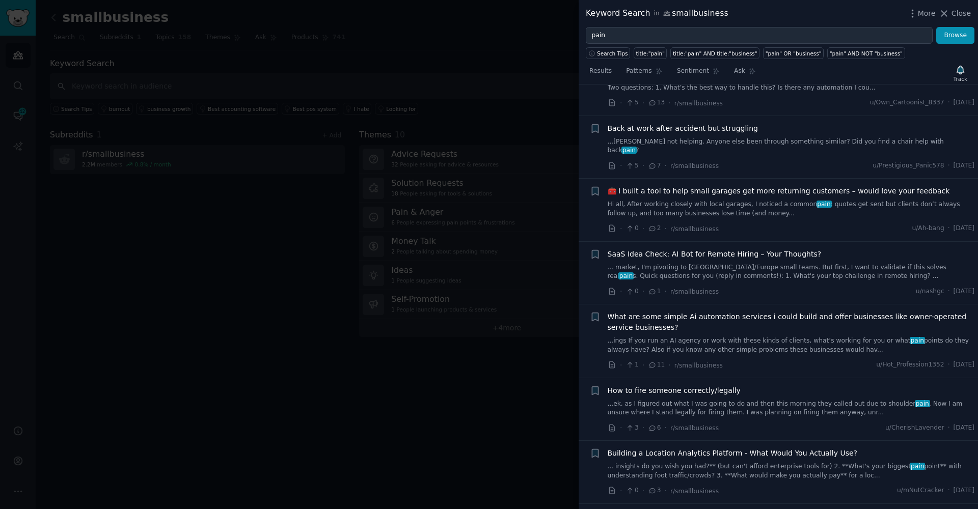
scroll to position [6093, 0]
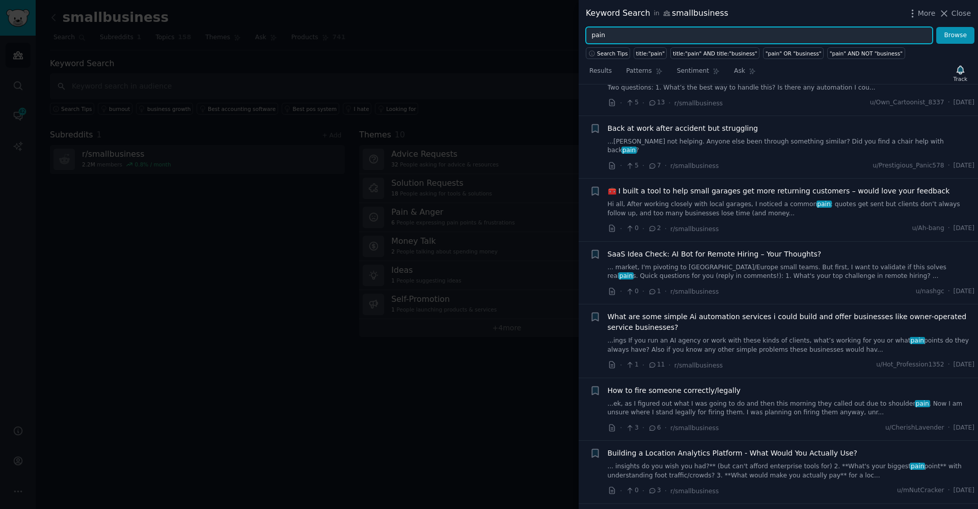
click at [702, 36] on input "pain" at bounding box center [759, 35] width 347 height 17
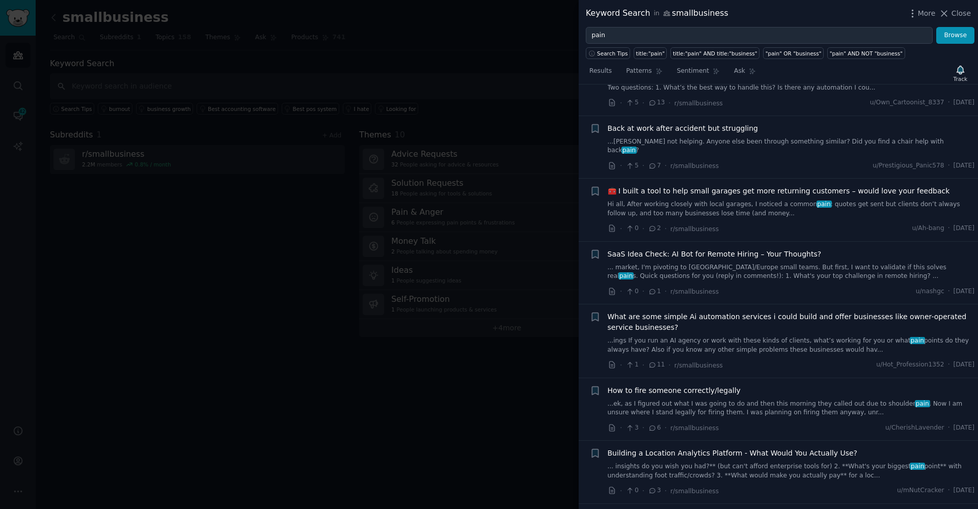
click at [140, 247] on div at bounding box center [489, 254] width 978 height 509
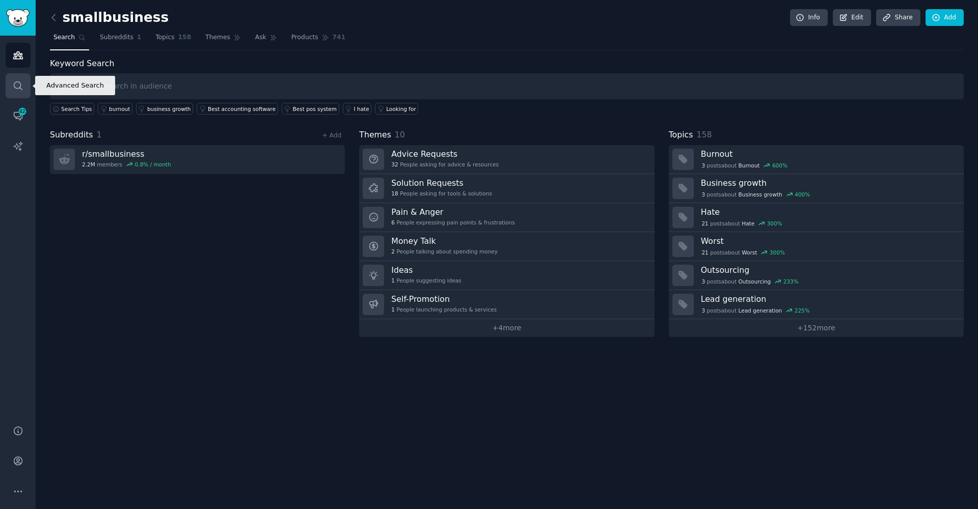
click at [15, 83] on icon "Sidebar" at bounding box center [18, 85] width 8 height 8
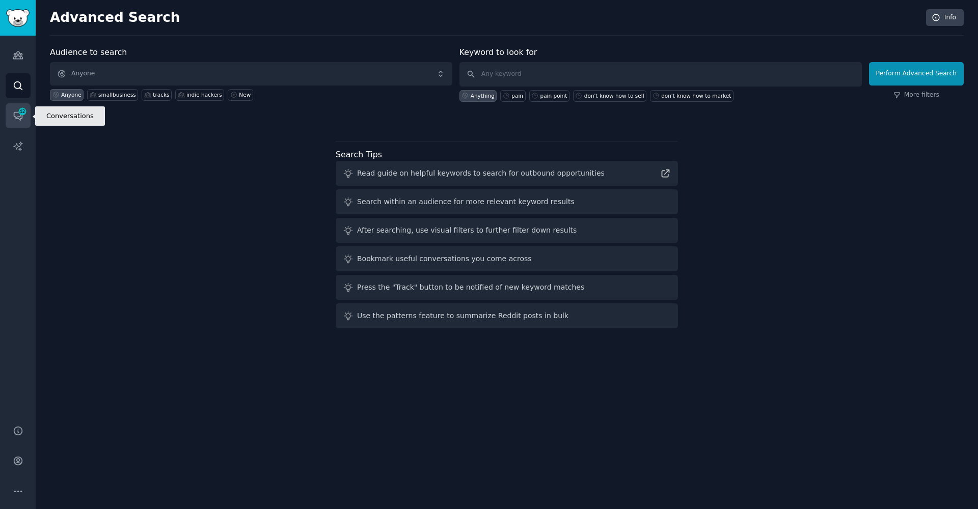
click at [18, 109] on span "42" at bounding box center [22, 111] width 9 height 7
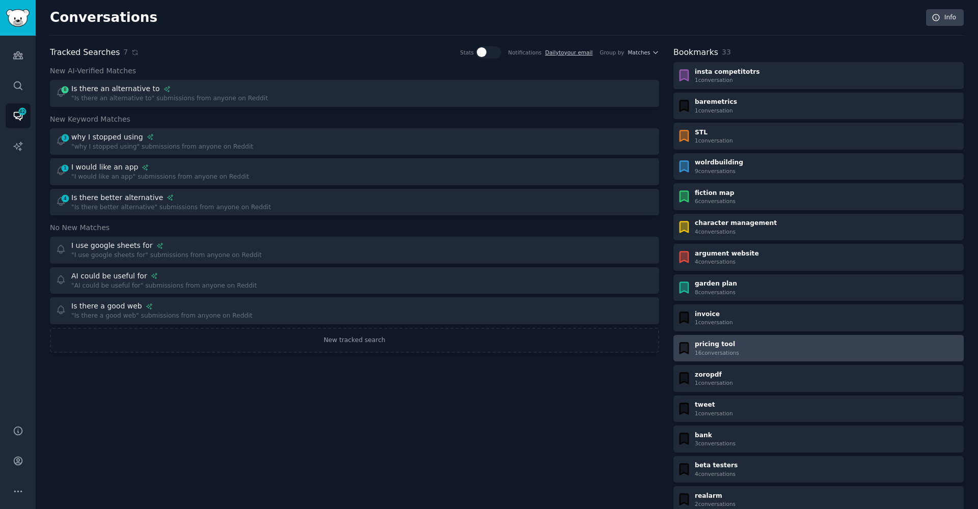
click at [735, 349] on div "16 conversation s" at bounding box center [717, 352] width 44 height 7
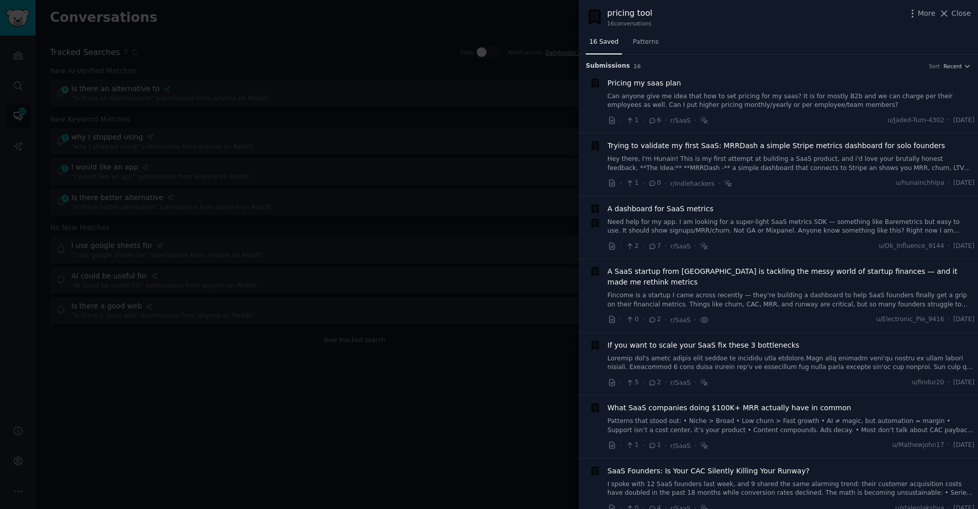
click at [661, 84] on span "Pricing my saas plan" at bounding box center [644, 83] width 73 height 11
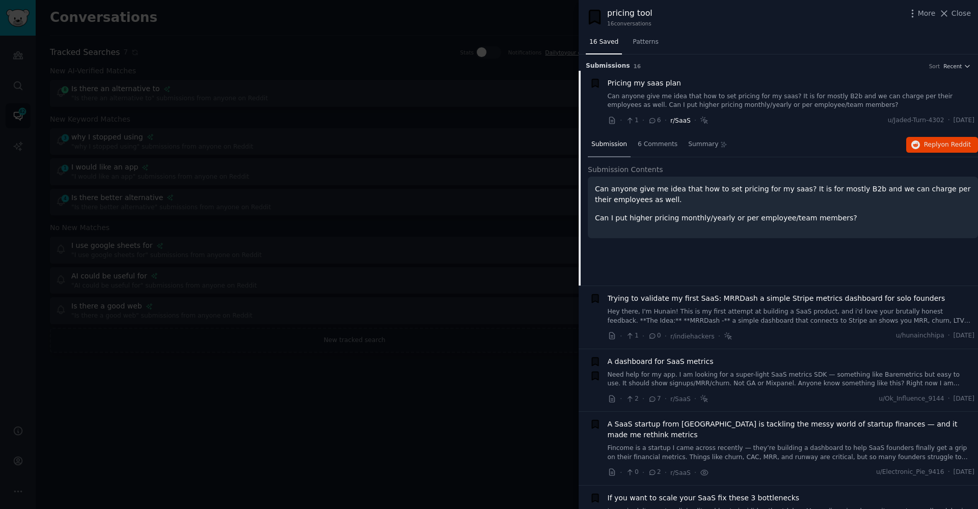
scroll to position [16, 0]
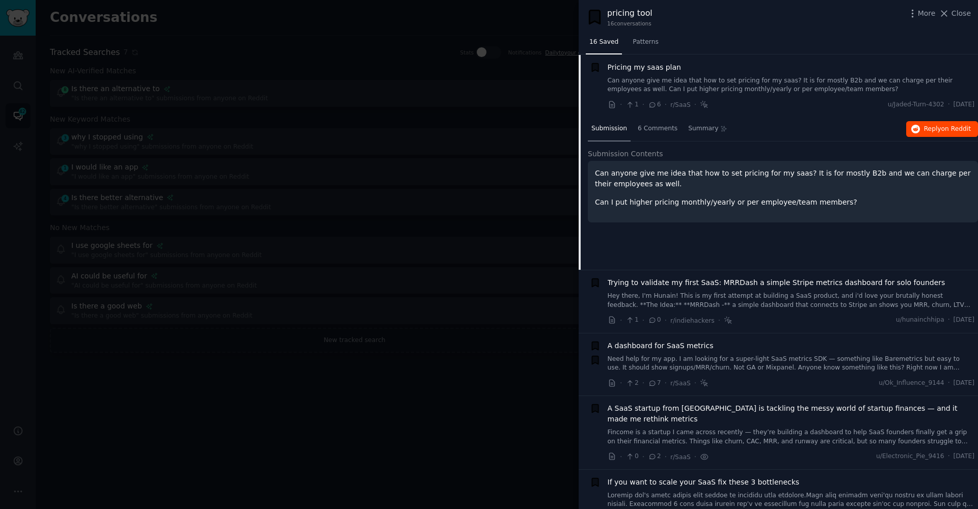
click at [929, 130] on span "Reply on Reddit" at bounding box center [947, 129] width 47 height 9
click at [651, 128] on span "6 Comments" at bounding box center [658, 128] width 40 height 9
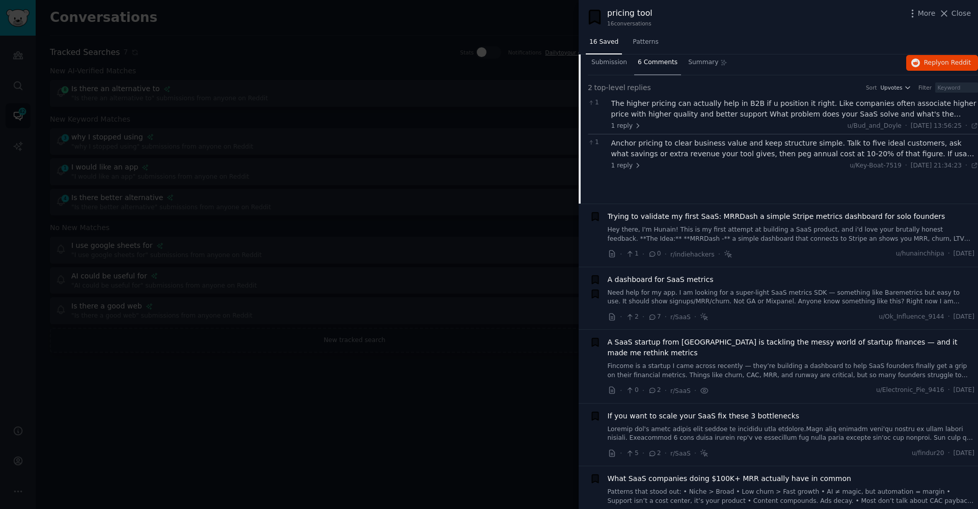
scroll to position [103, 0]
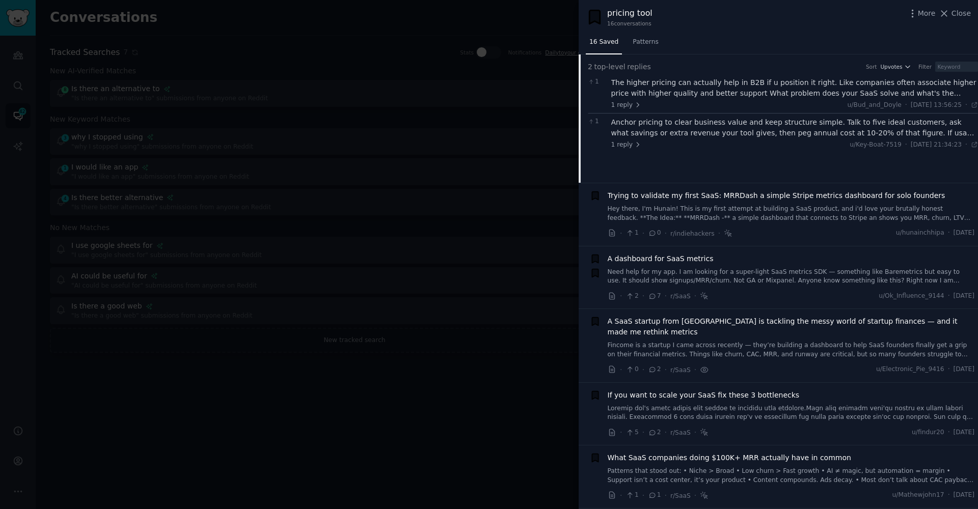
click at [730, 272] on link "Need help for my app. I am looking for a super-light SaaS metrics SDK — somethi…" at bounding box center [791, 277] width 367 height 18
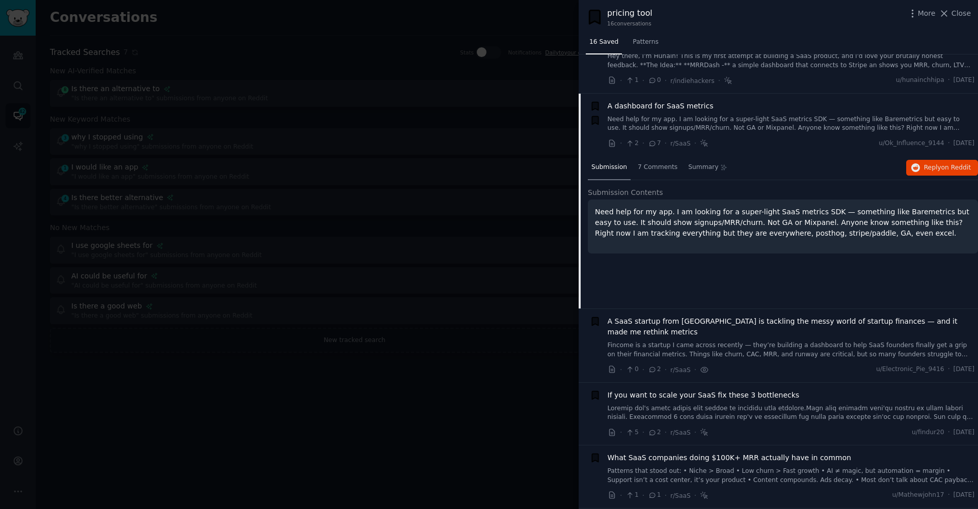
scroll to position [141, 0]
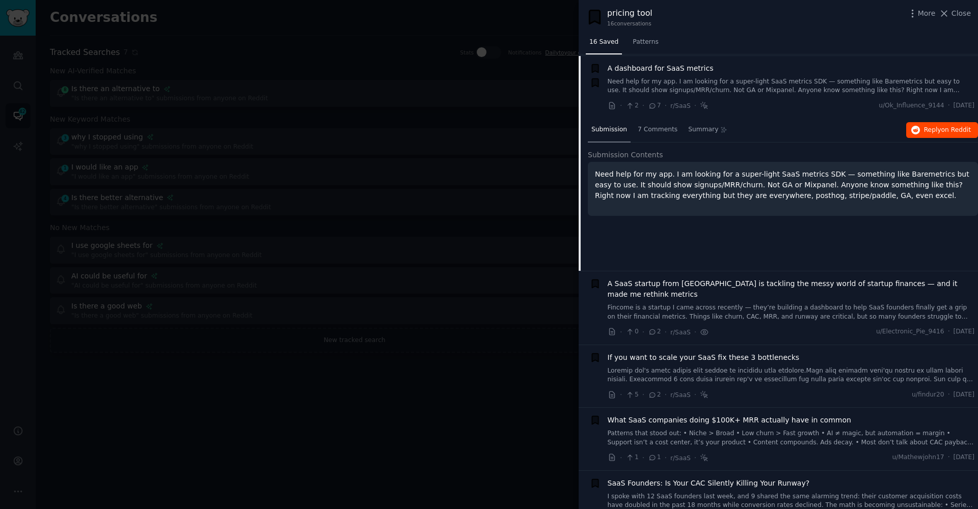
click at [938, 126] on span "Reply on Reddit" at bounding box center [947, 130] width 47 height 9
click at [921, 132] on button "Reply on Reddit" at bounding box center [942, 130] width 72 height 16
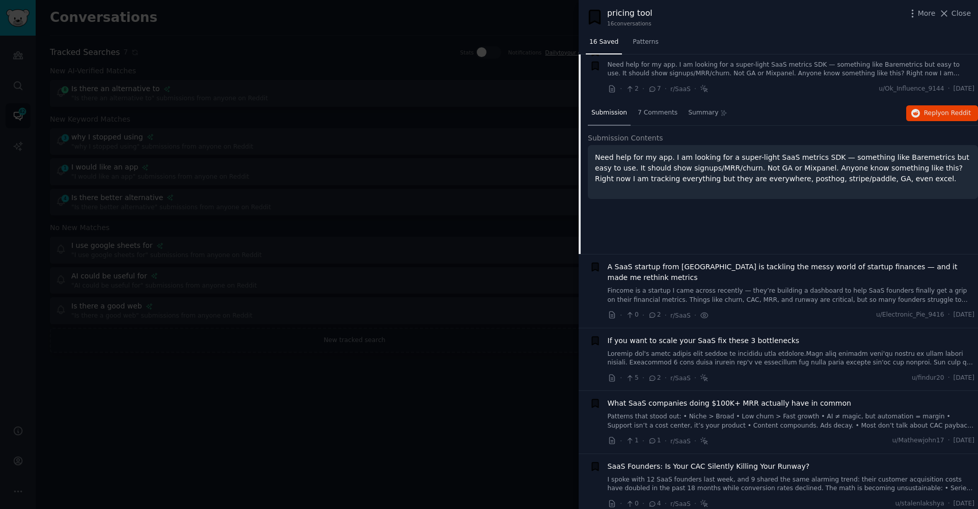
click at [736, 278] on span "A SaaS startup from [GEOGRAPHIC_DATA] is tackling the messy world of startup fi…" at bounding box center [791, 272] width 367 height 21
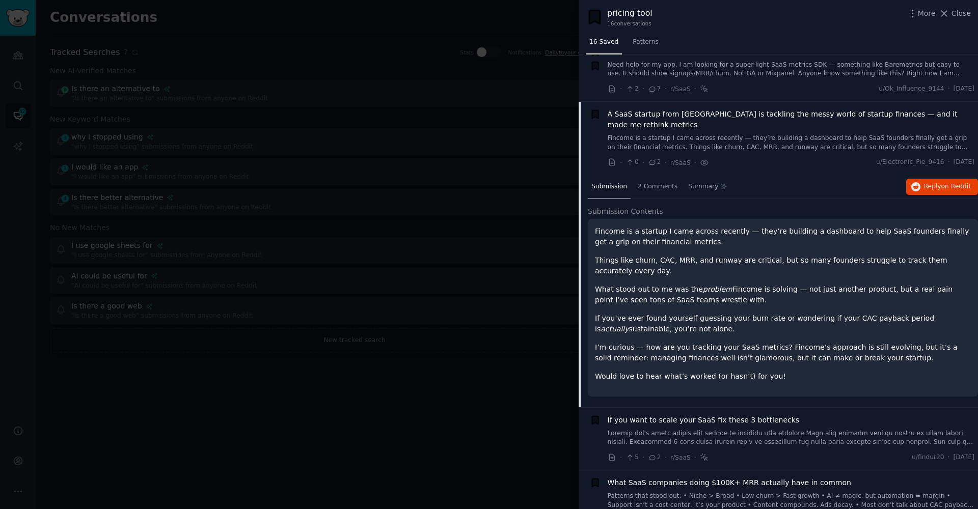
scroll to position [203, 0]
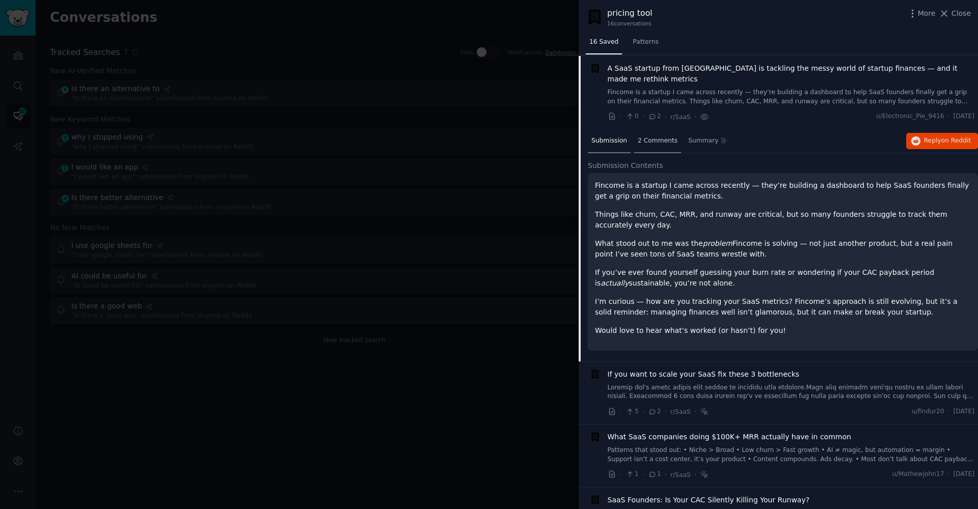
click at [640, 137] on span "2 Comments" at bounding box center [658, 141] width 40 height 9
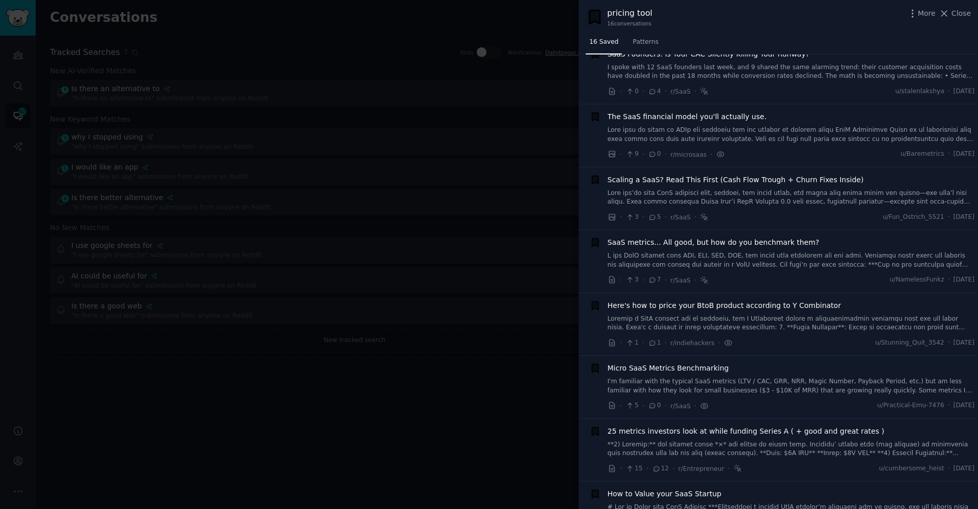
scroll to position [572, 0]
click at [691, 250] on link at bounding box center [791, 259] width 367 height 18
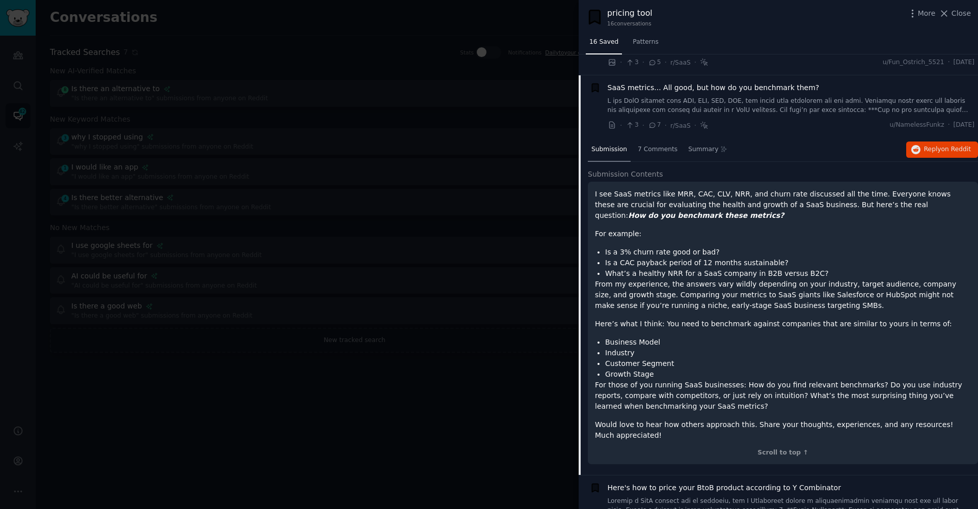
scroll to position [588, 0]
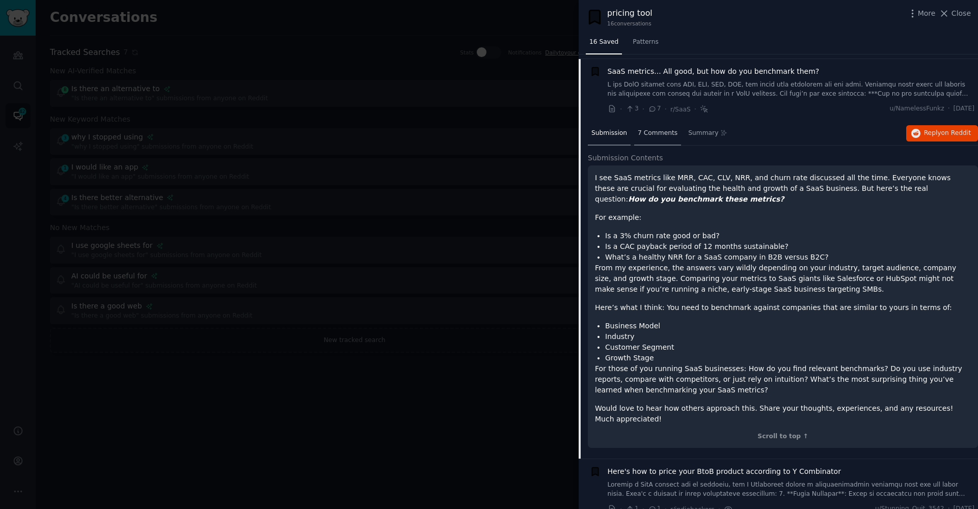
click at [660, 122] on div "7 Comments" at bounding box center [657, 134] width 47 height 24
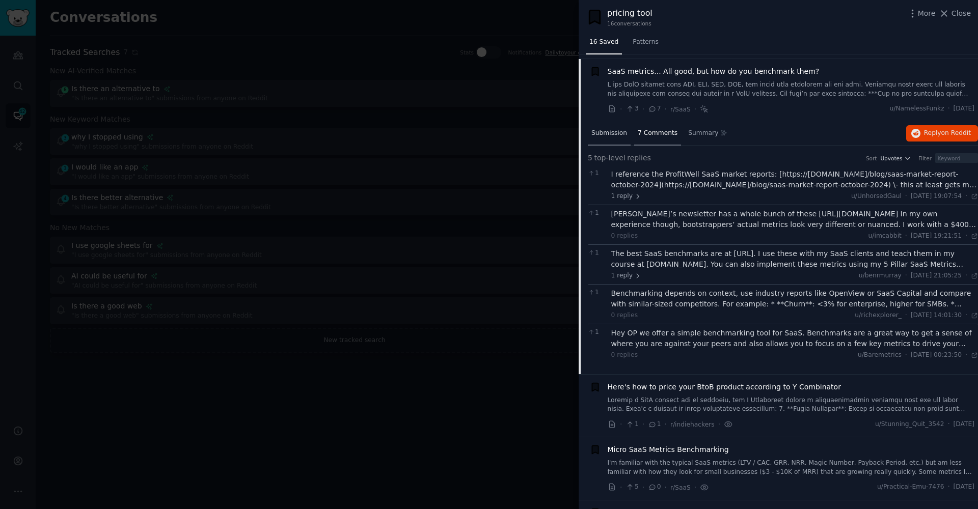
click at [602, 136] on div "Submission" at bounding box center [609, 134] width 43 height 24
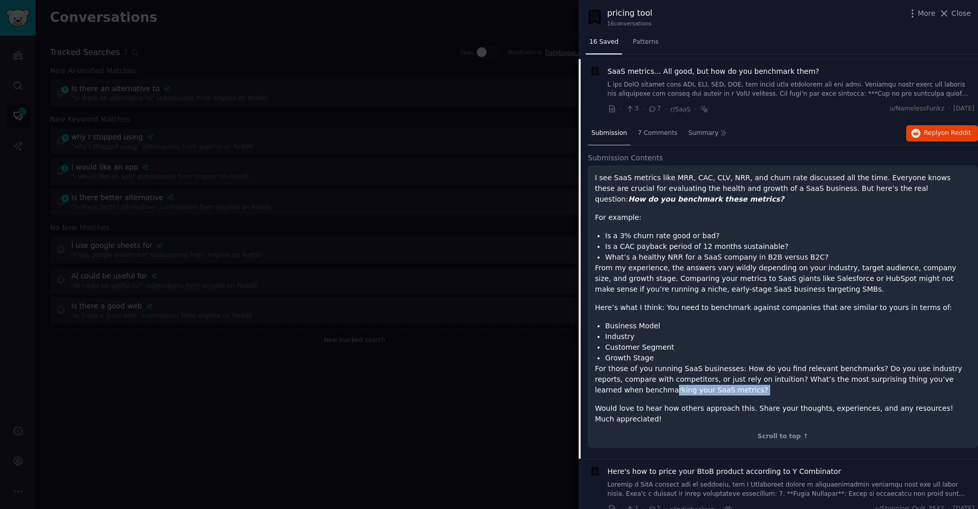
drag, startPoint x: 625, startPoint y: 378, endPoint x: 638, endPoint y: 397, distance: 23.2
click at [637, 395] on div "I see SaaS metrics like MRR, CAC, CLV, NRR, and churn rate discussed all the ti…" at bounding box center [783, 299] width 376 height 252
click at [638, 403] on p "Would love to hear how others approach this. Share your thoughts, experiences, …" at bounding box center [783, 413] width 376 height 21
click at [639, 403] on p "Would love to hear how others approach this. Share your thoughts, experiences, …" at bounding box center [783, 413] width 376 height 21
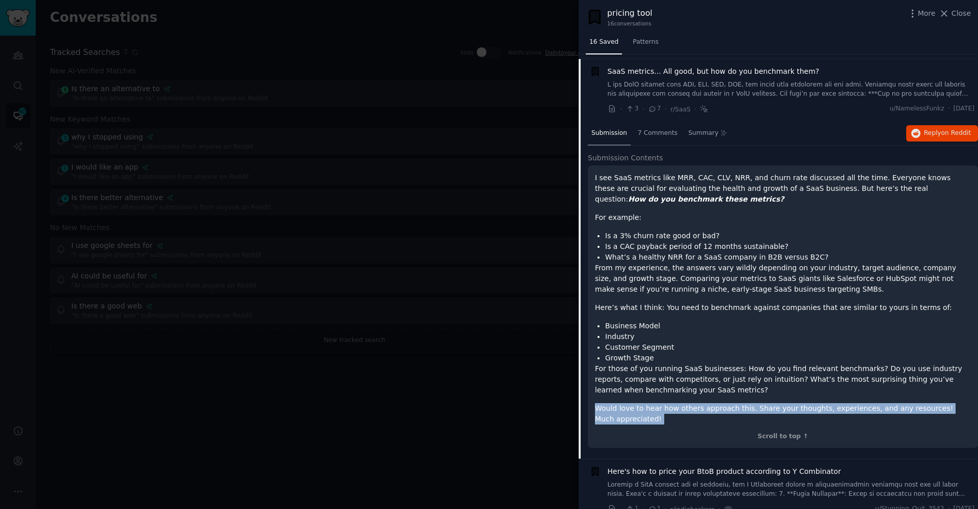
click at [638, 403] on p "Would love to hear how others approach this. Share your thoughts, experiences, …" at bounding box center [783, 413] width 376 height 21
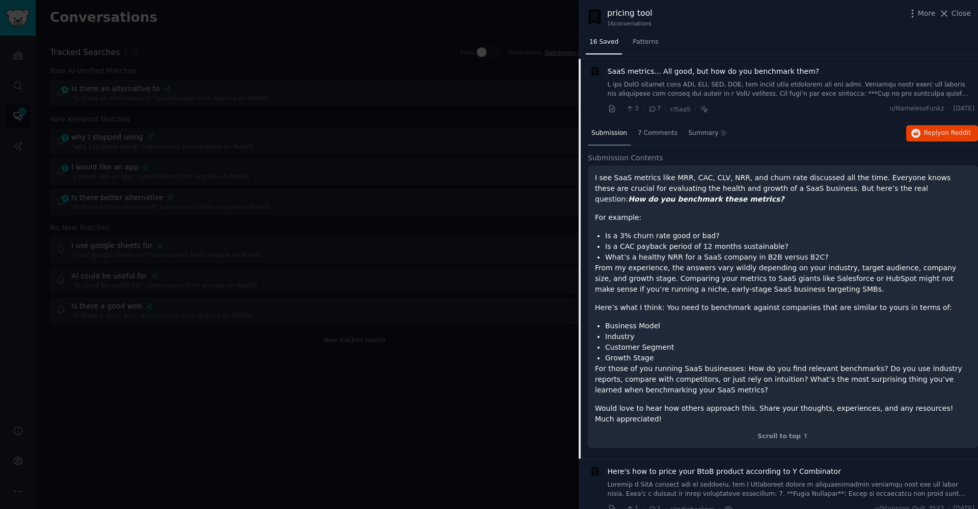
click at [649, 353] on li "Growth Stage" at bounding box center [788, 358] width 366 height 11
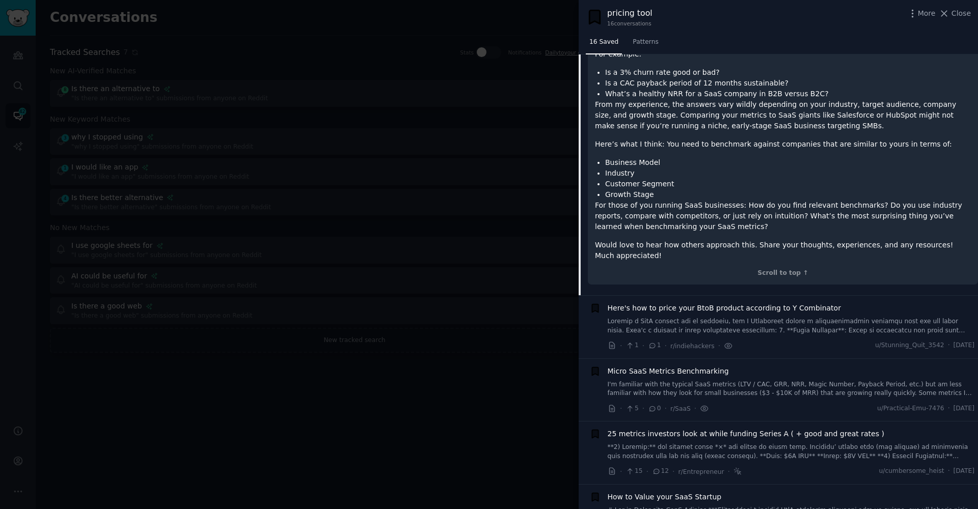
scroll to position [814, 0]
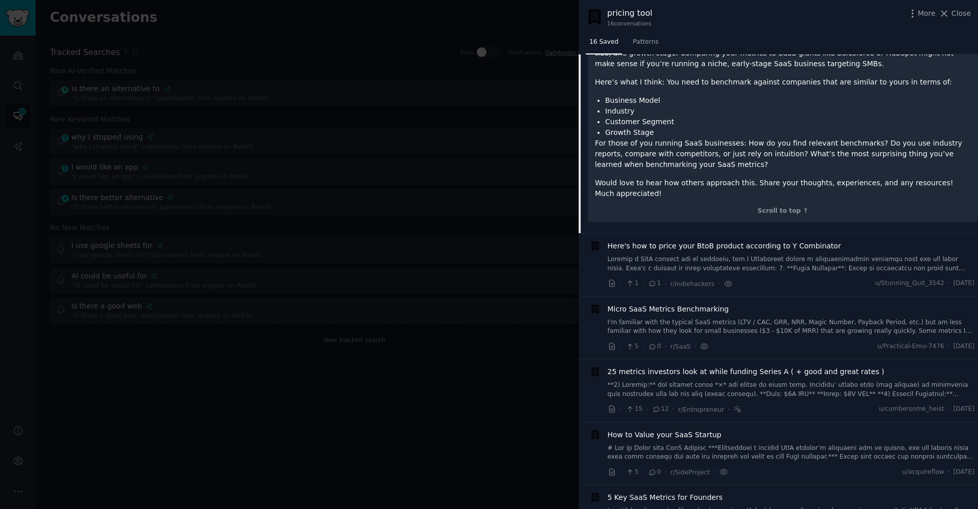
click at [633, 255] on link at bounding box center [791, 264] width 367 height 18
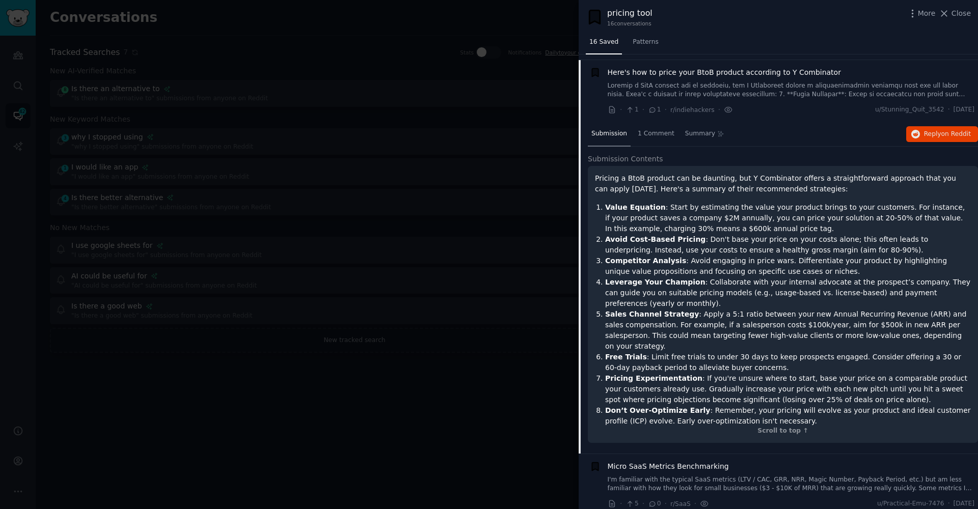
scroll to position [725, 0]
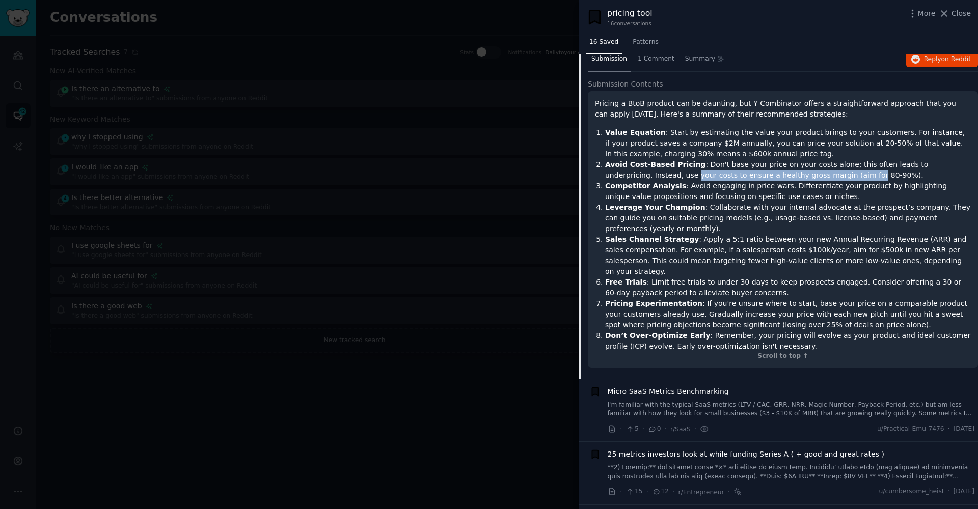
drag, startPoint x: 646, startPoint y: 170, endPoint x: 817, endPoint y: 170, distance: 170.1
click at [817, 170] on li "Avoid Cost-Based Pricing : Don't base your price on your costs alone; this ofte…" at bounding box center [788, 169] width 366 height 21
click at [758, 202] on li "Leverage Your Champion : Collaborate with your internal advocate at the prospec…" at bounding box center [788, 218] width 366 height 32
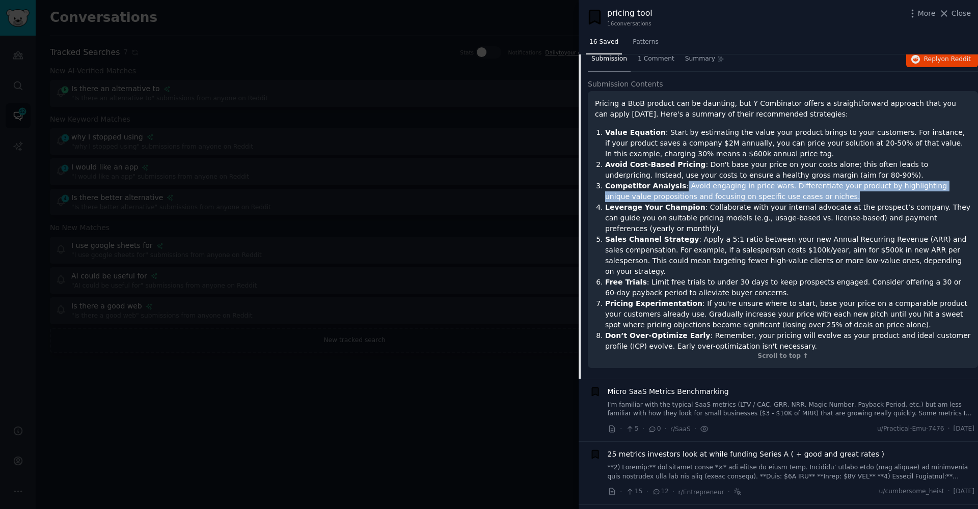
drag, startPoint x: 679, startPoint y: 179, endPoint x: 801, endPoint y: 193, distance: 122.6
click at [801, 193] on li "Competitor Analysis : Avoid engaging in price wars. Differentiate your product …" at bounding box center [788, 191] width 366 height 21
drag, startPoint x: 799, startPoint y: 192, endPoint x: 686, endPoint y: 175, distance: 114.4
click at [686, 181] on li "Competitor Analysis : Avoid engaging in price wars. Differentiate your product …" at bounding box center [788, 191] width 366 height 21
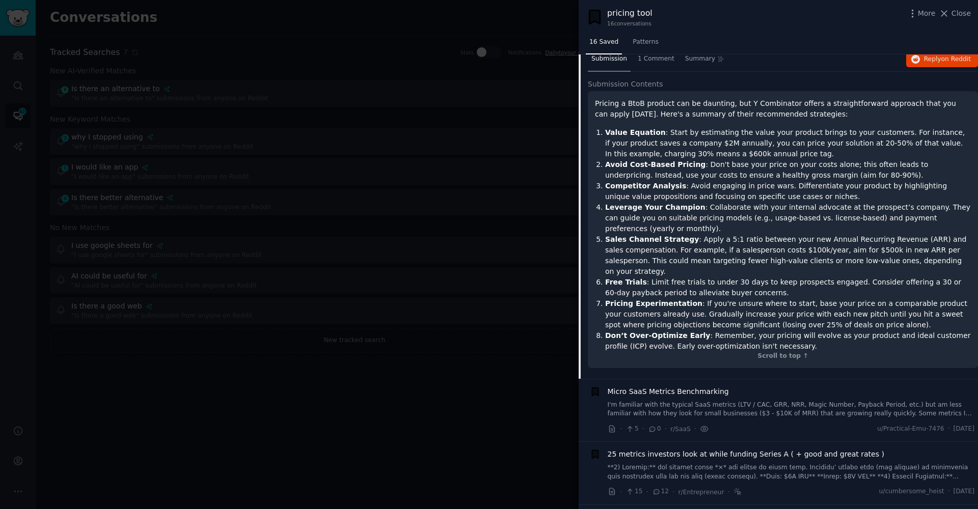
click at [665, 203] on strong "Leverage Your Champion" at bounding box center [655, 207] width 100 height 8
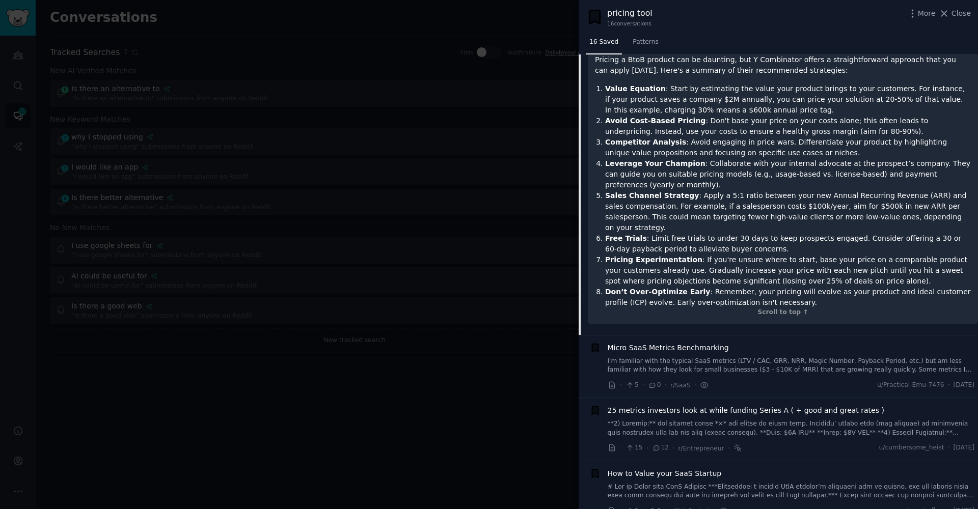
scroll to position [827, 0]
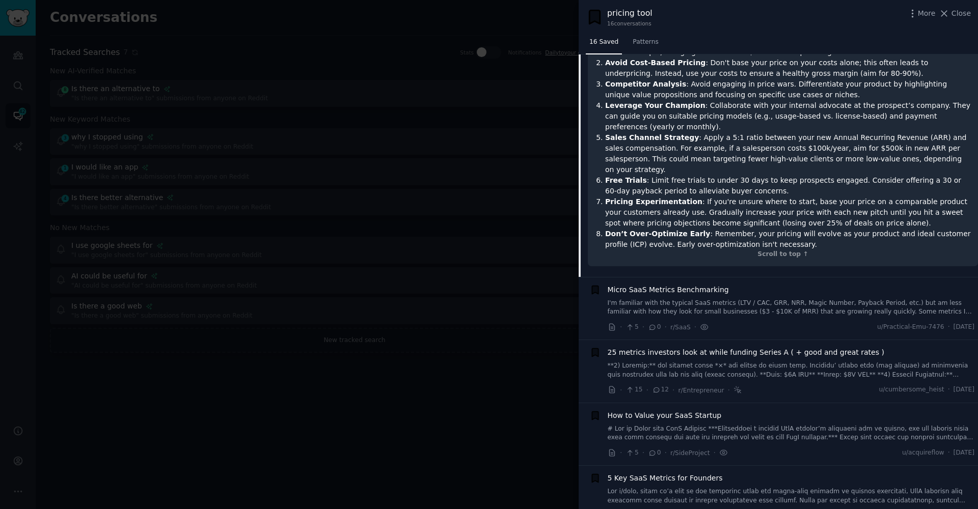
click at [764, 299] on link "I'm familiar with the typical SaaS metrics (LTV / CAC, GRR, NRR, Magic Number, …" at bounding box center [791, 308] width 367 height 18
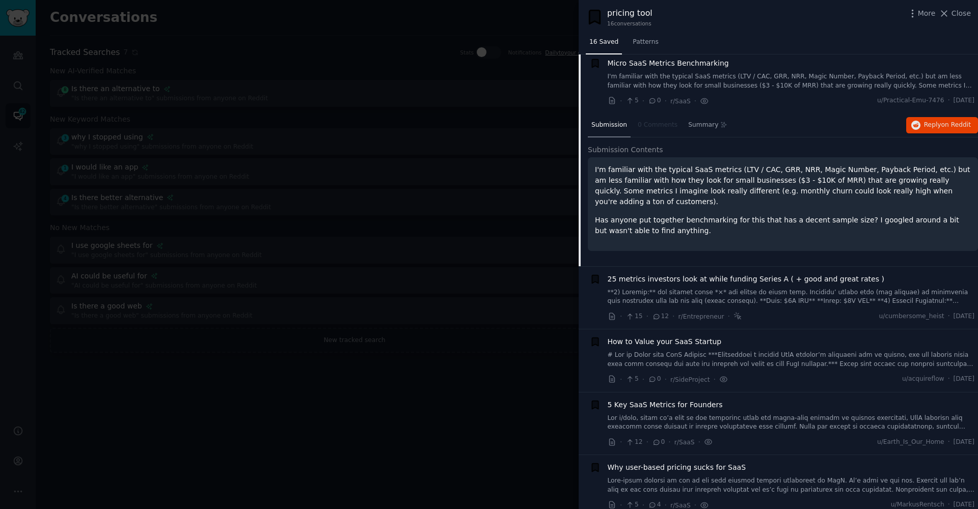
scroll to position [713, 0]
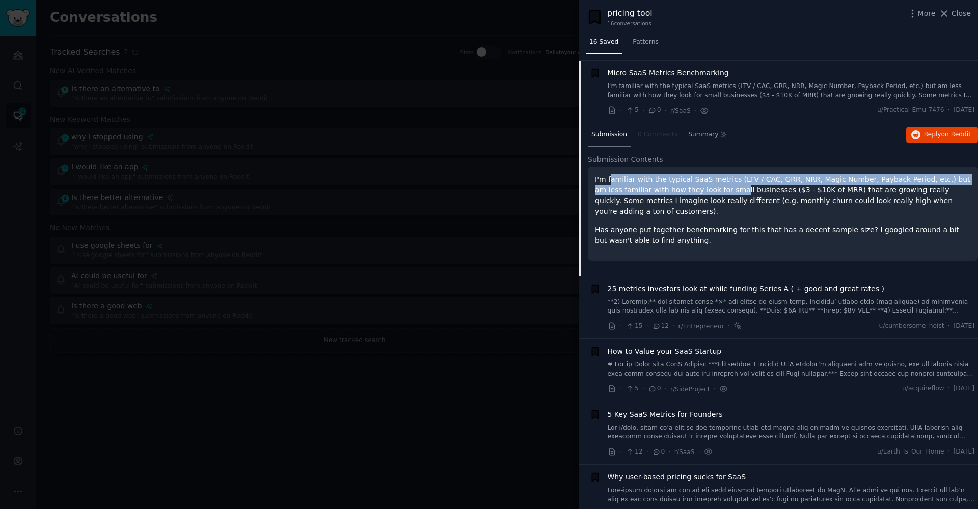
drag, startPoint x: 609, startPoint y: 176, endPoint x: 709, endPoint y: 179, distance: 100.4
click at [709, 179] on p "I'm familiar with the typical SaaS metrics (LTV / CAC, GRR, NRR, Magic Number, …" at bounding box center [783, 195] width 376 height 43
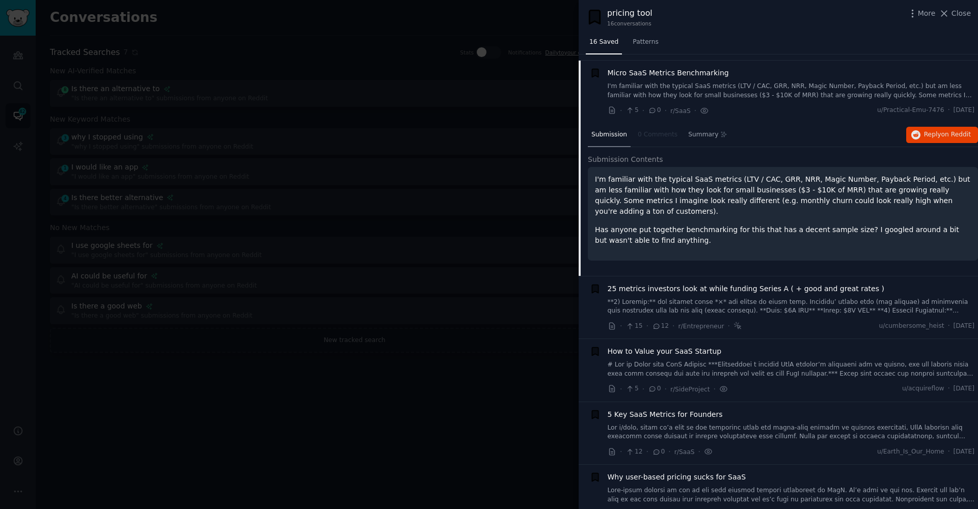
click at [709, 191] on p "I'm familiar with the typical SaaS metrics (LTV / CAC, GRR, NRR, Magic Number, …" at bounding box center [783, 195] width 376 height 43
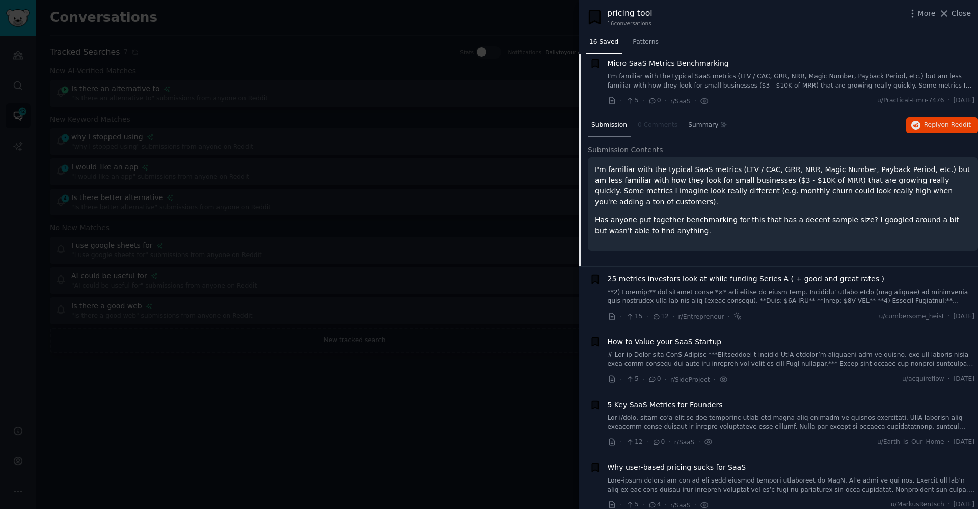
scroll to position [722, 0]
click at [664, 281] on div "25 metrics investors look at while funding Series A ( + good and great rates )" at bounding box center [791, 291] width 367 height 32
click at [656, 293] on link at bounding box center [791, 298] width 367 height 18
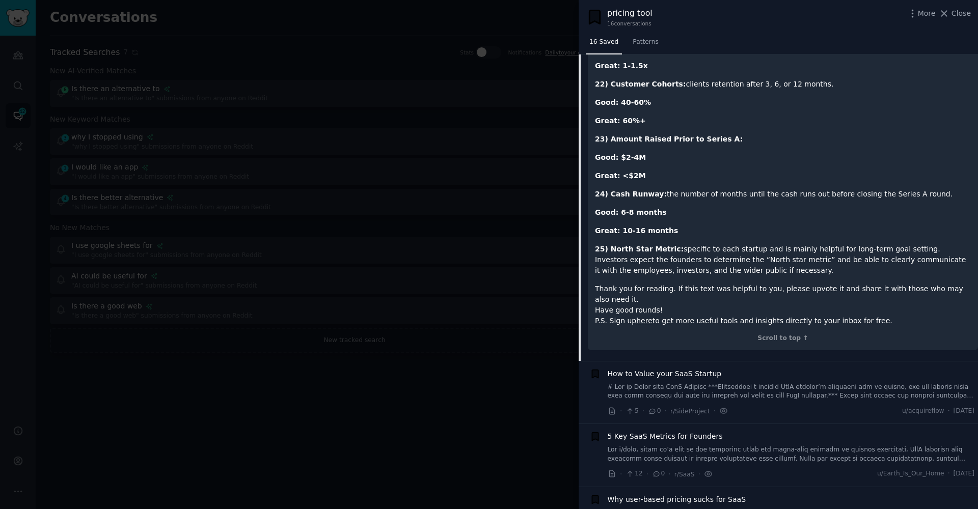
scroll to position [2228, 0]
click at [687, 384] on link at bounding box center [791, 393] width 367 height 18
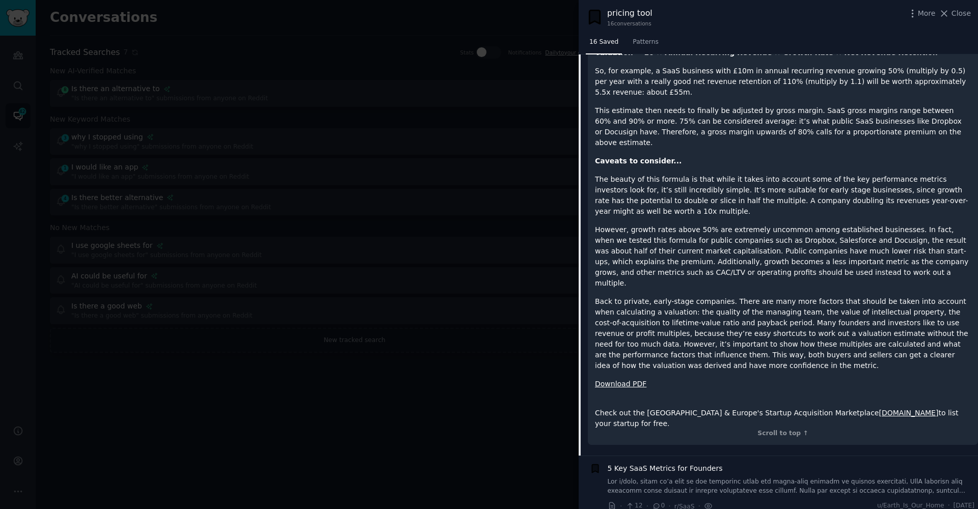
scroll to position [1602, 0]
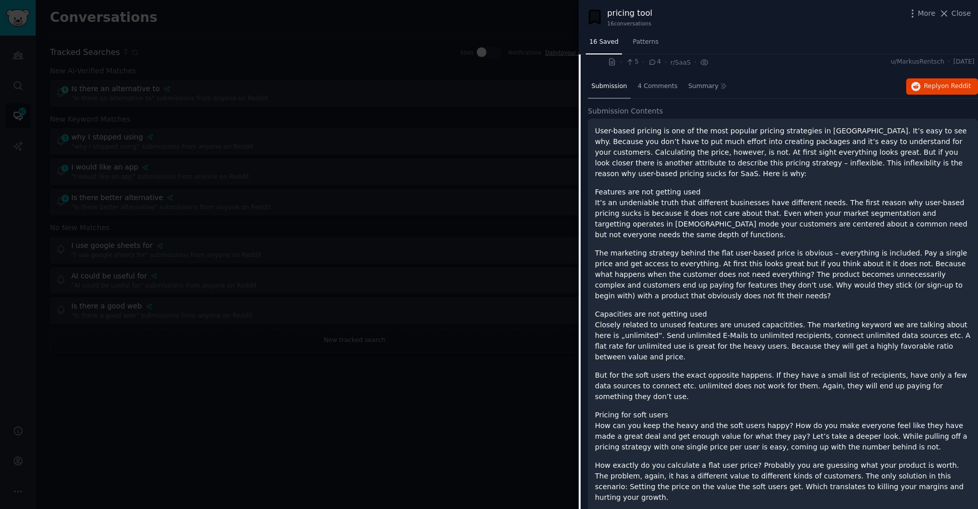
scroll to position [962, 0]
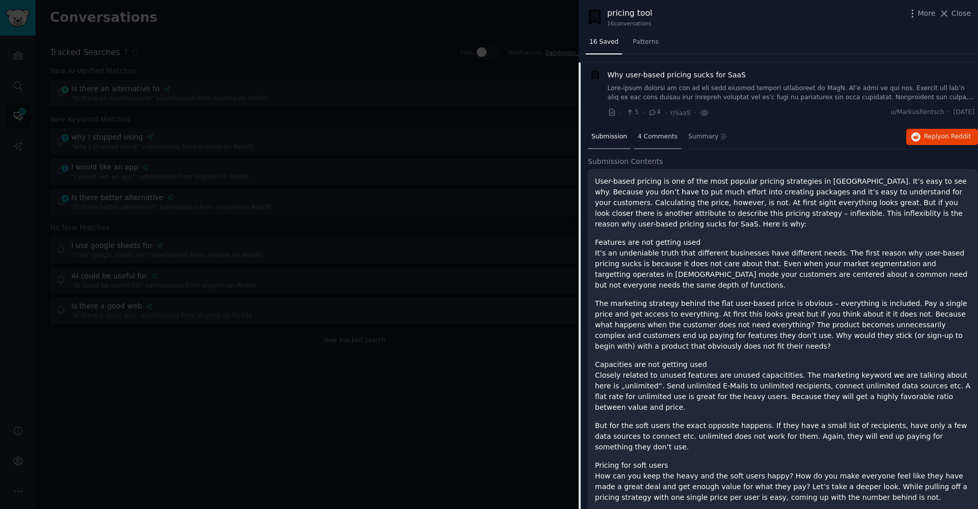
click at [649, 132] on div "4 Comments" at bounding box center [657, 137] width 47 height 24
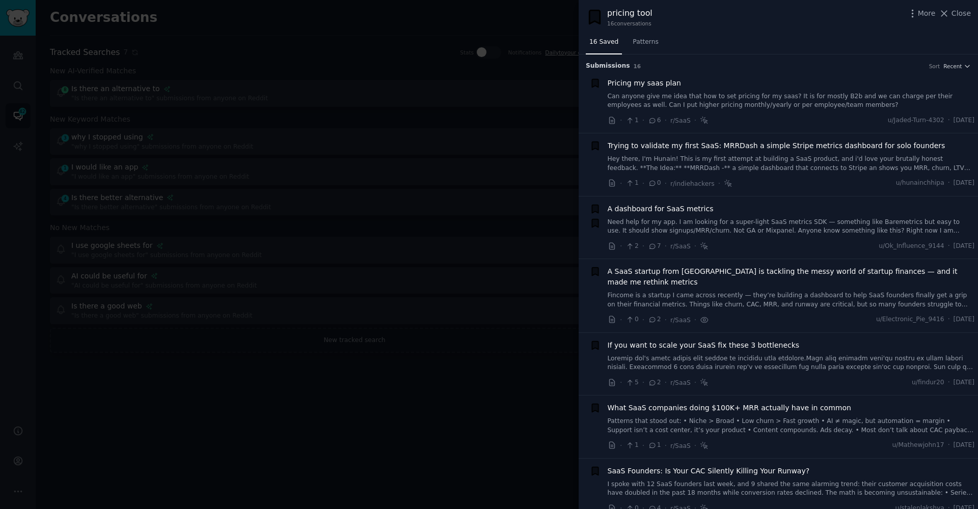
scroll to position [0, 0]
click at [515, 32] on div at bounding box center [489, 254] width 978 height 509
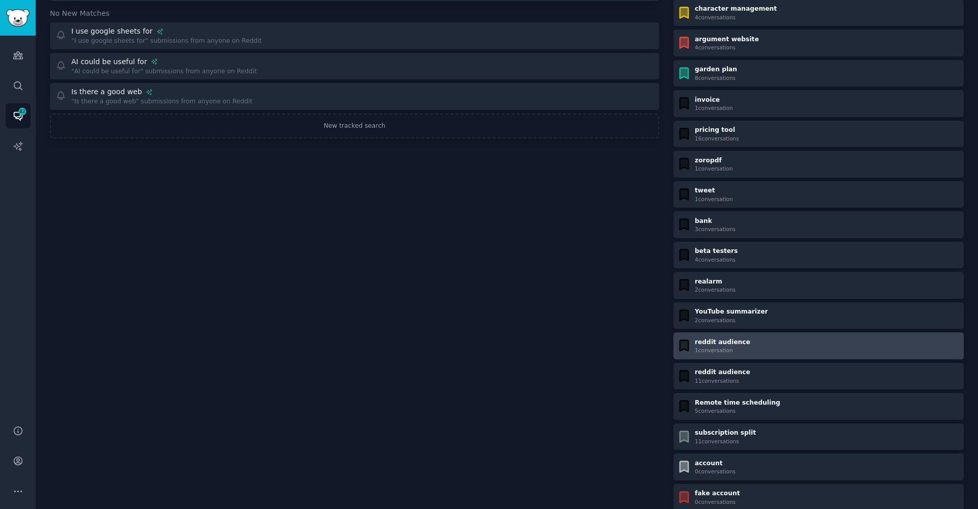
scroll to position [248, 0]
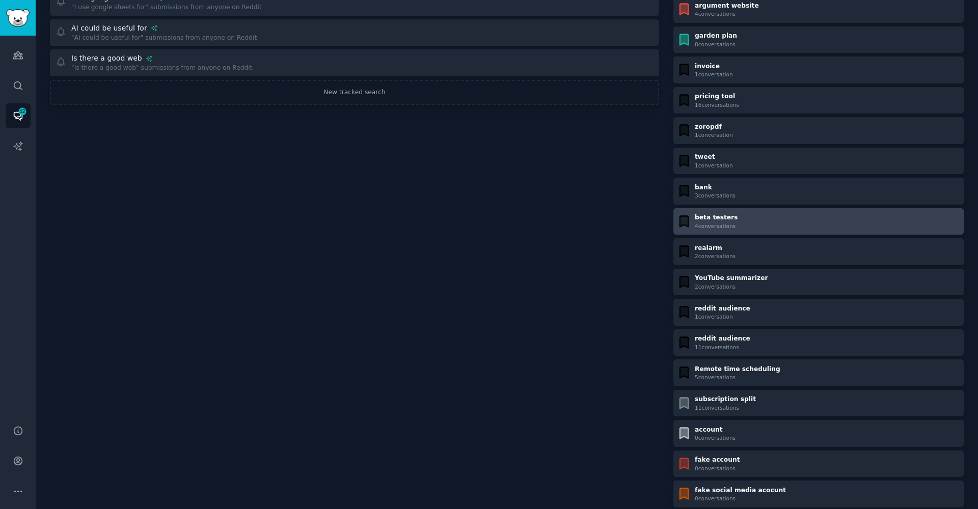
click at [695, 218] on div "beta testers" at bounding box center [716, 217] width 43 height 9
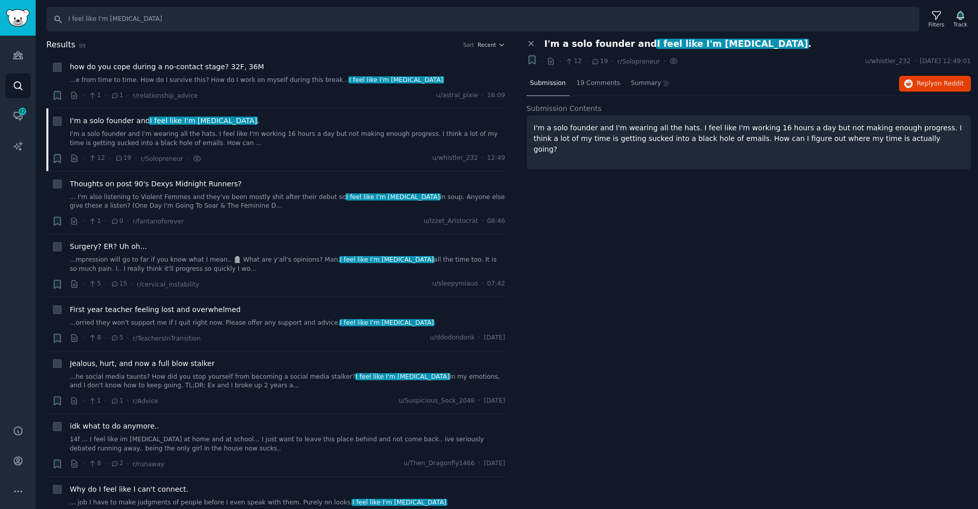
click at [784, 138] on p "I'm a solo founder and I'm wearing all the hats. I feel like I'm working 16 hou…" at bounding box center [749, 139] width 430 height 32
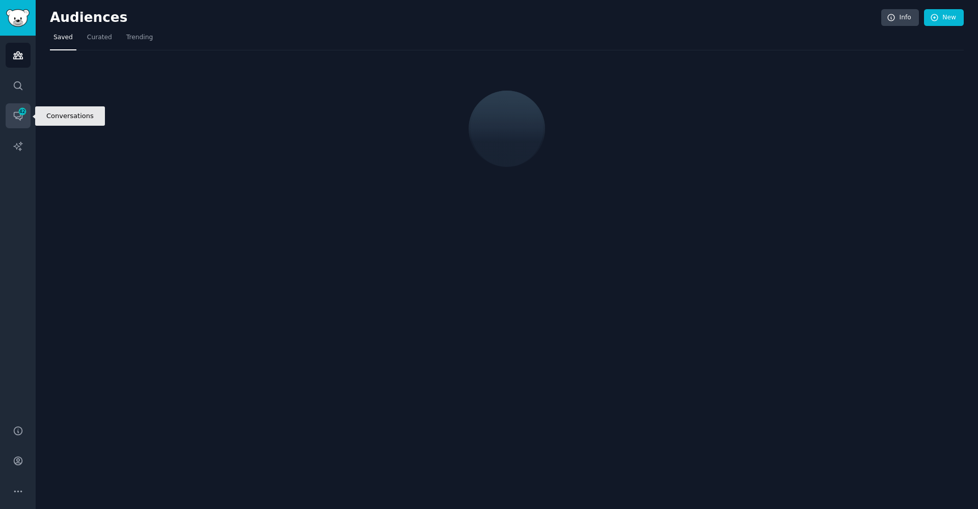
click at [11, 123] on link "Conversations 42" at bounding box center [18, 115] width 25 height 25
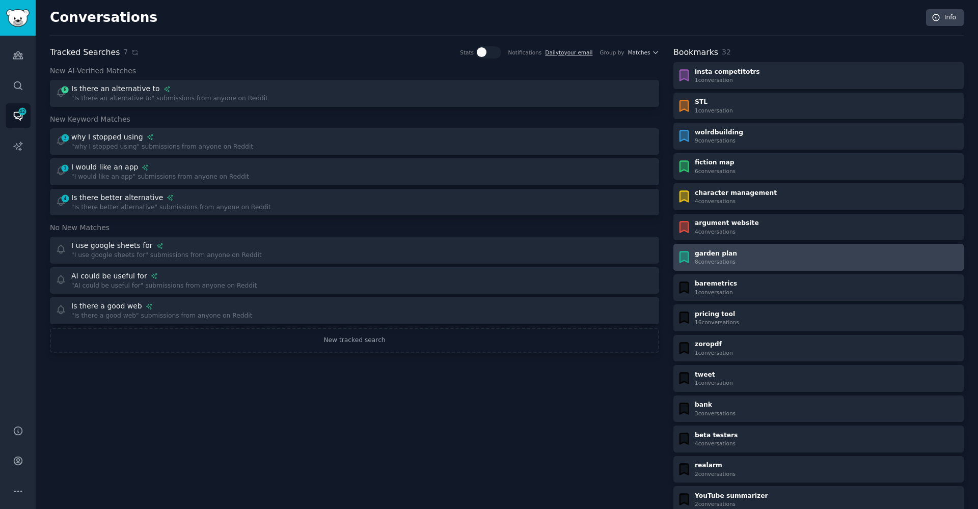
scroll to position [2, 0]
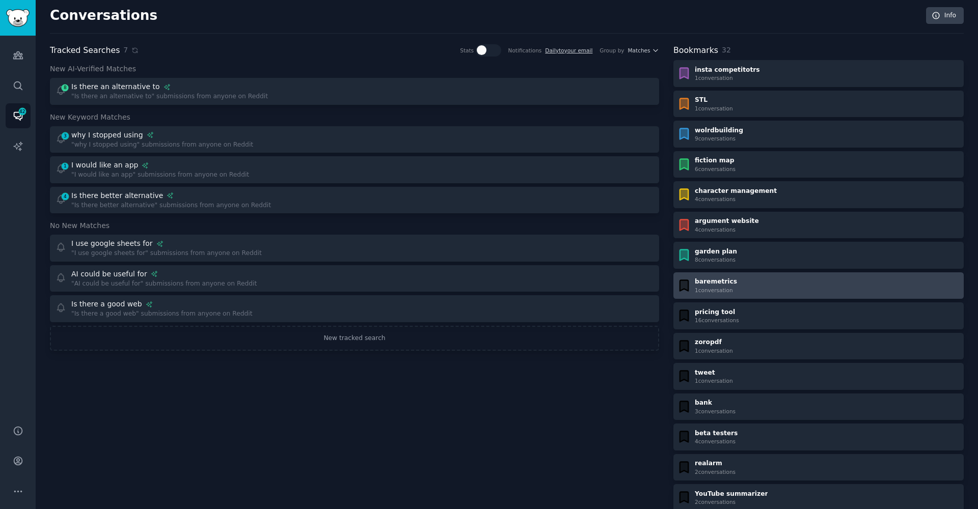
click at [749, 286] on div "baremetrics 1 conversation" at bounding box center [818, 286] width 283 height 16
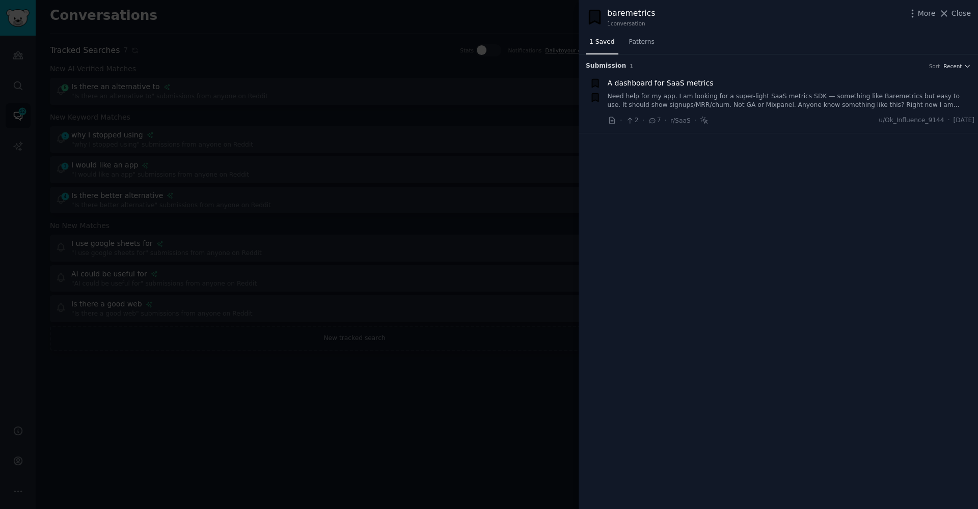
click at [678, 84] on span "A dashboard for SaaS metrics" at bounding box center [661, 83] width 106 height 11
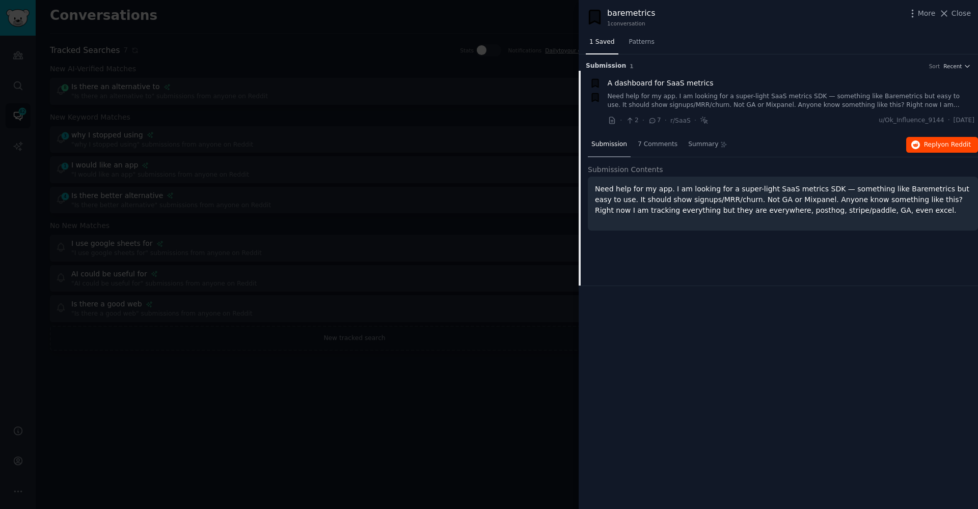
click at [946, 144] on span "on Reddit" at bounding box center [956, 144] width 30 height 7
